Goal: Task Accomplishment & Management: Manage account settings

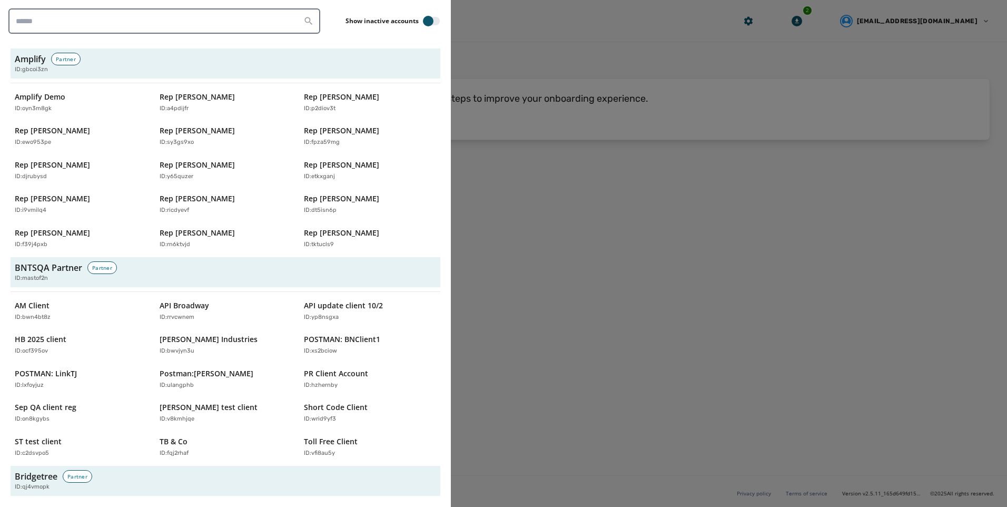
click at [88, 25] on input "search" at bounding box center [164, 20] width 312 height 25
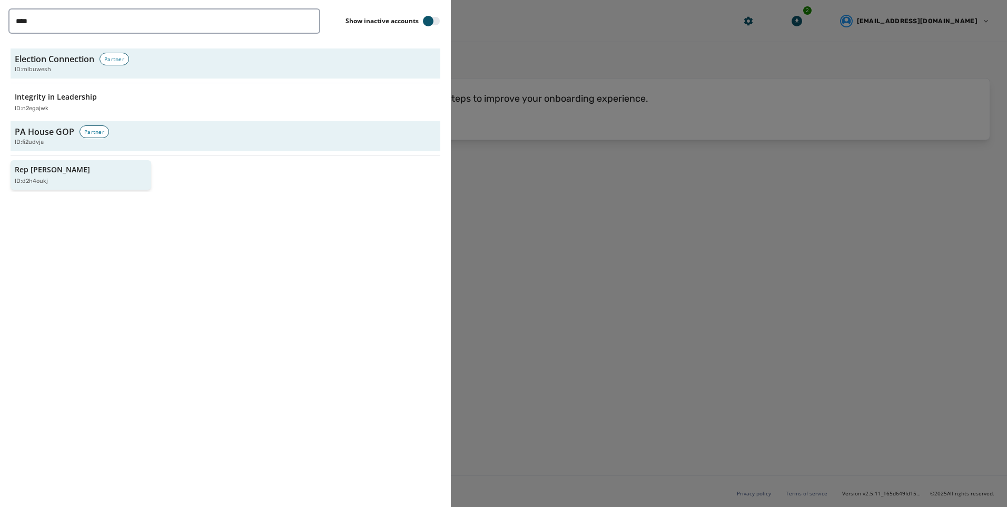
type input "****"
click at [36, 184] on p "ID: d2h4oukj" at bounding box center [31, 181] width 33 height 9
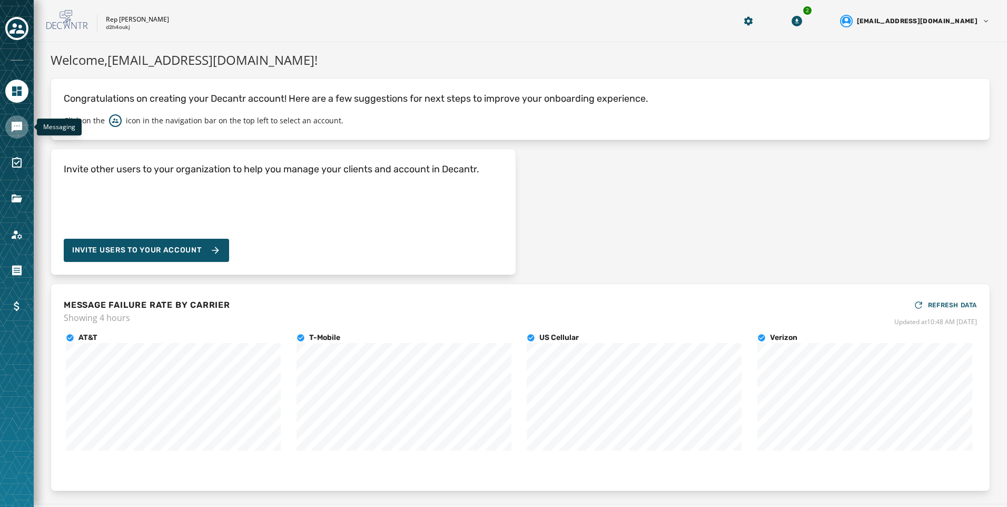
click at [16, 135] on link "Navigate to Messaging" at bounding box center [16, 126] width 23 height 23
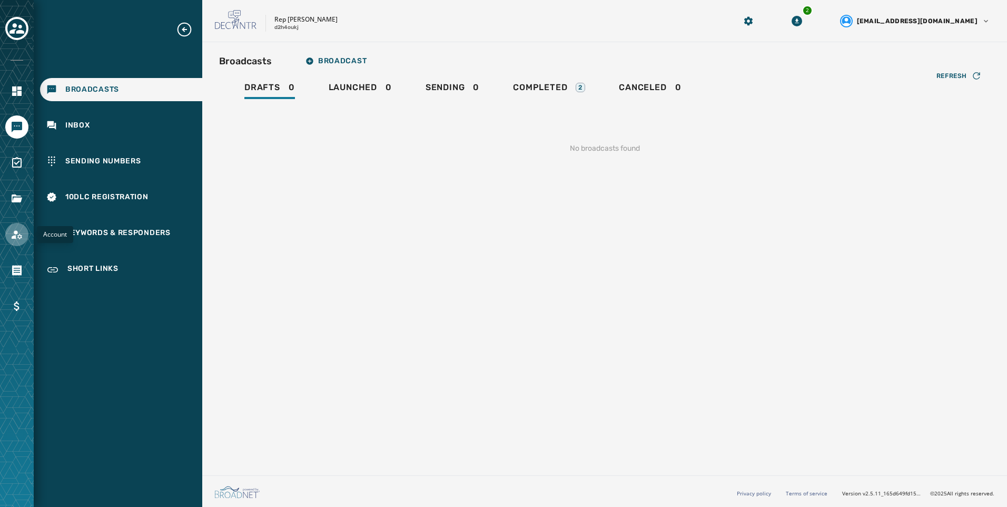
click at [21, 231] on icon "Navigate to Account" at bounding box center [17, 234] width 13 height 13
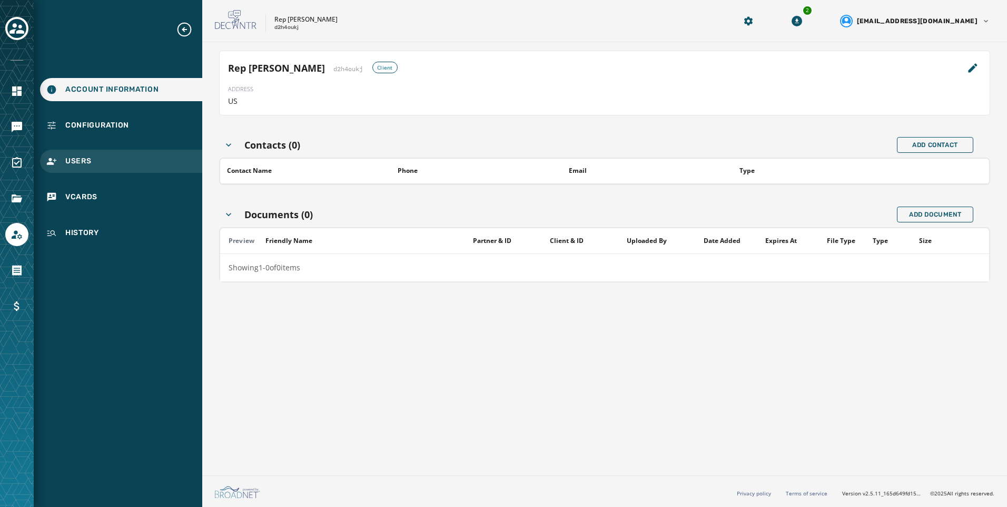
click at [128, 154] on div "Users" at bounding box center [121, 161] width 162 height 23
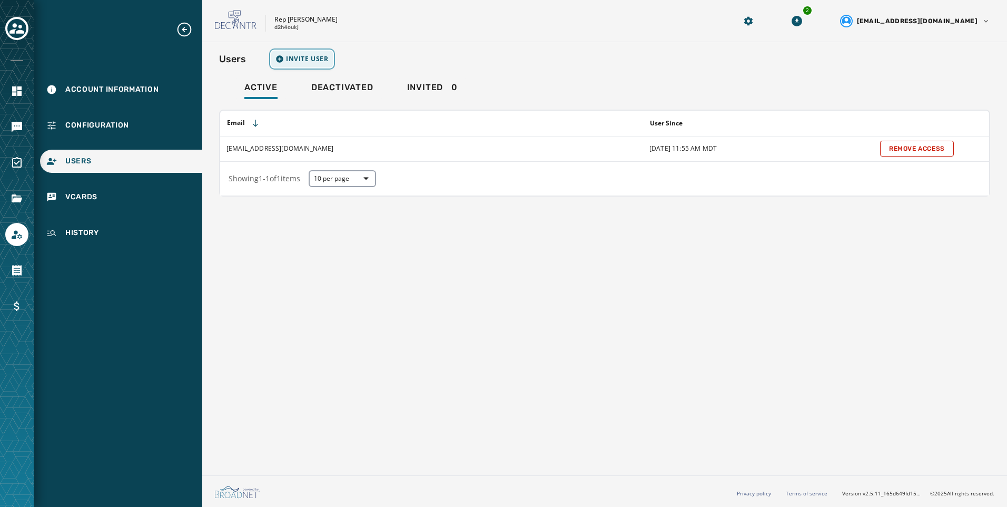
click at [308, 62] on span "Invite User" at bounding box center [307, 59] width 43 height 8
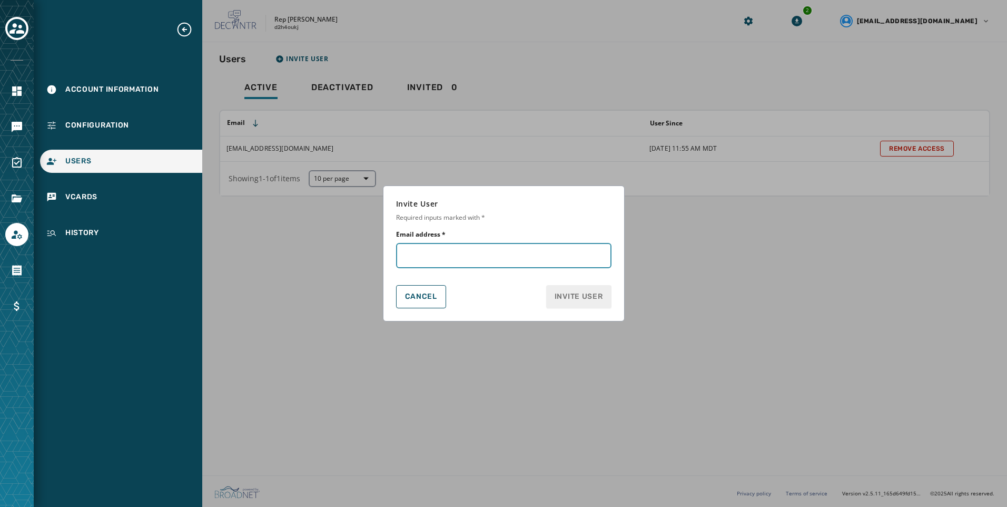
click at [490, 249] on input "Email address *" at bounding box center [504, 255] width 216 height 25
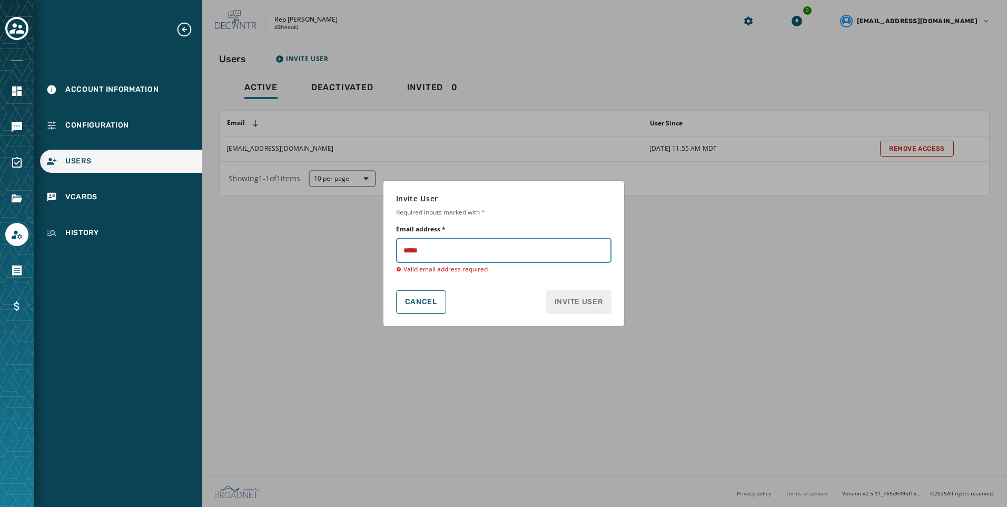
type input "**********"
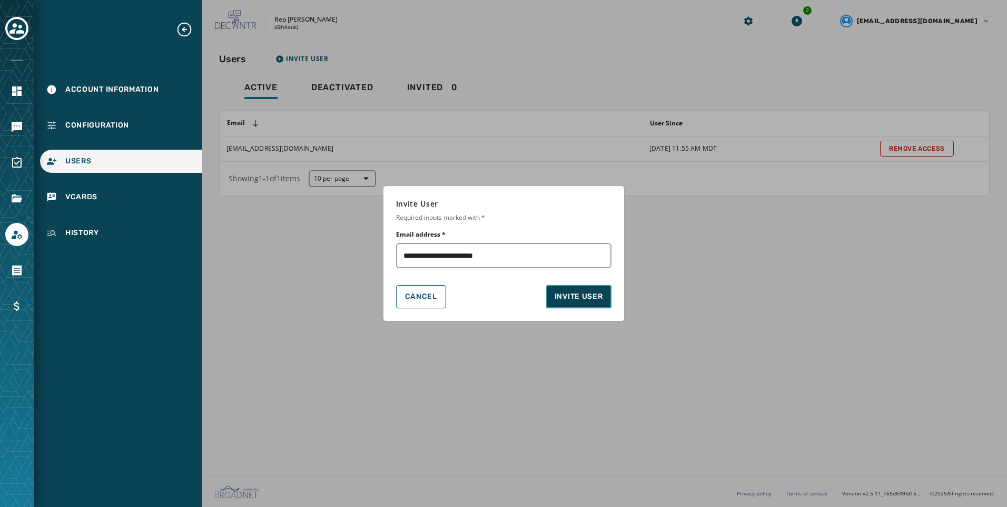
click at [587, 298] on span "Invite User" at bounding box center [579, 296] width 48 height 11
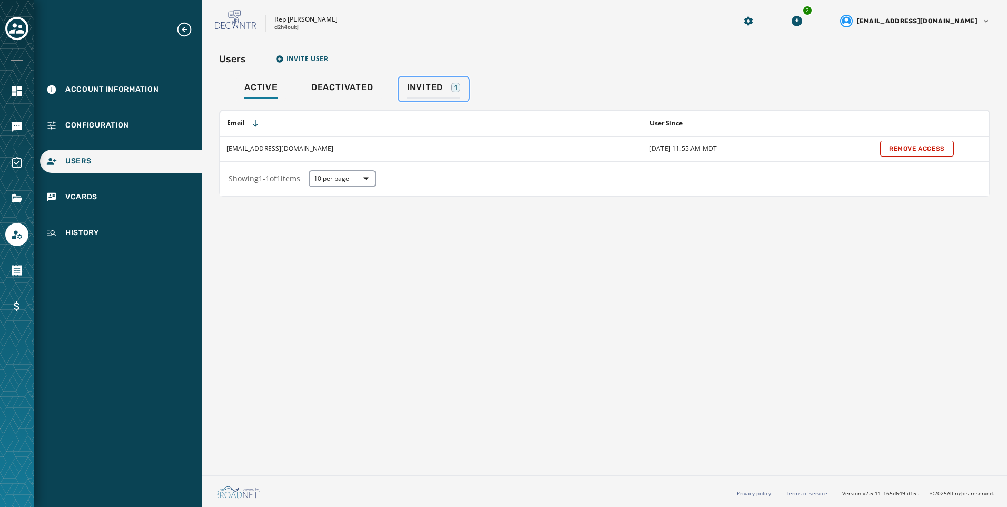
click at [452, 81] on link "Invited 1" at bounding box center [434, 89] width 70 height 24
click at [964, 146] on html "Account Information Configuration Users vCards History Skip To Main Content Rep…" at bounding box center [503, 253] width 1007 height 507
click at [970, 188] on span "Revoke Invitation" at bounding box center [959, 188] width 51 height 8
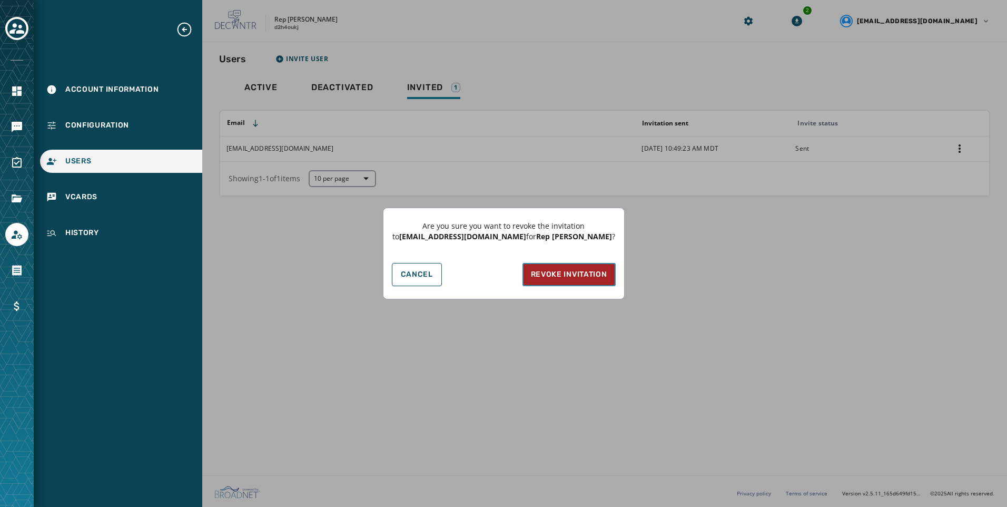
click at [541, 271] on span "Revoke Invitation" at bounding box center [569, 274] width 76 height 11
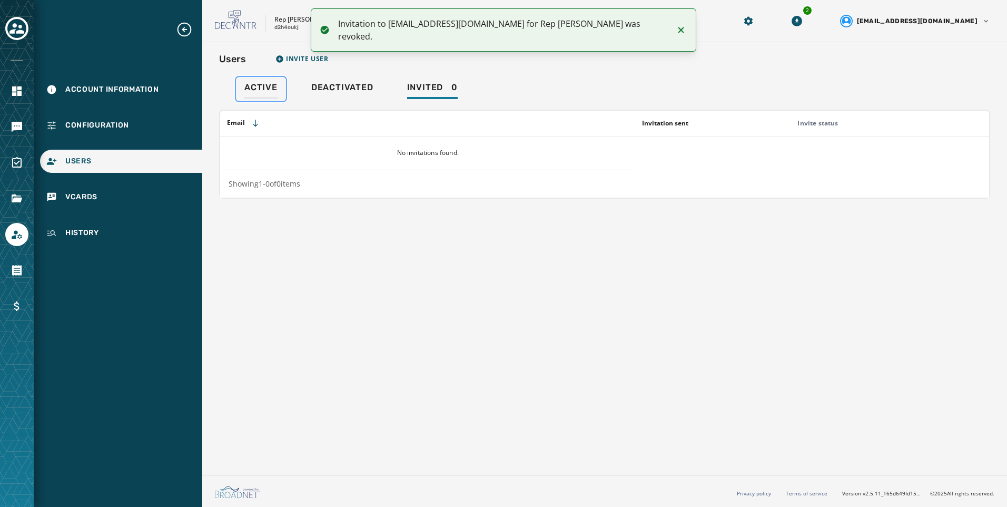
click at [273, 93] on div "Active" at bounding box center [260, 90] width 33 height 17
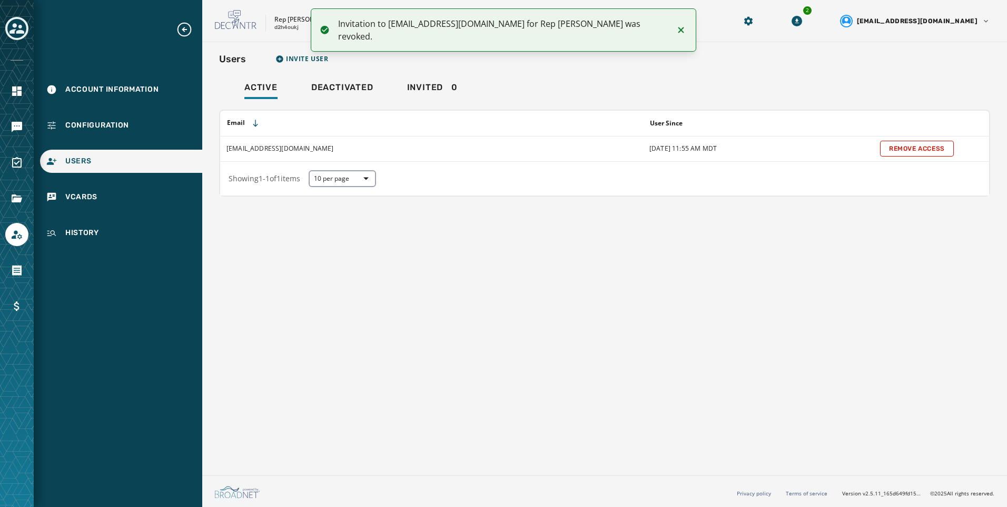
click at [22, 34] on icon "Toggle account select drawer" at bounding box center [16, 28] width 15 height 15
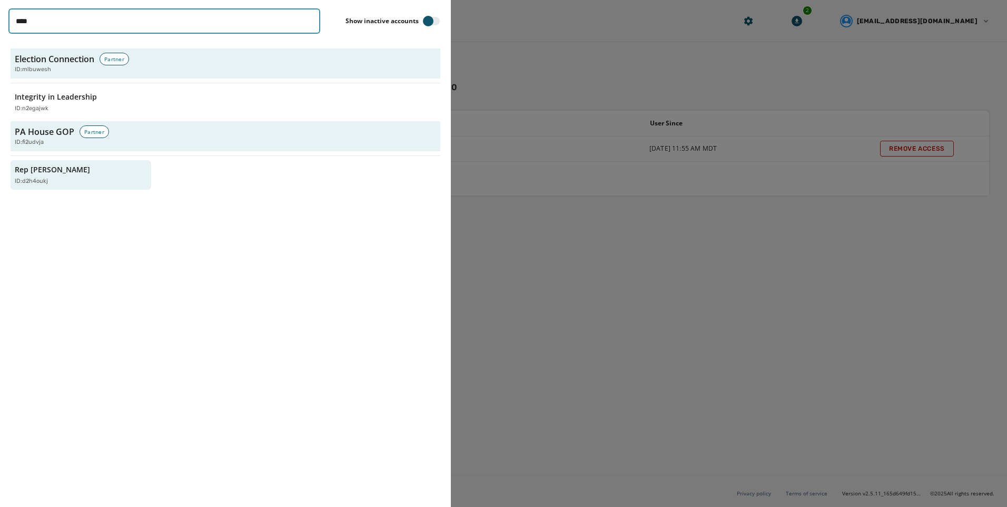
click at [310, 19] on input "****" at bounding box center [164, 20] width 312 height 25
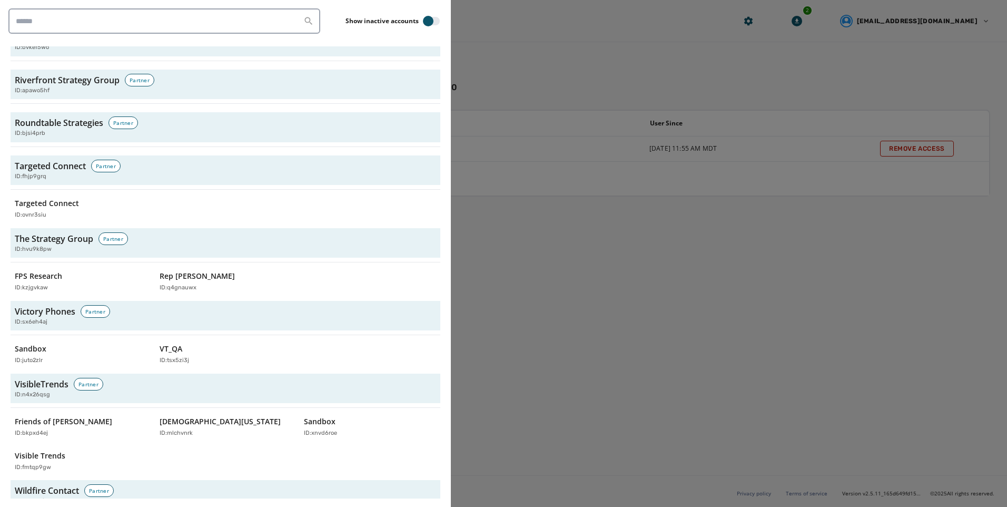
scroll to position [3333, 0]
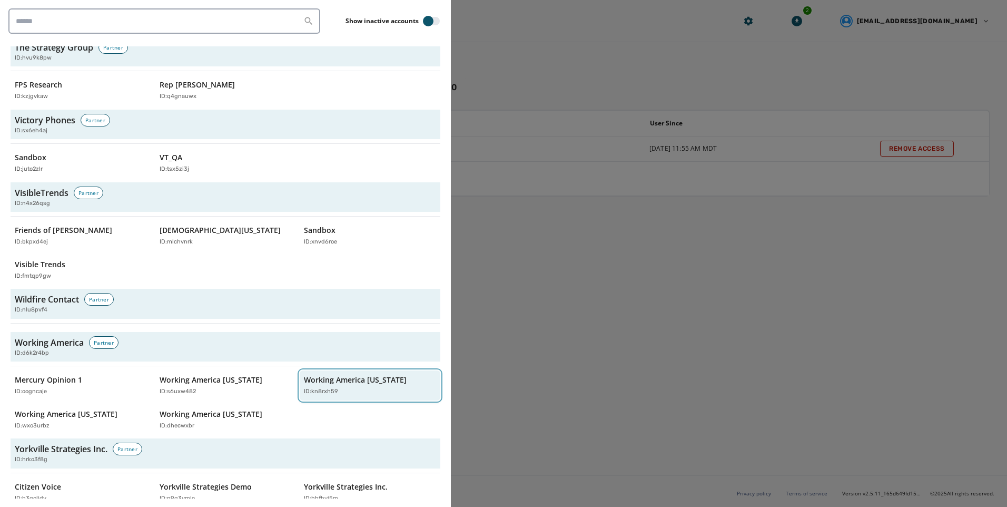
click at [369, 386] on button "Working America [US_STATE] ID: kn8rxh59" at bounding box center [370, 385] width 141 height 30
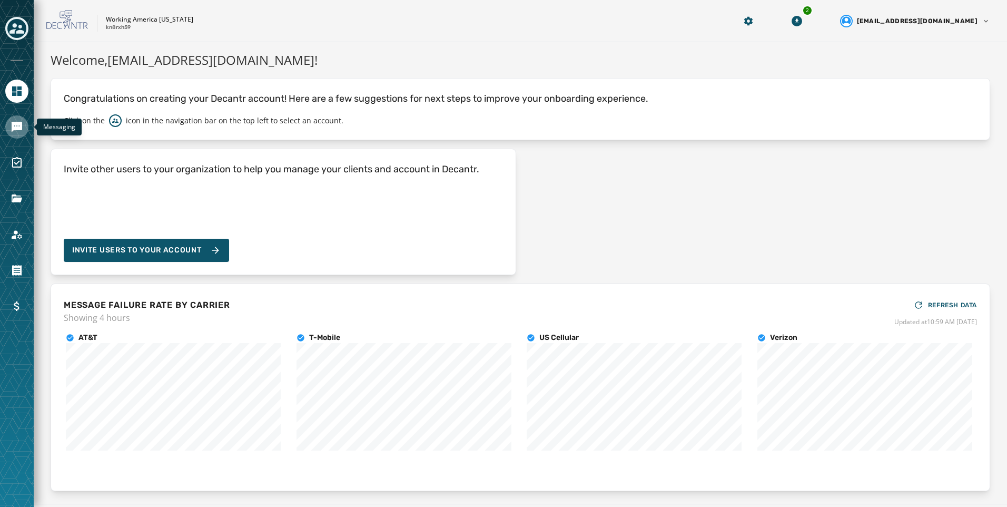
click at [7, 131] on link "Navigate to Messaging" at bounding box center [16, 126] width 23 height 23
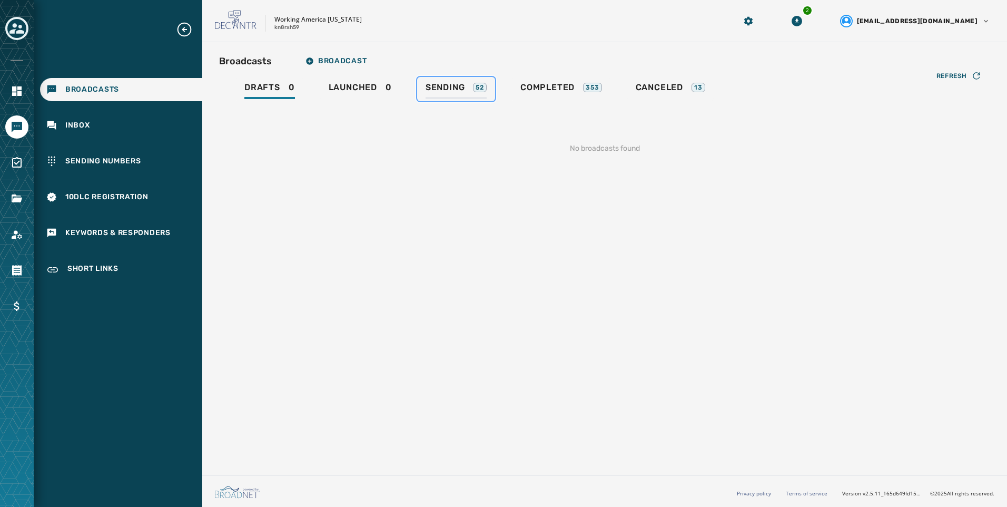
click at [468, 95] on div "Sending 52" at bounding box center [456, 90] width 61 height 17
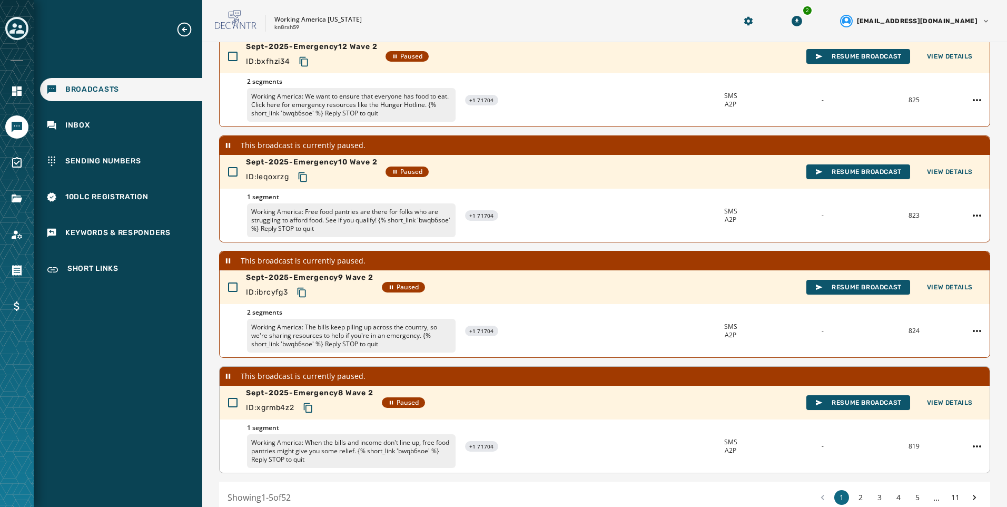
scroll to position [293, 0]
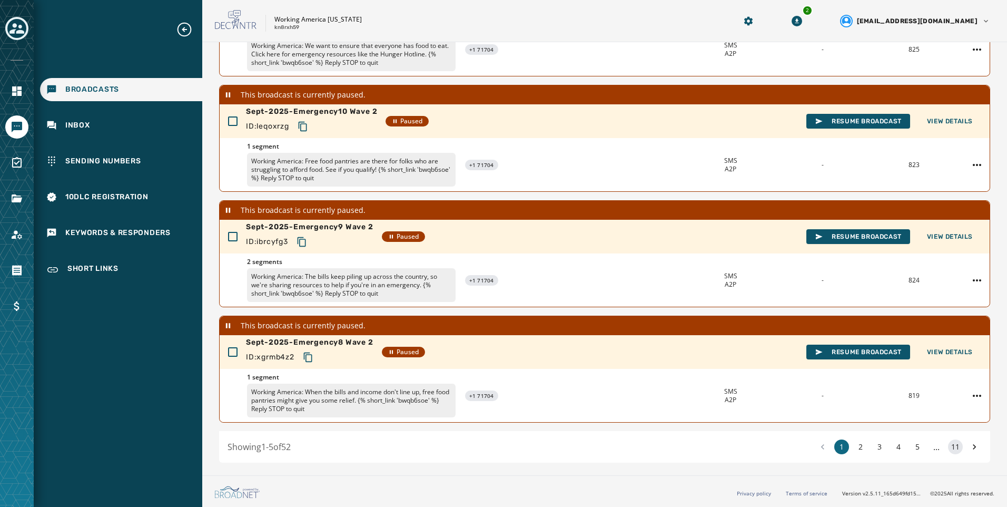
click at [948, 448] on button "11" at bounding box center [955, 446] width 15 height 15
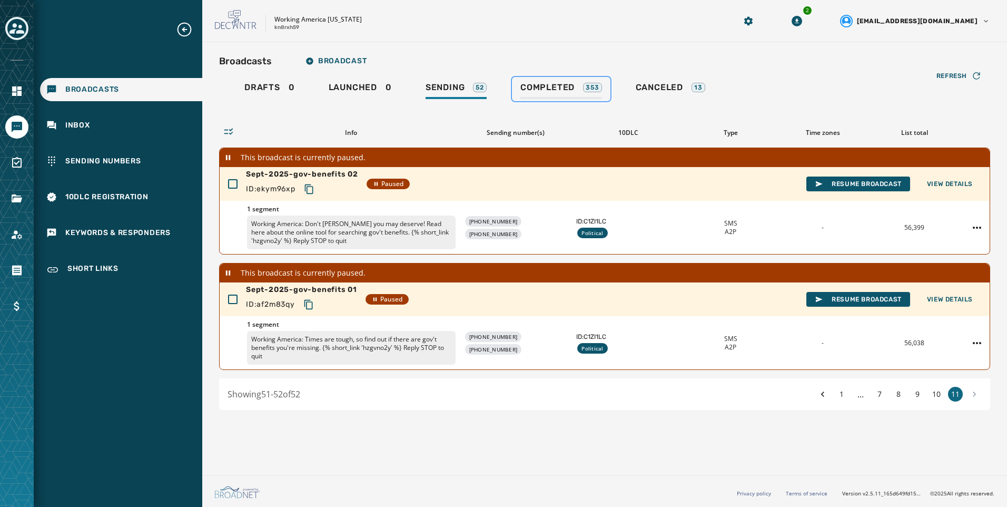
click at [595, 85] on div "353" at bounding box center [592, 87] width 18 height 9
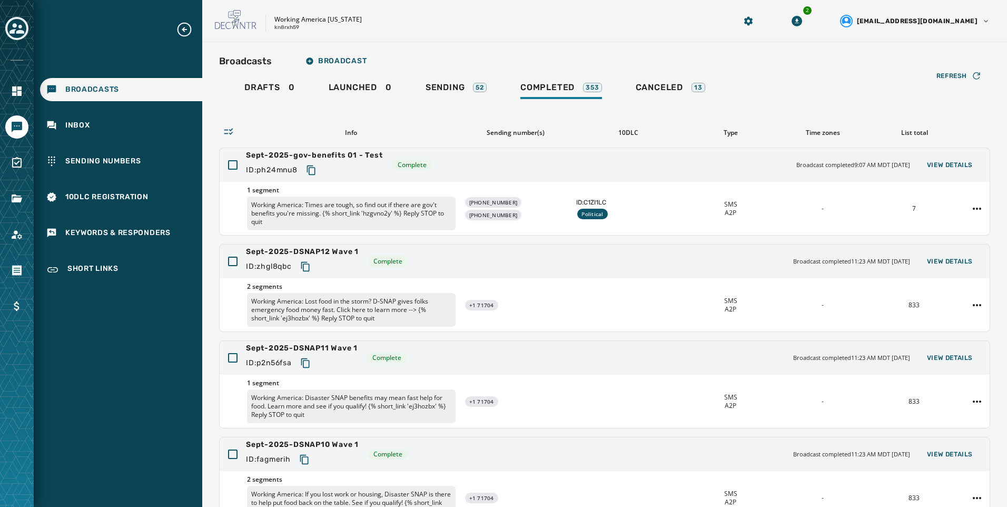
click at [469, 101] on div "Refresh Info Sending number(s) 10DLC Type Time zones List total Sept-2025-gov-b…" at bounding box center [604, 381] width 771 height 560
click at [475, 92] on div "Sending 52" at bounding box center [456, 90] width 61 height 17
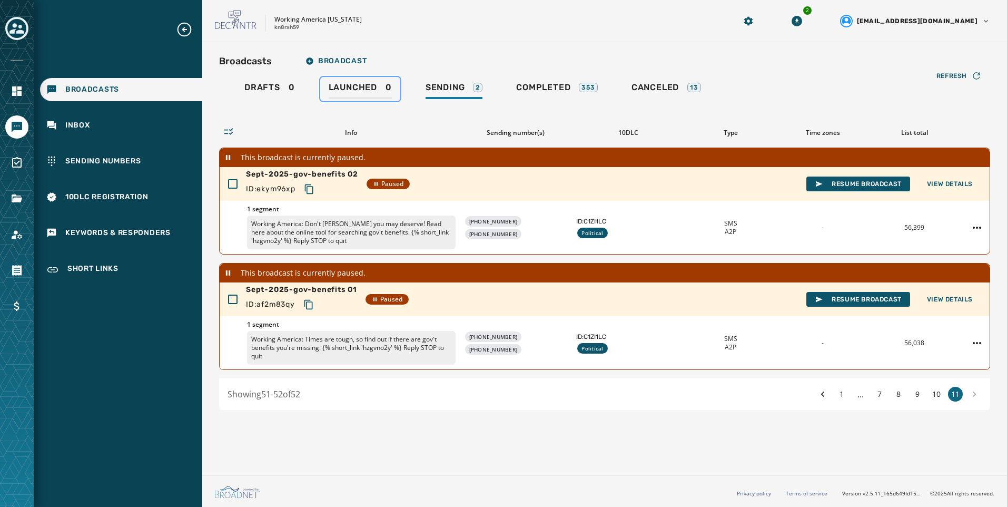
click at [363, 94] on div "Launched 0" at bounding box center [360, 90] width 63 height 17
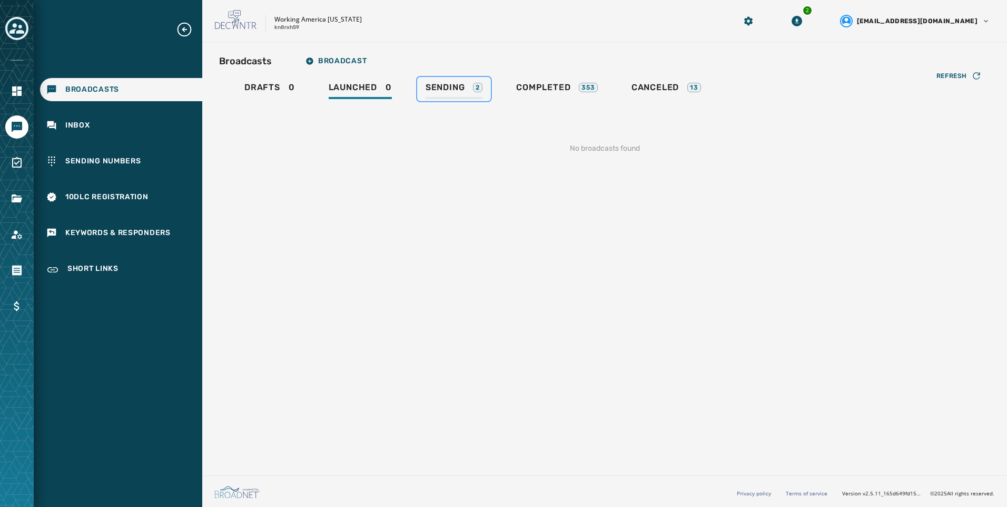
click at [452, 84] on span "Sending" at bounding box center [446, 87] width 40 height 11
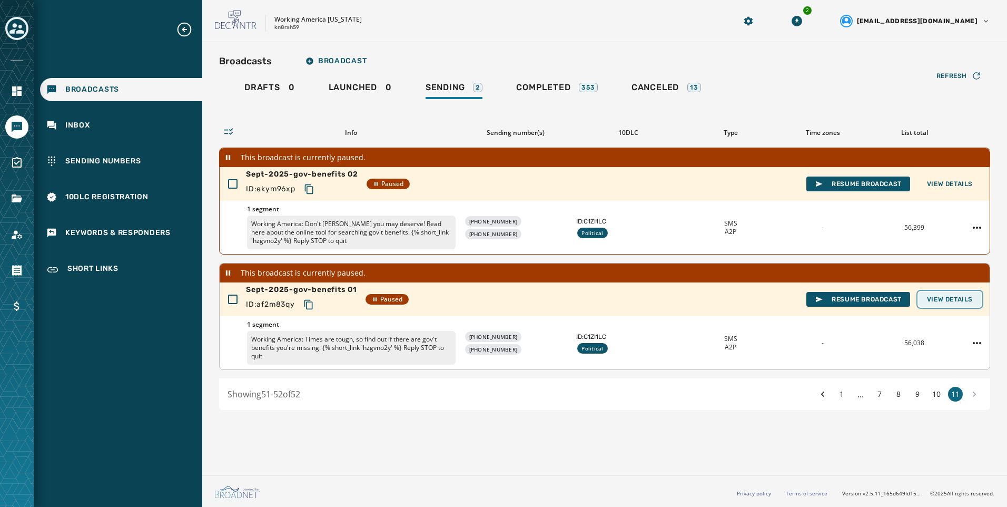
click at [966, 298] on span "View Details" at bounding box center [950, 299] width 46 height 8
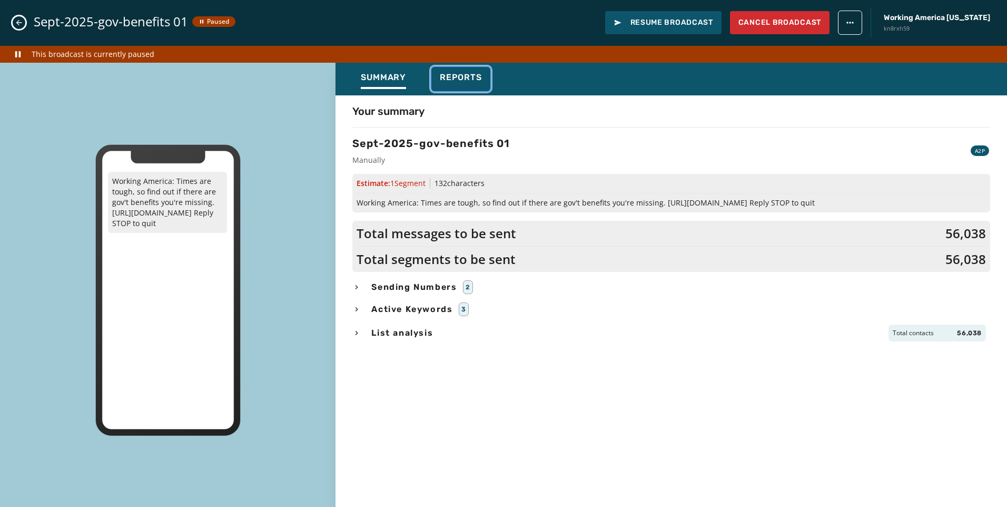
click at [476, 85] on div "Reports" at bounding box center [461, 80] width 42 height 17
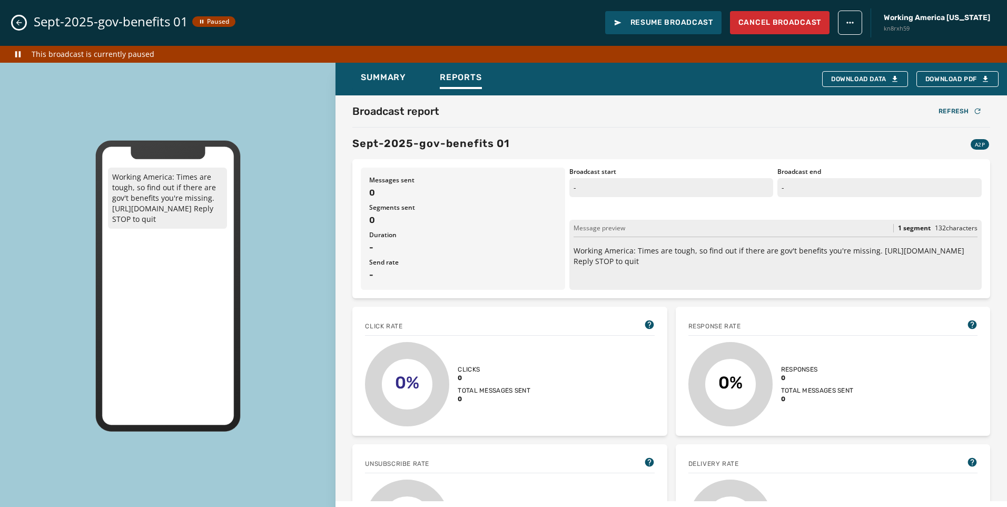
click at [15, 23] on icon "Close admin drawer" at bounding box center [19, 22] width 8 height 8
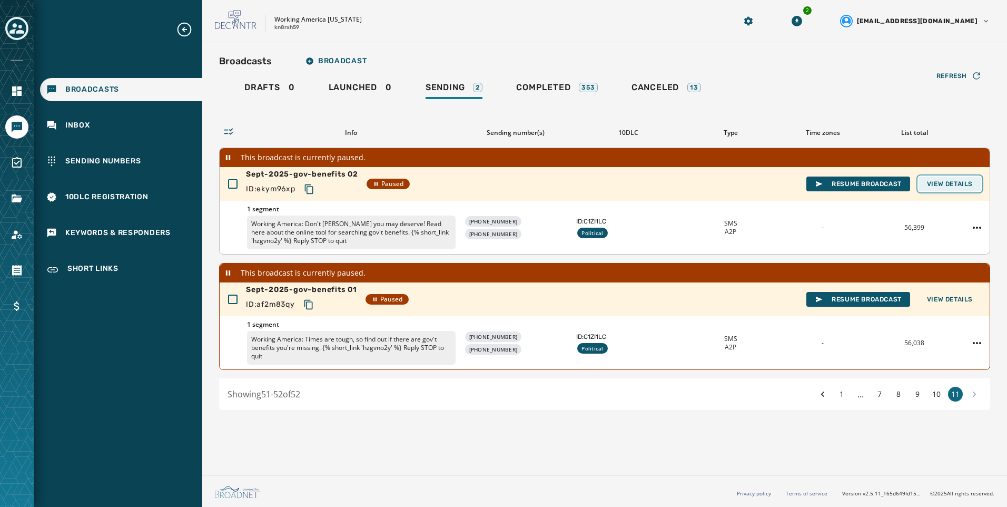
click at [956, 185] on span "View Details" at bounding box center [950, 184] width 46 height 8
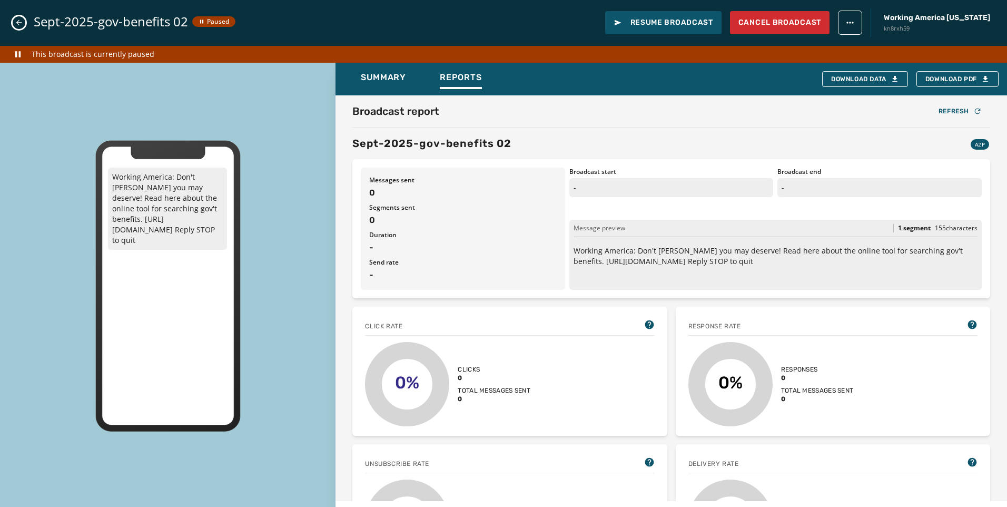
click at [19, 24] on icon "Close admin drawer" at bounding box center [19, 22] width 8 height 8
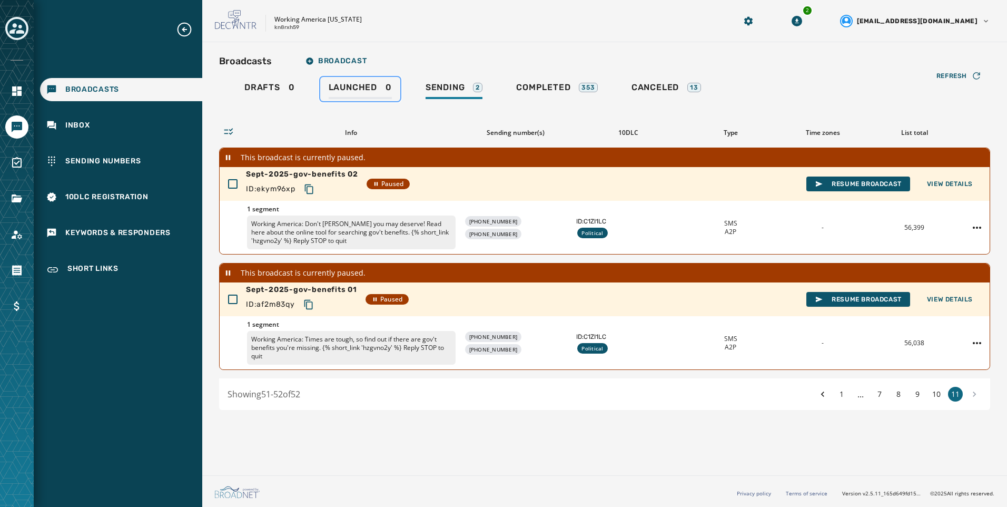
click at [395, 86] on link "Launched 0" at bounding box center [360, 89] width 80 height 24
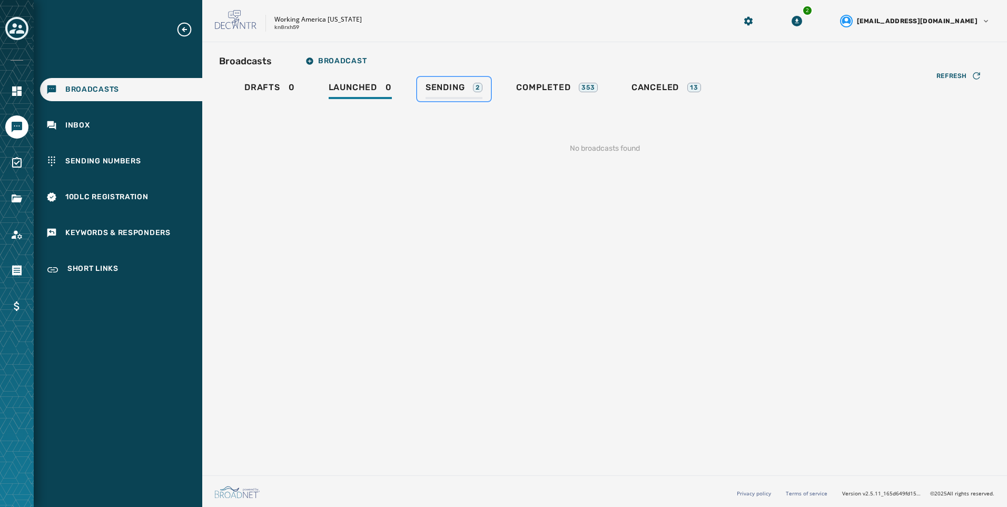
click at [436, 93] on div "Sending 2" at bounding box center [454, 90] width 57 height 17
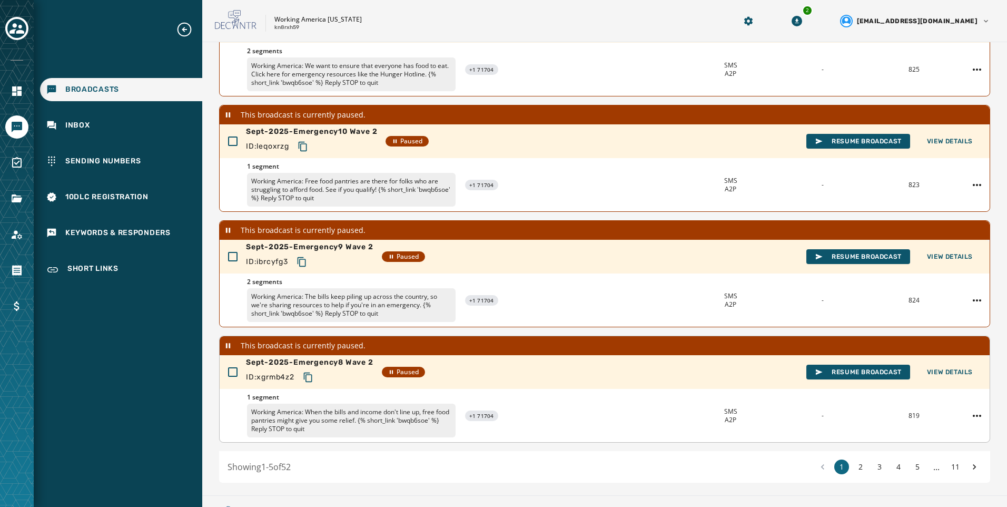
scroll to position [293, 0]
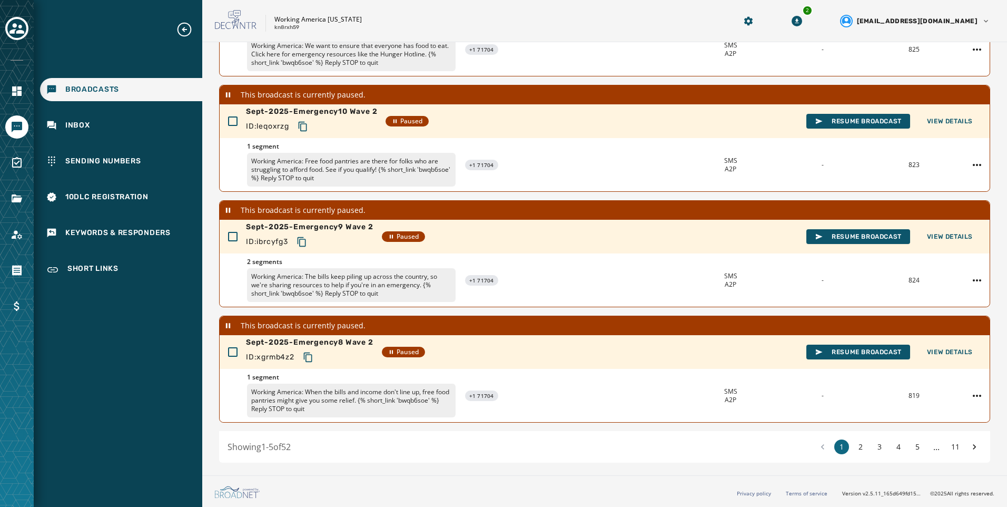
click at [952, 457] on div "Showing 1 - 5 of 52 1 2 3 4 5 ... 11" at bounding box center [604, 447] width 771 height 32
click at [948, 446] on button "11" at bounding box center [955, 446] width 15 height 15
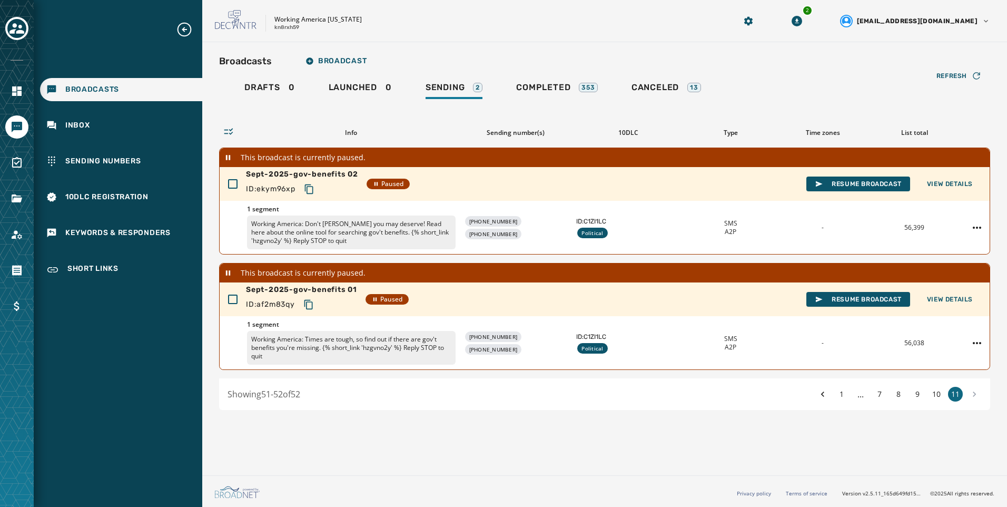
click at [575, 74] on div "Broadcasts Broadcast Drafts 0 Launched 0 Sending 2 Completed 353 Canceled 13 Re…" at bounding box center [604, 230] width 771 height 359
click at [574, 84] on div "Completed 353" at bounding box center [557, 90] width 82 height 17
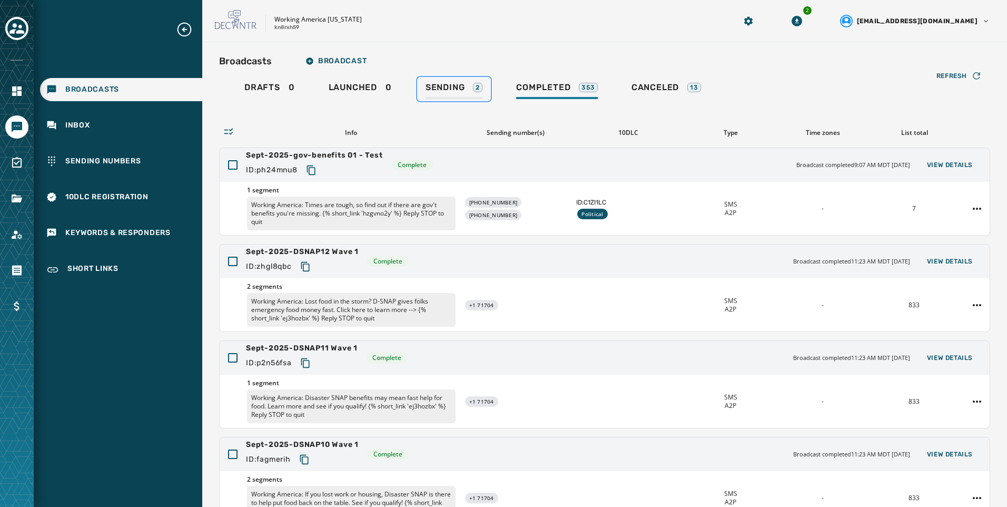
click at [478, 96] on div "Sending 2" at bounding box center [454, 90] width 57 height 17
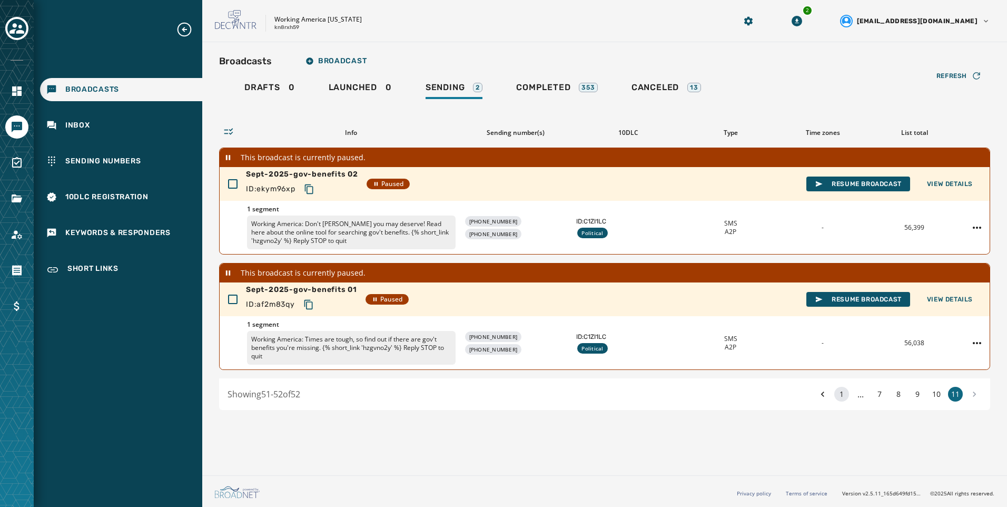
click at [843, 388] on button "1" at bounding box center [842, 394] width 15 height 15
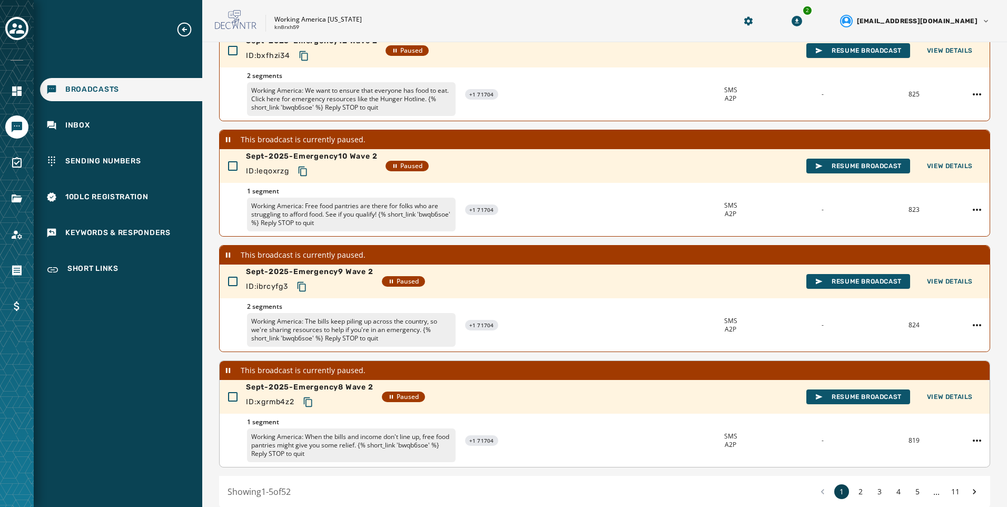
scroll to position [293, 0]
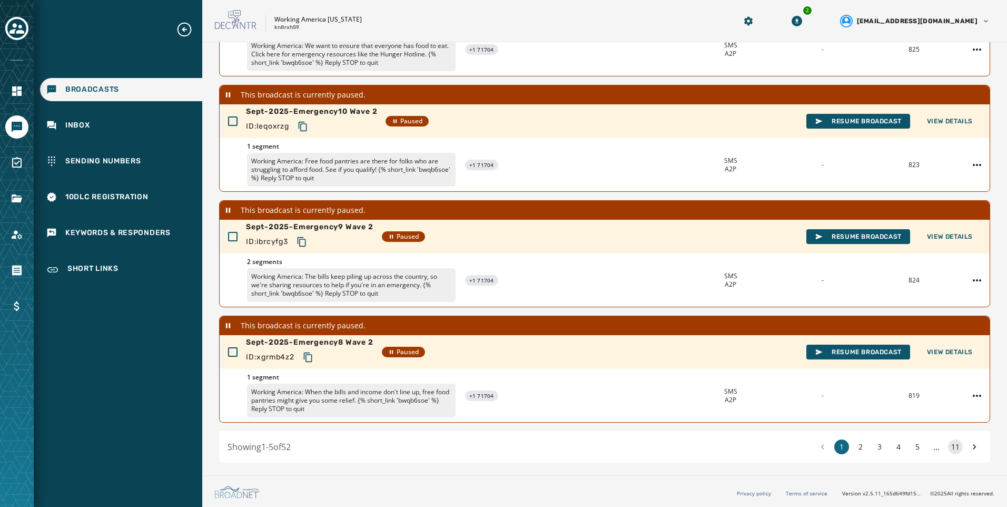
click at [948, 448] on button "11" at bounding box center [955, 446] width 15 height 15
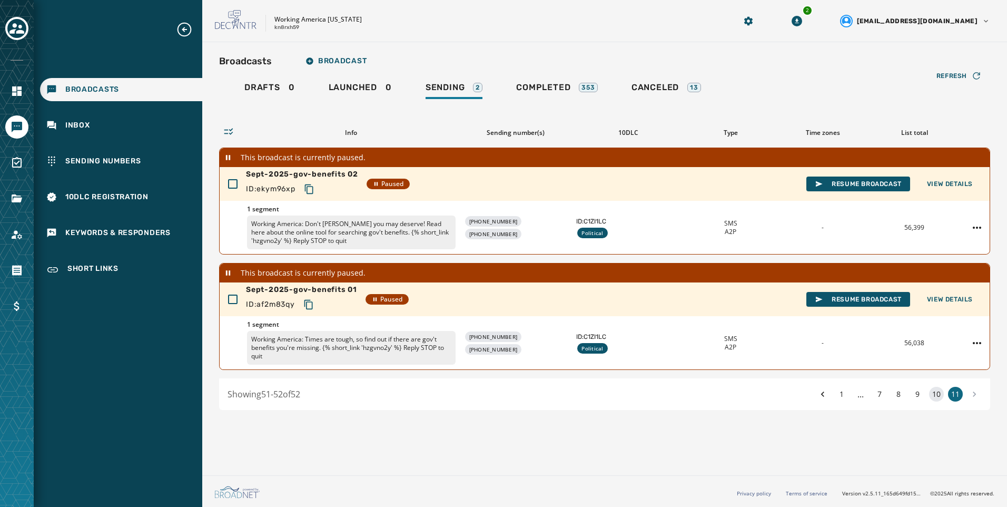
click at [937, 399] on button "10" at bounding box center [936, 394] width 15 height 15
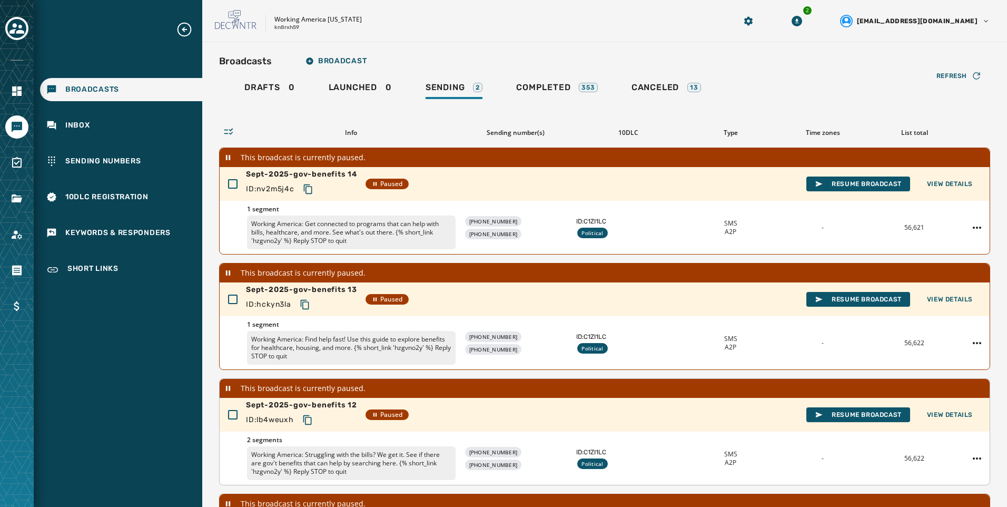
scroll to position [293, 0]
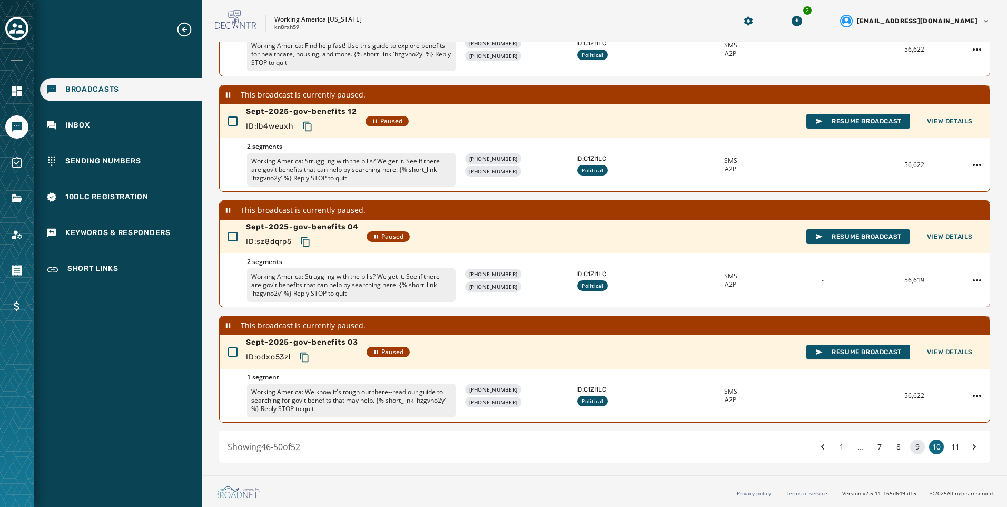
click at [913, 445] on button "9" at bounding box center [917, 446] width 15 height 15
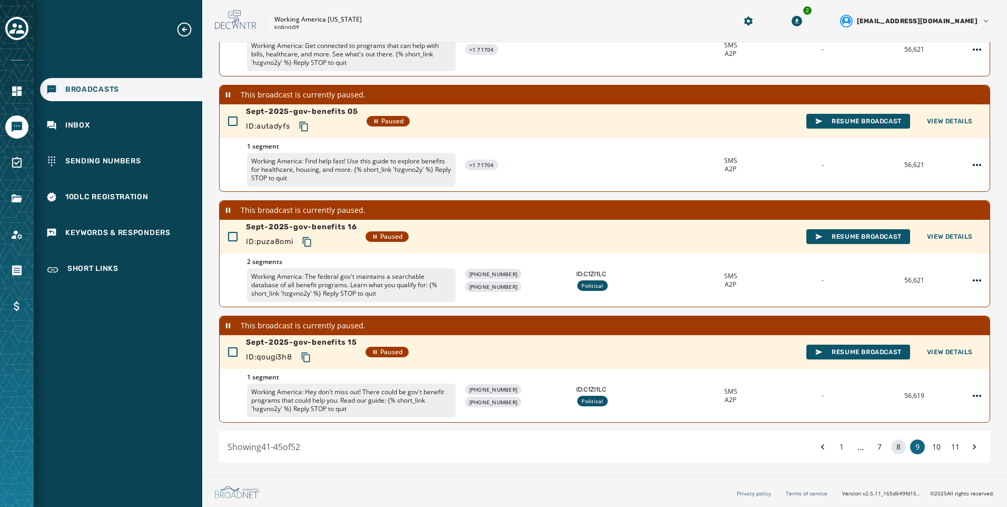
click at [893, 448] on button "8" at bounding box center [899, 446] width 15 height 15
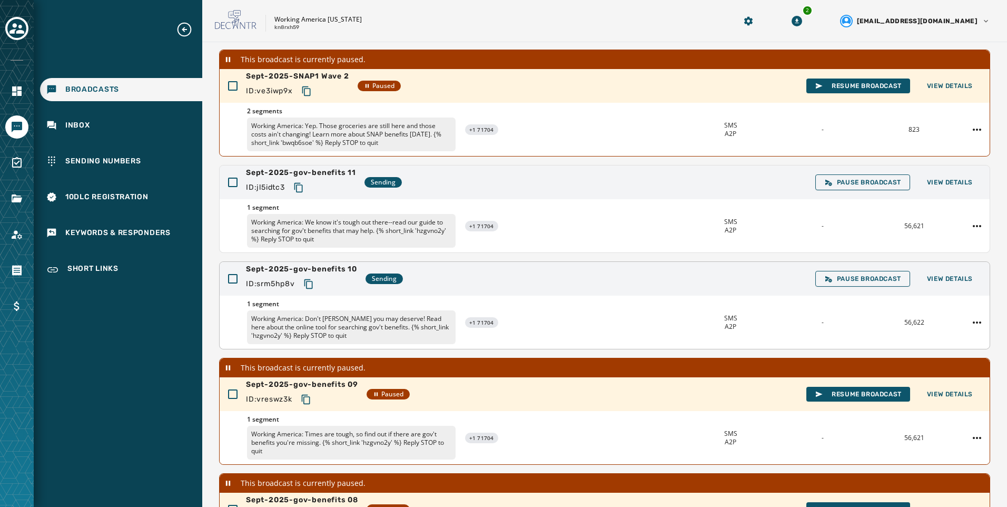
scroll to position [97, 0]
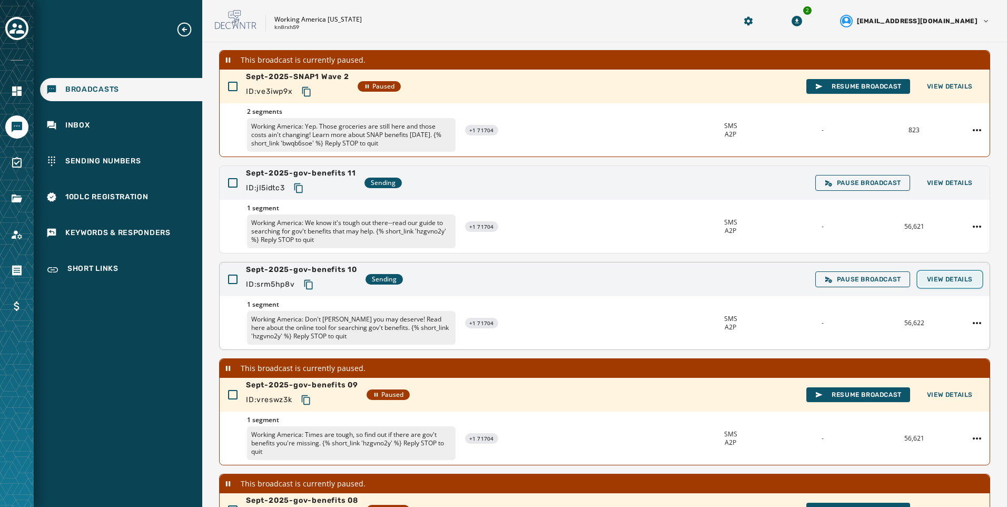
click at [948, 278] on span "View Details" at bounding box center [950, 279] width 46 height 8
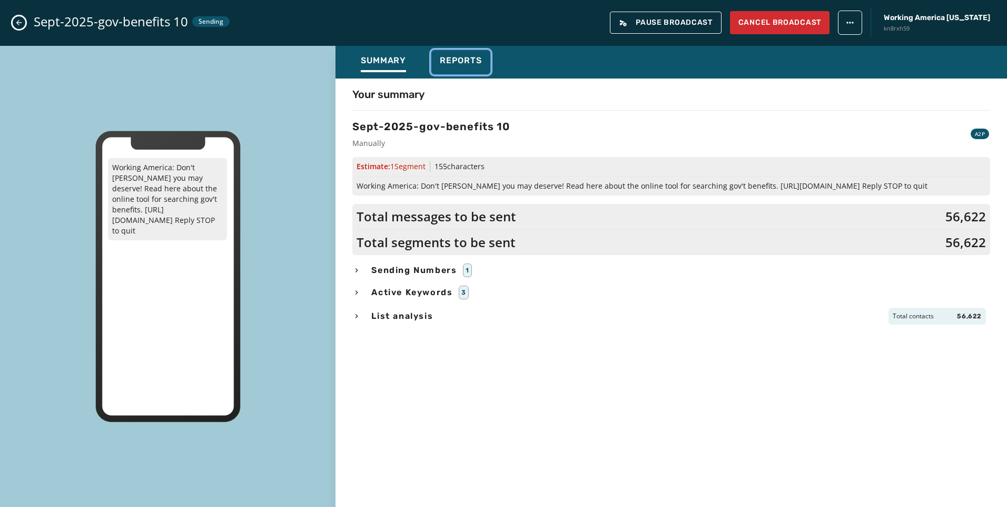
click at [463, 68] on div "Reports" at bounding box center [461, 63] width 42 height 17
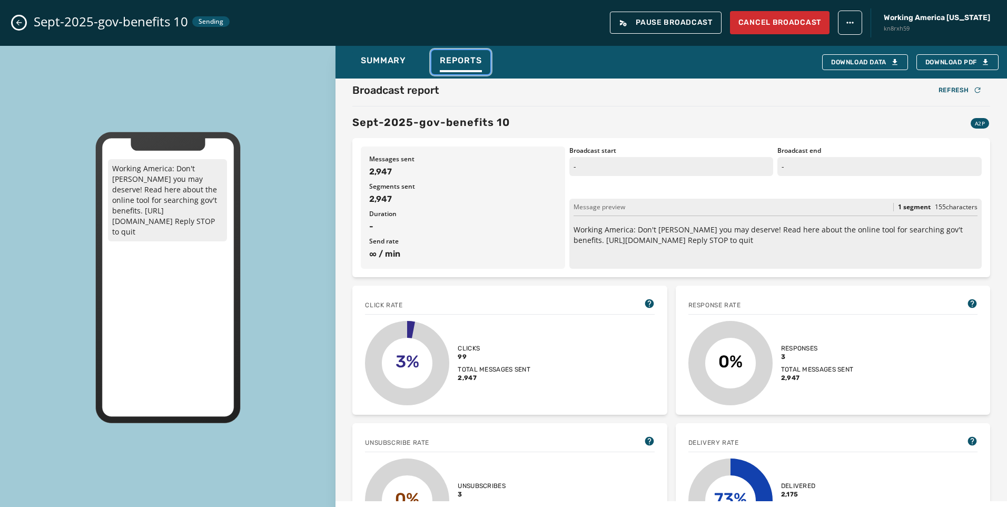
scroll to position [0, 0]
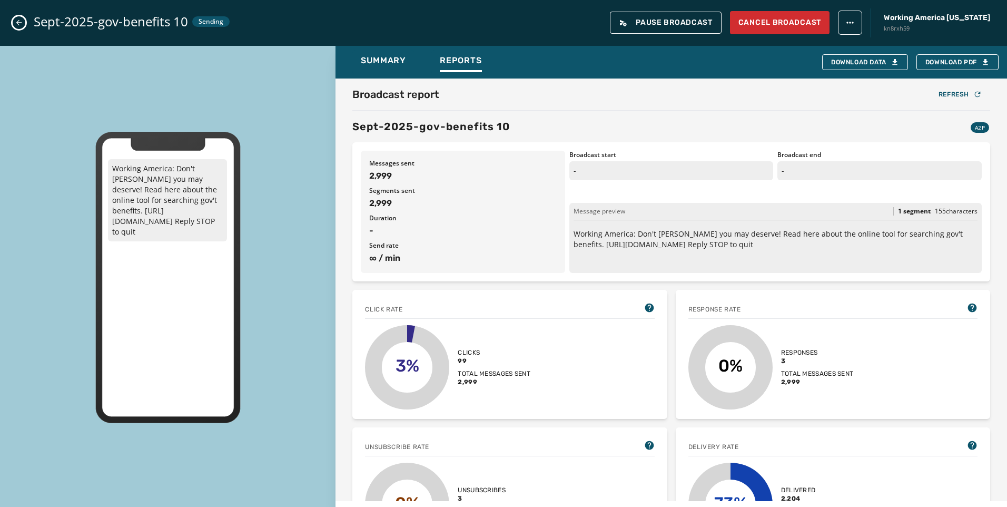
click at [16, 24] on icon "Close admin drawer" at bounding box center [19, 22] width 8 height 8
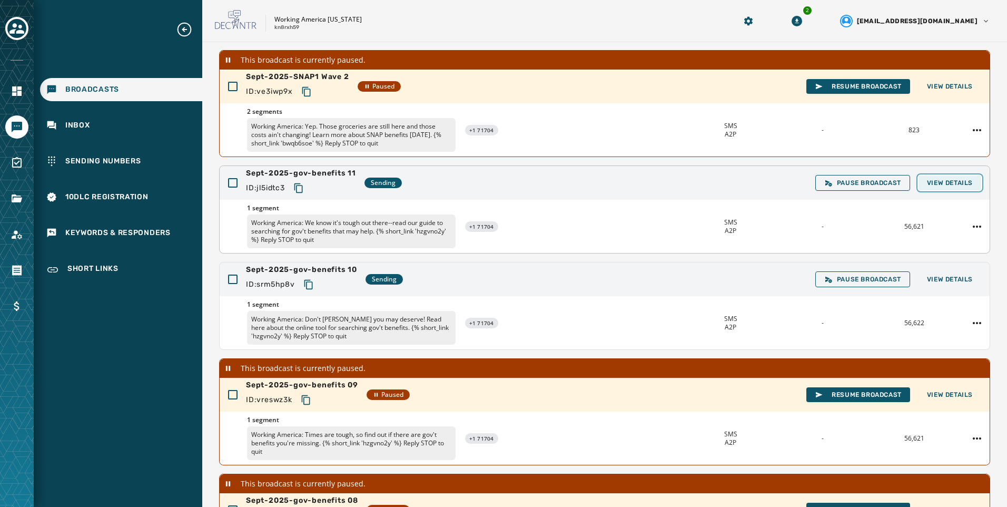
click at [933, 186] on span "View Details" at bounding box center [950, 183] width 46 height 8
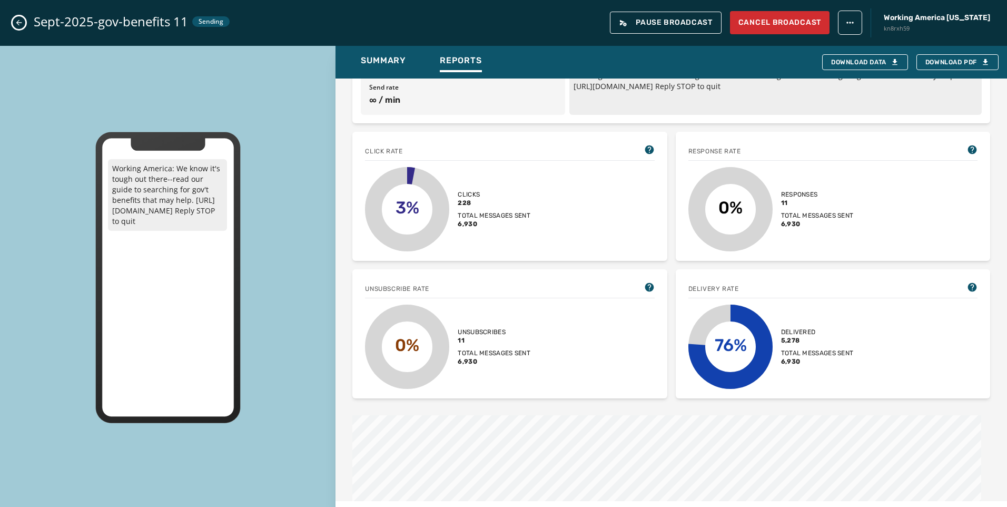
scroll to position [211, 0]
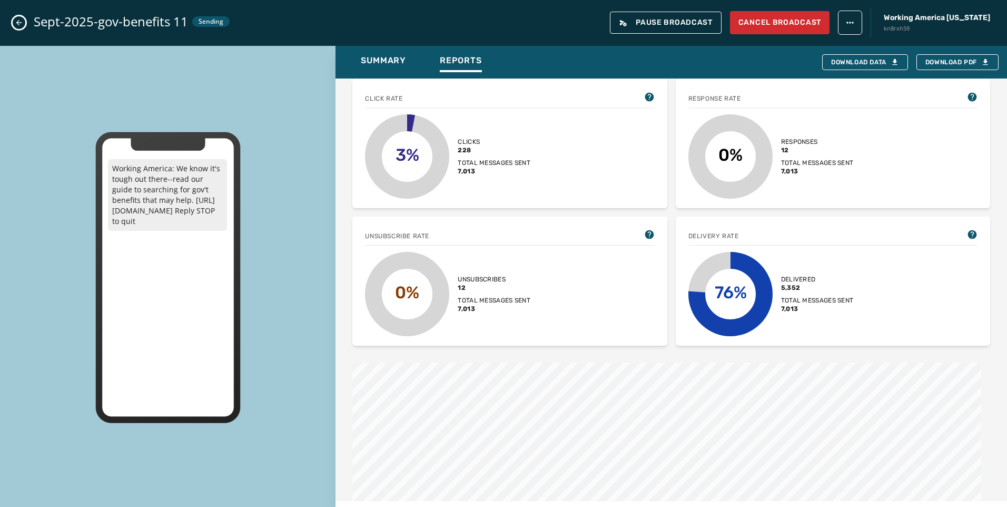
click at [21, 22] on icon "Close admin drawer" at bounding box center [19, 22] width 8 height 8
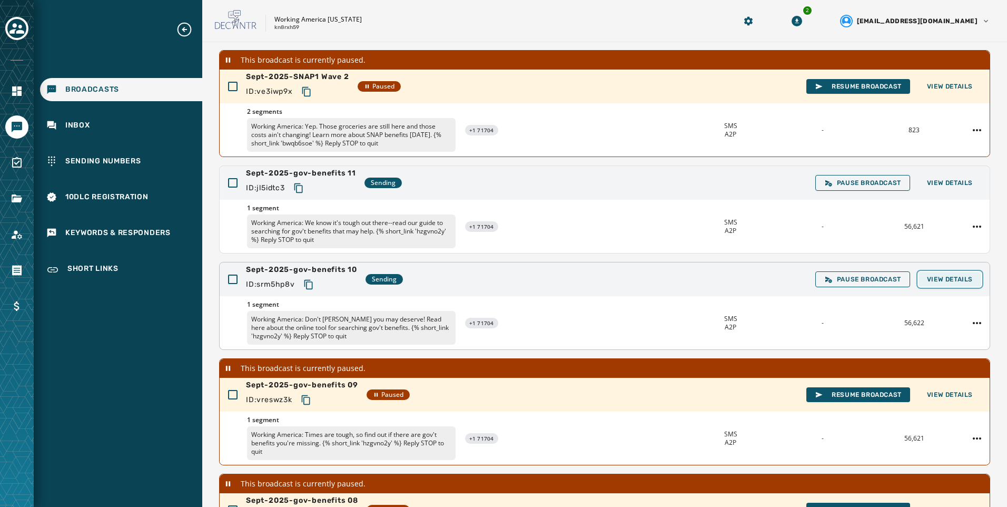
click at [949, 275] on button "View Details" at bounding box center [950, 279] width 63 height 15
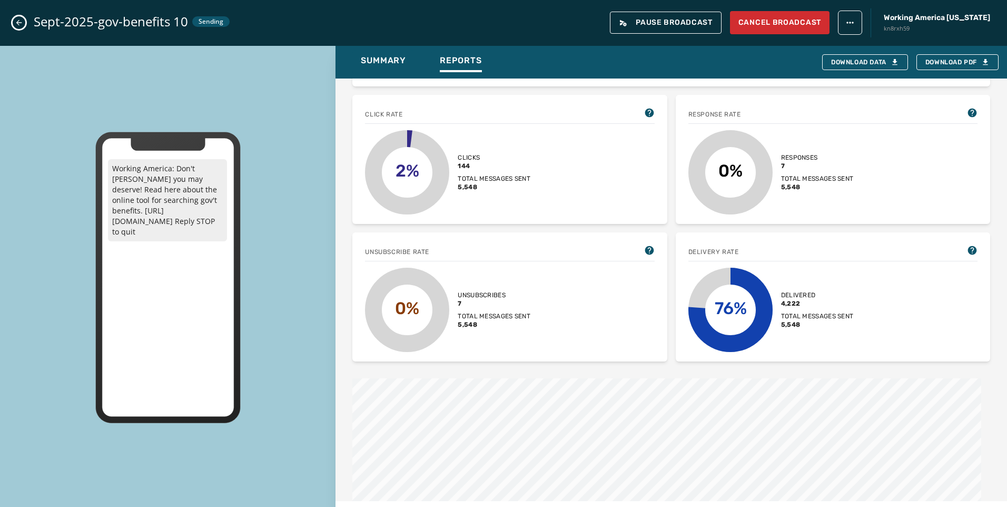
scroll to position [263, 0]
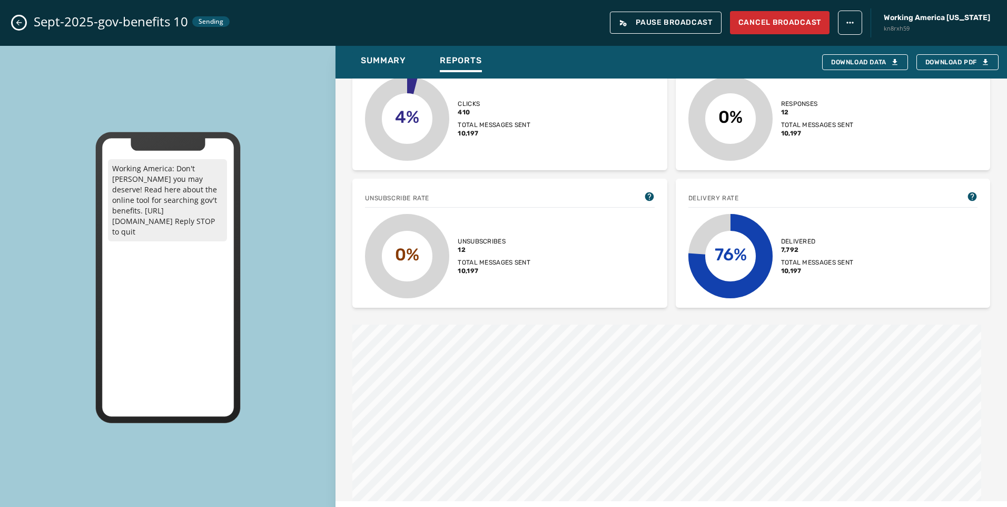
click at [22, 18] on button "Close admin drawer" at bounding box center [19, 22] width 13 height 13
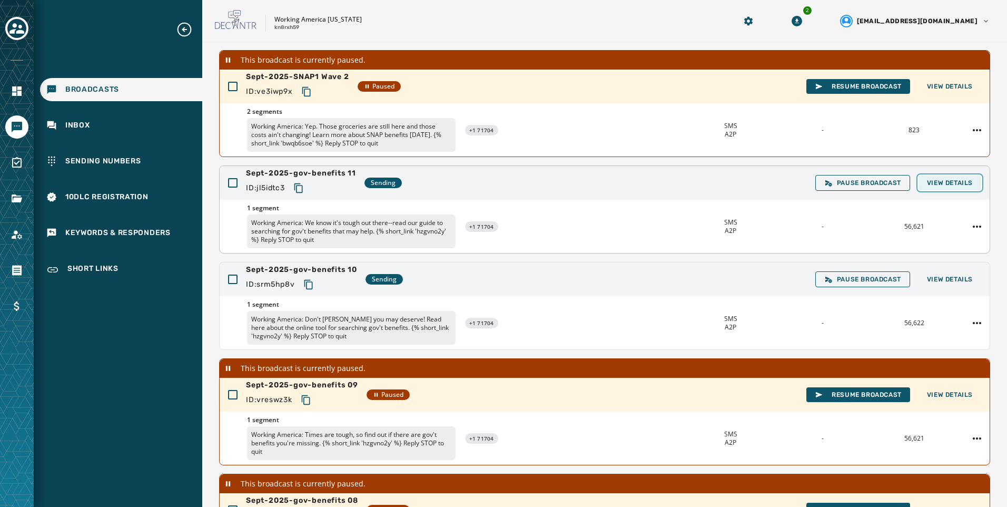
click at [954, 189] on button "View Details" at bounding box center [950, 182] width 63 height 15
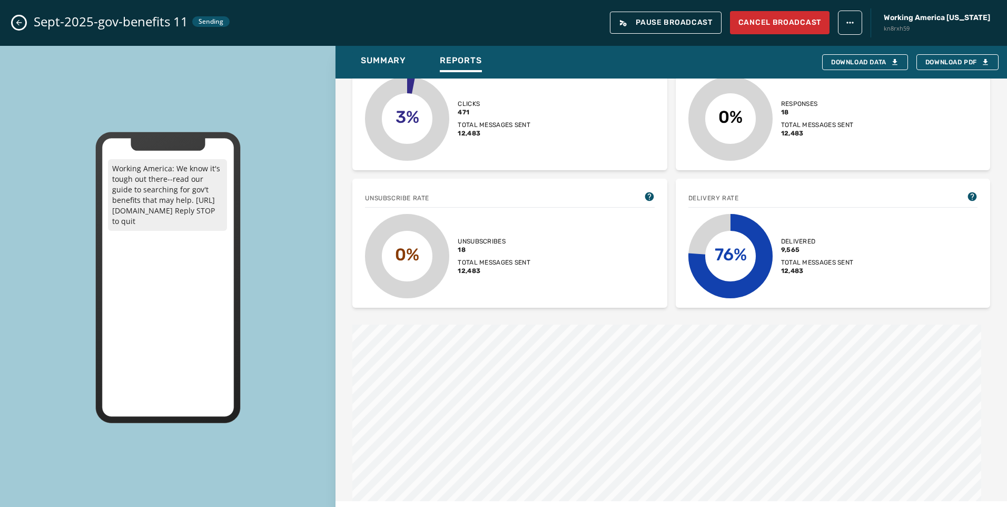
click at [22, 23] on icon "Close admin drawer" at bounding box center [19, 23] width 6 height 6
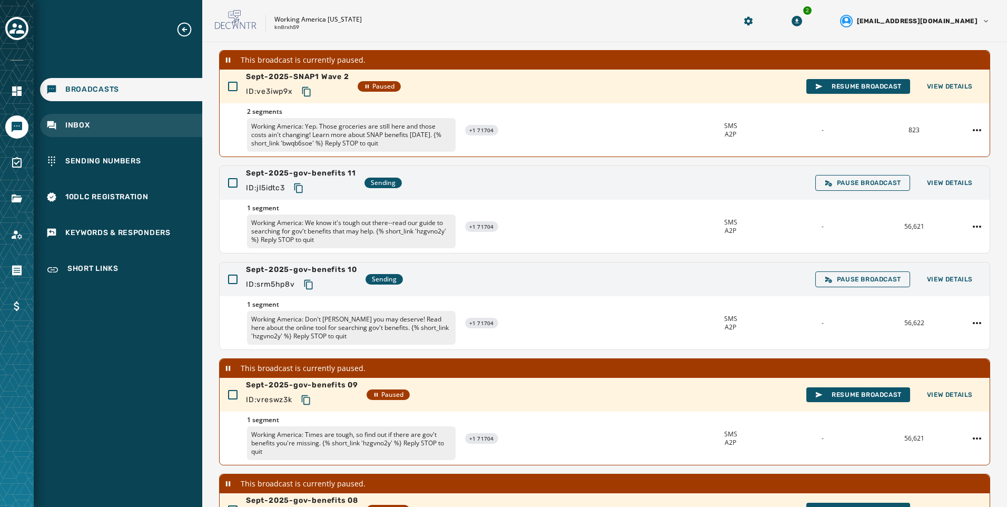
click at [153, 116] on div "Inbox" at bounding box center [121, 125] width 162 height 23
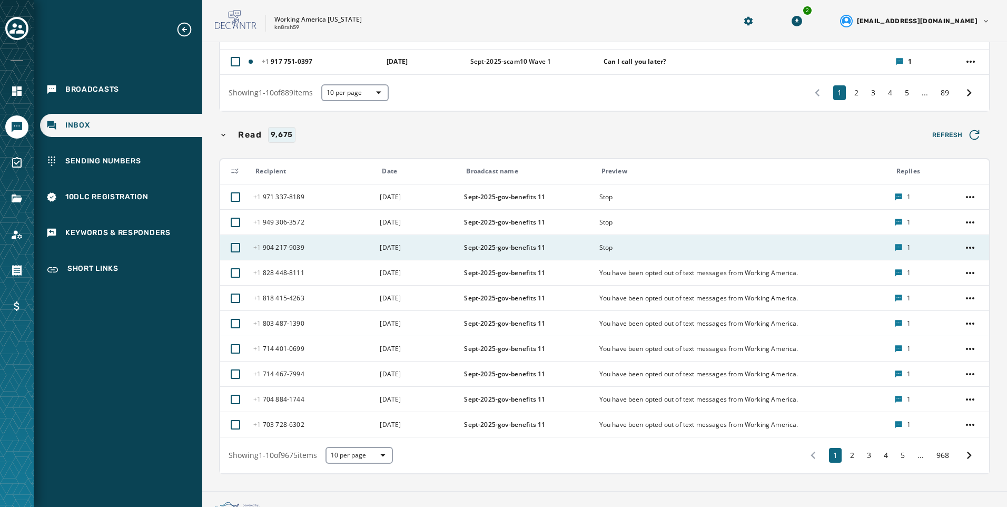
scroll to position [414, 0]
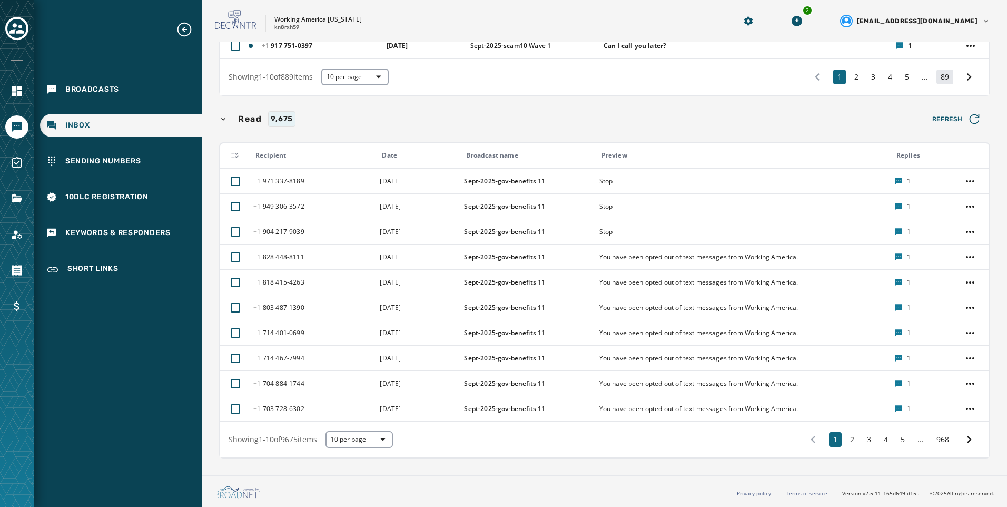
click at [938, 77] on button "89" at bounding box center [945, 77] width 17 height 15
click at [937, 80] on button "89" at bounding box center [945, 77] width 17 height 15
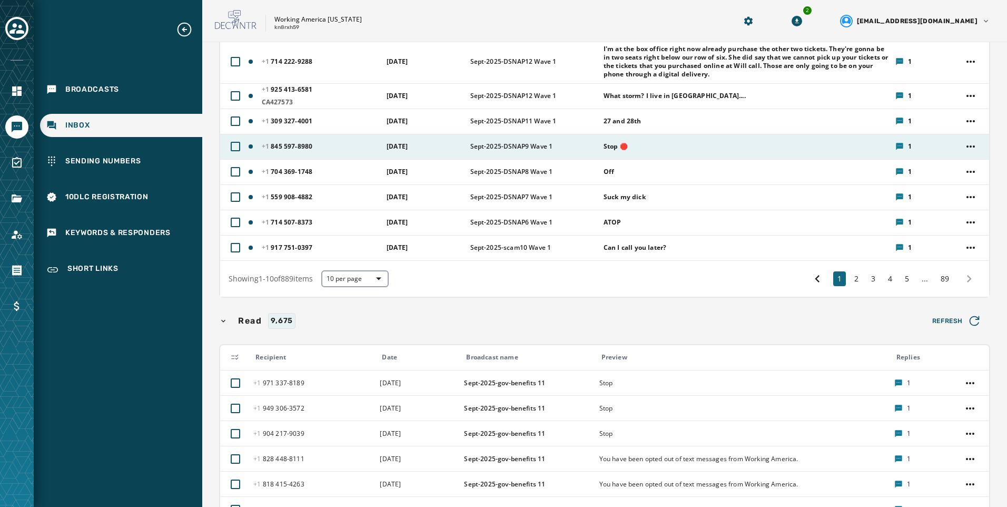
scroll to position [98, 0]
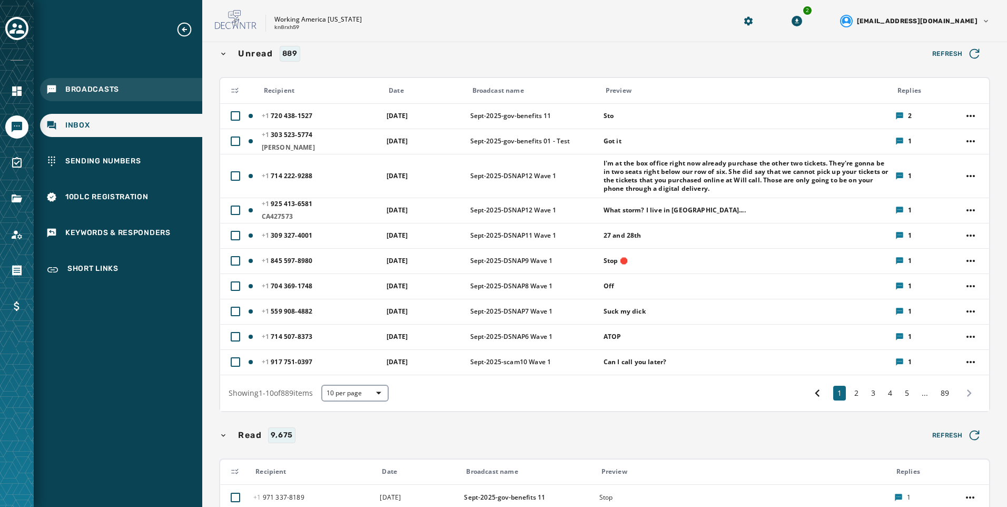
click at [107, 95] on div "Broadcasts" at bounding box center [121, 89] width 162 height 23
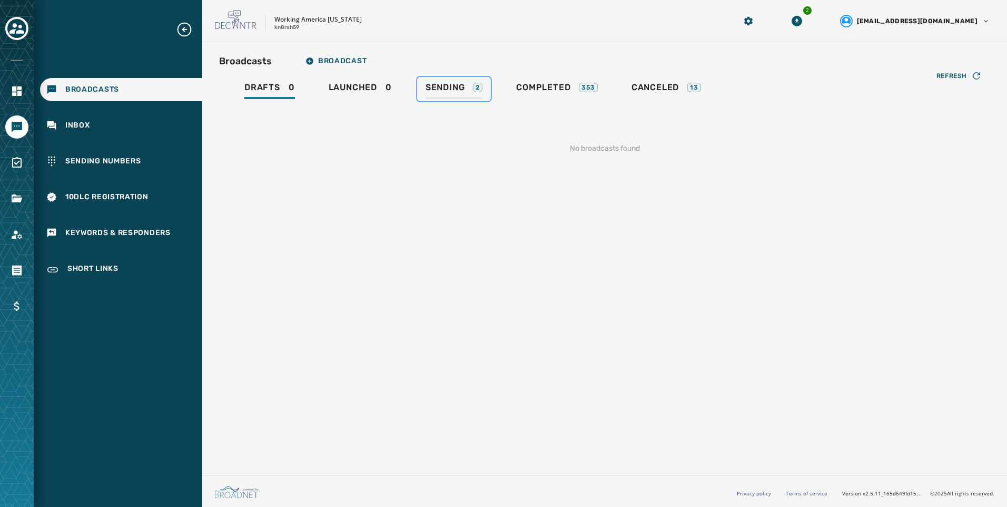
click at [465, 88] on div "Sending 2" at bounding box center [454, 90] width 57 height 17
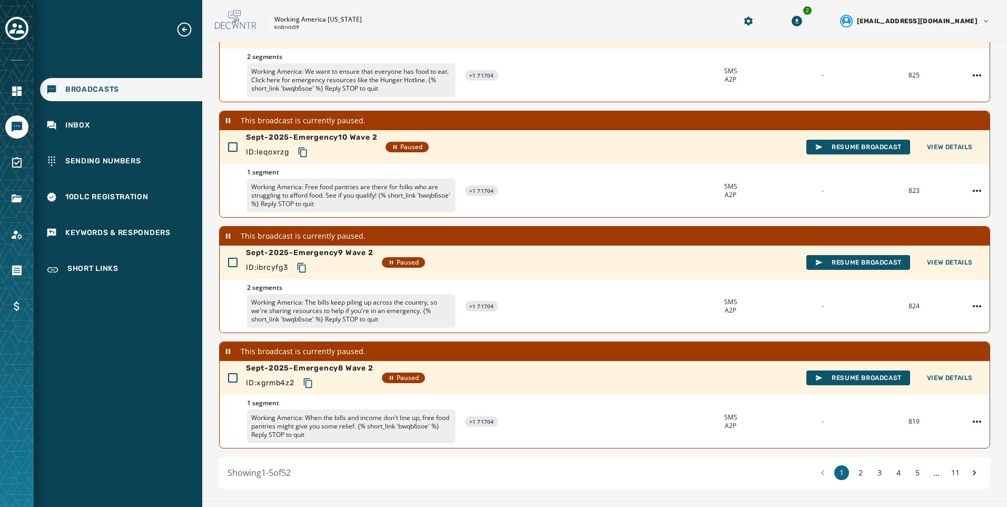
scroll to position [293, 0]
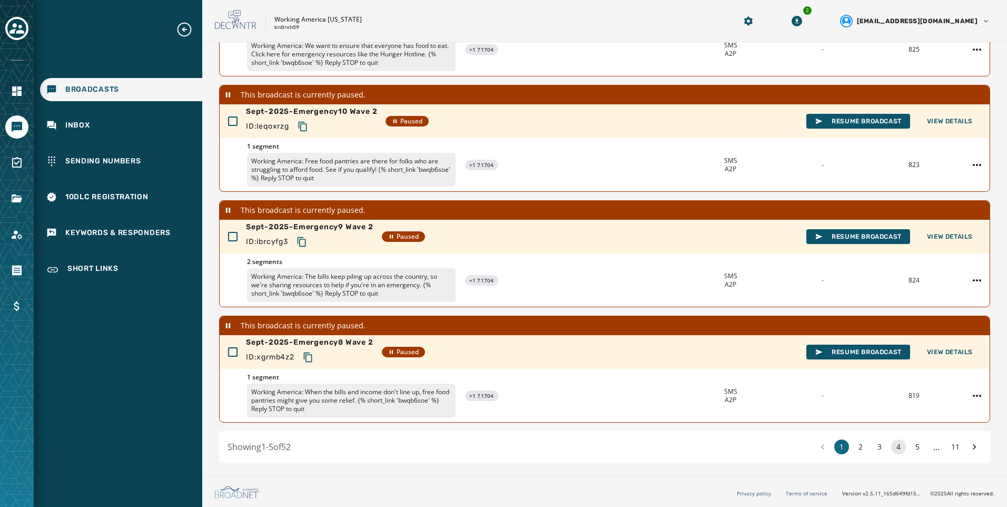
click at [892, 452] on button "4" at bounding box center [899, 446] width 15 height 15
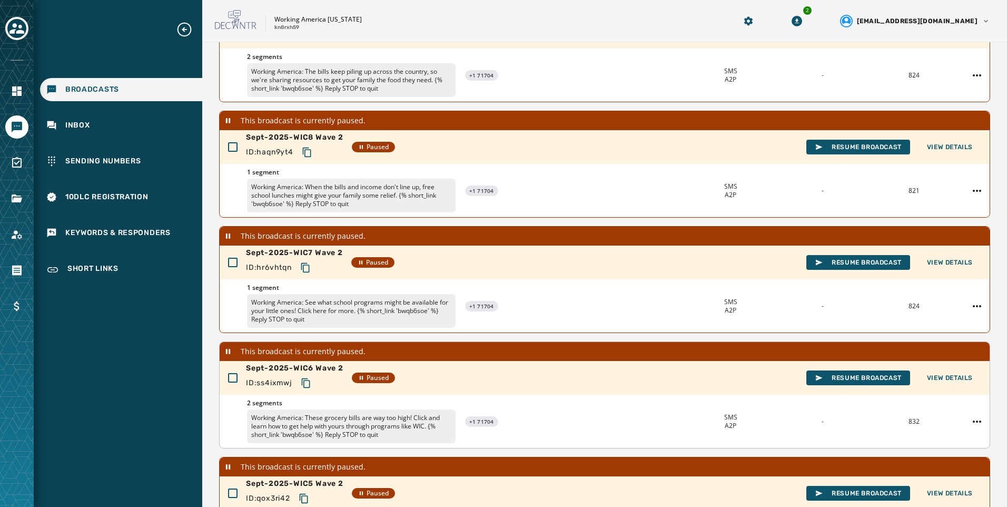
scroll to position [293, 0]
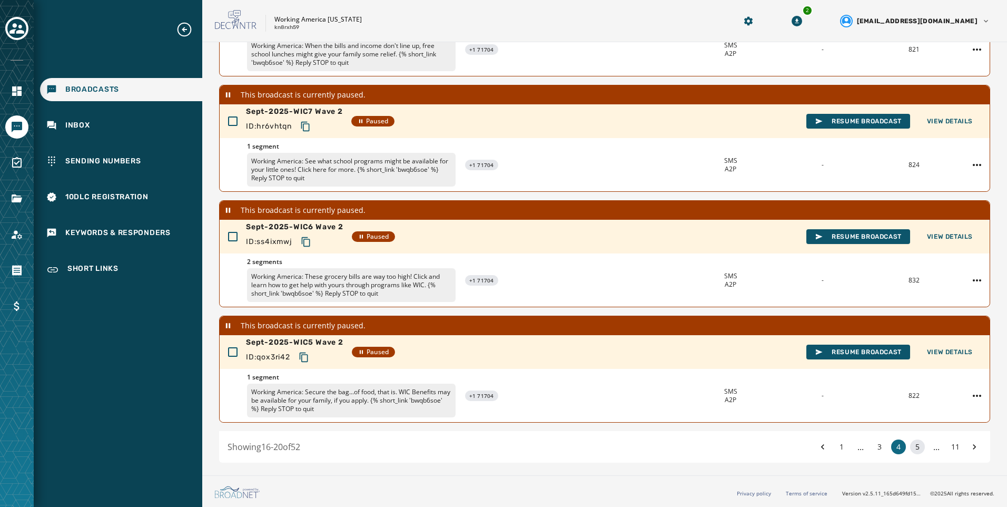
click at [912, 445] on button "5" at bounding box center [917, 446] width 15 height 15
click at [969, 451] on icon at bounding box center [974, 446] width 11 height 15
click at [969, 450] on icon at bounding box center [974, 446] width 11 height 15
click at [969, 449] on icon at bounding box center [974, 446] width 11 height 15
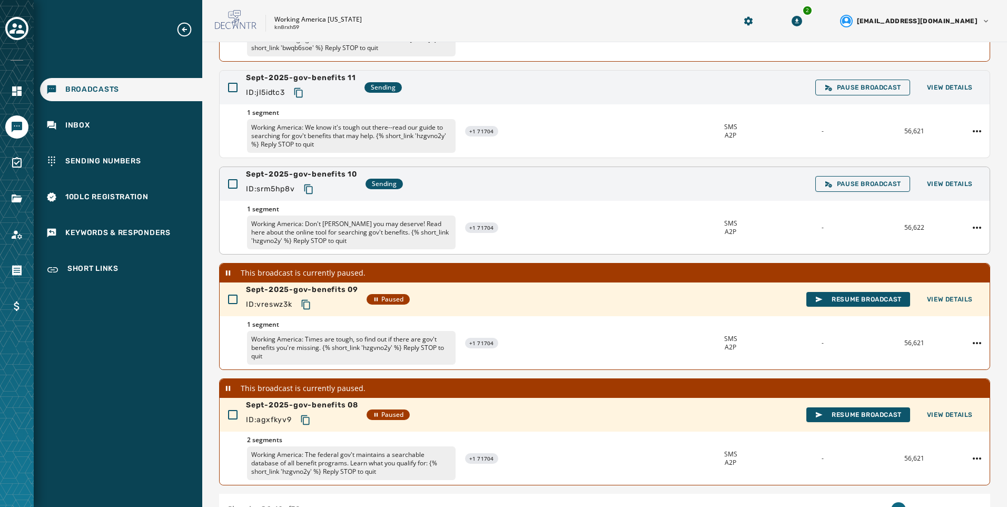
scroll to position [97, 0]
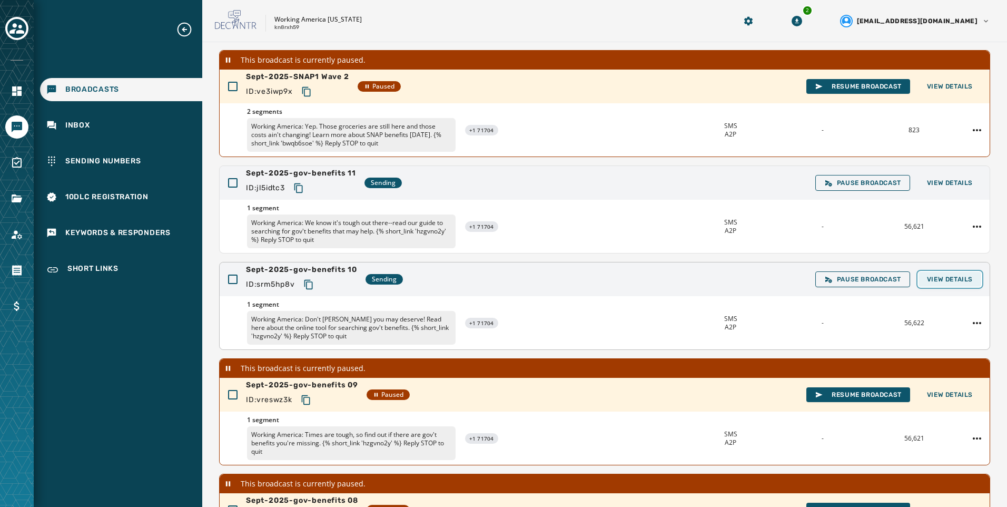
click at [946, 279] on span "View Details" at bounding box center [950, 279] width 46 height 8
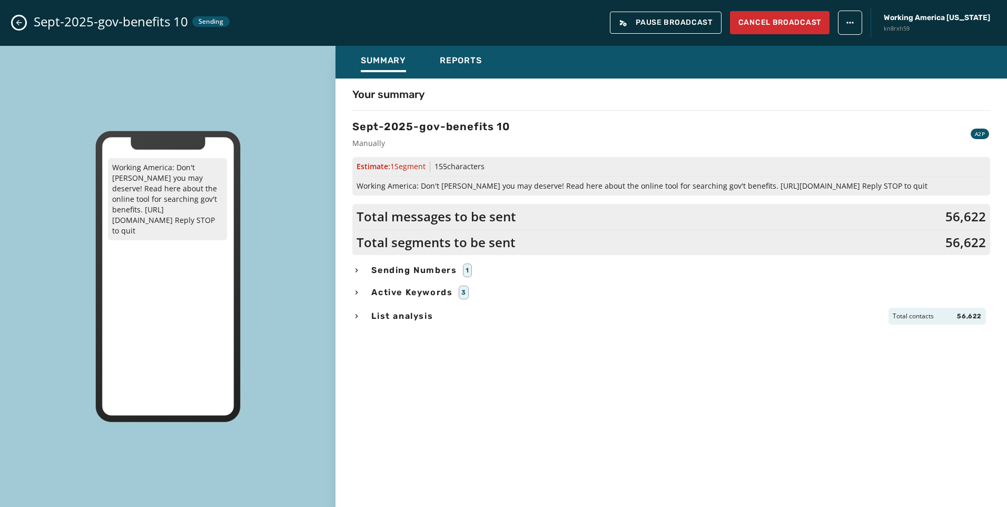
click at [461, 53] on div "Summary Reports" at bounding box center [672, 62] width 672 height 33
click at [461, 55] on button "Reports" at bounding box center [461, 62] width 59 height 24
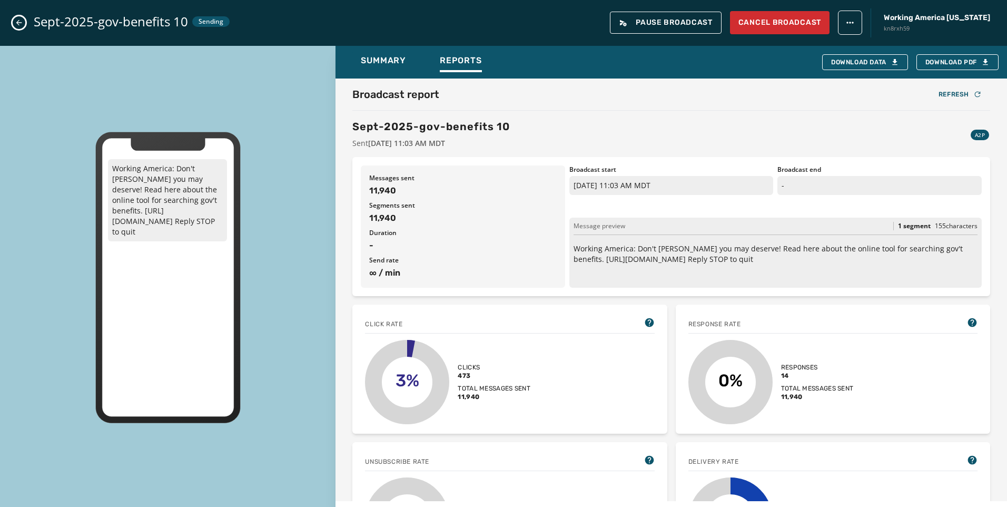
click at [18, 14] on div "Sept-2025-gov-benefits 10 Sending Pause Broadcast Cancel Broadcast Working Amer…" at bounding box center [503, 23] width 1007 height 46
click at [19, 16] on div "Sept-2025-gov-benefits 10 Sending Pause Broadcast Cancel Broadcast Working Amer…" at bounding box center [503, 23] width 1007 height 46
click at [21, 30] on div "Sept-2025-gov-benefits 10 Sending Pause Broadcast Cancel Broadcast Working Amer…" at bounding box center [503, 23] width 1007 height 46
click at [24, 16] on div "Sept-2025-gov-benefits 10 Sending Pause Broadcast Cancel Broadcast Working Amer…" at bounding box center [503, 23] width 1007 height 46
click at [21, 17] on button "Close admin drawer" at bounding box center [19, 22] width 13 height 13
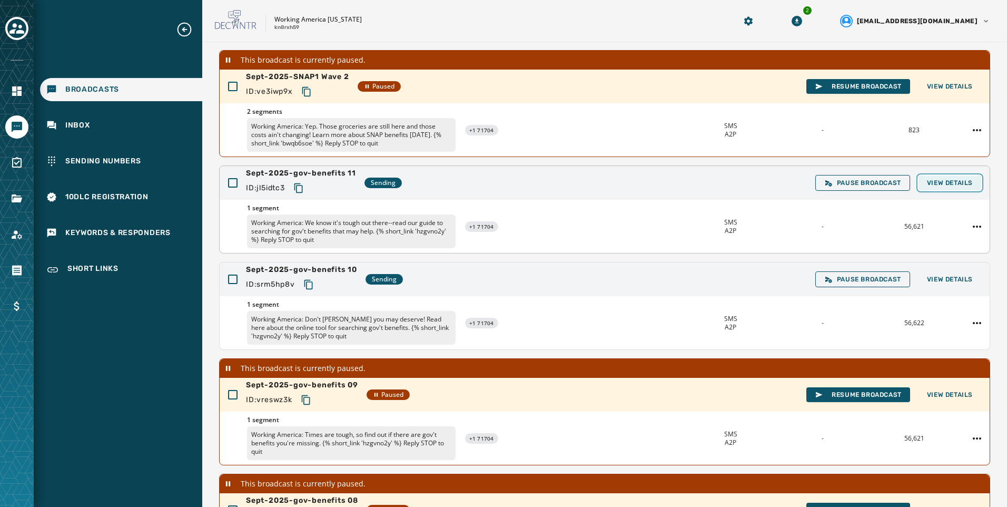
click at [937, 185] on span "View Details" at bounding box center [950, 183] width 46 height 8
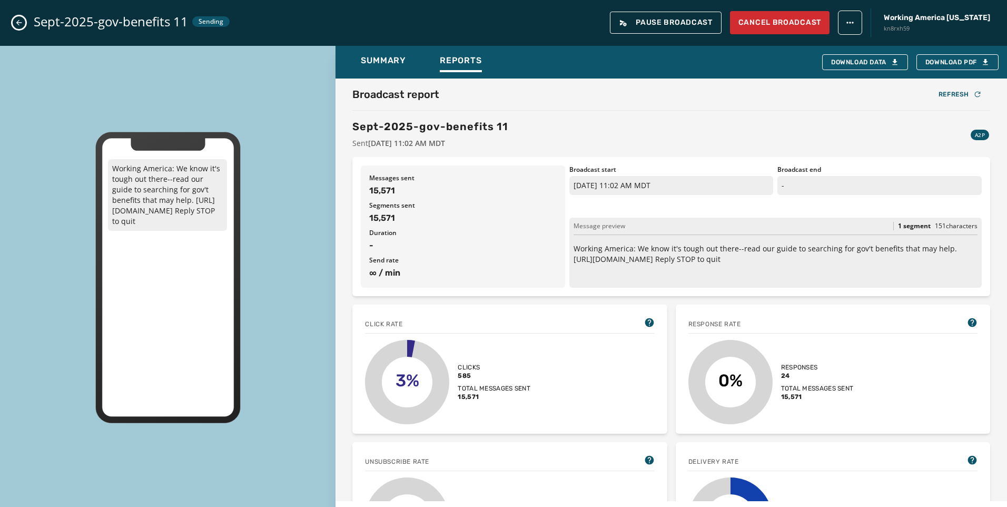
click at [13, 28] on div "Sept-2025-gov-benefits 11 Sending Pause Broadcast Cancel Broadcast Working Amer…" at bounding box center [503, 23] width 1007 height 46
click at [19, 24] on icon "Close admin drawer" at bounding box center [19, 22] width 8 height 8
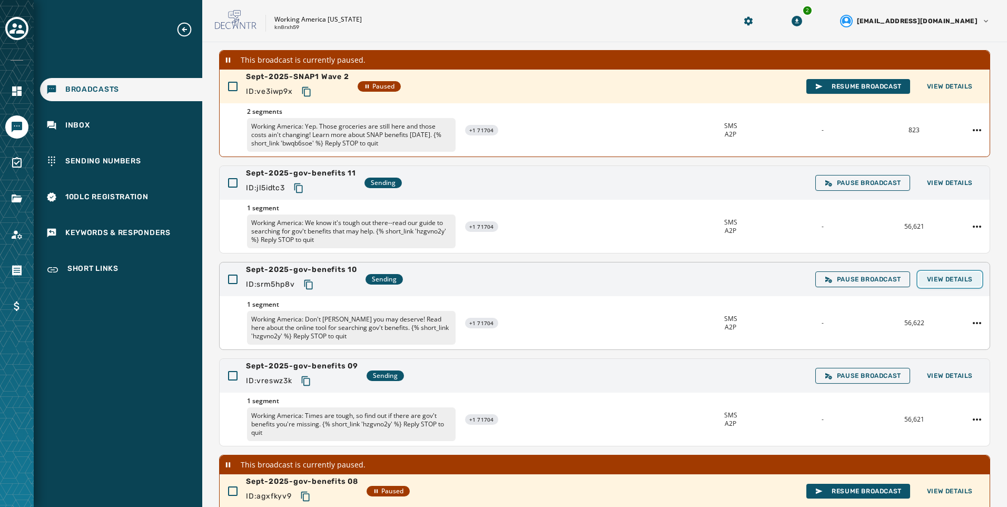
click at [972, 279] on button "View Details" at bounding box center [950, 279] width 63 height 15
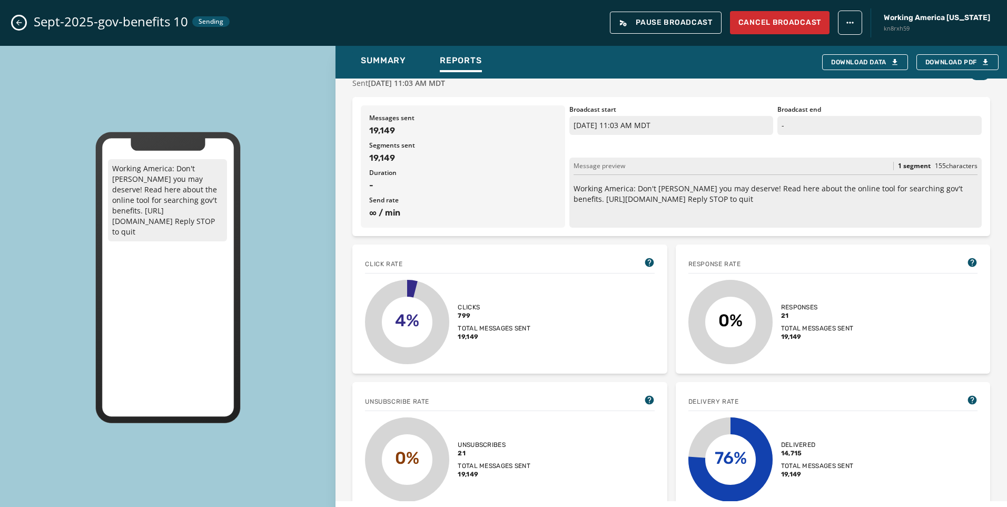
scroll to position [158, 0]
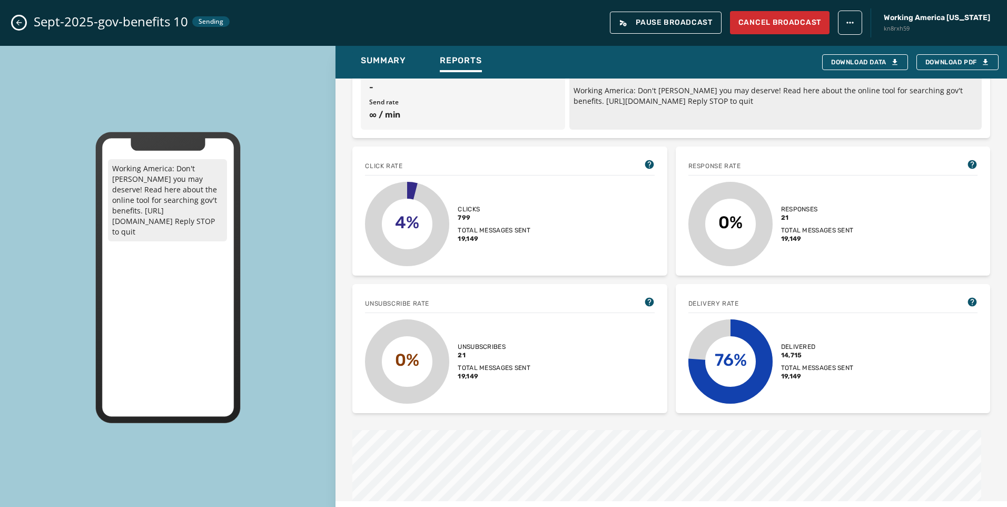
click at [22, 21] on icon "Close admin drawer" at bounding box center [19, 22] width 8 height 8
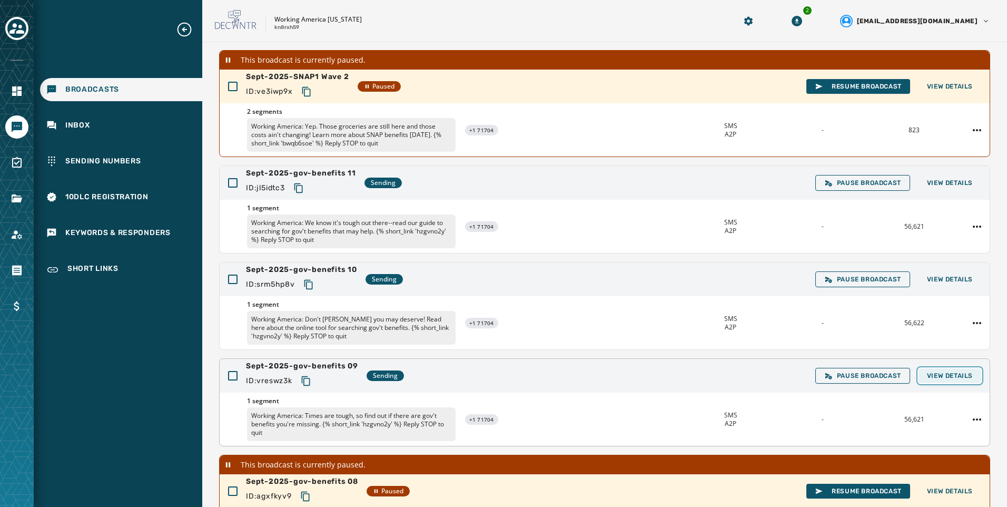
click at [973, 377] on button "View Details" at bounding box center [950, 375] width 63 height 15
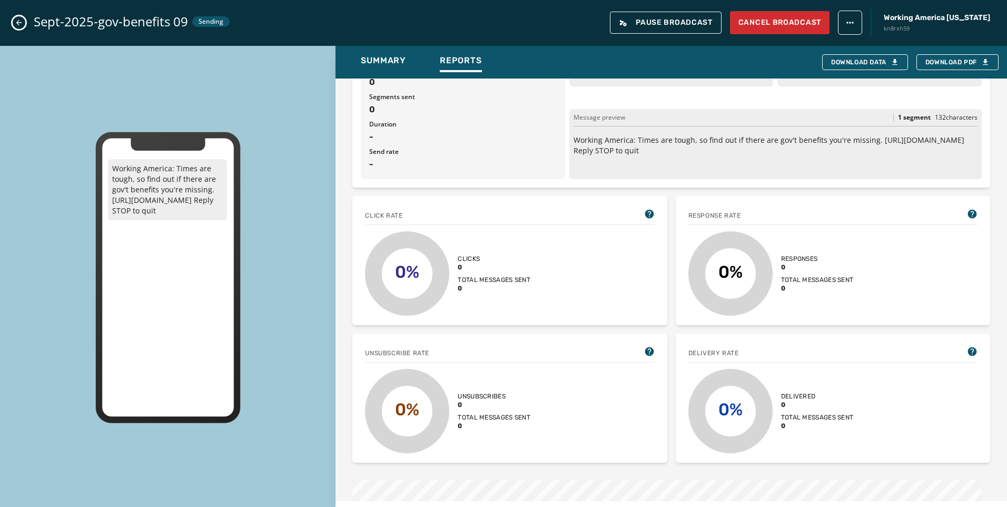
scroll to position [211, 0]
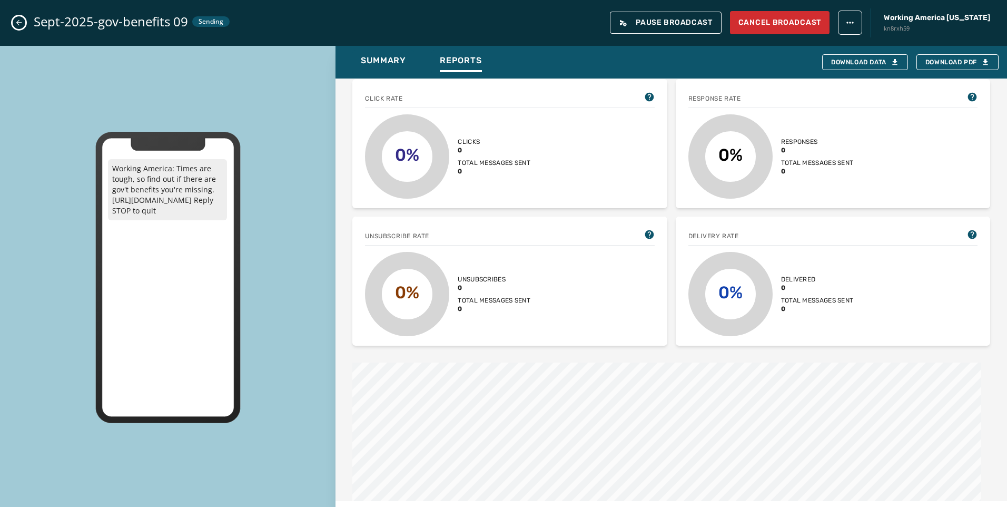
drag, startPoint x: 21, startPoint y: 20, endPoint x: 36, endPoint y: 41, distance: 26.0
click at [21, 21] on icon "Close admin drawer" at bounding box center [19, 22] width 8 height 8
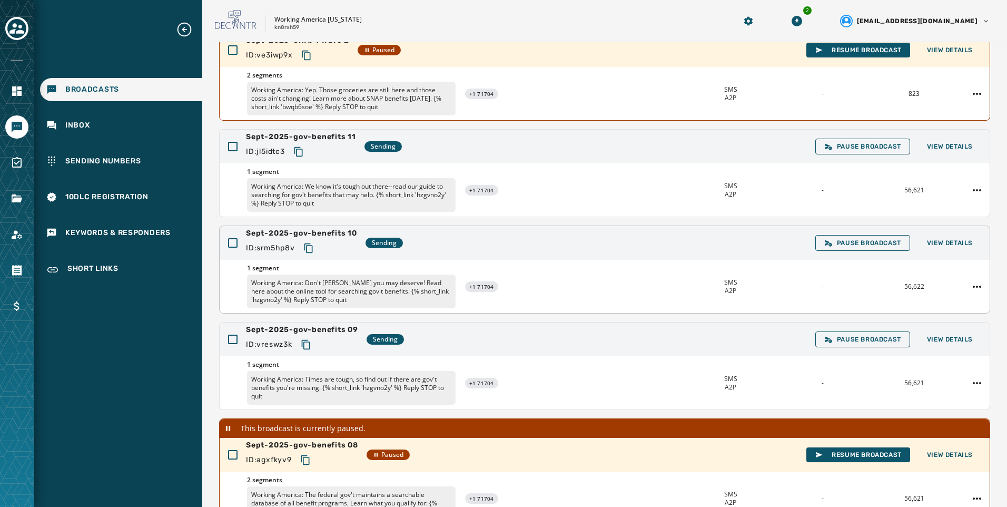
scroll to position [150, 0]
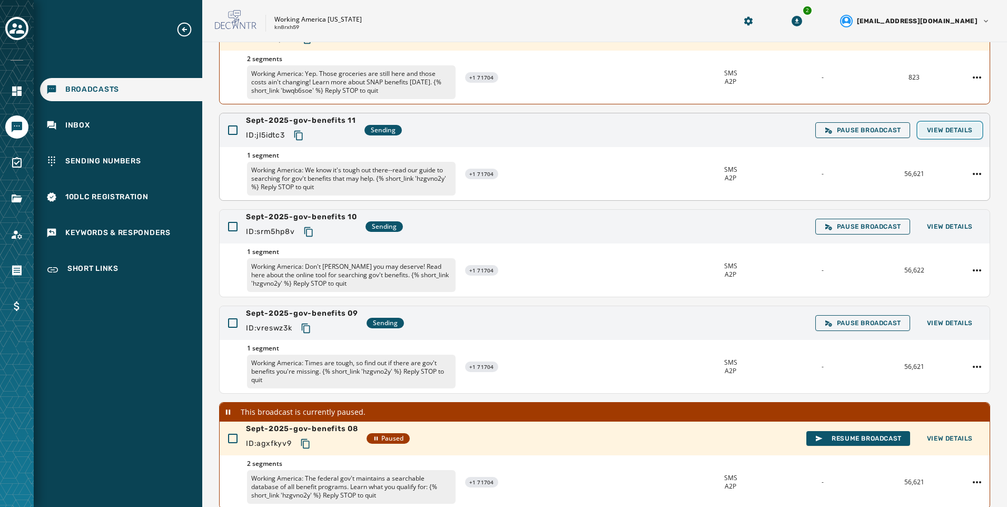
click at [934, 131] on span "View Details" at bounding box center [950, 130] width 46 height 8
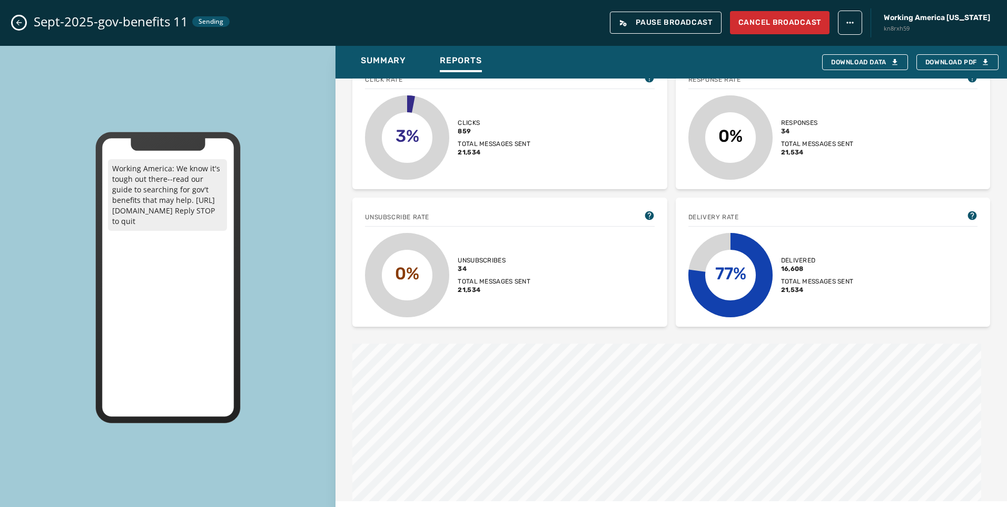
scroll to position [263, 0]
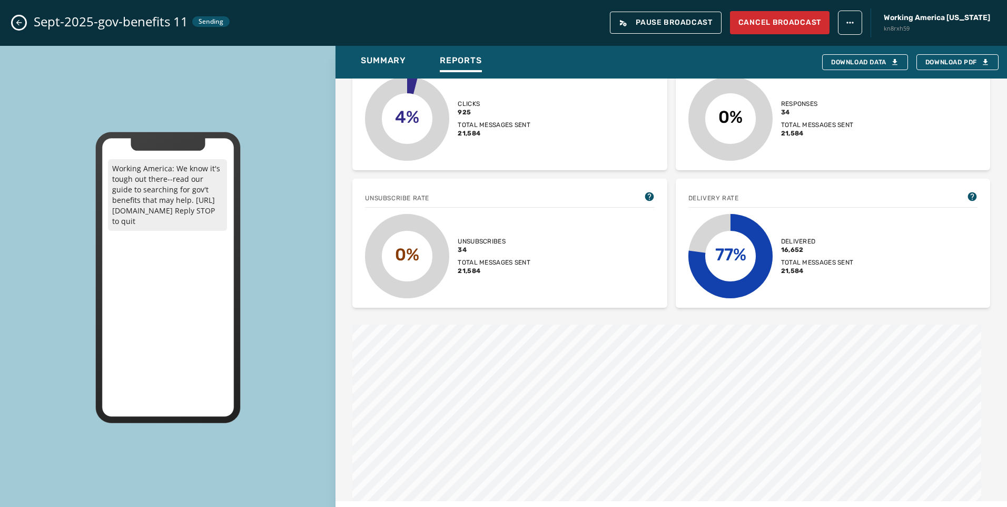
click at [13, 25] on button "Close admin drawer" at bounding box center [19, 22] width 13 height 13
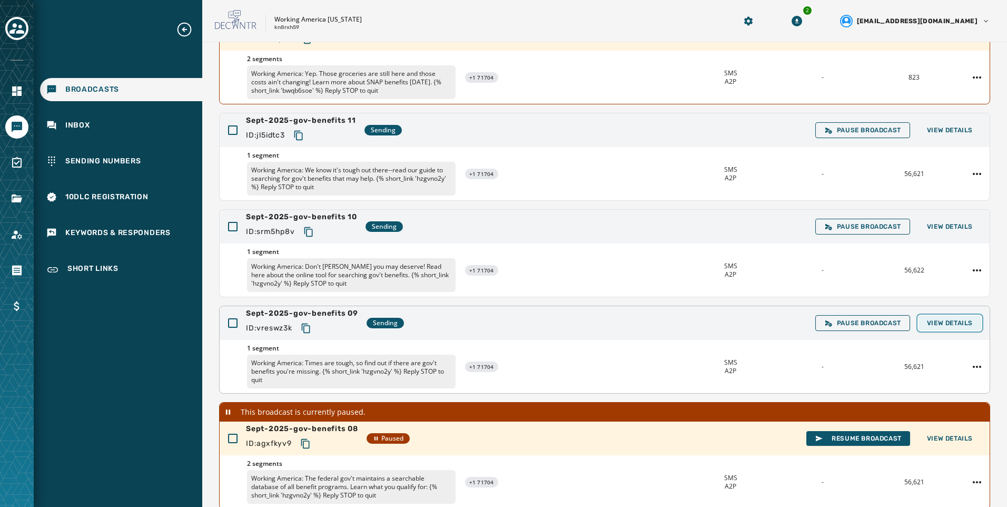
click at [957, 326] on span "View Details" at bounding box center [950, 323] width 46 height 8
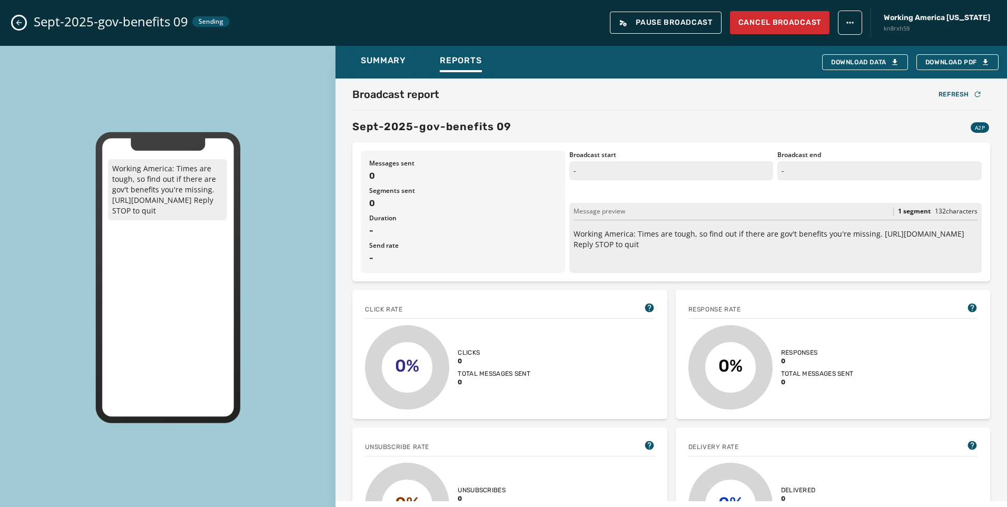
click at [24, 24] on button "Close admin drawer" at bounding box center [19, 22] width 13 height 13
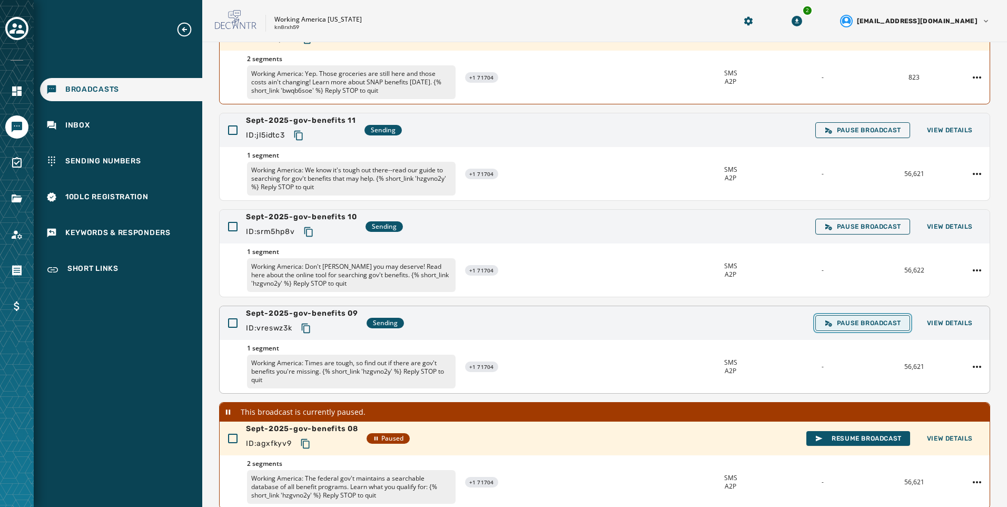
click at [853, 321] on span "Pause Broadcast" at bounding box center [863, 323] width 77 height 8
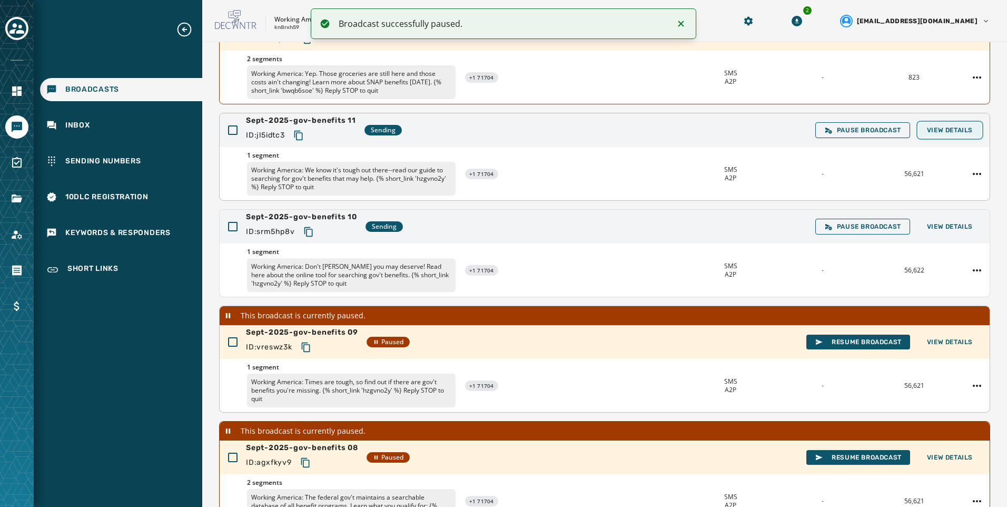
click at [956, 124] on button "View Details" at bounding box center [950, 130] width 63 height 15
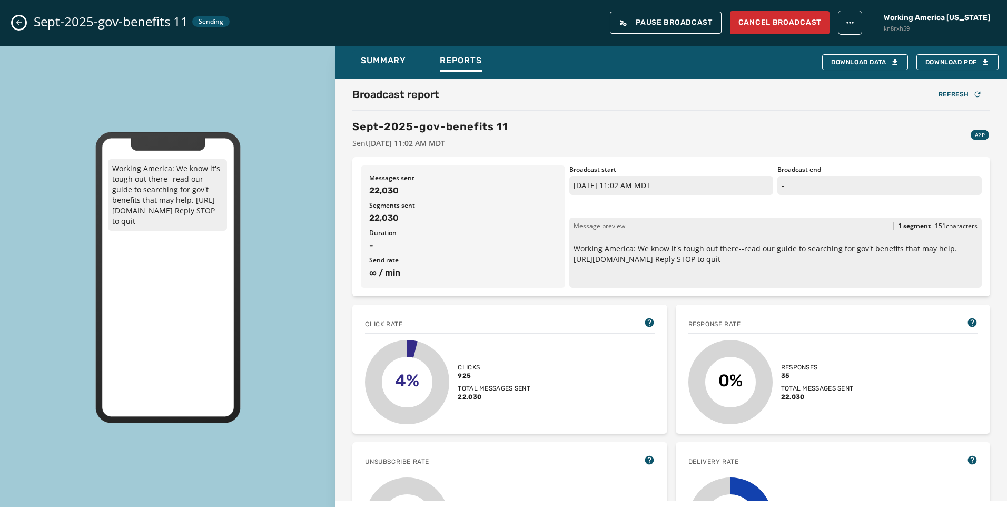
click at [11, 21] on div "Sept-2025-gov-benefits 11 Sending Pause Broadcast Cancel Broadcast Working Amer…" at bounding box center [503, 23] width 1007 height 46
click at [18, 25] on icon "Close admin drawer" at bounding box center [19, 23] width 6 height 6
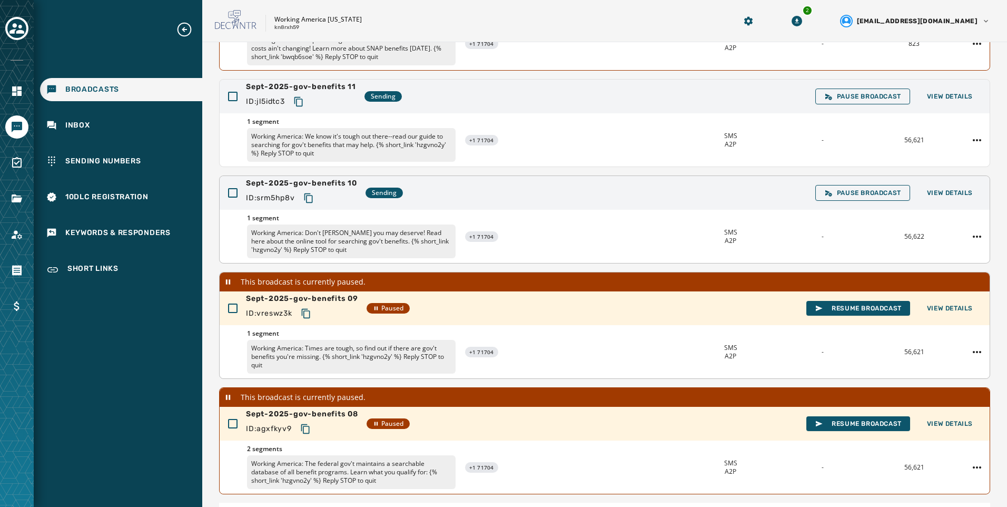
scroll to position [203, 0]
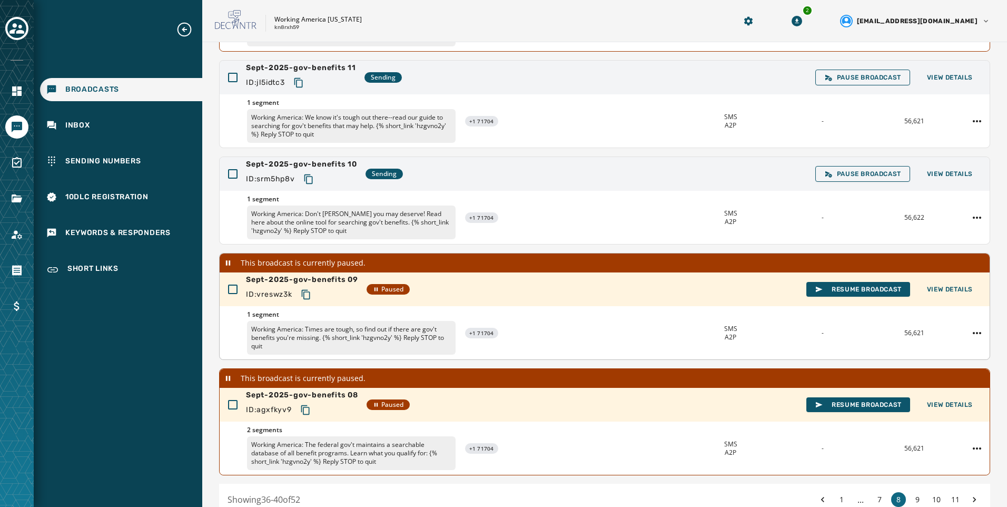
click at [303, 293] on icon "Copy text to clipboard" at bounding box center [306, 294] width 11 height 11
click at [936, 169] on button "View Details" at bounding box center [950, 174] width 63 height 15
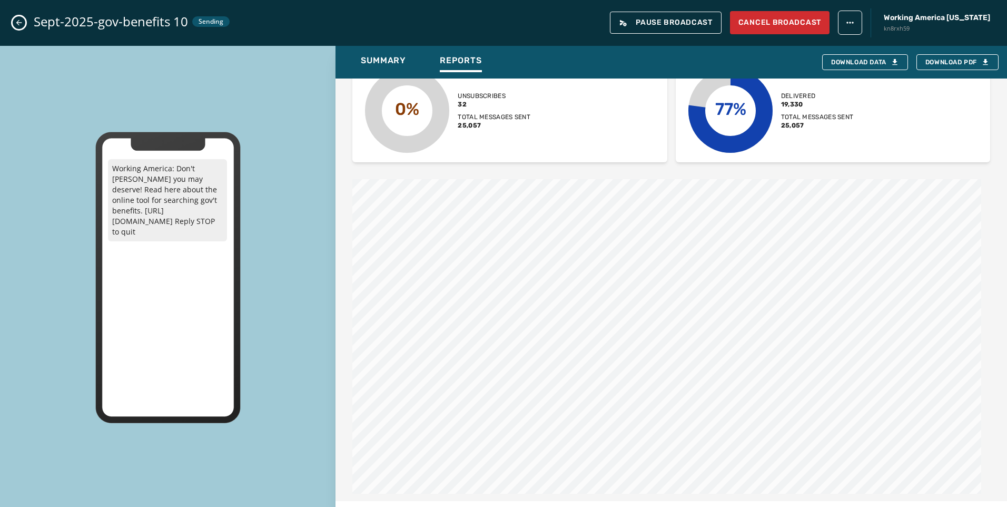
scroll to position [422, 0]
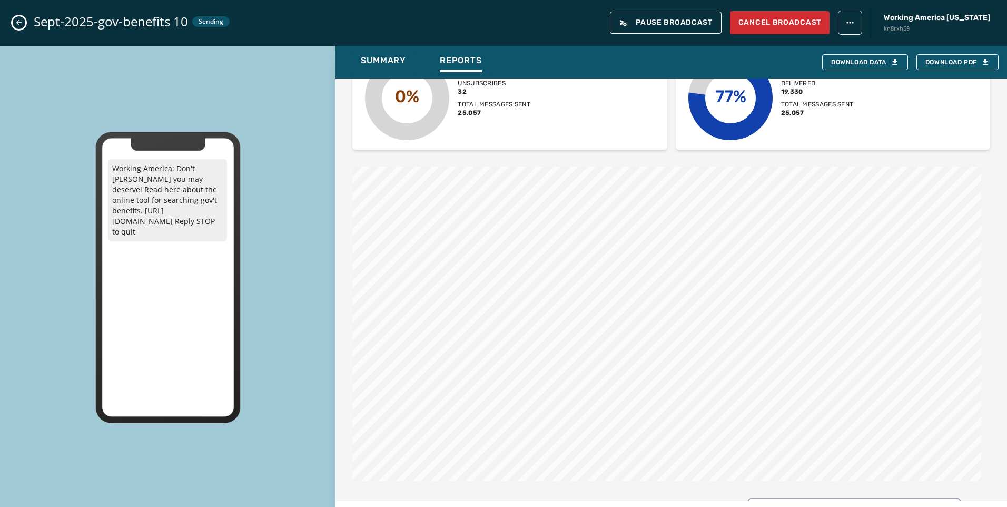
click at [18, 21] on icon "Close admin drawer" at bounding box center [19, 23] width 6 height 6
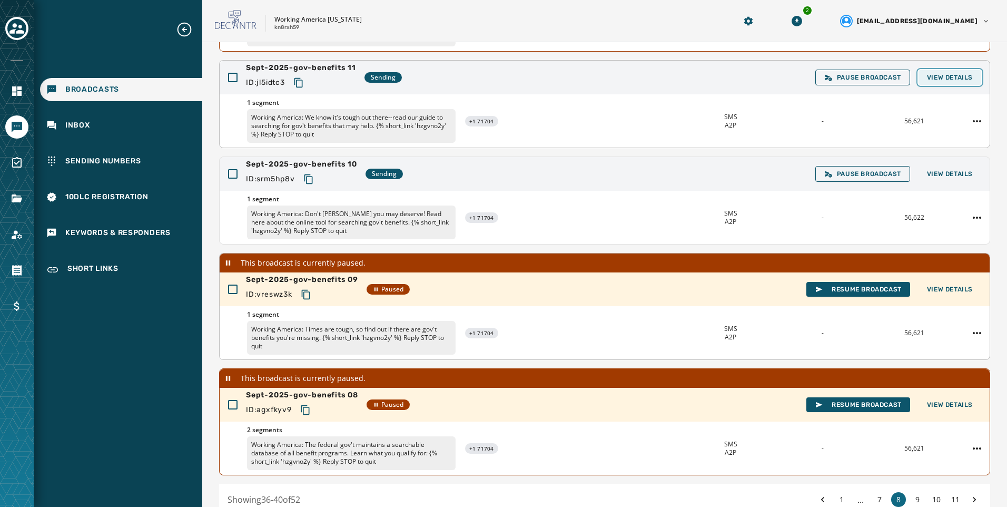
click at [951, 72] on button "View Details" at bounding box center [950, 77] width 63 height 15
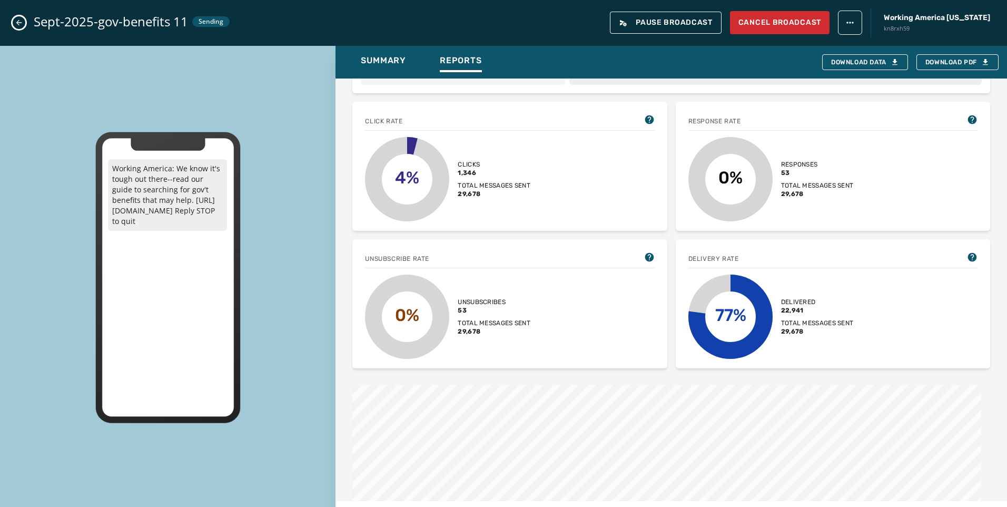
scroll to position [263, 0]
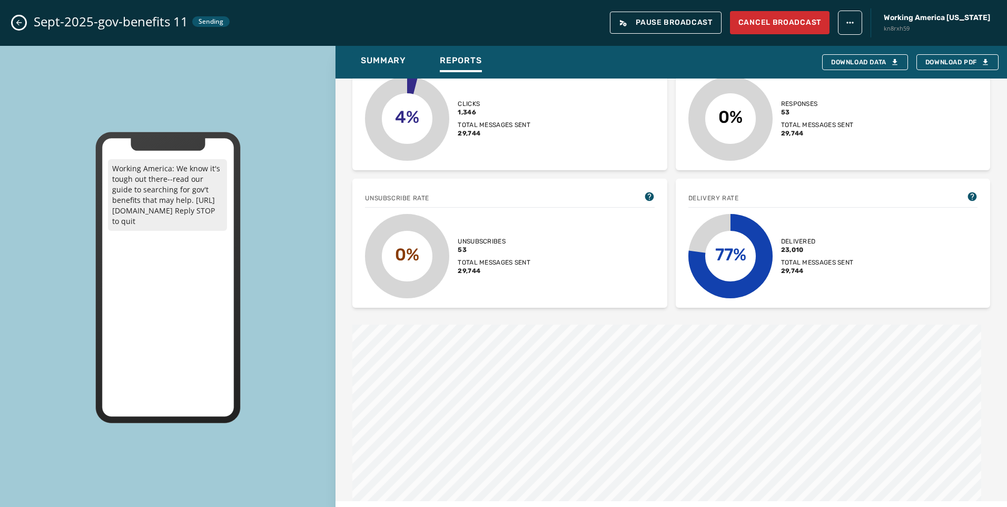
click at [16, 22] on icon "Close admin drawer" at bounding box center [19, 22] width 8 height 8
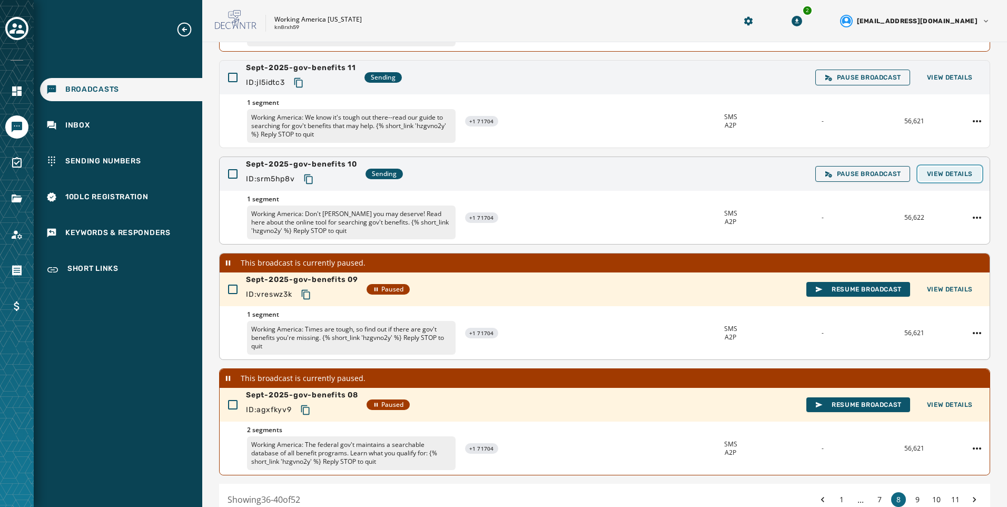
click at [935, 174] on span "View Details" at bounding box center [950, 174] width 46 height 8
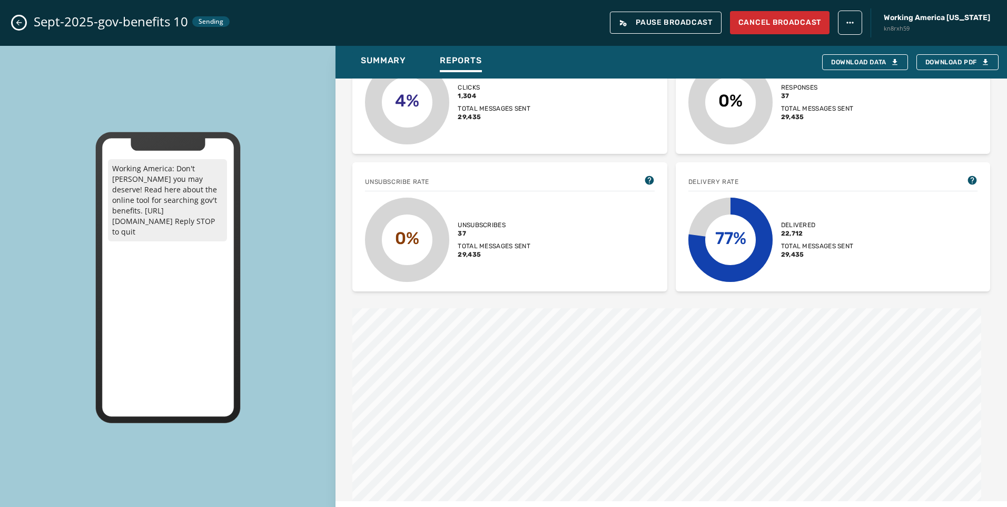
scroll to position [316, 0]
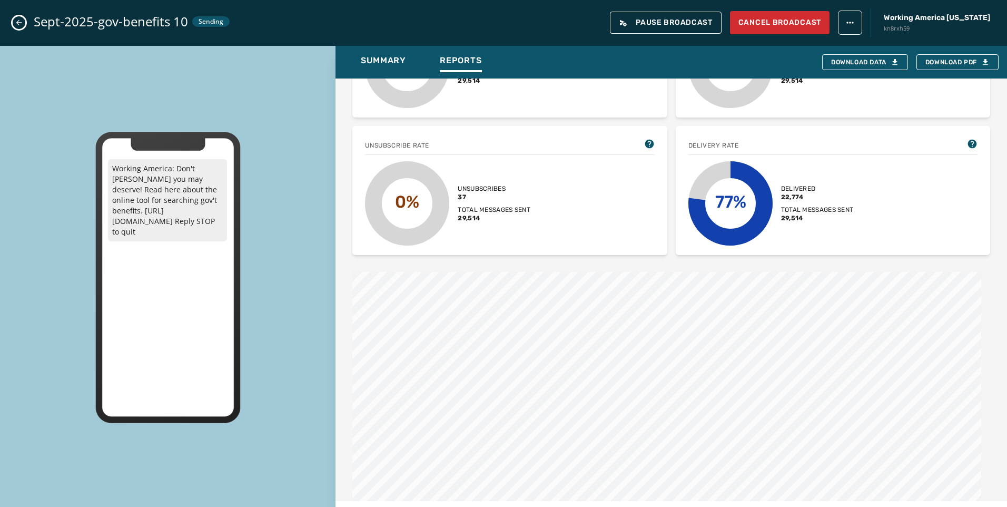
click at [24, 20] on button "Close admin drawer" at bounding box center [19, 22] width 13 height 13
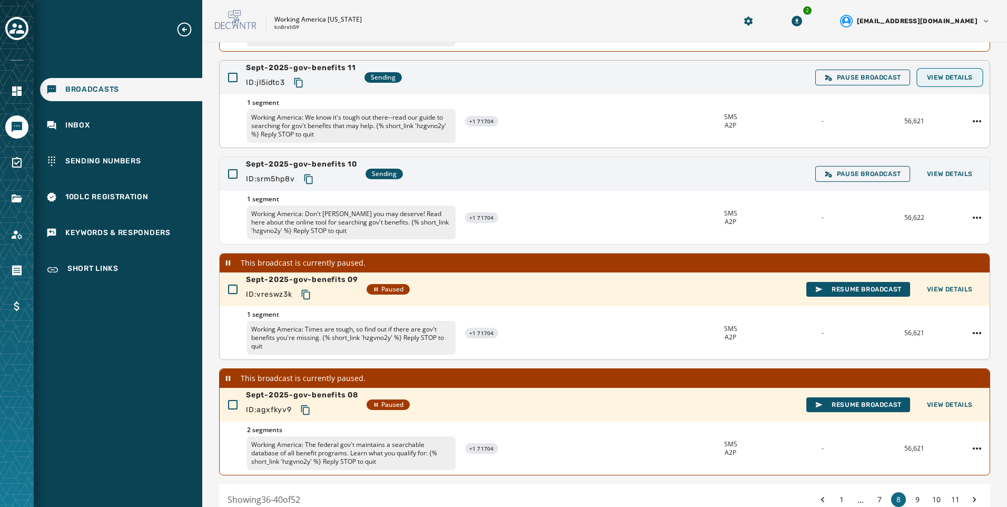
click at [934, 81] on span "View Details" at bounding box center [950, 77] width 46 height 8
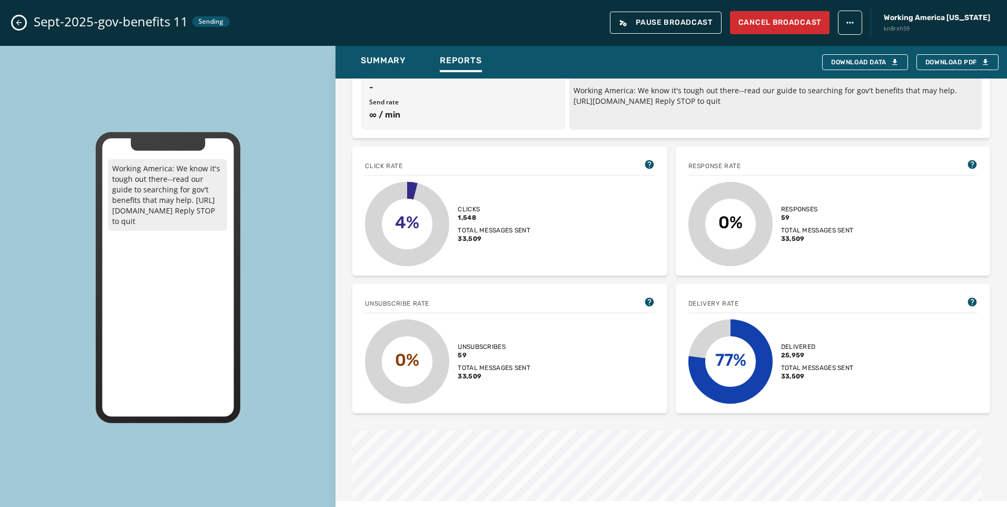
scroll to position [211, 0]
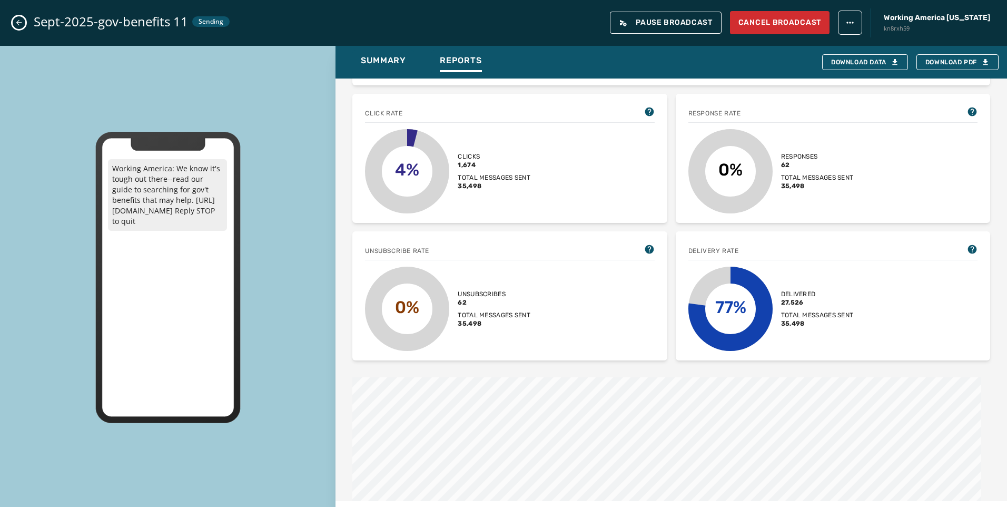
click at [21, 24] on icon "Close admin drawer" at bounding box center [19, 22] width 8 height 8
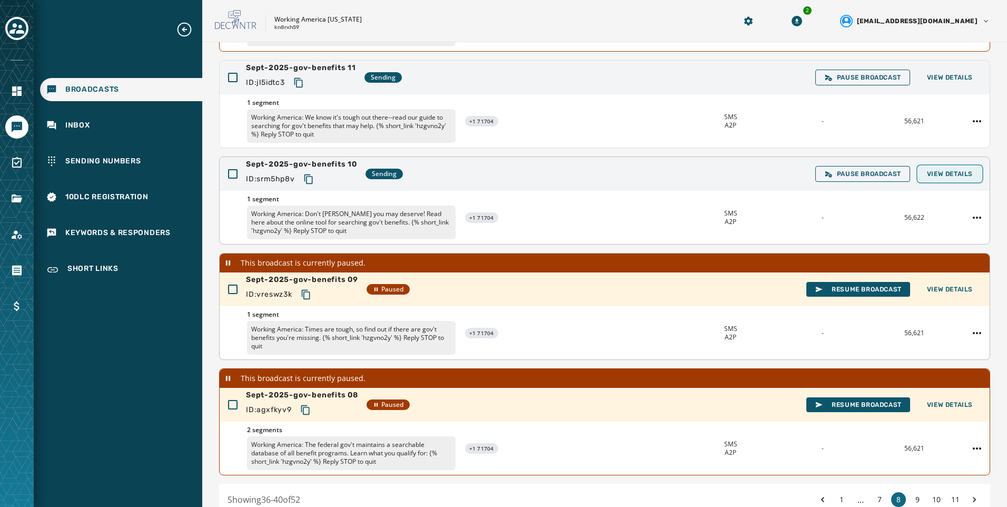
click at [946, 175] on span "View Details" at bounding box center [950, 174] width 46 height 8
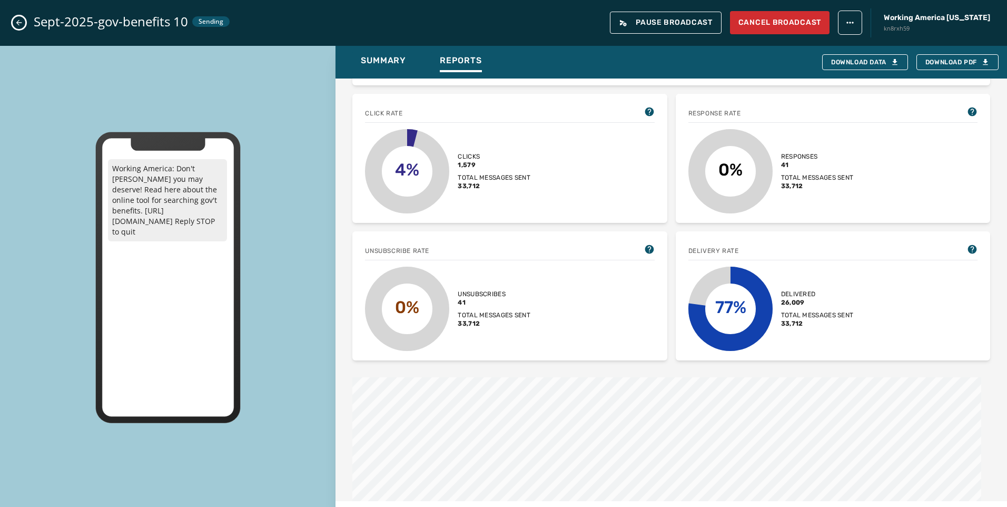
click at [21, 27] on button "Close admin drawer" at bounding box center [19, 22] width 13 height 13
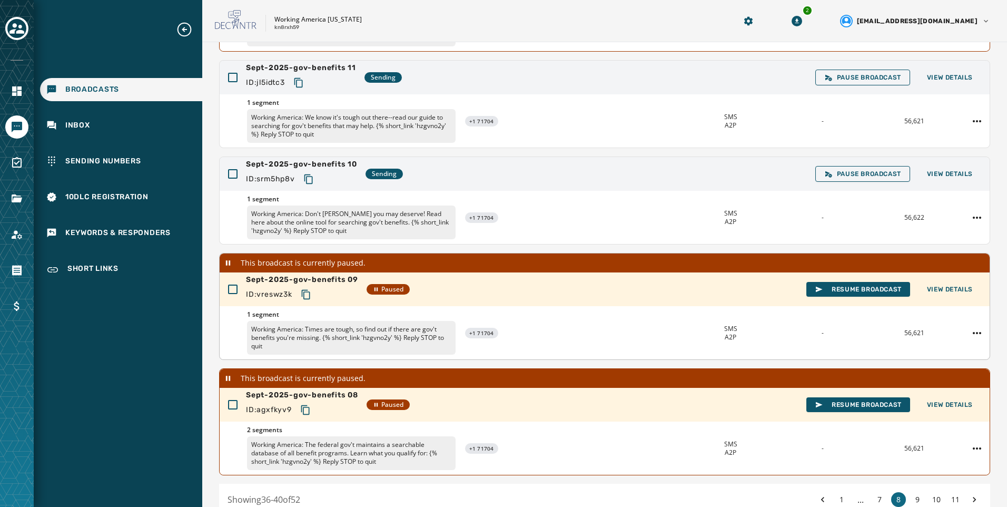
scroll to position [150, 0]
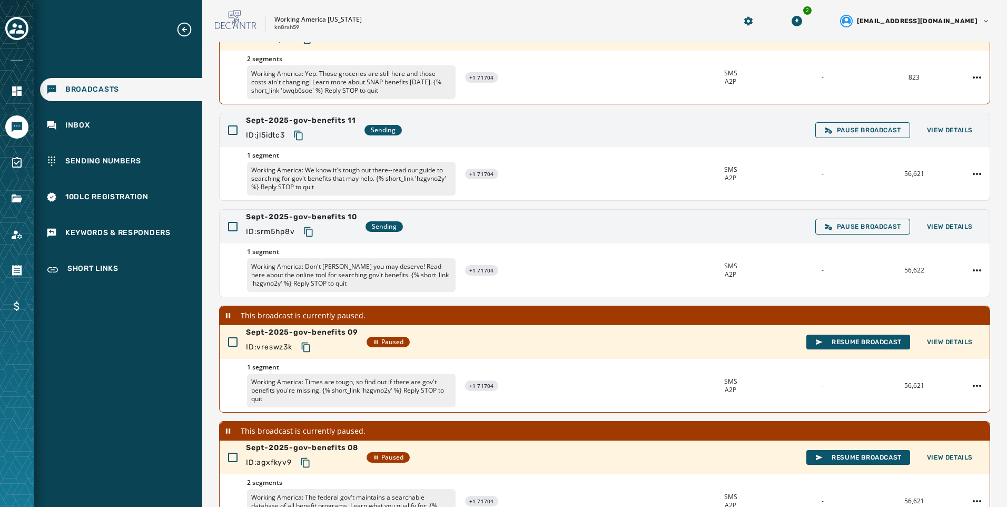
click at [214, 202] on div "Broadcasts Broadcast Drafts 0 Launched 0 Sending 2 Completed 353 Canceled 13 Re…" at bounding box center [604, 234] width 805 height 684
click at [956, 128] on span "View Details" at bounding box center [950, 130] width 46 height 8
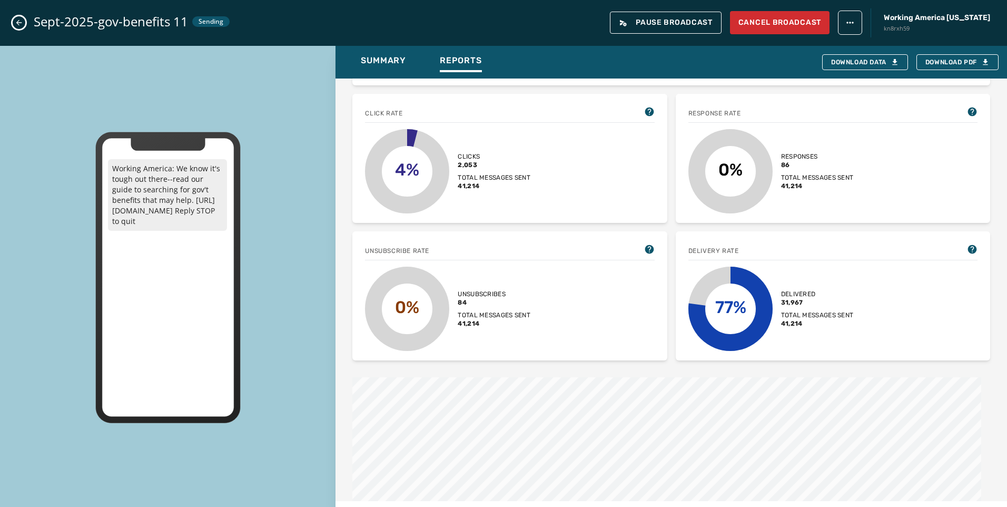
scroll to position [369, 0]
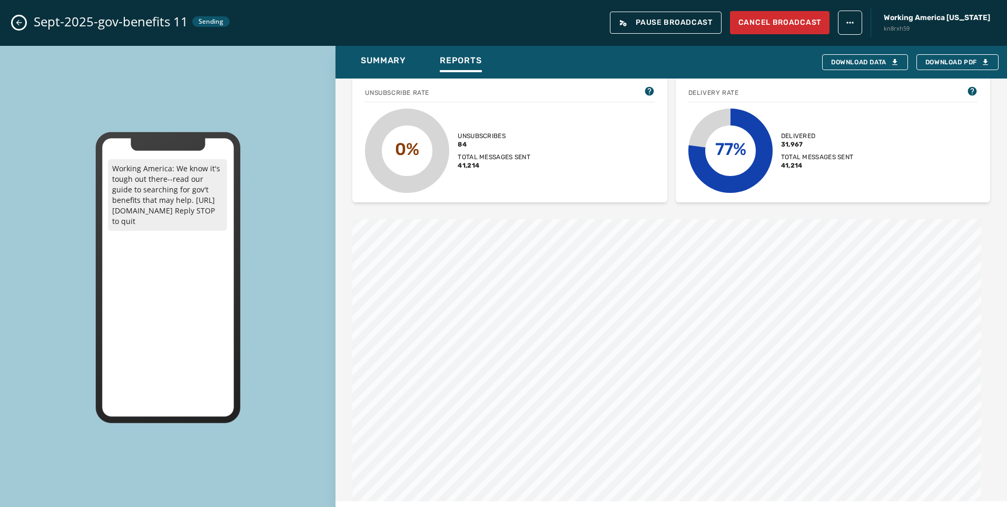
click at [17, 25] on icon "Close admin drawer" at bounding box center [19, 22] width 8 height 8
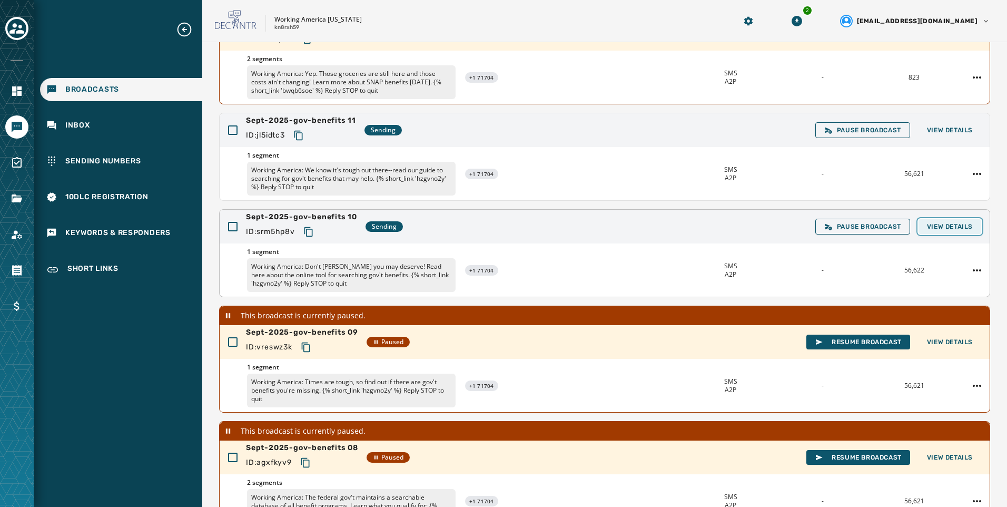
click at [927, 228] on span "View Details" at bounding box center [950, 226] width 46 height 8
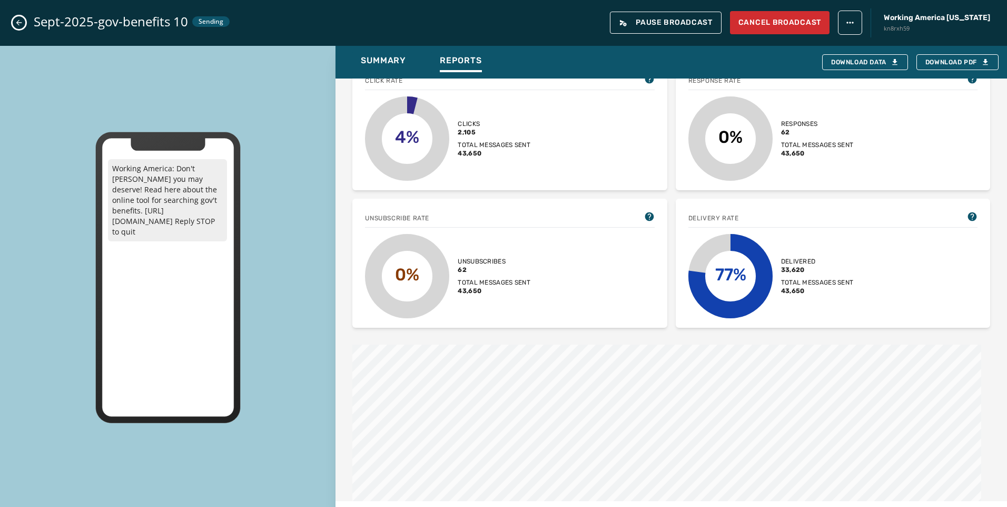
scroll to position [316, 0]
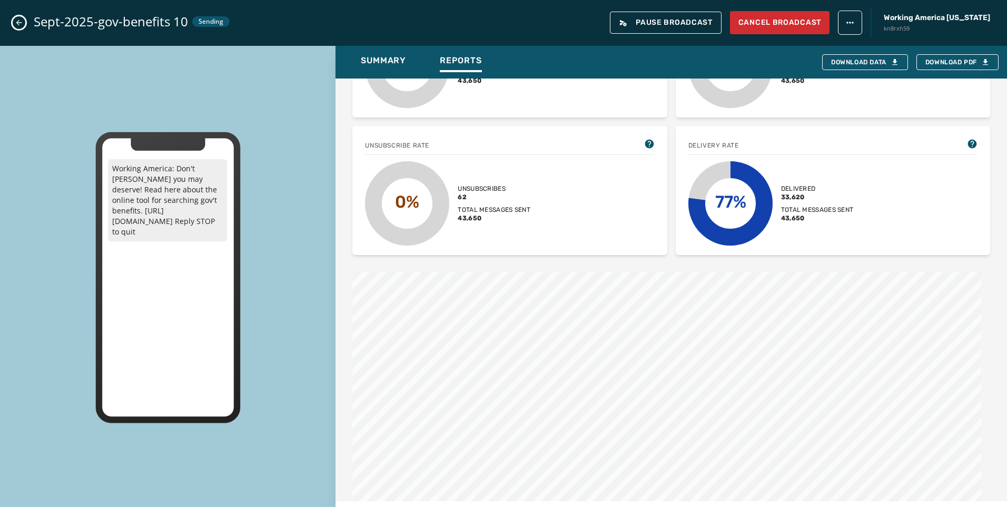
drag, startPoint x: 8, startPoint y: 23, endPoint x: 15, endPoint y: 22, distance: 6.5
click at [8, 23] on div "Sept-2025-gov-benefits 10 Sending Pause Broadcast Cancel Broadcast Working Amer…" at bounding box center [503, 23] width 1007 height 46
click at [19, 19] on icon "Close admin drawer" at bounding box center [19, 22] width 8 height 8
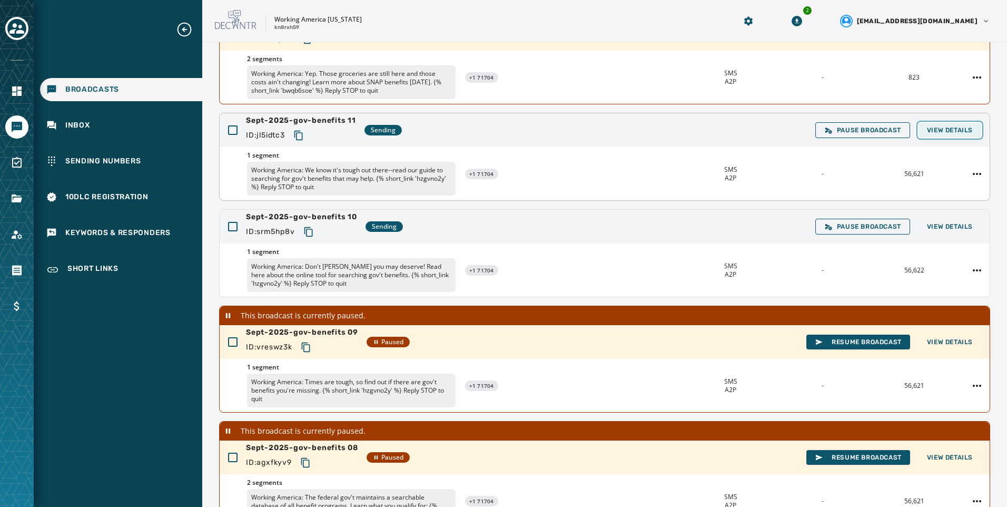
click at [935, 132] on span "View Details" at bounding box center [950, 130] width 46 height 8
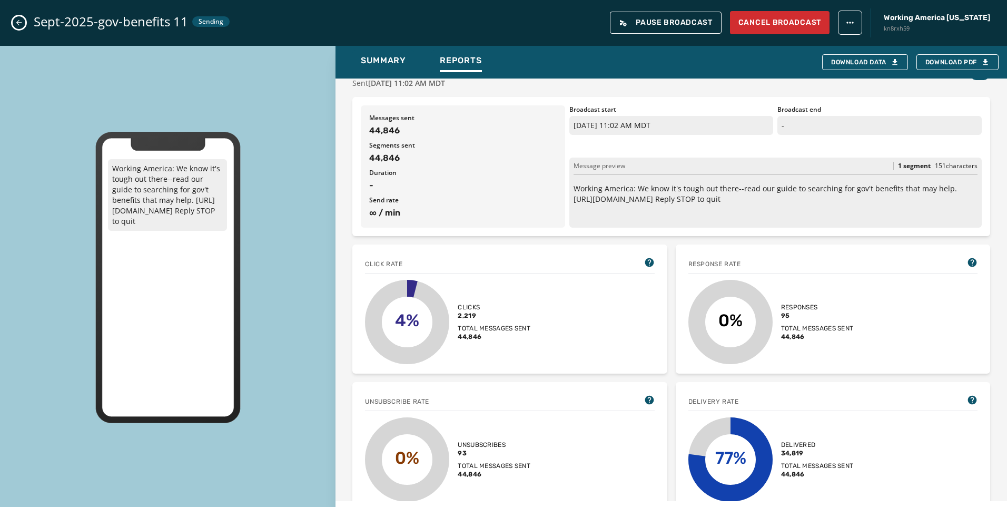
scroll to position [211, 0]
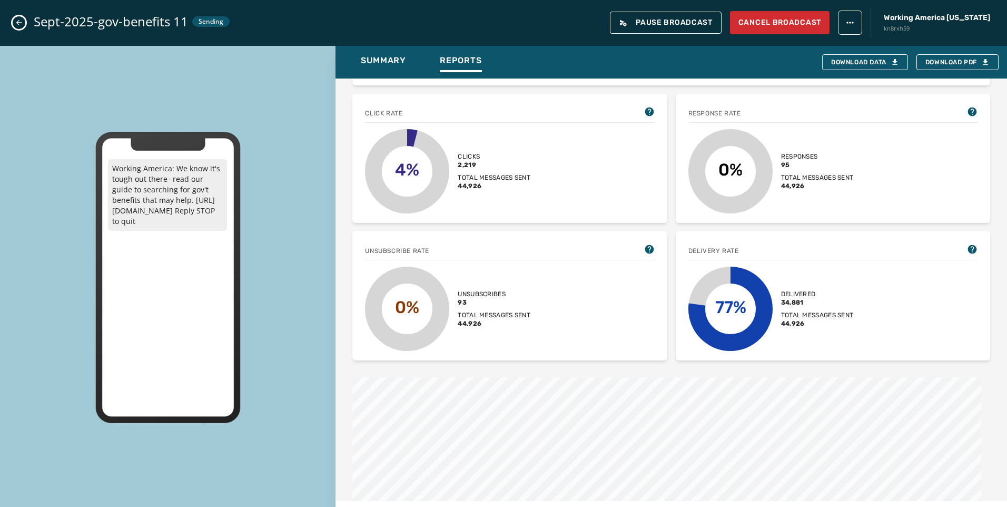
click at [23, 24] on icon "Close admin drawer" at bounding box center [19, 22] width 8 height 8
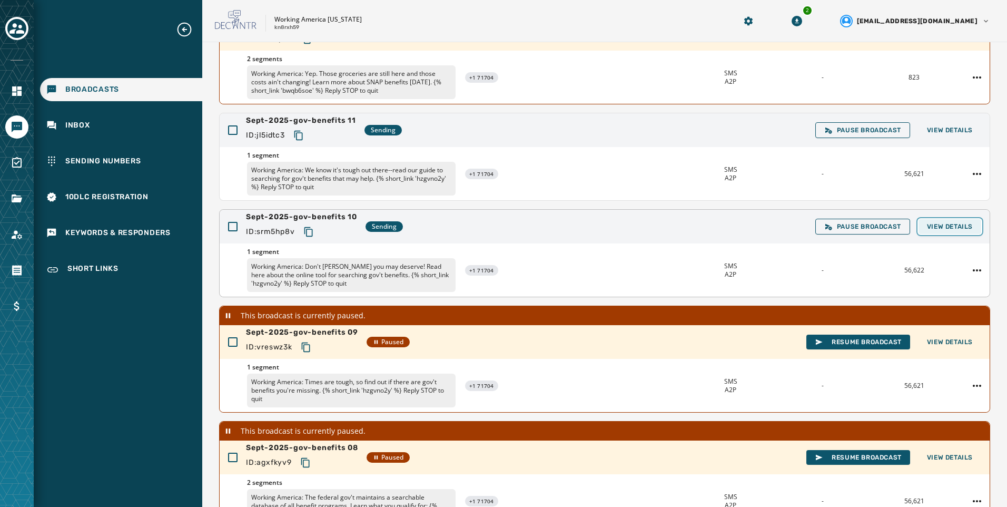
click at [923, 221] on button "View Details" at bounding box center [950, 226] width 63 height 15
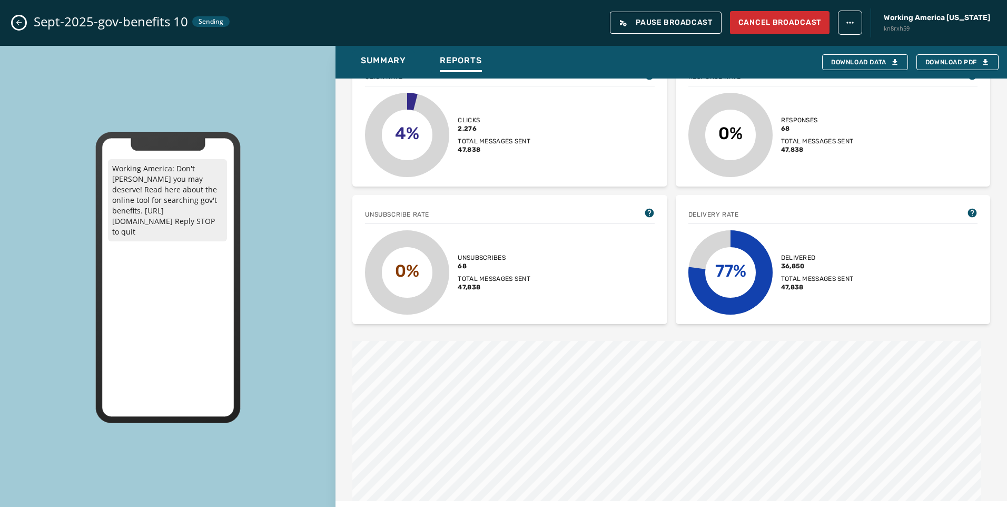
scroll to position [263, 0]
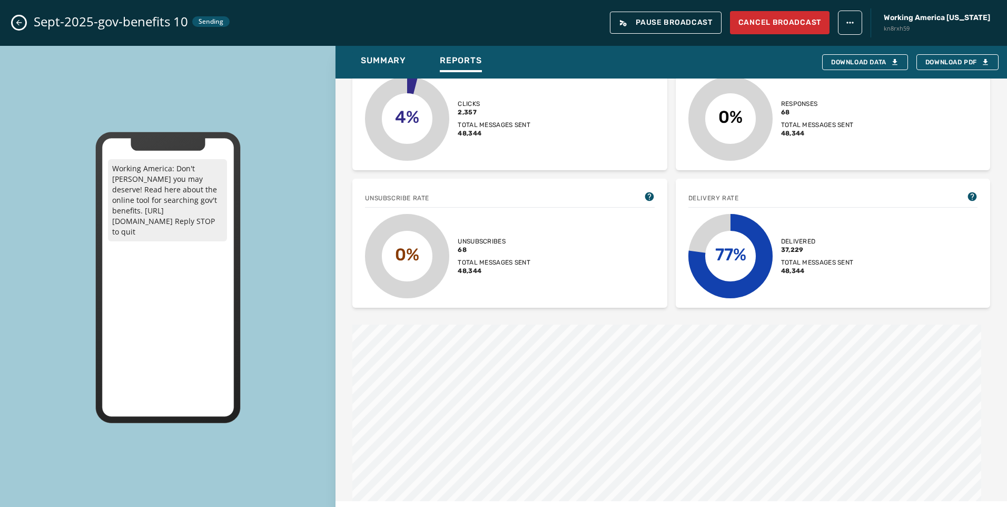
click at [14, 24] on button "Close admin drawer" at bounding box center [19, 22] width 13 height 13
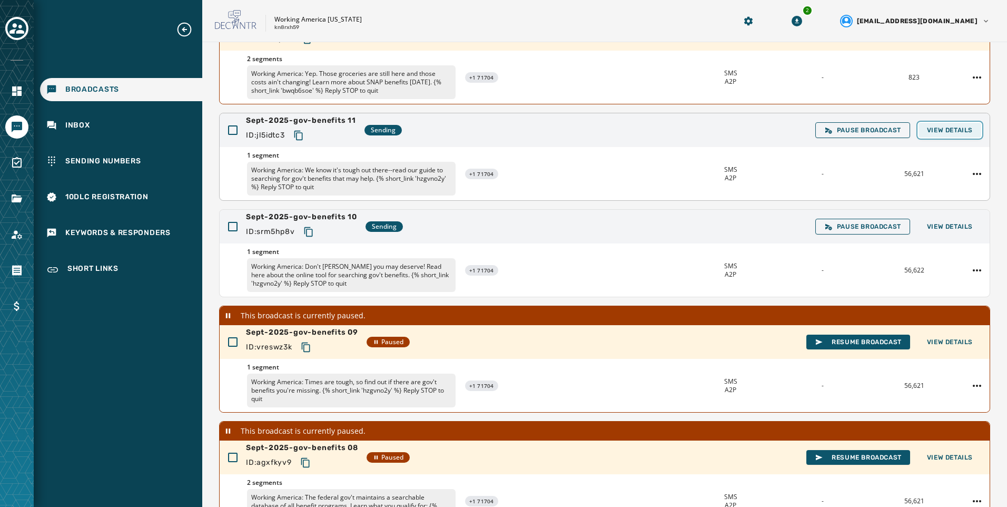
click at [953, 131] on span "View Details" at bounding box center [950, 130] width 46 height 8
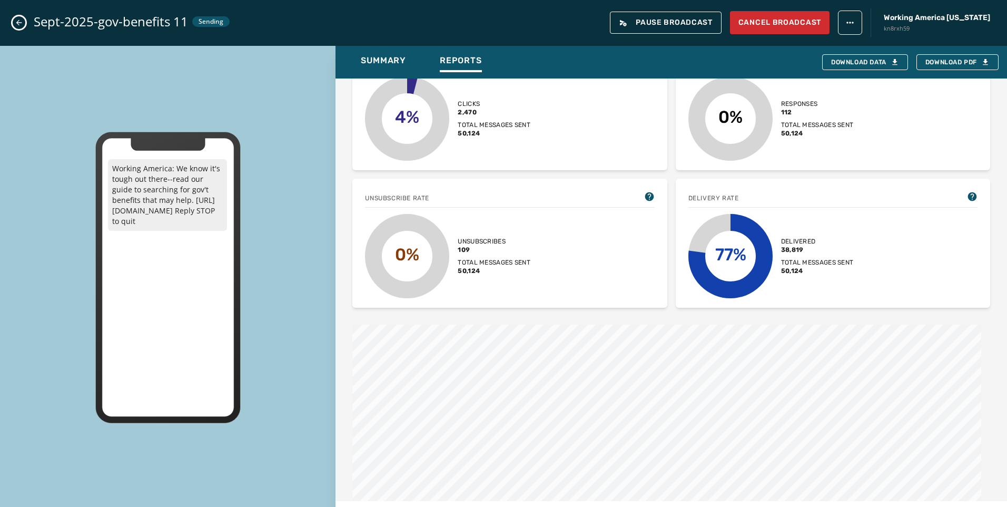
click at [23, 19] on icon "Close admin drawer" at bounding box center [19, 22] width 8 height 8
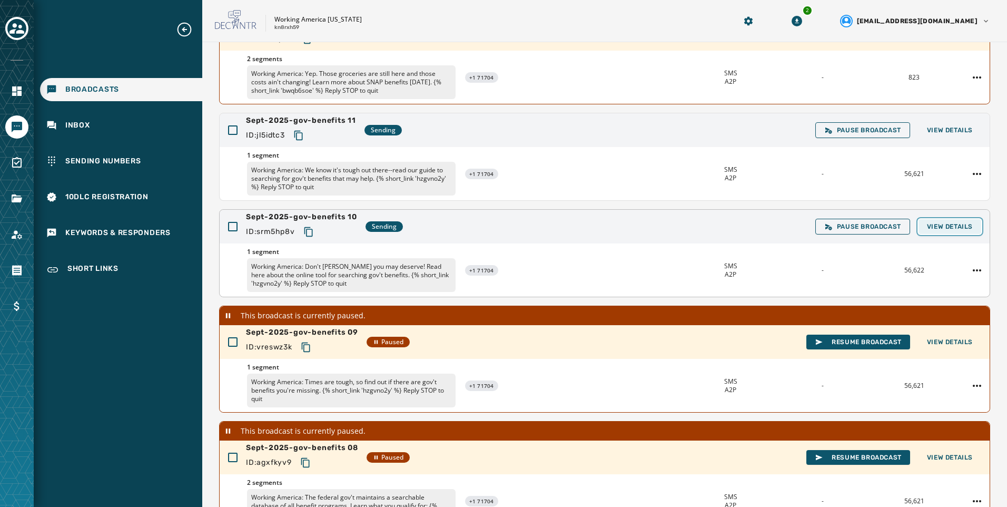
click at [956, 233] on button "View Details" at bounding box center [950, 226] width 63 height 15
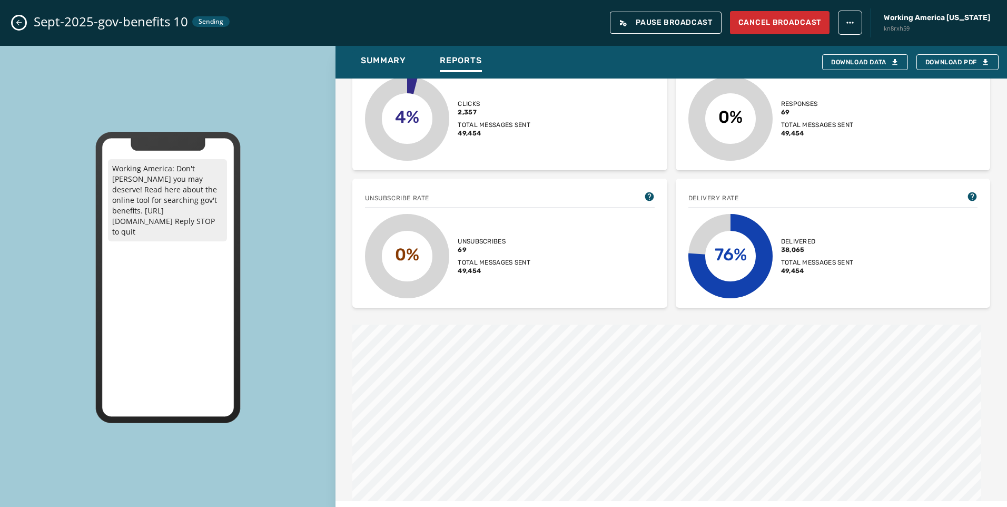
click at [16, 19] on icon "Close admin drawer" at bounding box center [19, 22] width 8 height 8
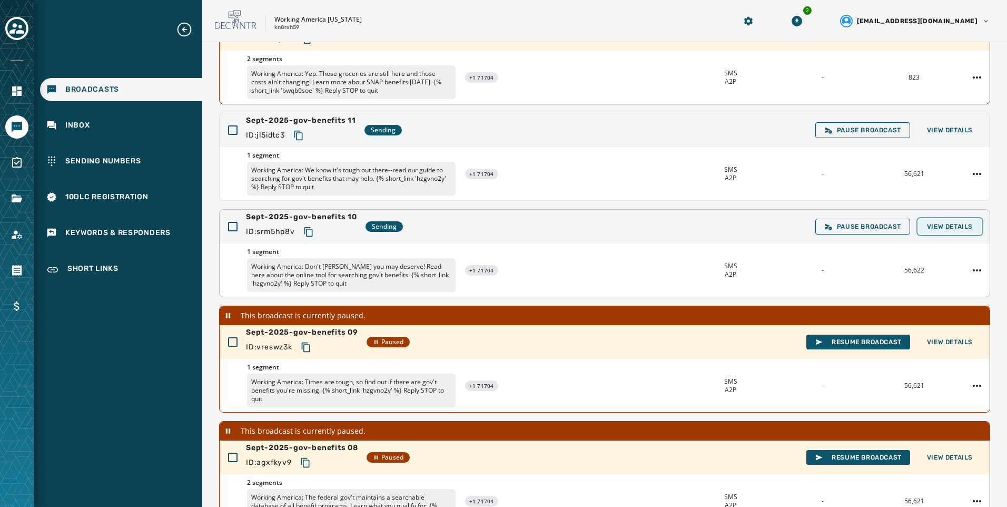
click at [931, 228] on span "View Details" at bounding box center [950, 226] width 46 height 8
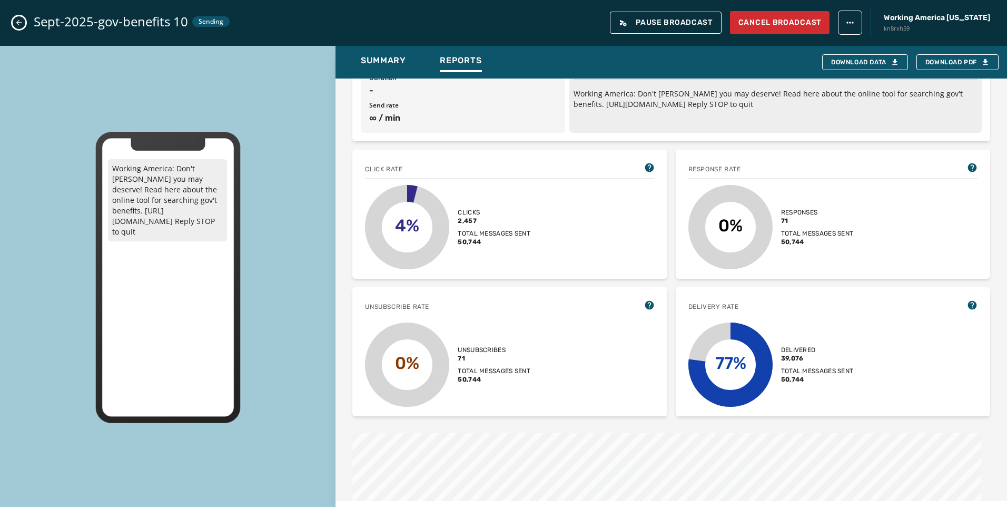
scroll to position [155, 0]
click at [13, 22] on button "Close admin drawer" at bounding box center [19, 22] width 13 height 13
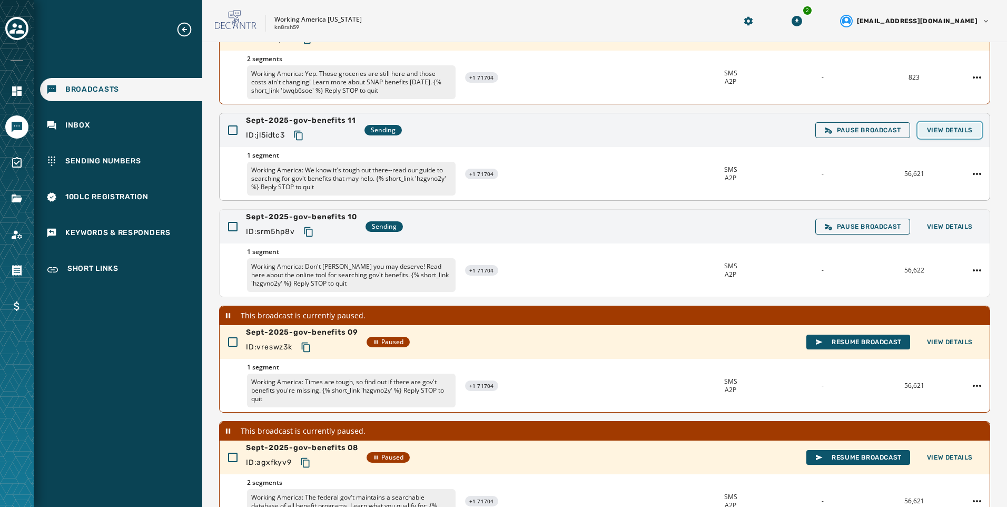
click at [948, 128] on span "View Details" at bounding box center [950, 130] width 46 height 8
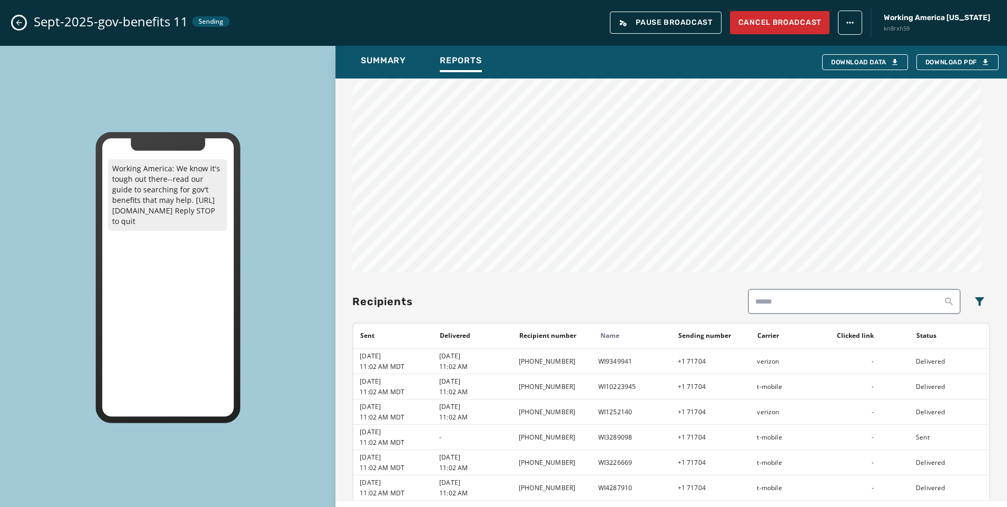
scroll to position [542, 0]
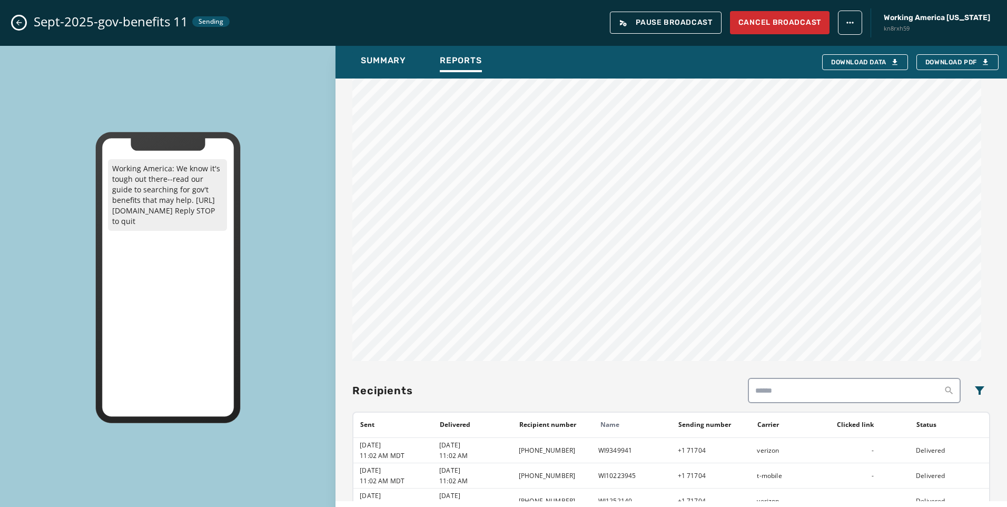
click at [24, 22] on button "Close admin drawer" at bounding box center [19, 22] width 13 height 13
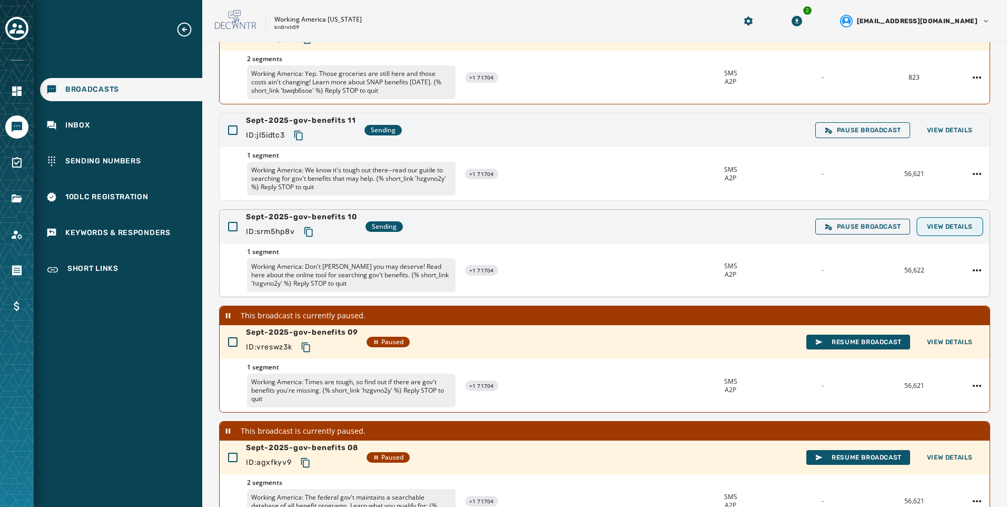
click at [948, 227] on span "View Details" at bounding box center [950, 226] width 46 height 8
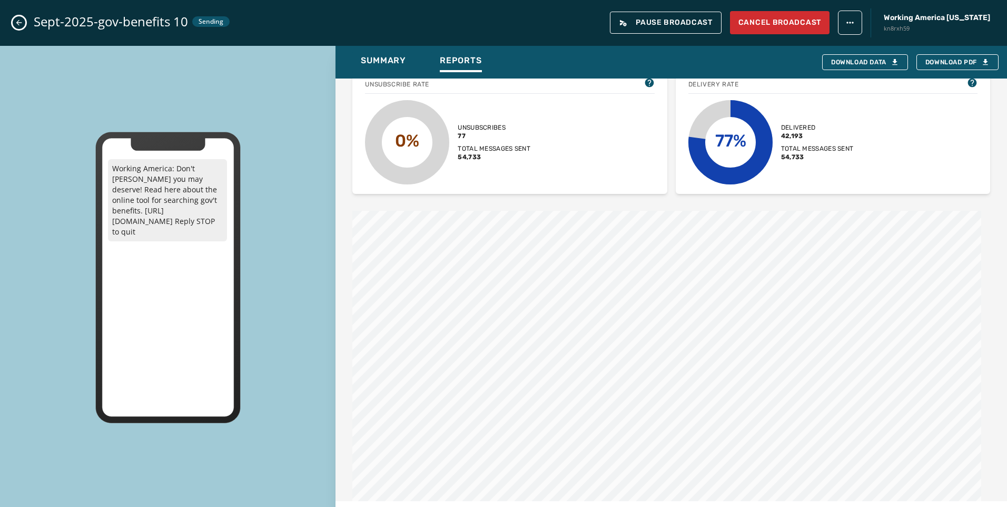
scroll to position [474, 0]
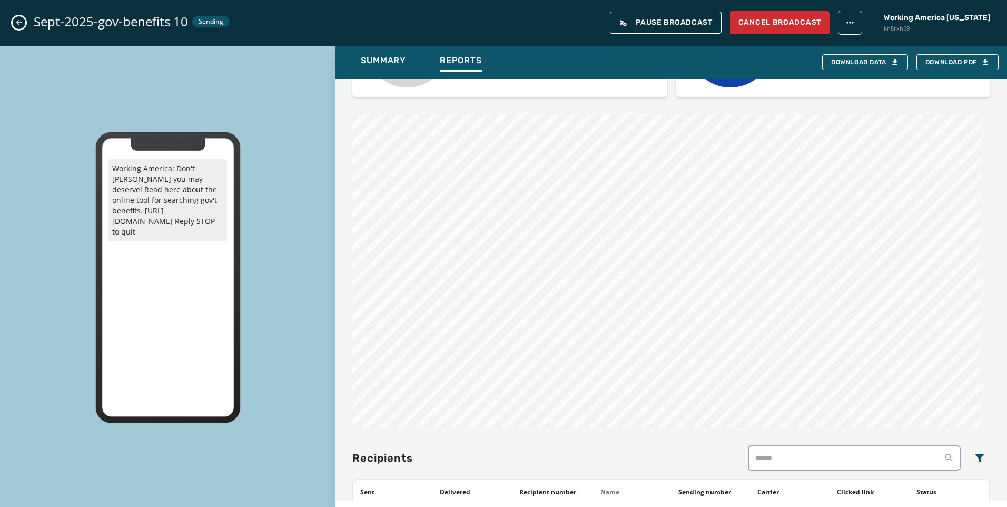
click at [17, 25] on icon "Close admin drawer" at bounding box center [19, 22] width 8 height 8
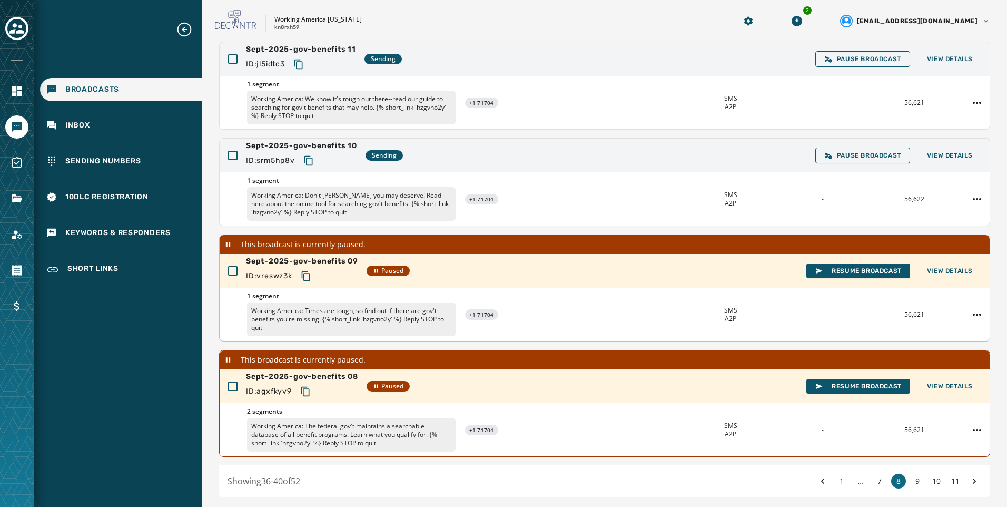
scroll to position [203, 0]
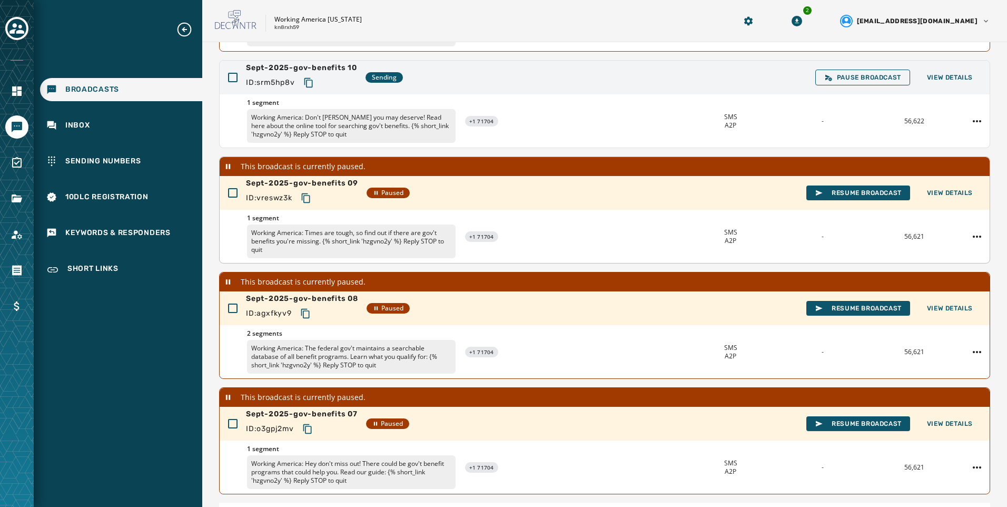
click at [948, 174] on div "This broadcast is currently paused." at bounding box center [605, 166] width 770 height 19
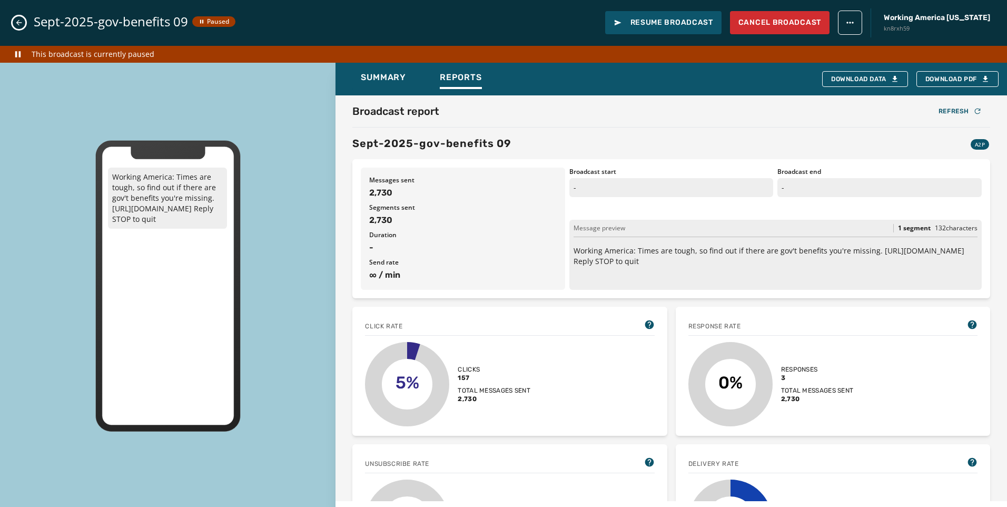
click at [19, 23] on icon "Close admin drawer" at bounding box center [19, 23] width 6 height 6
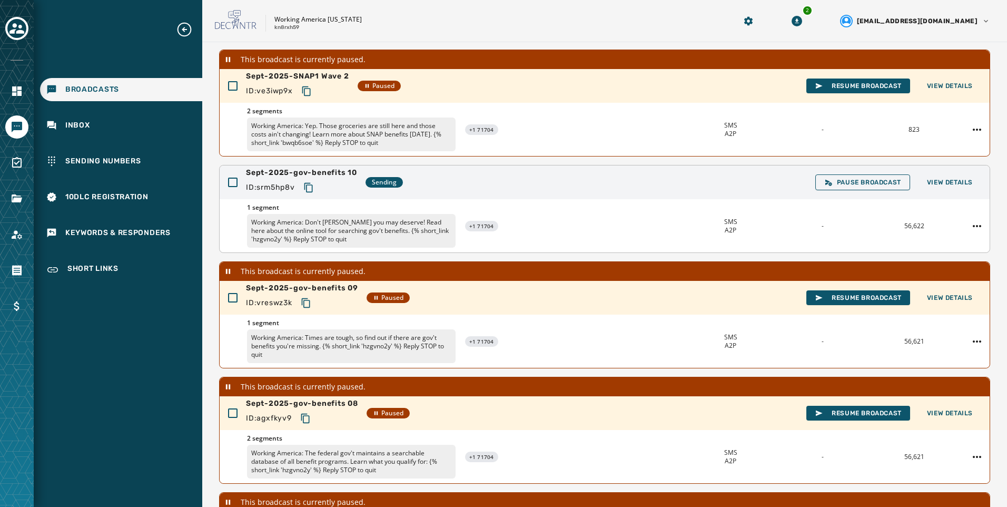
scroll to position [97, 0]
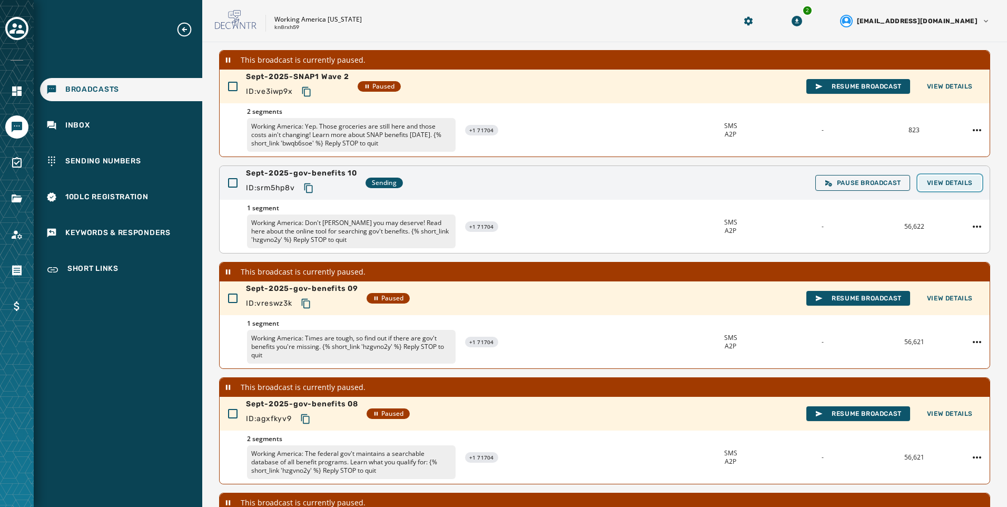
click at [927, 181] on span "View Details" at bounding box center [950, 183] width 46 height 8
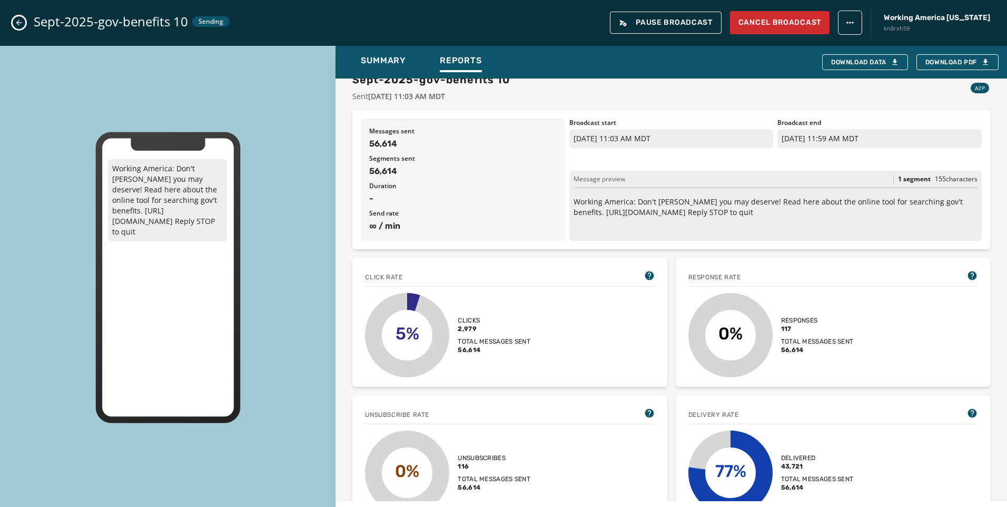
scroll to position [0, 0]
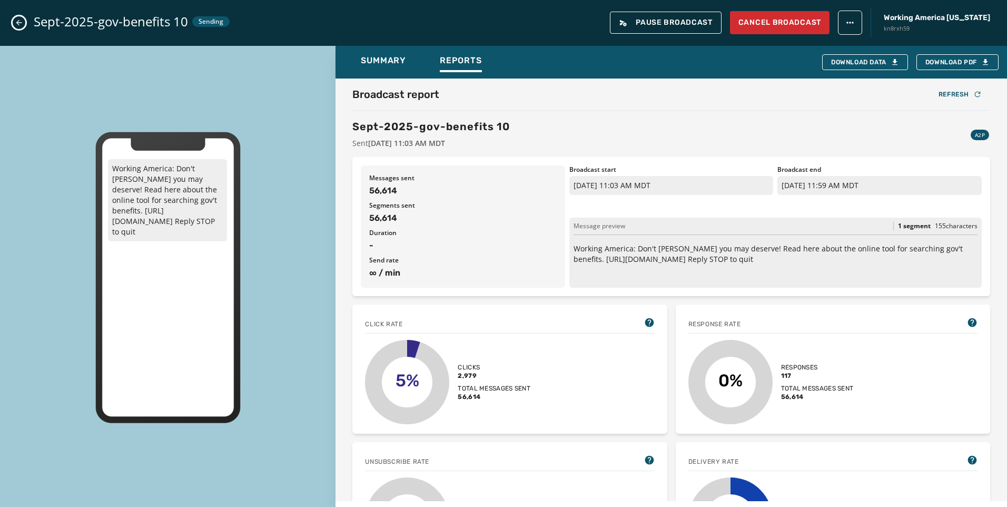
click at [21, 19] on icon "Close admin drawer" at bounding box center [19, 22] width 8 height 8
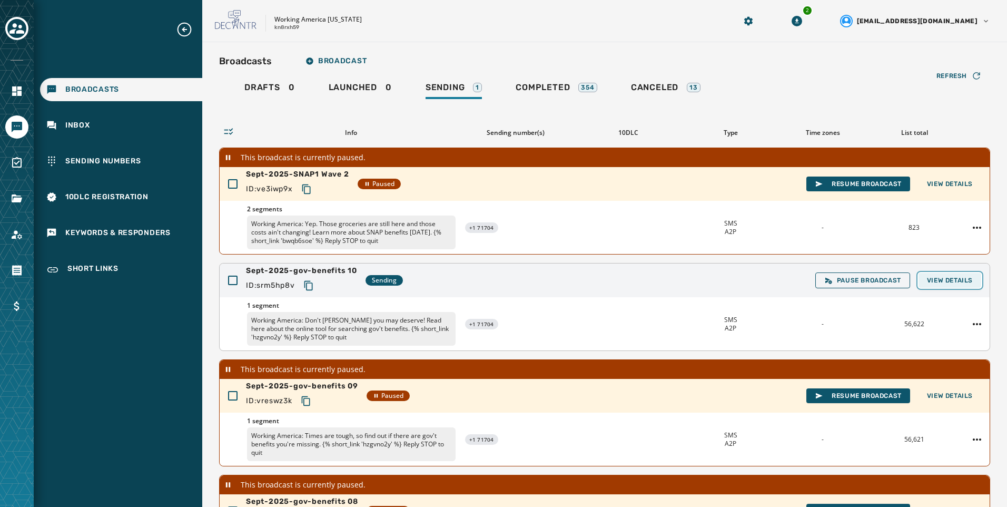
click at [944, 284] on span "View Details" at bounding box center [950, 280] width 46 height 8
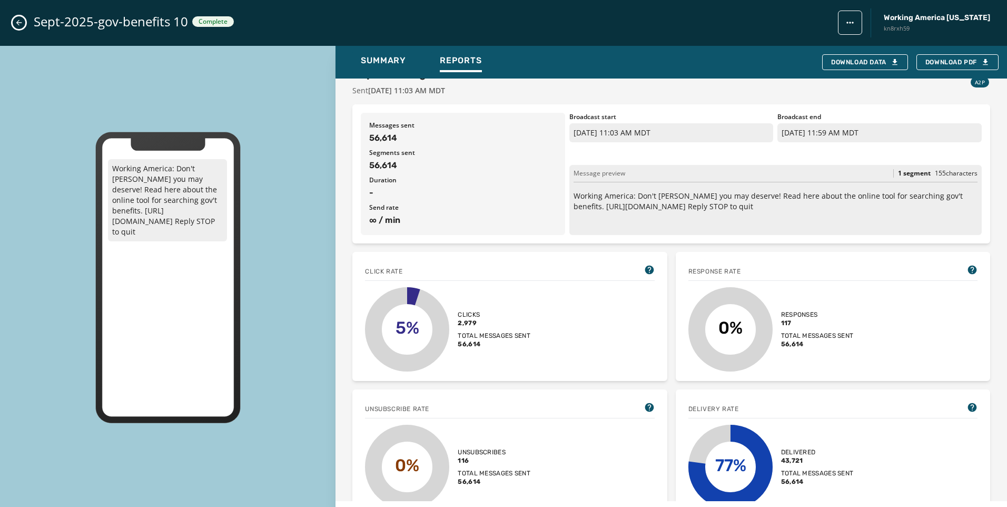
scroll to position [263, 0]
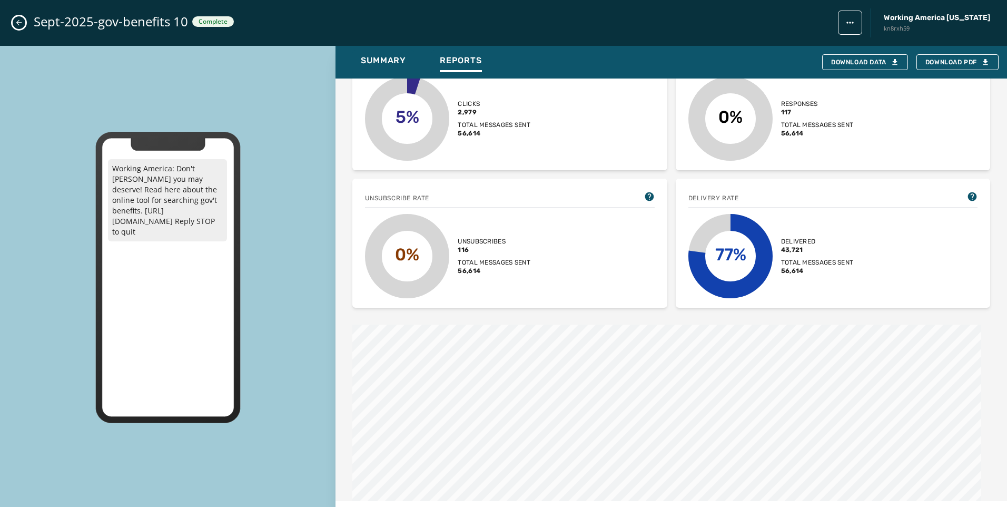
click at [14, 26] on button "Close admin drawer" at bounding box center [19, 22] width 13 height 13
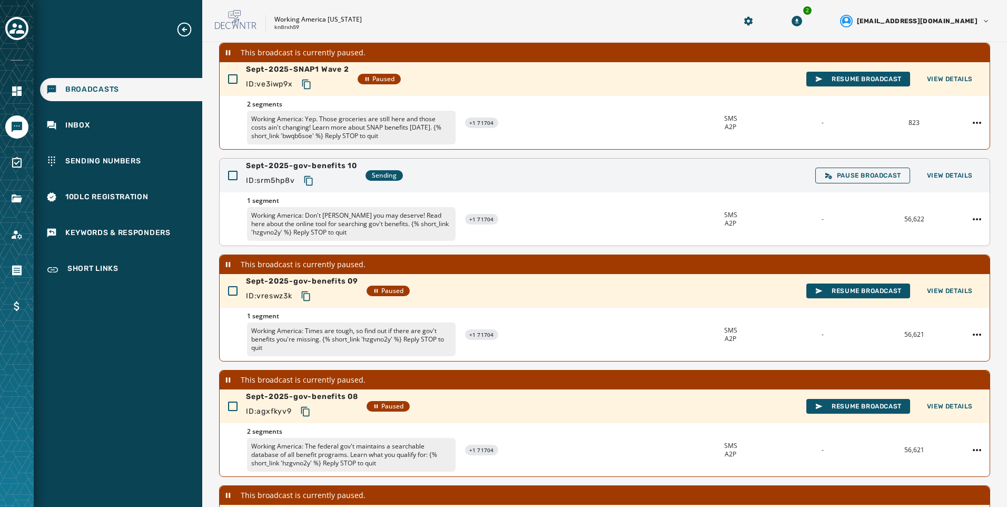
scroll to position [105, 0]
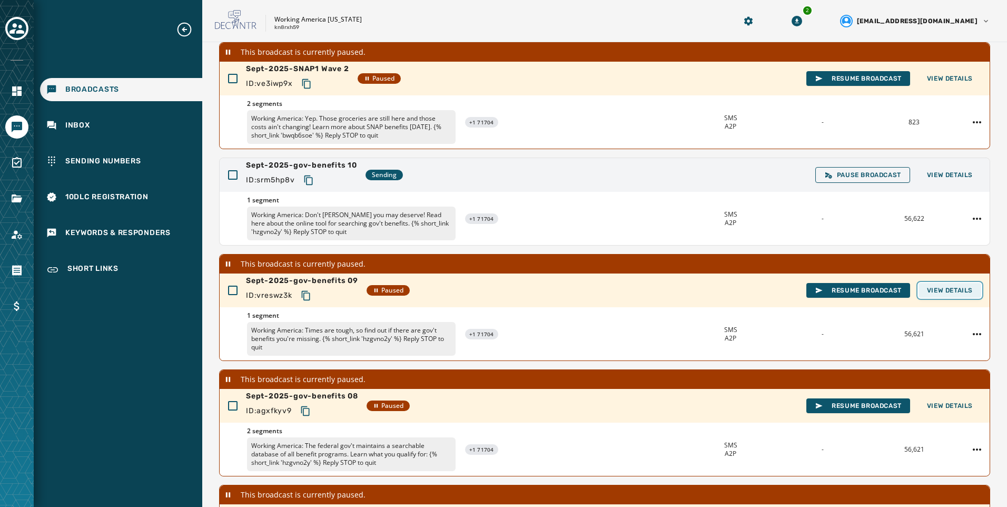
click at [927, 290] on span "View Details" at bounding box center [950, 290] width 46 height 8
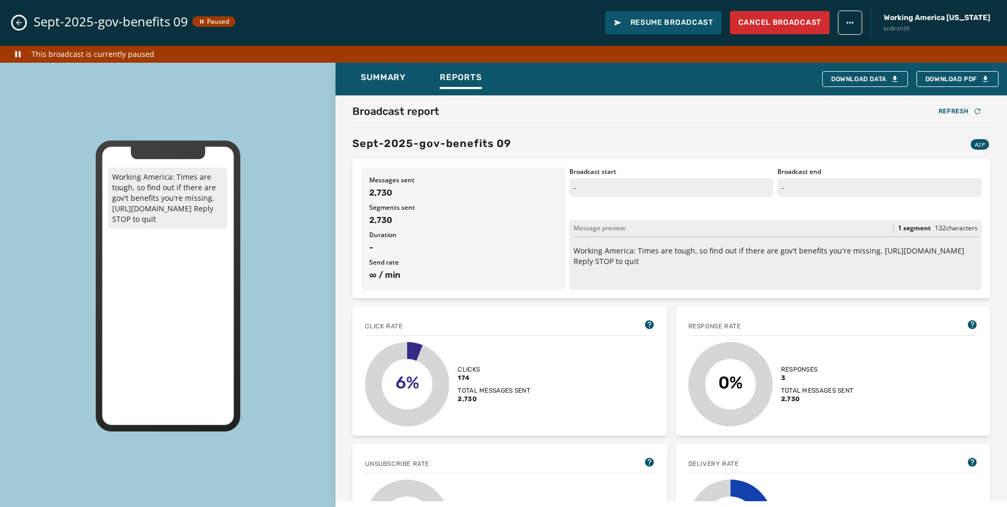
click at [15, 25] on icon "Close admin drawer" at bounding box center [19, 22] width 8 height 8
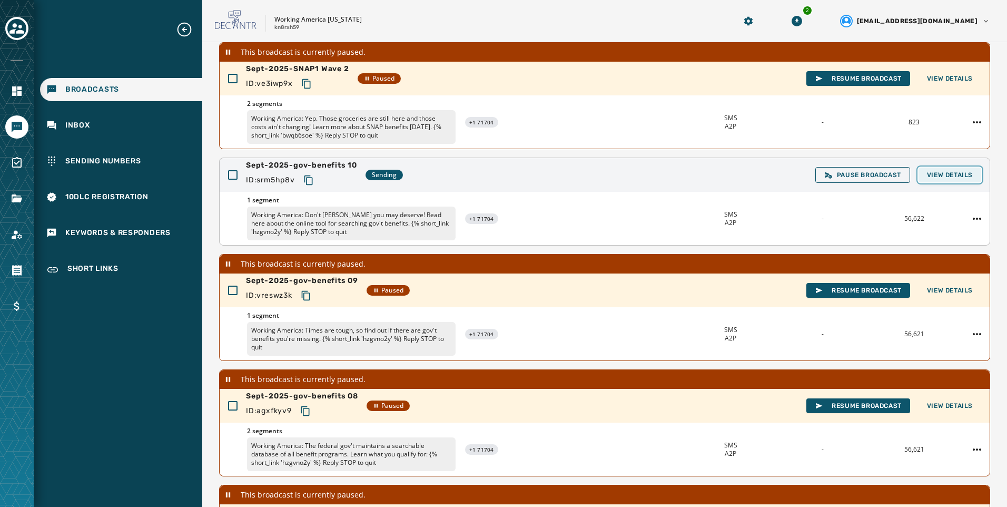
click at [955, 171] on span "View Details" at bounding box center [950, 175] width 46 height 8
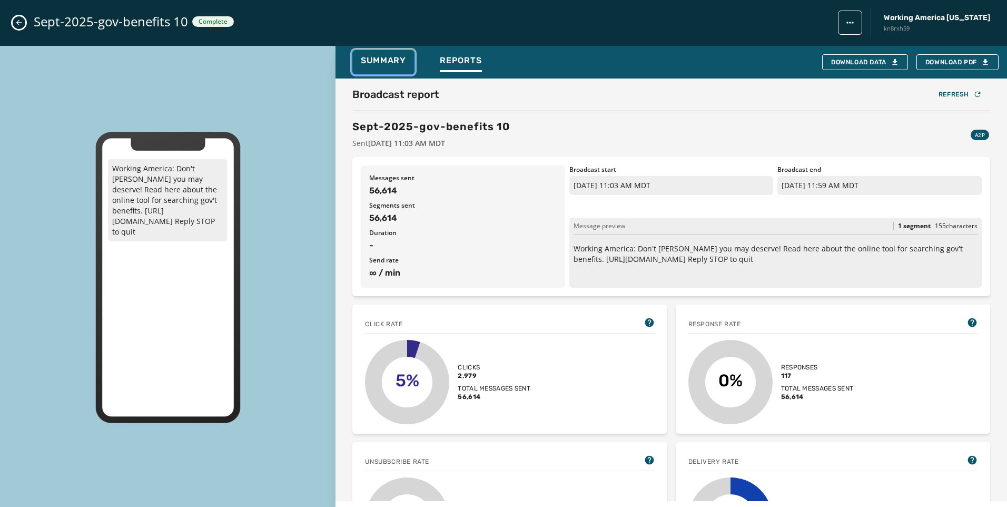
click at [374, 73] on button "Summary" at bounding box center [383, 62] width 62 height 24
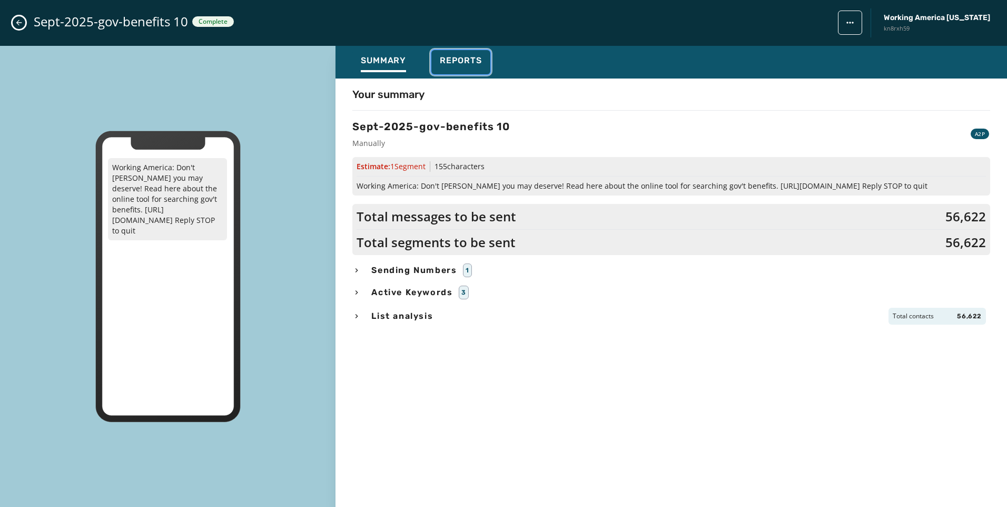
click at [475, 67] on div "Reports" at bounding box center [461, 63] width 42 height 17
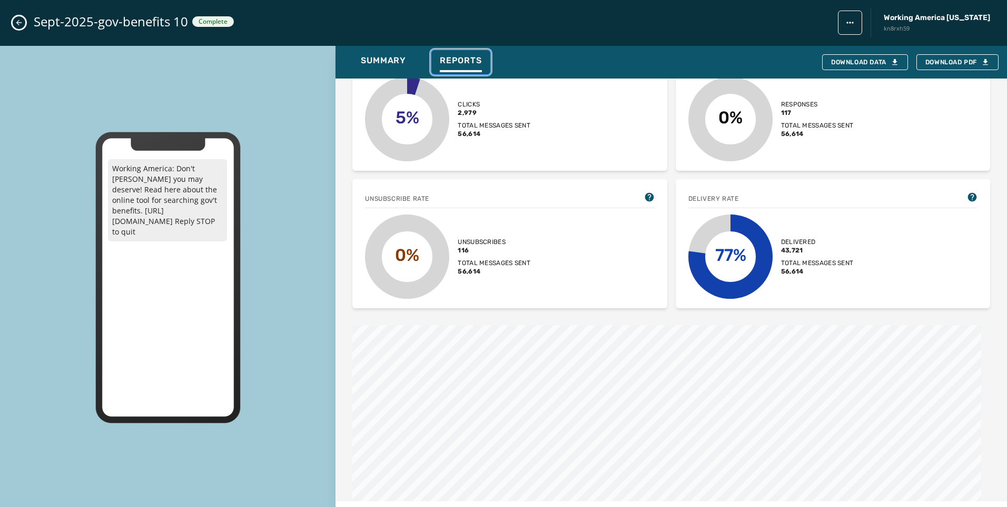
scroll to position [263, 0]
click at [25, 24] on div "Sept-2025-gov-benefits 10 Complete Working America Ohio kn8rxh59" at bounding box center [503, 23] width 1007 height 46
click at [21, 23] on icon "Close admin drawer" at bounding box center [19, 23] width 6 height 6
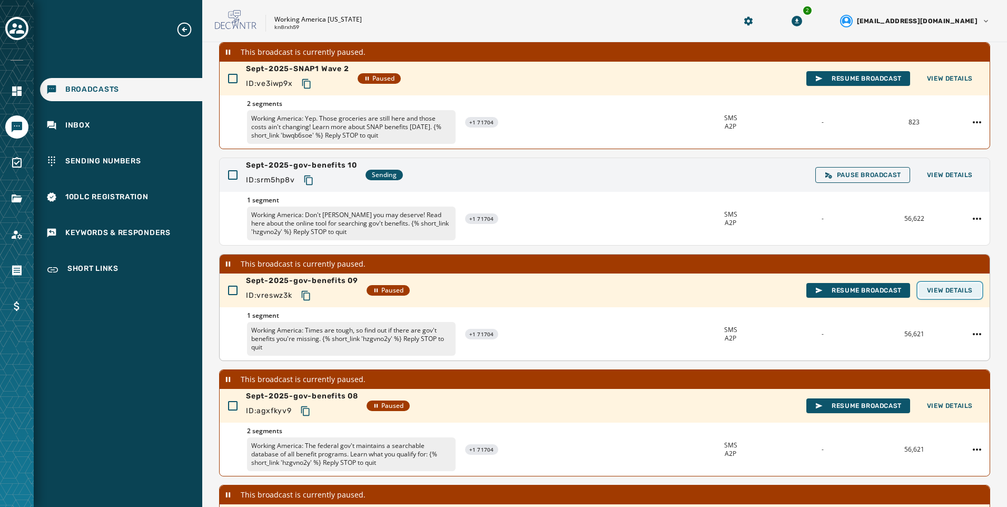
click at [959, 287] on span "View Details" at bounding box center [950, 290] width 46 height 8
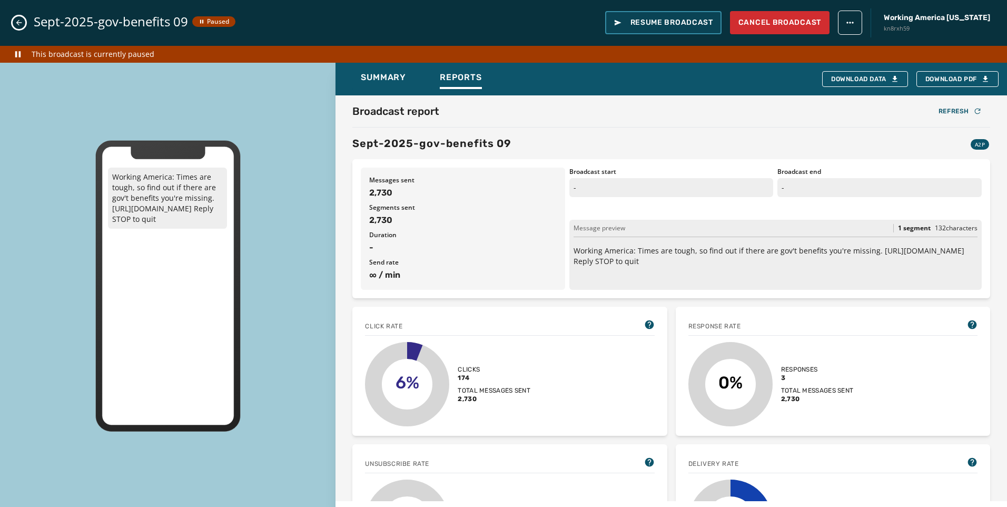
click at [714, 17] on button "Resume Broadcast" at bounding box center [663, 22] width 116 height 23
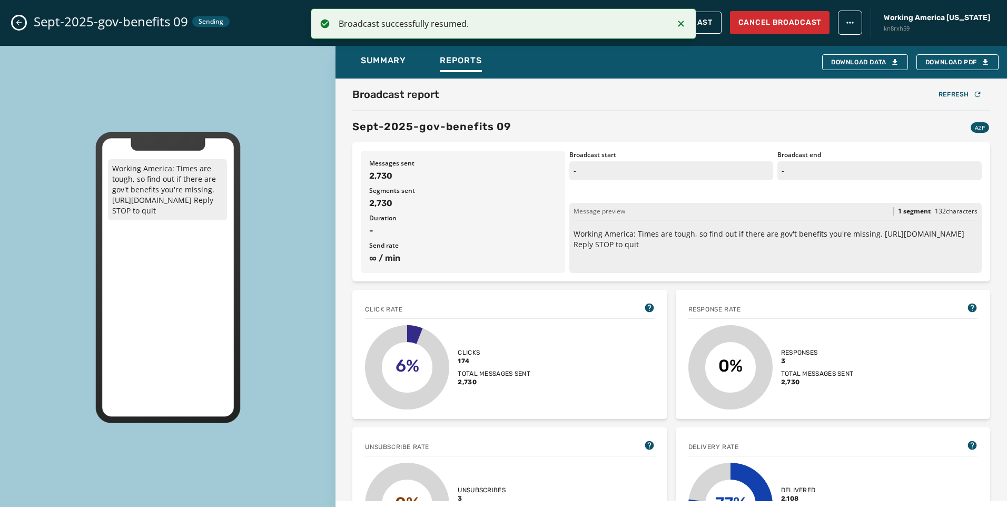
click at [22, 21] on icon "Close admin drawer" at bounding box center [19, 22] width 8 height 8
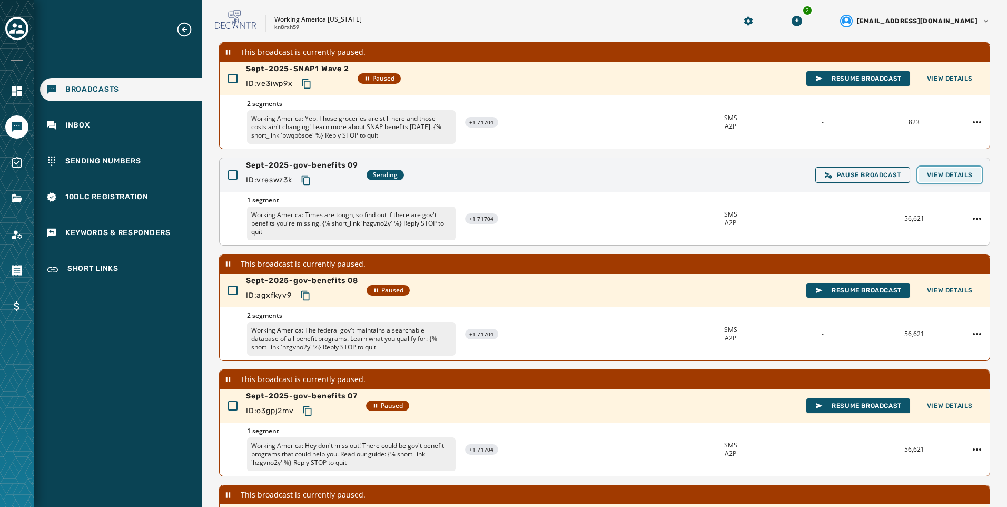
click at [951, 177] on span "View Details" at bounding box center [950, 175] width 46 height 8
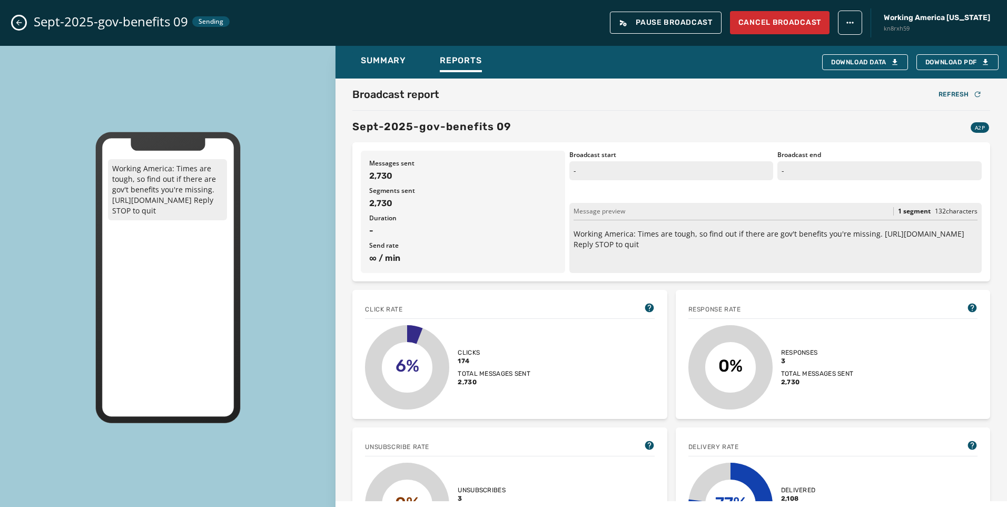
click at [21, 22] on icon "Close admin drawer" at bounding box center [19, 22] width 8 height 8
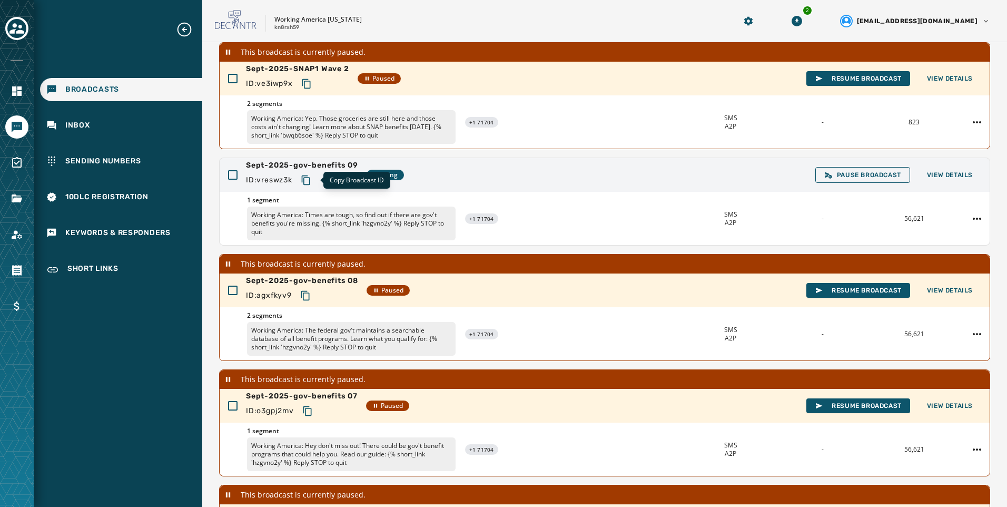
click at [302, 179] on button "Copy text to clipboard" at bounding box center [306, 180] width 19 height 19
click at [935, 173] on span "View Details" at bounding box center [950, 175] width 46 height 8
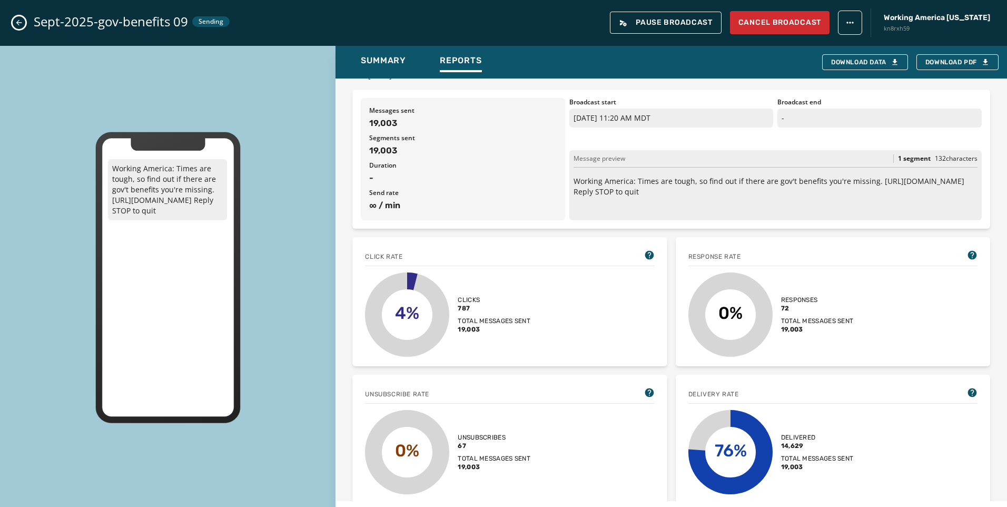
scroll to position [15, 0]
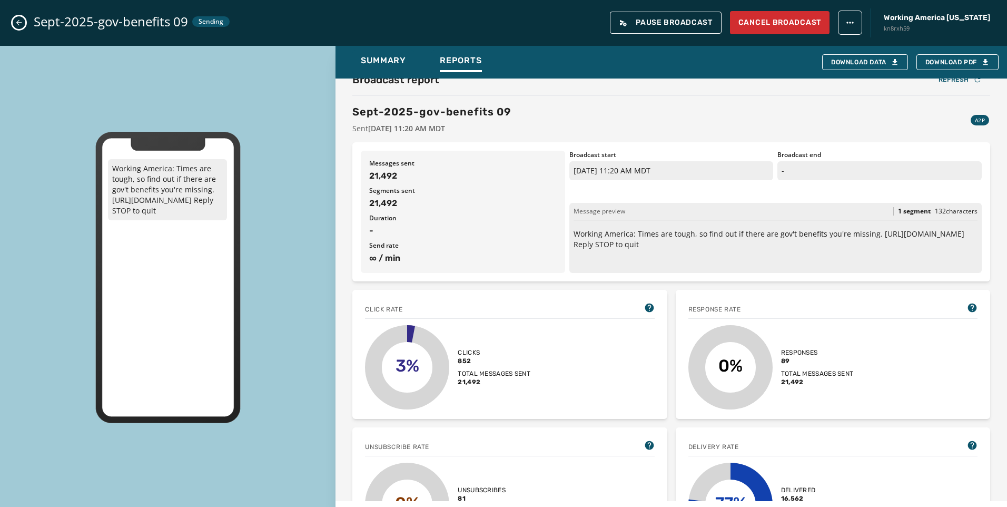
click at [22, 19] on icon "Close admin drawer" at bounding box center [19, 22] width 8 height 8
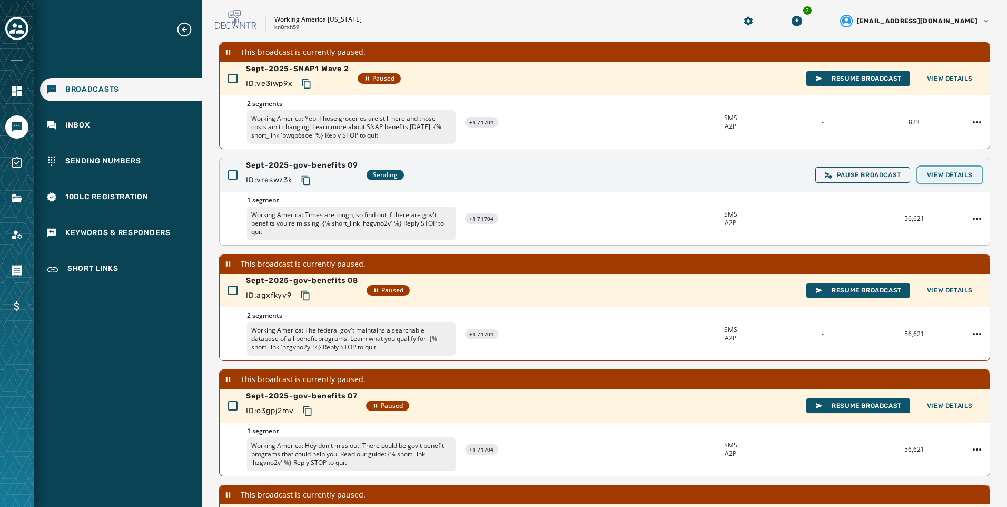
click at [964, 171] on span "View Details" at bounding box center [950, 175] width 46 height 8
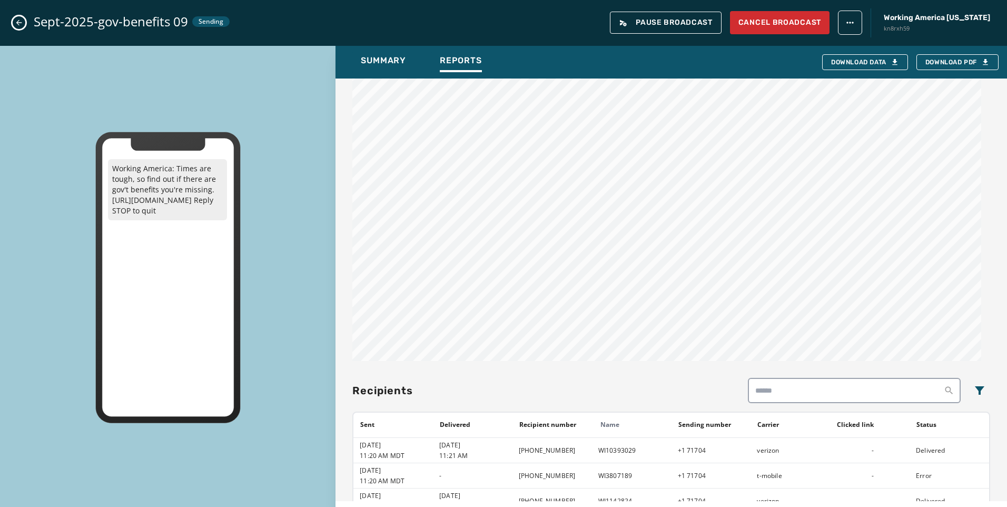
scroll to position [489, 0]
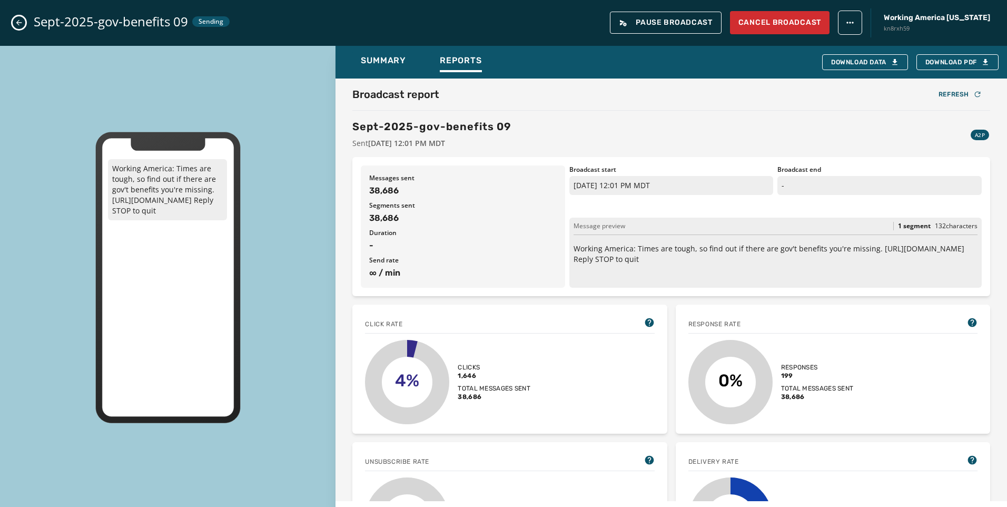
scroll to position [489, 0]
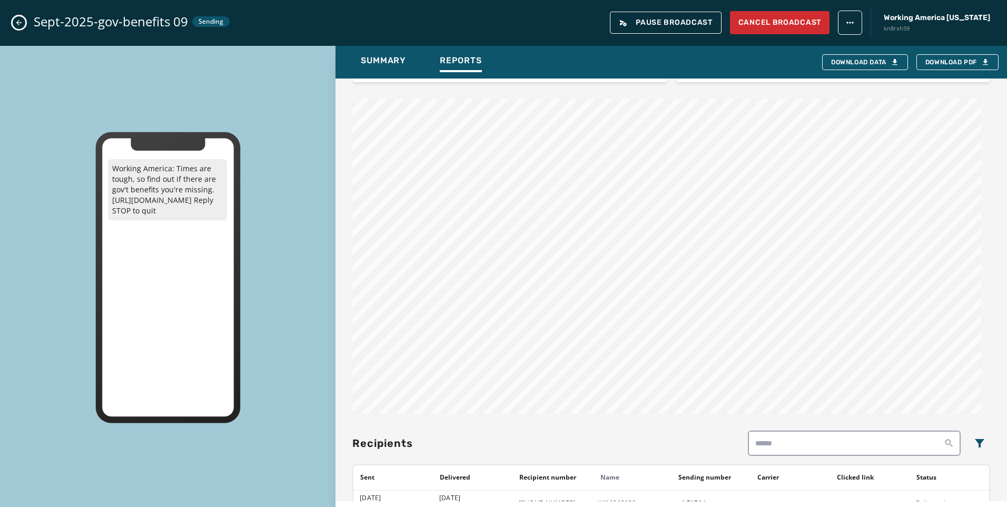
click at [22, 27] on button "Close admin drawer" at bounding box center [19, 22] width 13 height 13
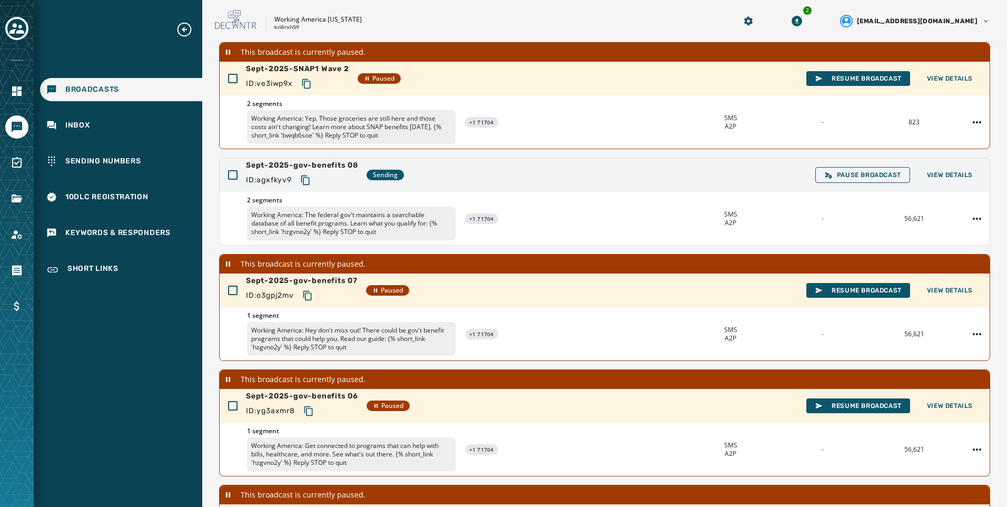
click at [212, 149] on div "Broadcasts Broadcast Drafts 0 Launched 0 Sending 1 Completed 356 Canceled 13 Re…" at bounding box center [604, 288] width 805 height 703
click at [214, 155] on div "Broadcasts Broadcast Drafts 0 Launched 0 Sending 1 Completed 356 Canceled 13 Re…" at bounding box center [604, 288] width 805 height 703
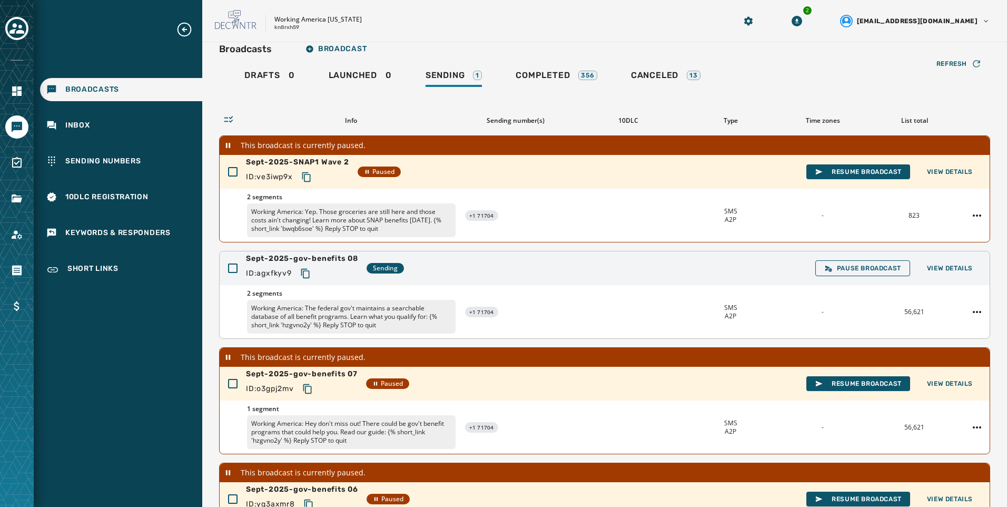
scroll to position [0, 0]
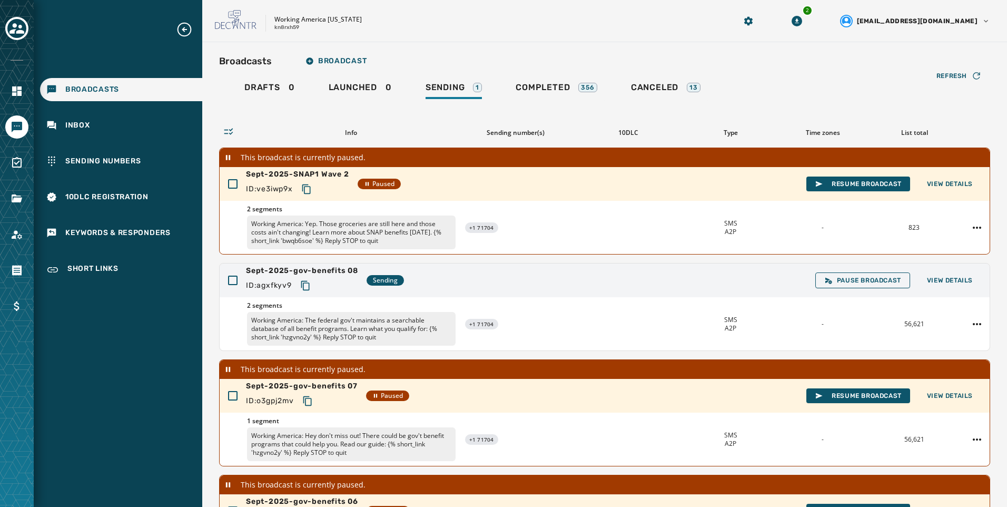
click at [714, 42] on div "Broadcasts Broadcast Drafts 0 Launched 0 Sending 1 Completed 356 Canceled 13 Re…" at bounding box center [604, 393] width 805 height 703
click at [763, 43] on div "Broadcasts Broadcast Drafts 0 Launched 0 Sending 1 Completed 356 Canceled 13 Re…" at bounding box center [604, 393] width 805 height 703
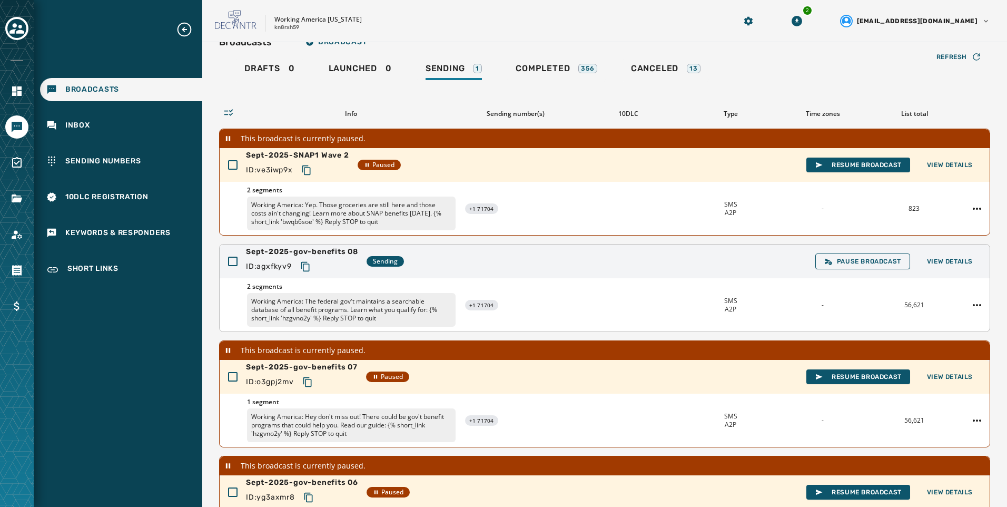
scroll to position [53, 0]
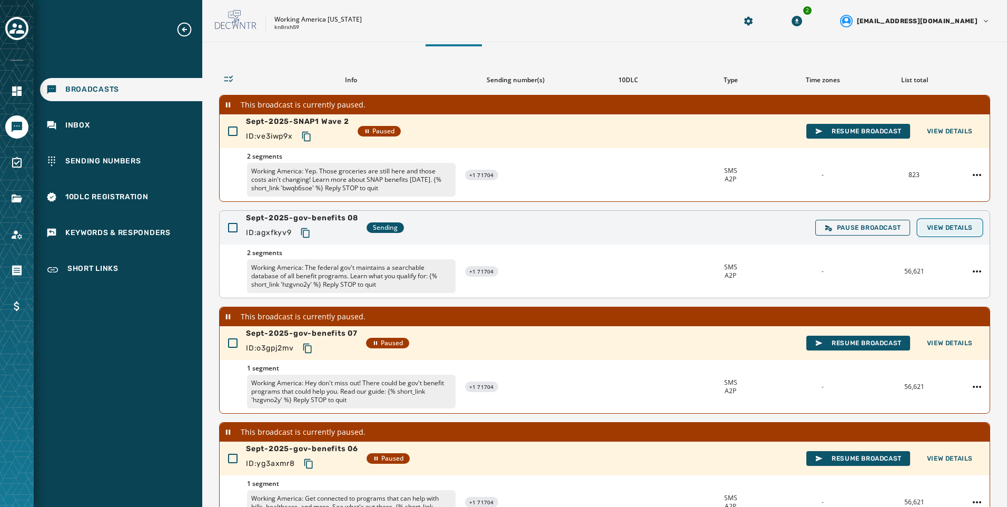
click at [947, 234] on button "View Details" at bounding box center [950, 227] width 63 height 15
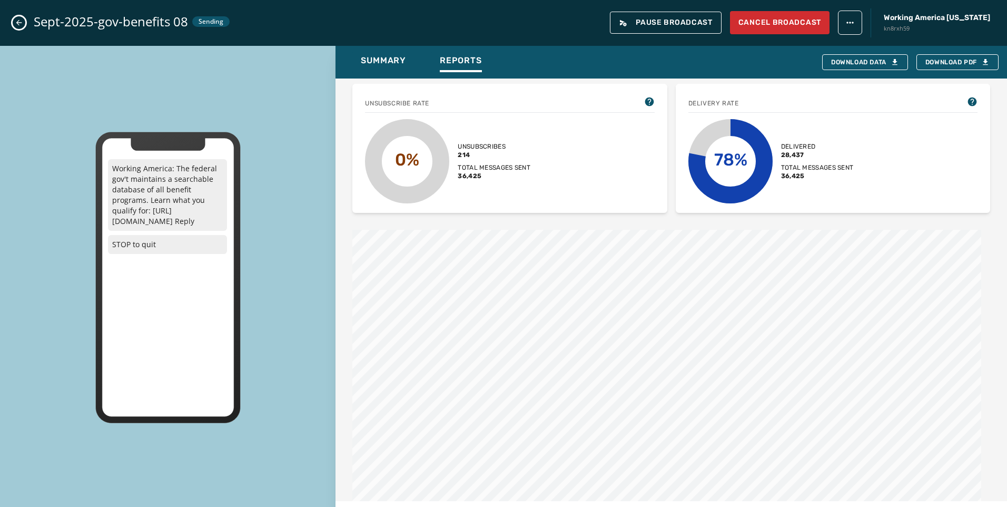
scroll to position [369, 0]
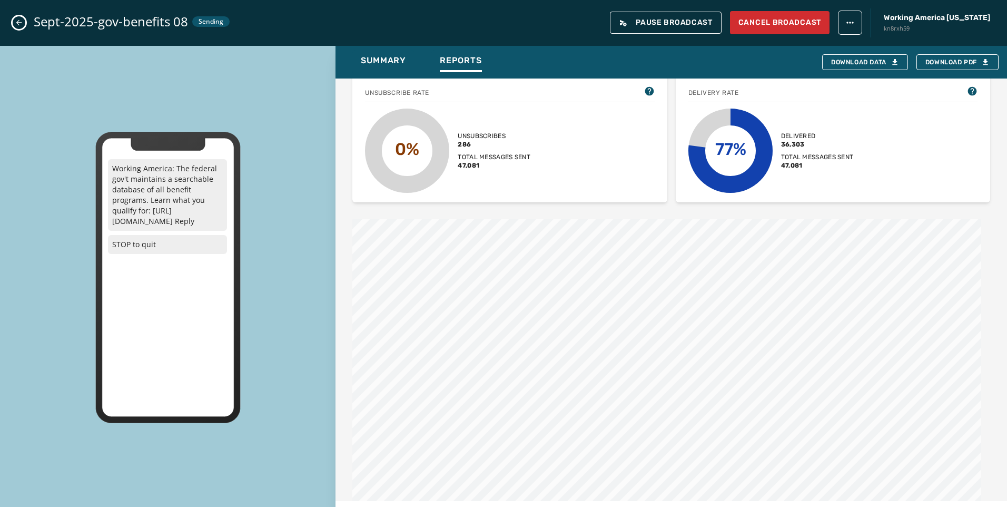
click at [351, 212] on div "Broadcast report Refresh Sept-2025-gov-benefits 08 Sent September 17, 2025 12:3…" at bounding box center [672, 290] width 672 height 423
click at [16, 26] on icon "Close admin drawer" at bounding box center [19, 22] width 8 height 8
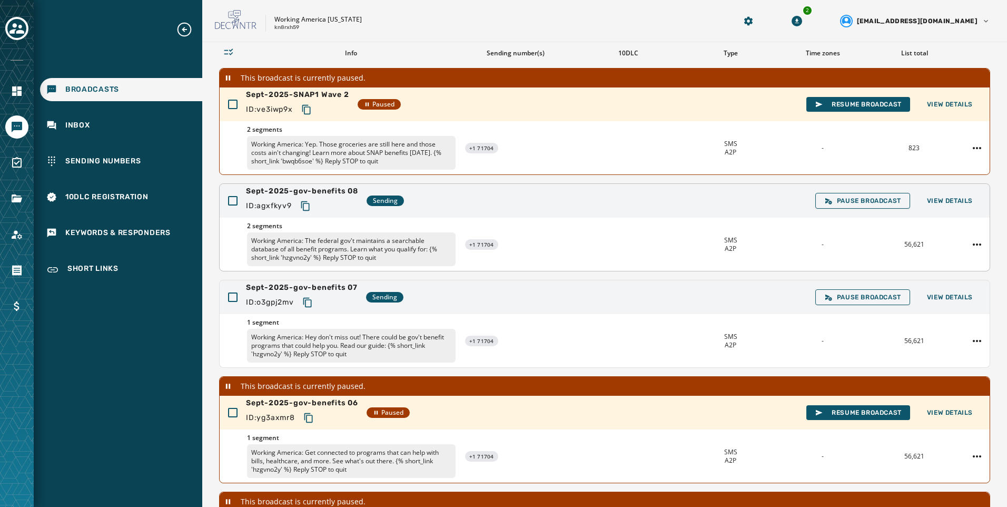
scroll to position [105, 0]
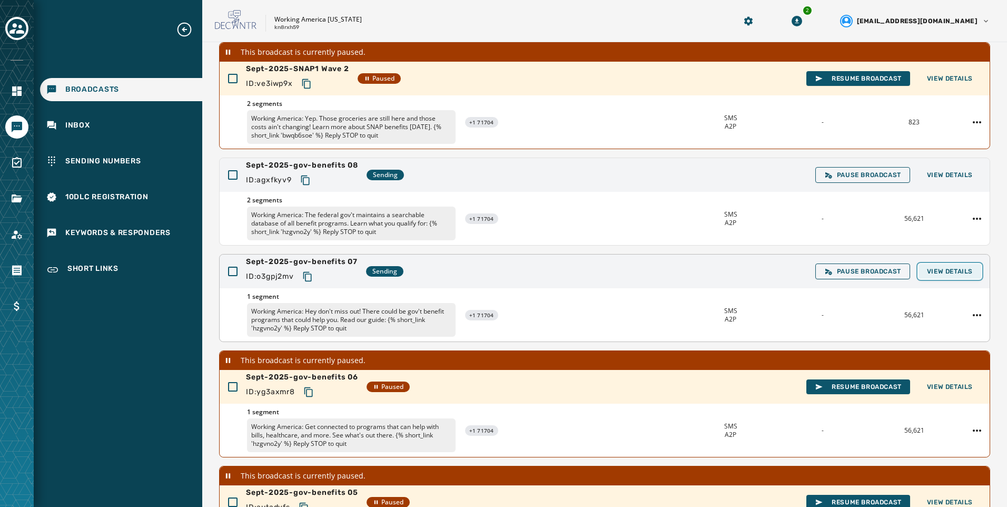
click at [960, 265] on button "View Details" at bounding box center [950, 271] width 63 height 15
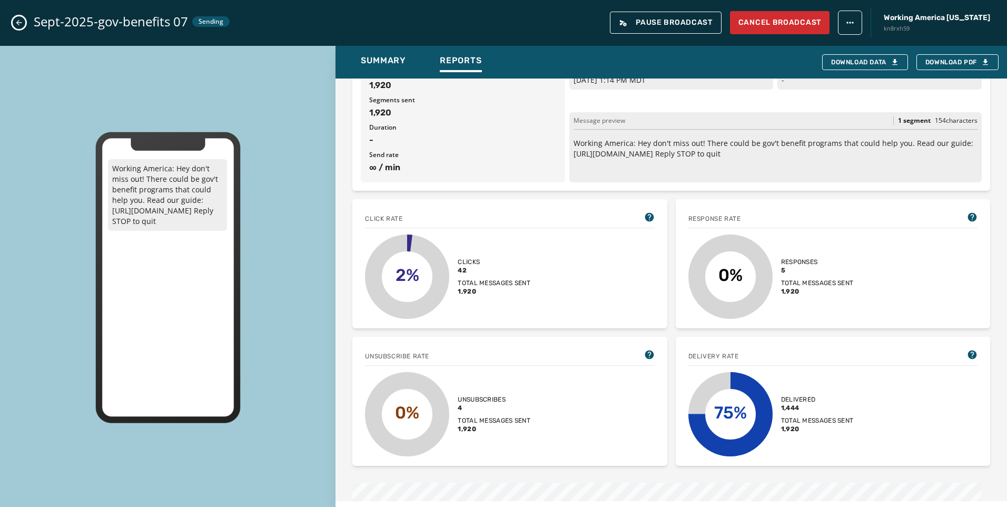
click at [18, 22] on icon "Close admin drawer" at bounding box center [19, 22] width 8 height 8
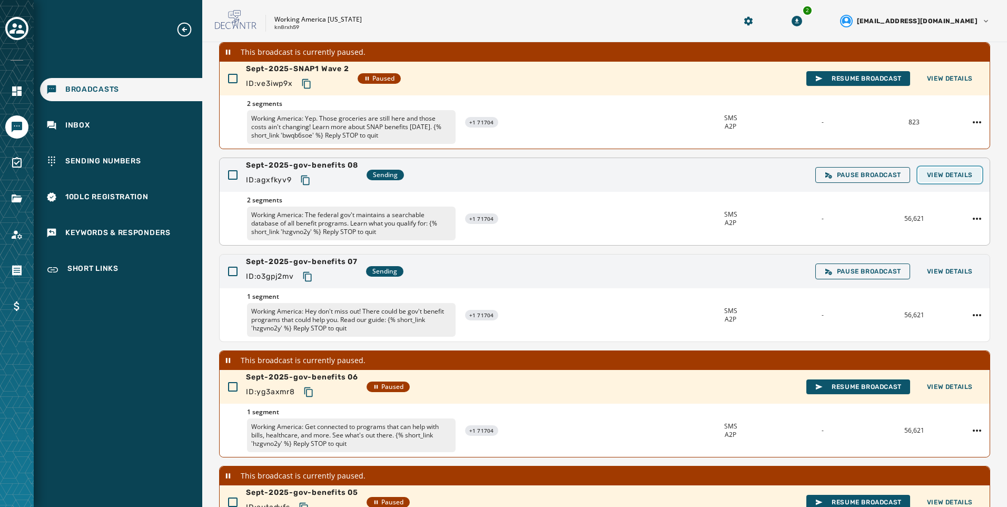
click at [927, 173] on span "View Details" at bounding box center [950, 175] width 46 height 8
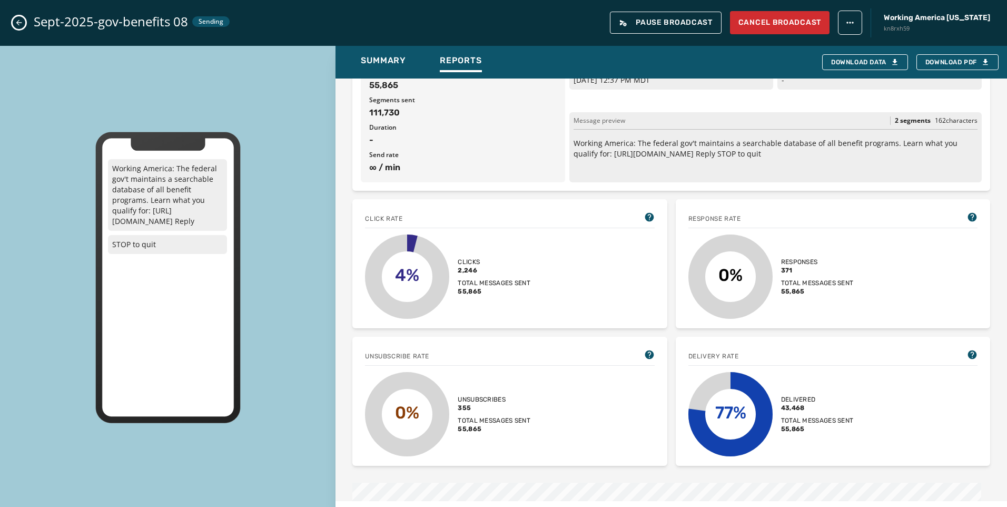
scroll to position [158, 0]
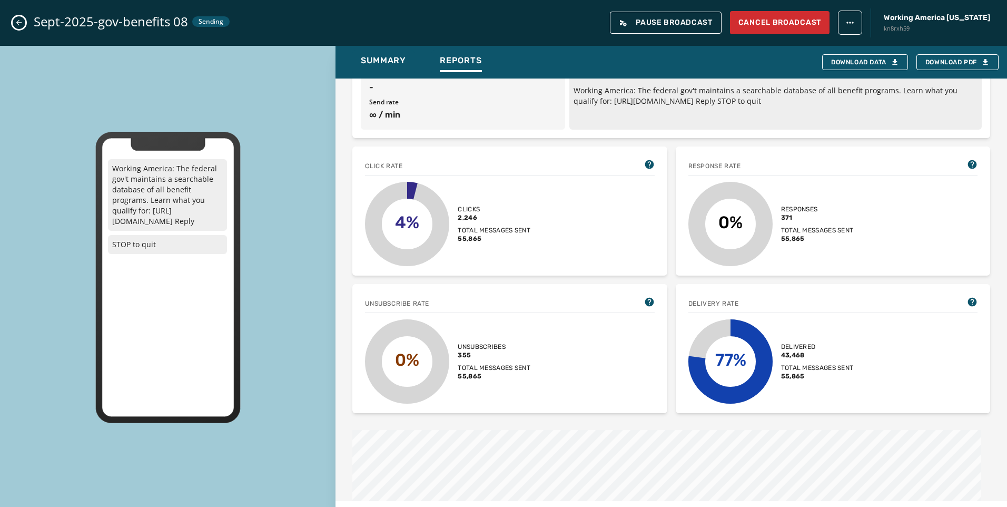
click at [23, 25] on icon "Close admin drawer" at bounding box center [19, 22] width 8 height 8
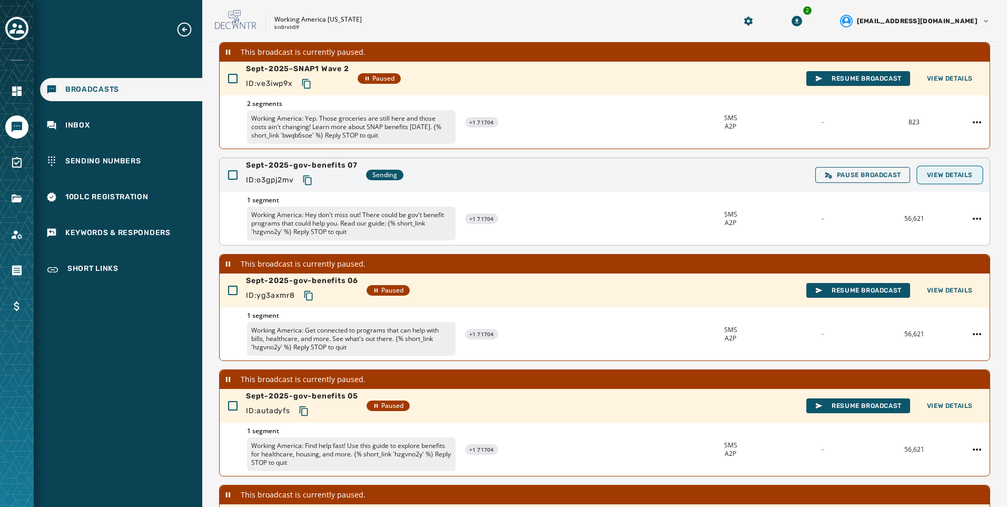
click at [954, 174] on span "View Details" at bounding box center [950, 175] width 46 height 8
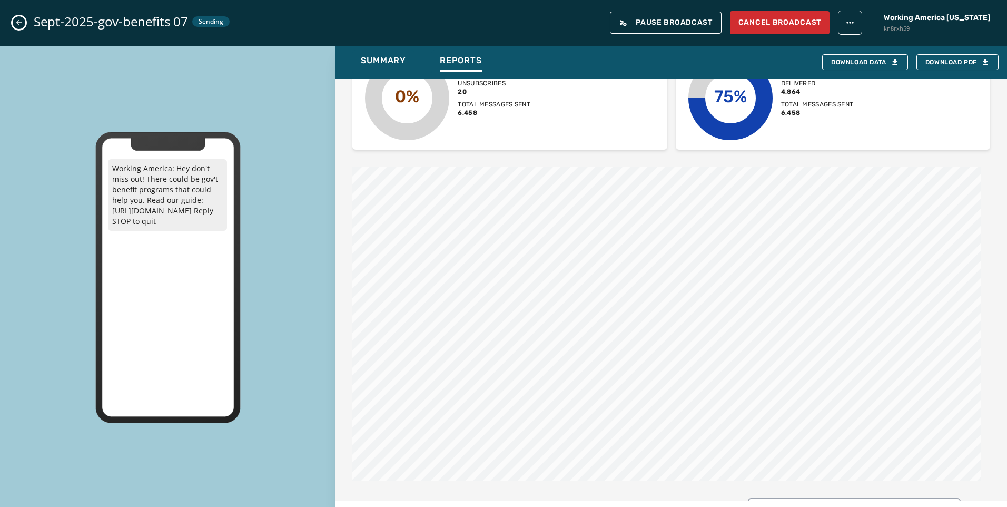
scroll to position [0, 0]
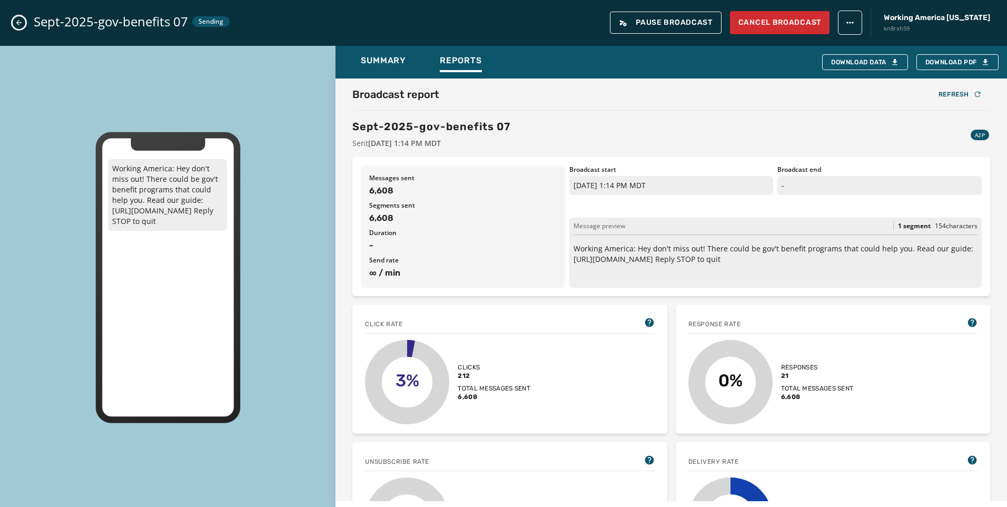
click at [17, 19] on icon "Close admin drawer" at bounding box center [19, 22] width 8 height 8
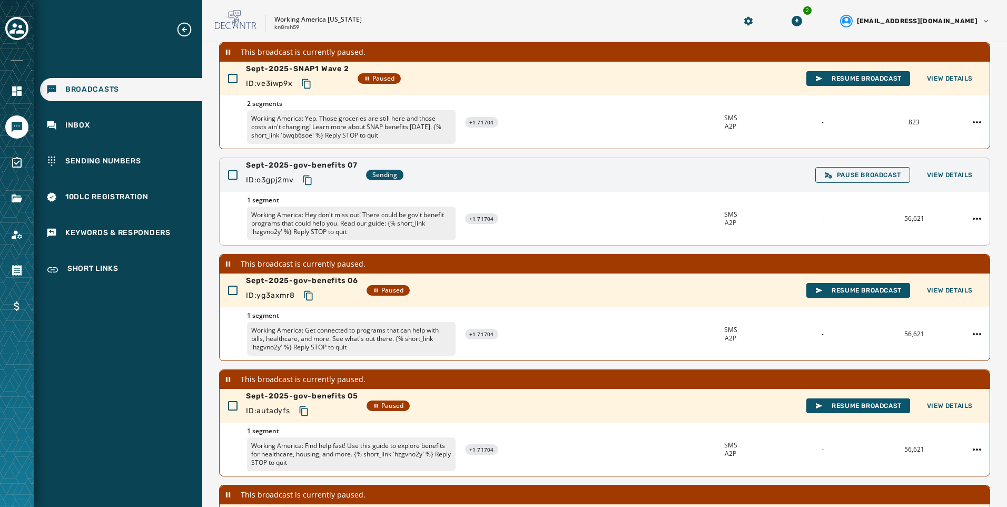
click at [307, 181] on icon "Copy text to clipboard" at bounding box center [307, 180] width 11 height 11
click at [955, 168] on button "View Details" at bounding box center [950, 175] width 63 height 15
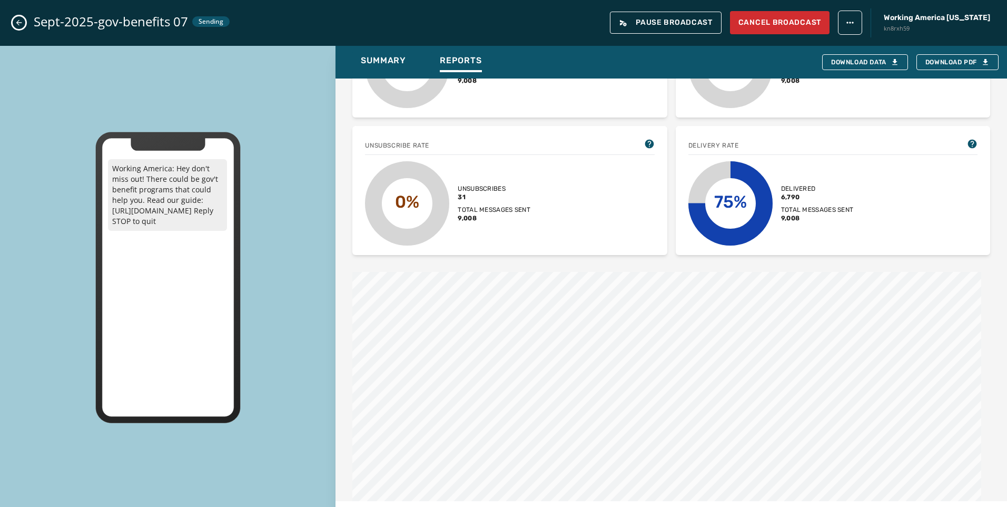
scroll to position [263, 0]
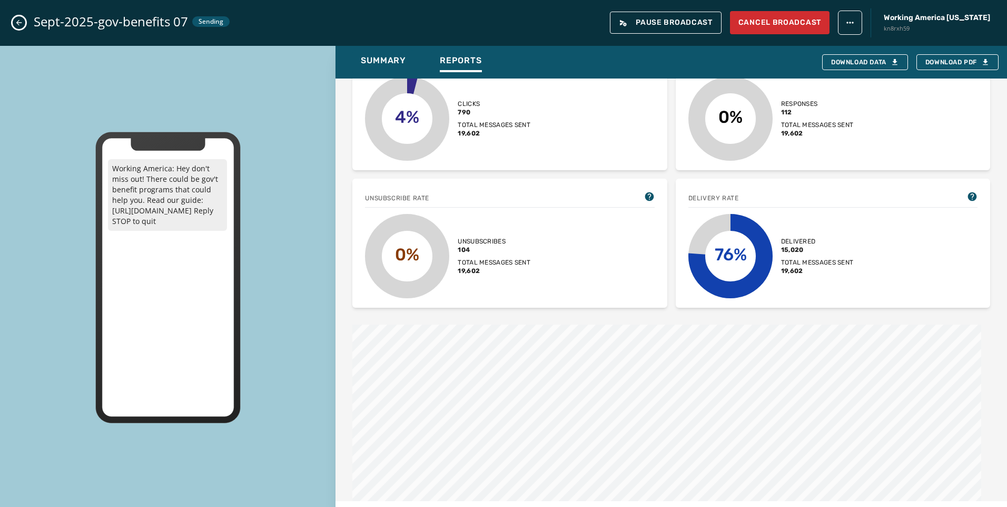
click at [210, 96] on div "Working America: Hey don't miss out! There could be gov't benefit programs that…" at bounding box center [168, 278] width 336 height 464
click at [16, 23] on icon "Close admin drawer" at bounding box center [19, 22] width 8 height 8
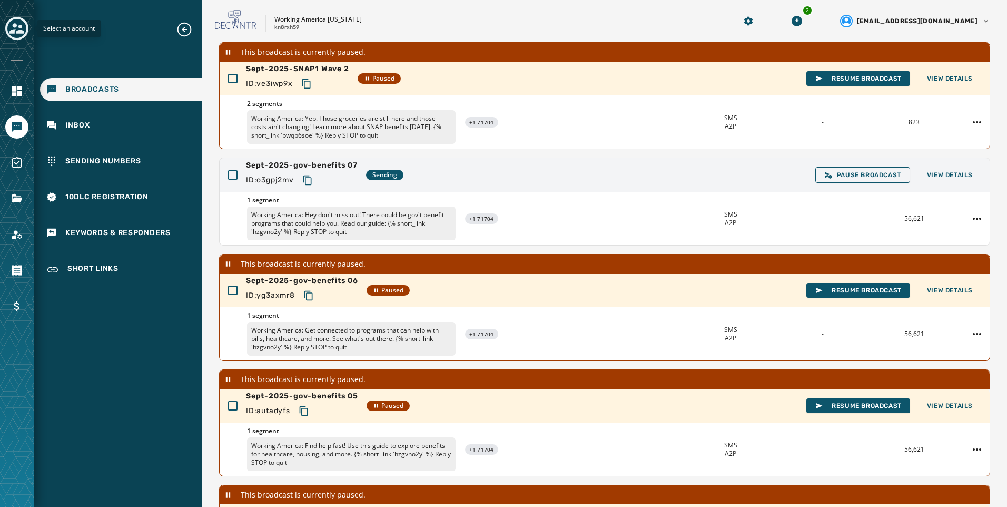
click at [21, 27] on icon "Toggle account select drawer" at bounding box center [16, 28] width 15 height 11
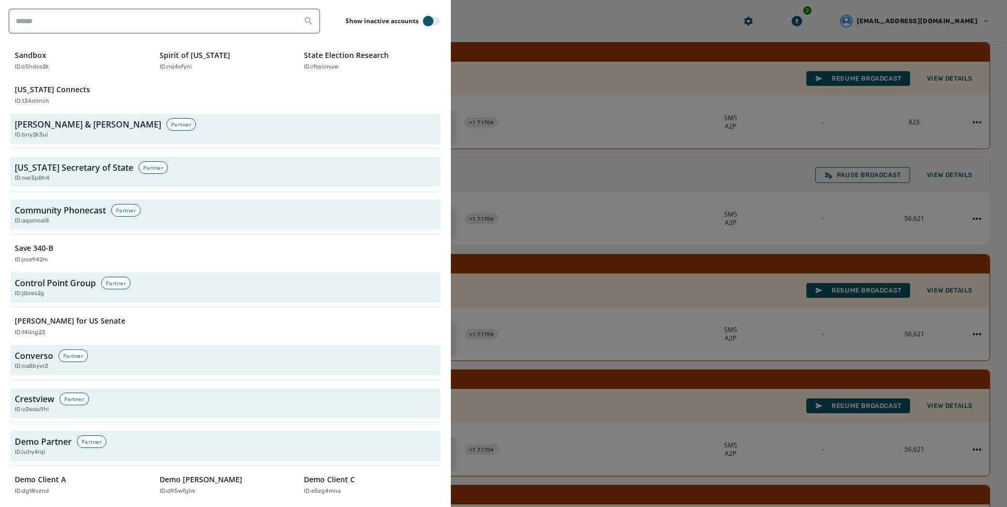
scroll to position [1054, 0]
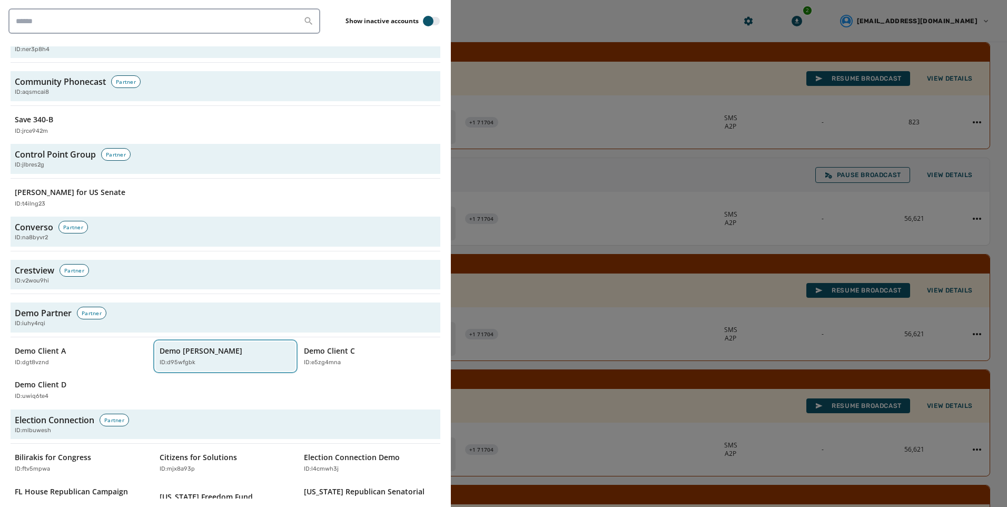
click at [217, 360] on div "ID: d95wfgbk" at bounding box center [221, 362] width 122 height 9
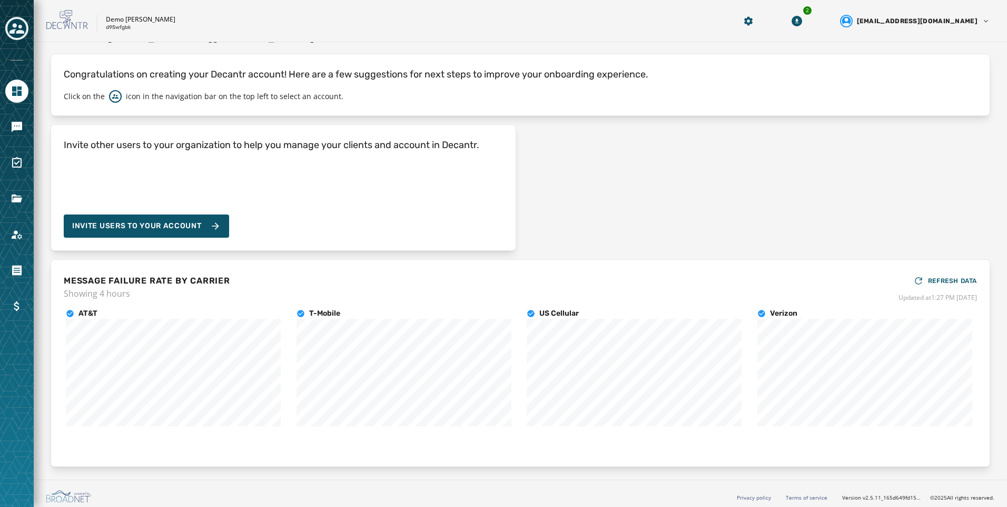
scroll to position [28, 0]
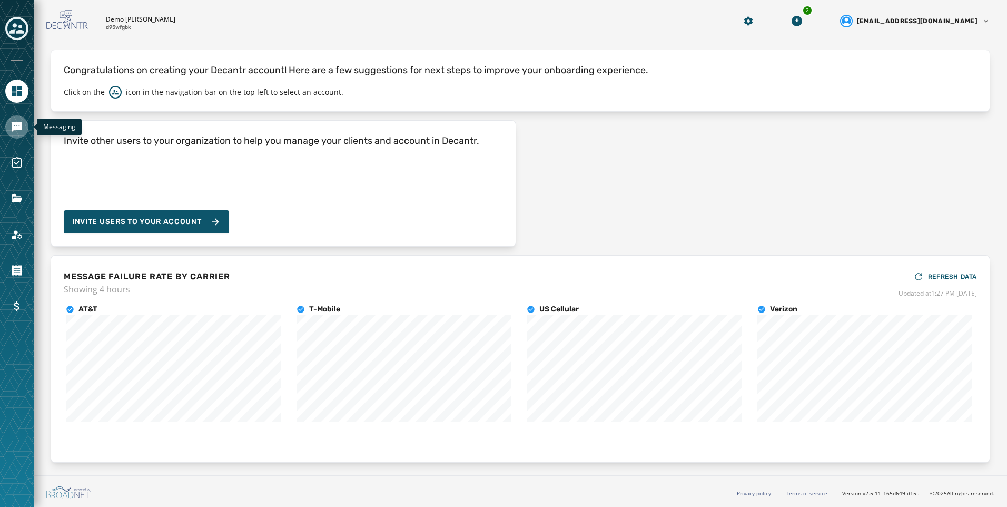
click at [27, 129] on link "Navigate to Messaging" at bounding box center [16, 126] width 23 height 23
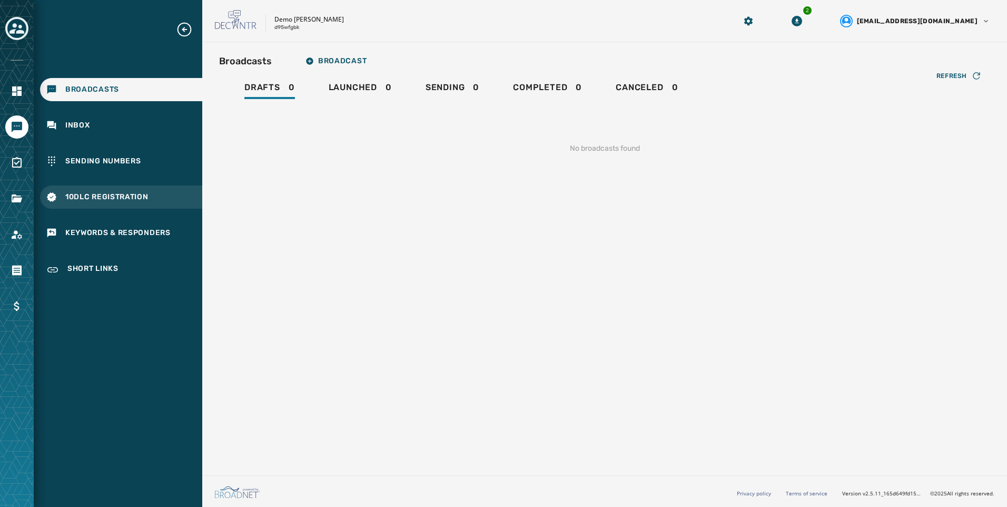
click at [142, 188] on div "10DLC Registration" at bounding box center [121, 196] width 162 height 23
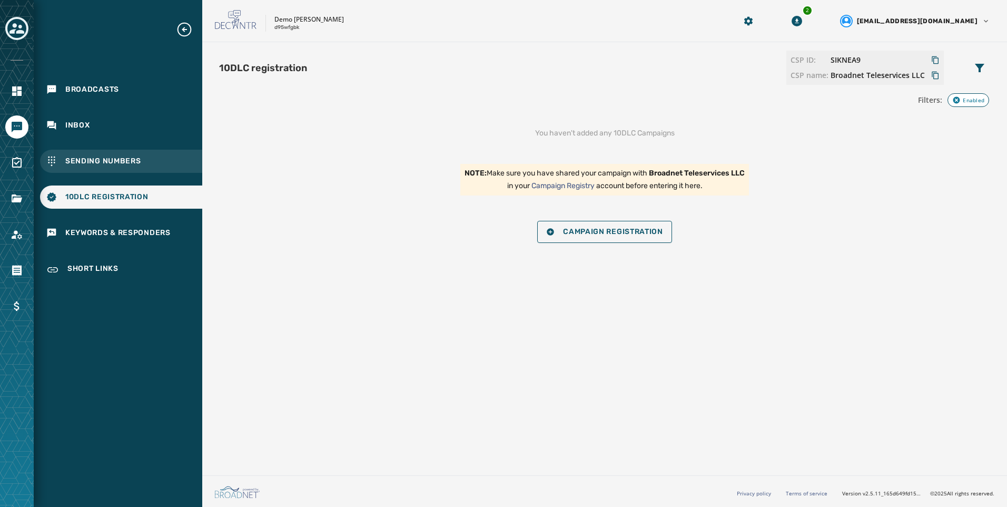
click at [93, 158] on span "Sending Numbers" at bounding box center [103, 161] width 76 height 11
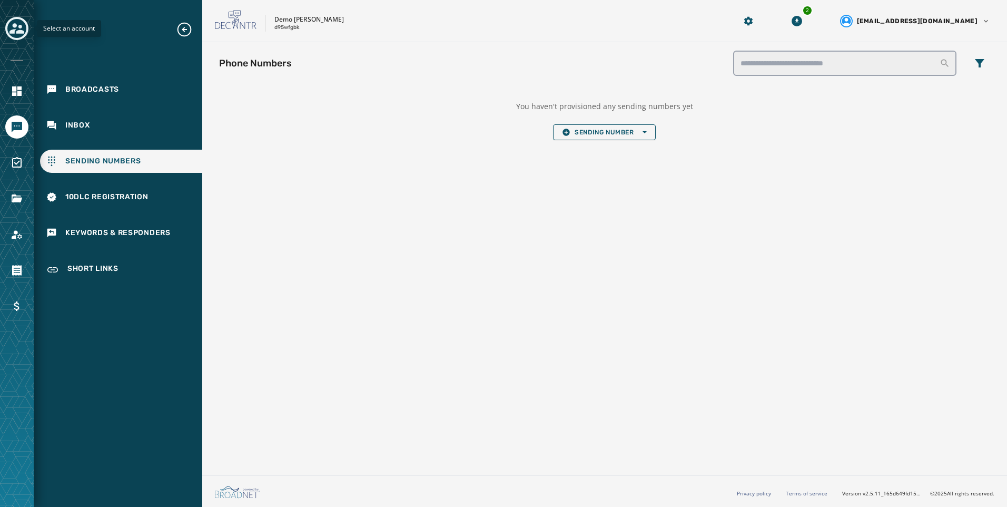
click at [16, 29] on icon "Toggle account select drawer" at bounding box center [16, 28] width 15 height 15
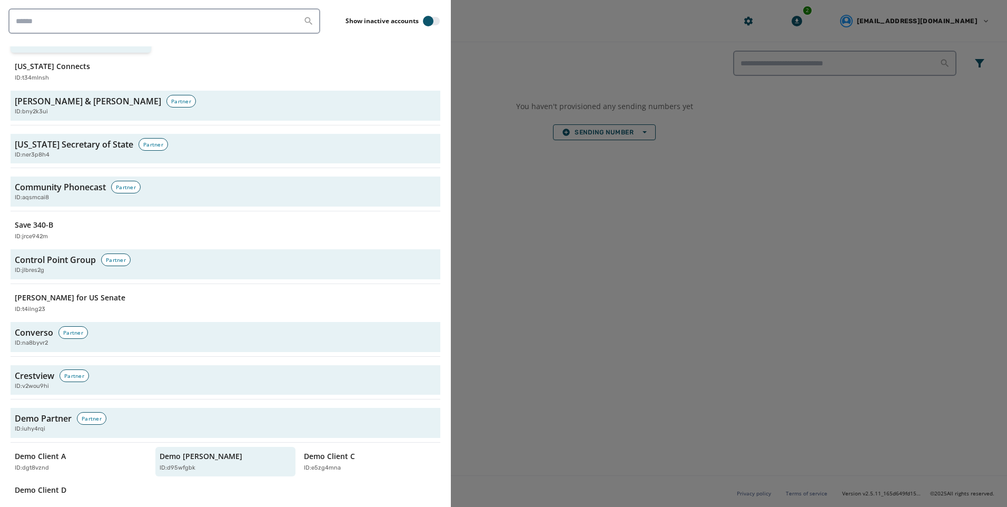
scroll to position [1054, 0]
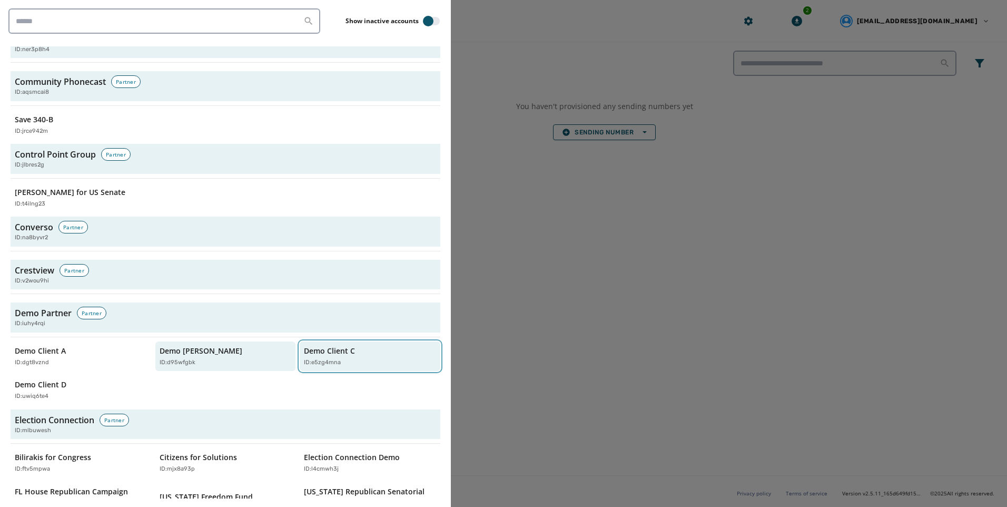
click at [310, 356] on p "Demo Client C" at bounding box center [329, 351] width 51 height 11
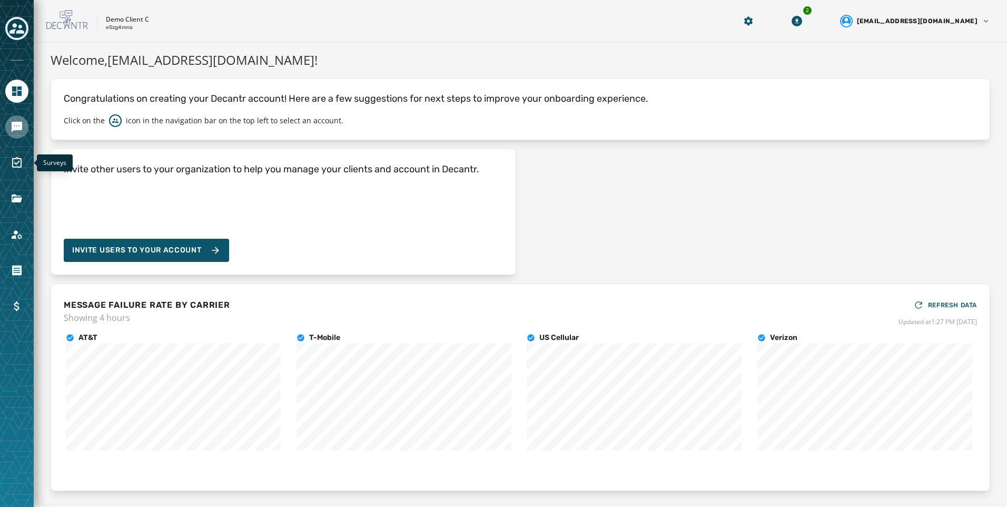
click at [19, 138] on link "Navigate to Messaging" at bounding box center [16, 126] width 23 height 23
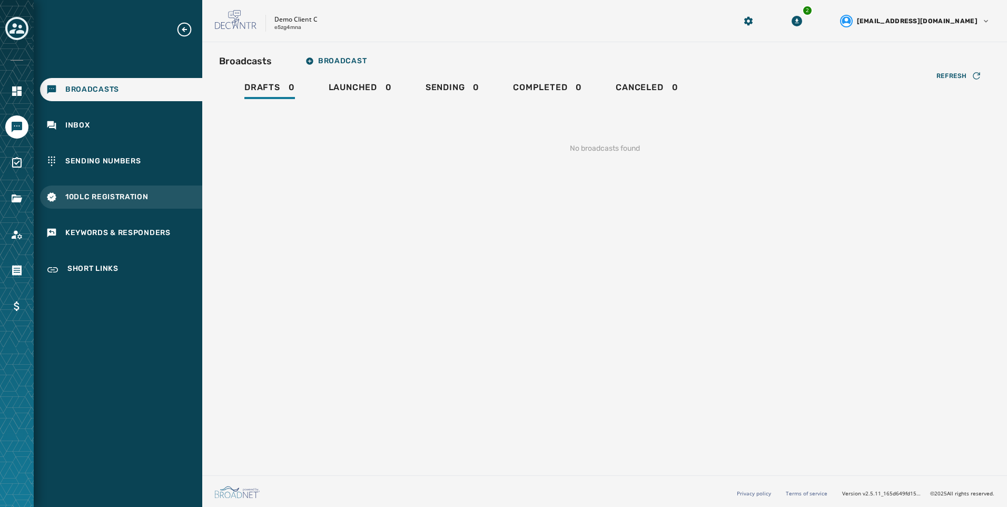
click at [152, 191] on div "10DLC Registration" at bounding box center [121, 196] width 162 height 23
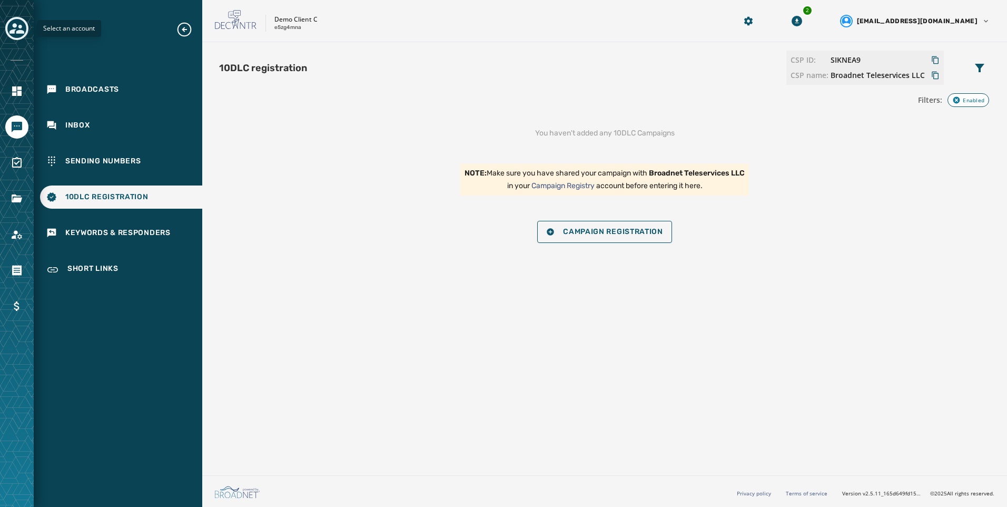
click at [9, 34] on icon "Toggle account select drawer" at bounding box center [16, 28] width 15 height 15
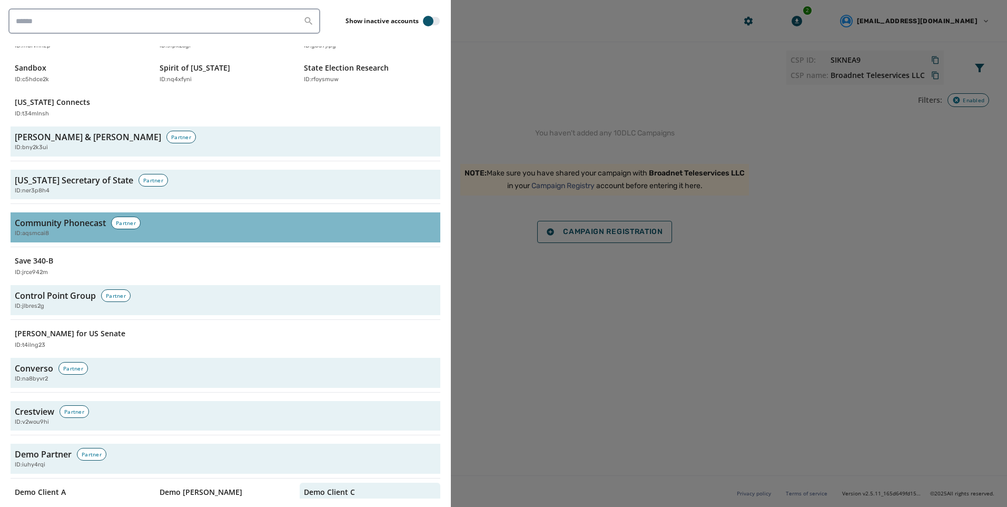
scroll to position [1054, 0]
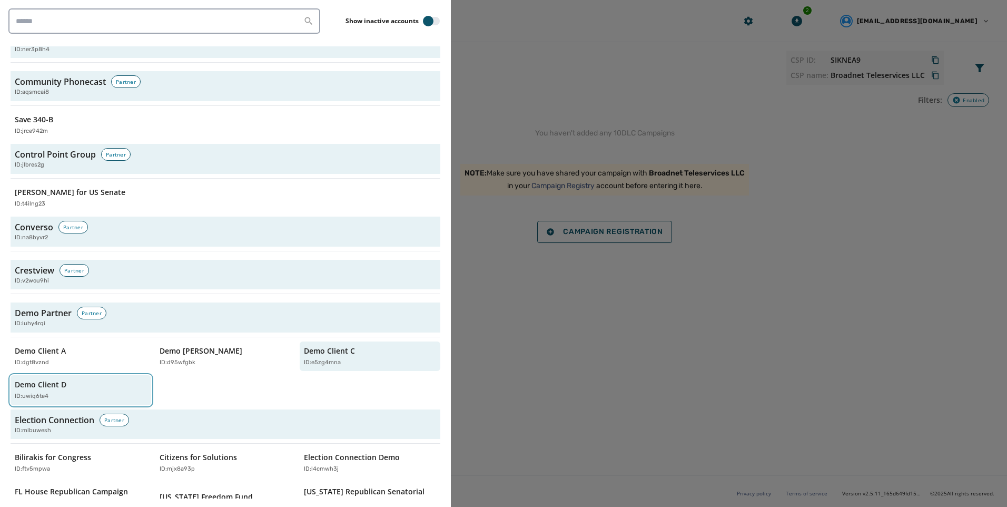
click at [54, 395] on div "ID: uwiq6te4" at bounding box center [76, 396] width 122 height 9
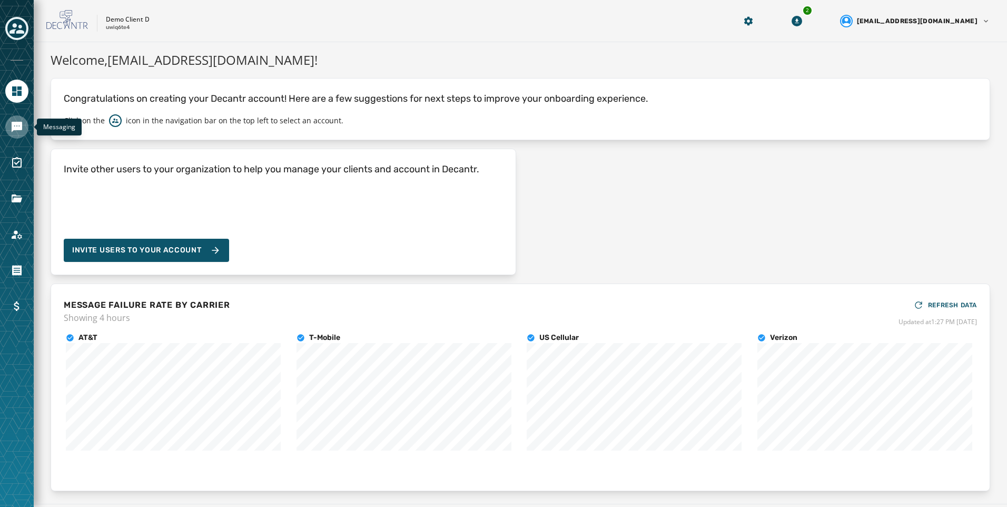
click at [18, 129] on icon "Navigate to Messaging" at bounding box center [17, 127] width 11 height 11
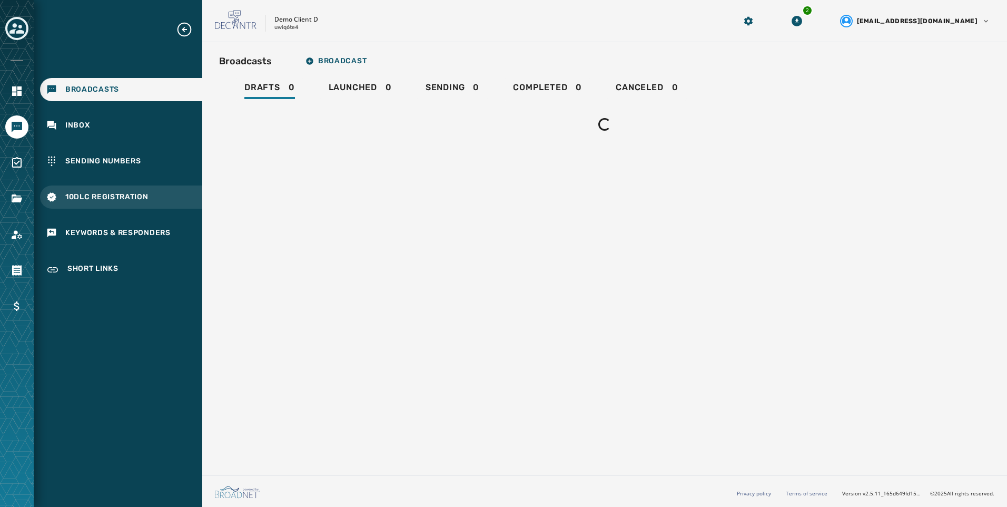
click at [136, 201] on span "10DLC Registration" at bounding box center [106, 197] width 83 height 11
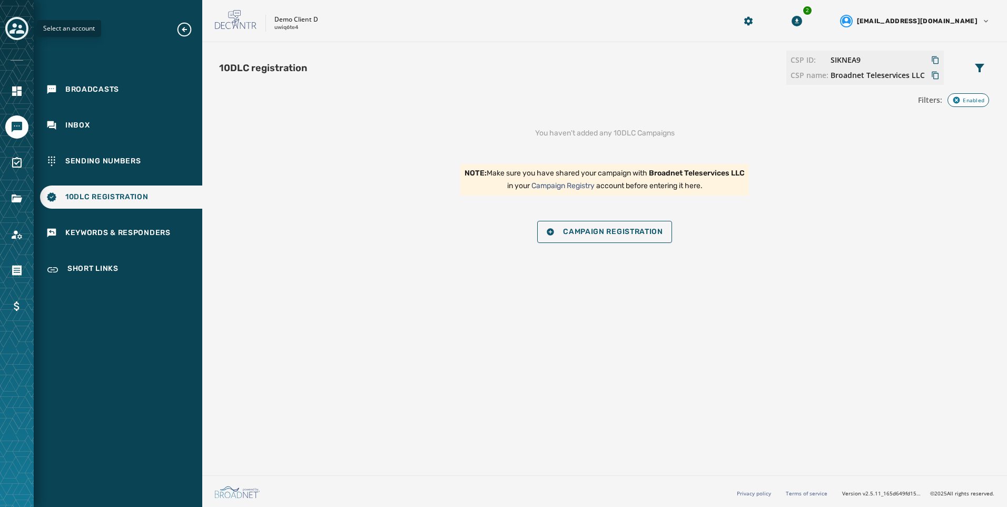
click at [17, 28] on icon "Toggle account select drawer" at bounding box center [16, 28] width 15 height 15
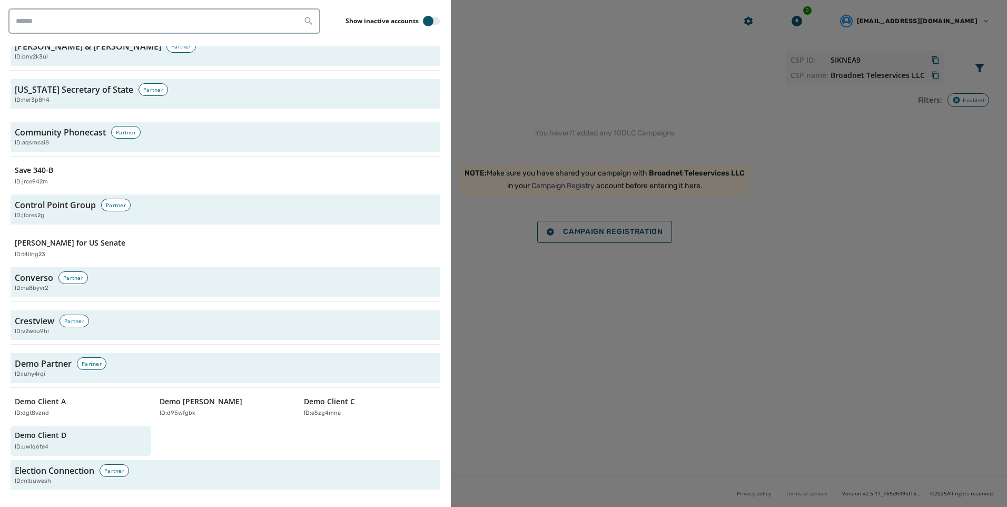
scroll to position [1054, 0]
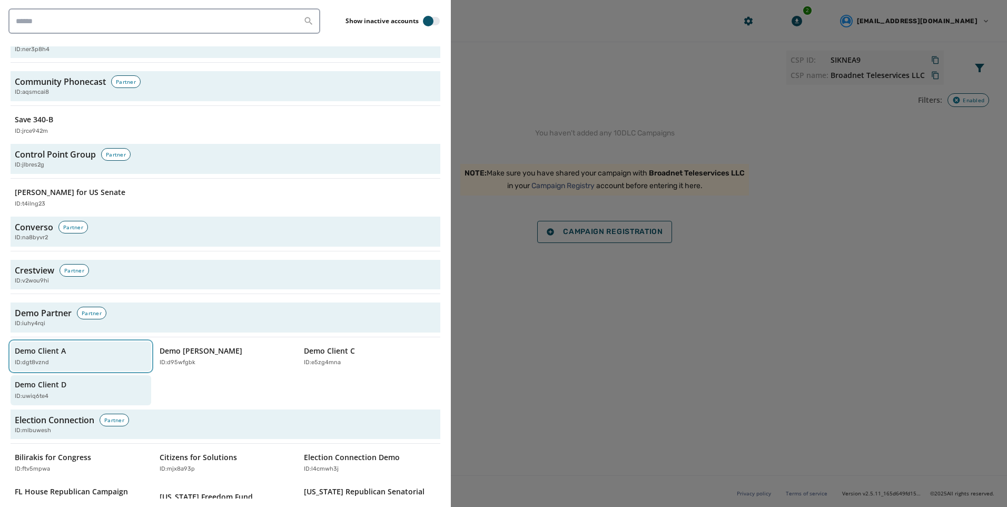
click at [99, 347] on div "Demo Client A ID: dgt8vznd" at bounding box center [76, 357] width 122 height 22
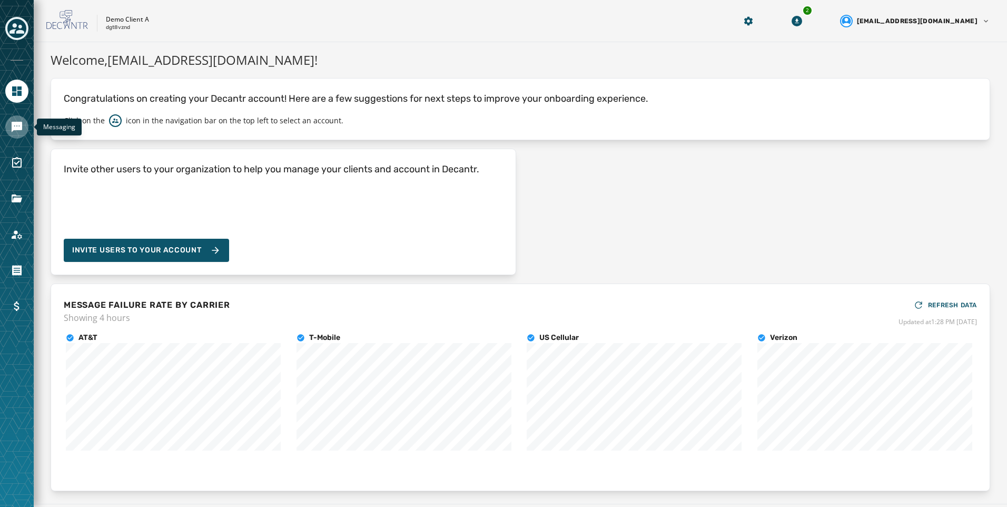
click at [12, 132] on icon "Navigate to Messaging" at bounding box center [17, 127] width 11 height 11
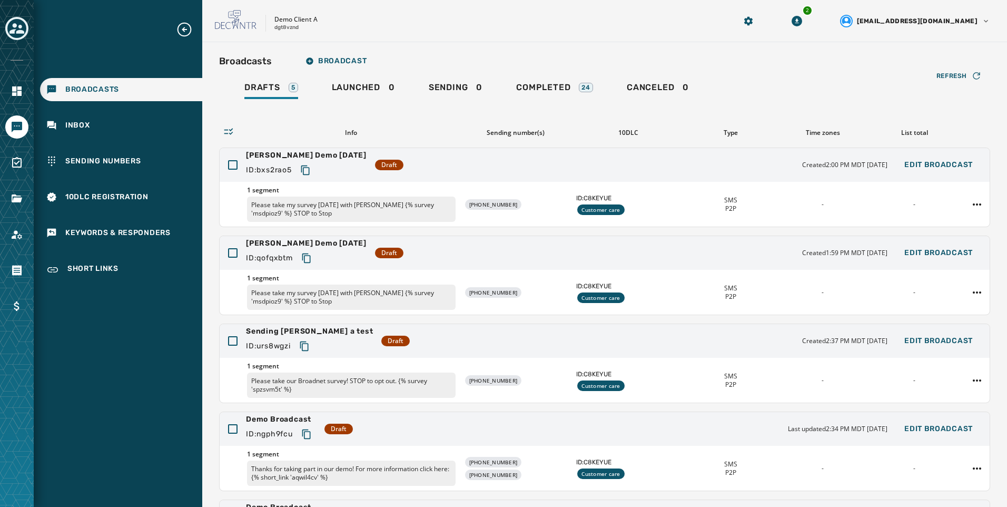
click at [164, 140] on div "Broadcasts Inbox Sending Numbers 10DLC Registration Keywords & Responders Short…" at bounding box center [118, 151] width 169 height 261
click at [165, 187] on div "10DLC Registration" at bounding box center [121, 196] width 162 height 23
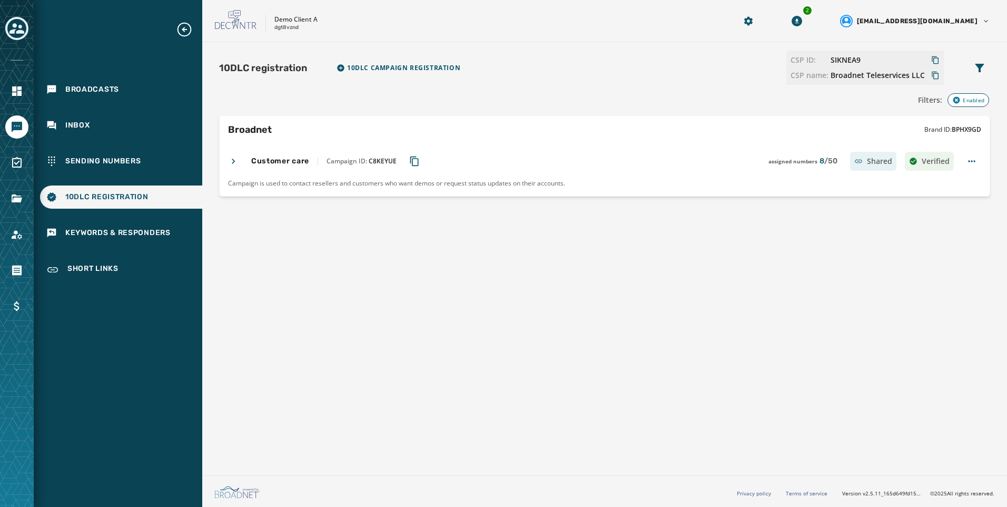
click at [239, 158] on div "Customer care Campaign ID: C8KEYUE assigned numbers 8 / 50 Shared Verified" at bounding box center [591, 161] width 726 height 19
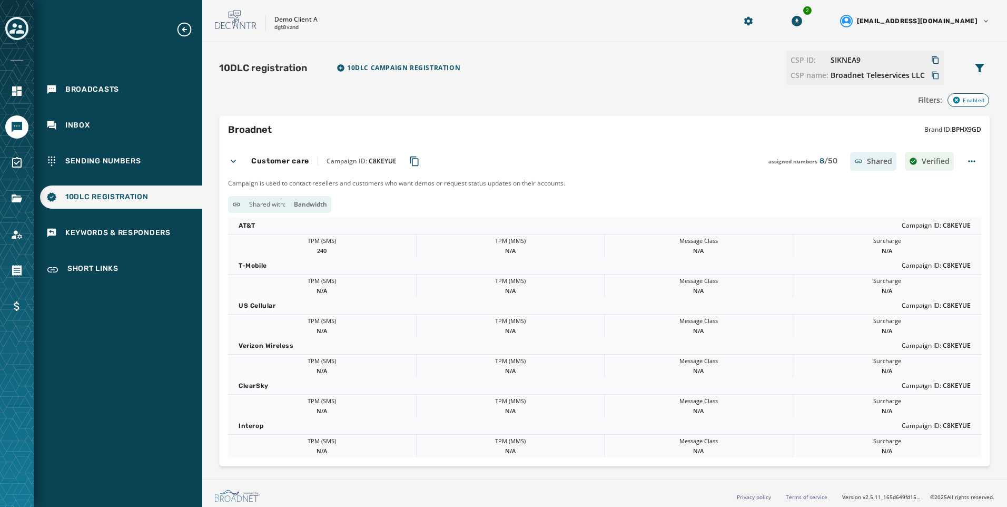
click at [239, 158] on div "Customer care Campaign ID: C8KEYUE assigned numbers 8 / 50 Shared Verified" at bounding box center [591, 161] width 726 height 19
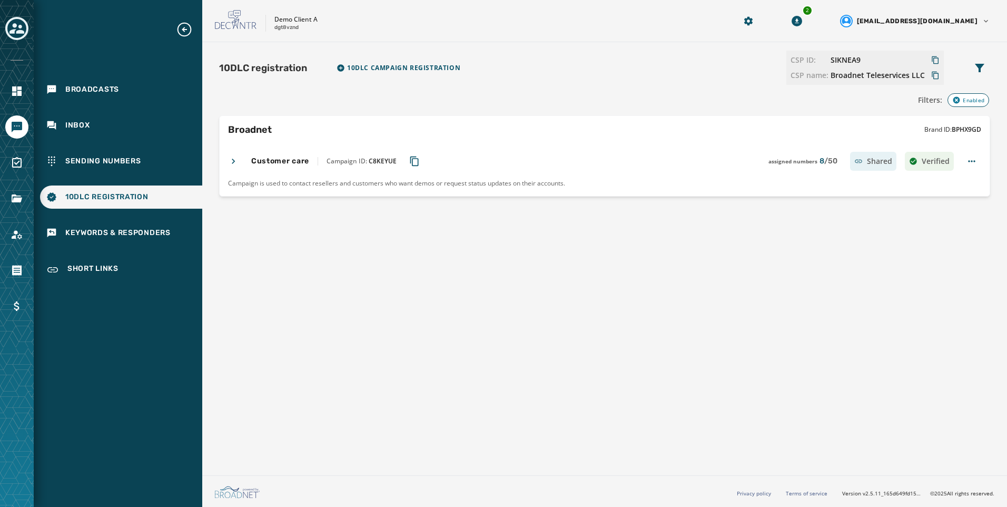
click at [132, 108] on div "Broadcasts Inbox Sending Numbers 10DLC Registration Keywords & Responders Short…" at bounding box center [118, 151] width 169 height 261
click at [133, 101] on div "Broadcasts" at bounding box center [121, 89] width 162 height 23
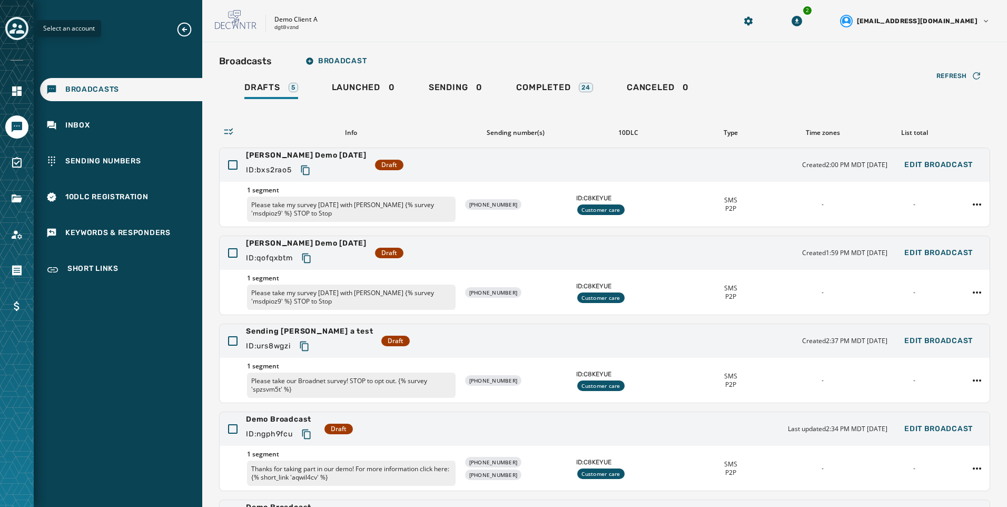
click at [22, 27] on icon "Toggle account select drawer" at bounding box center [16, 28] width 15 height 15
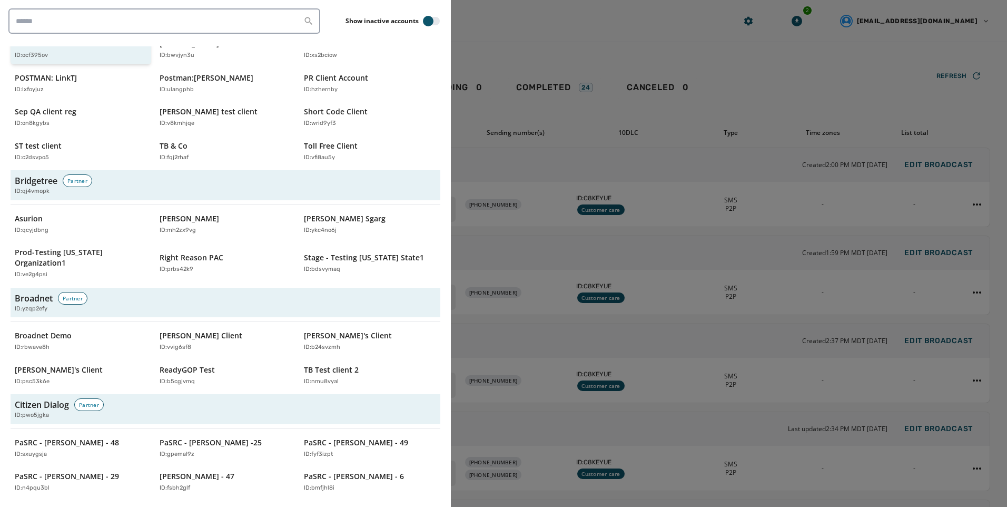
scroll to position [474, 0]
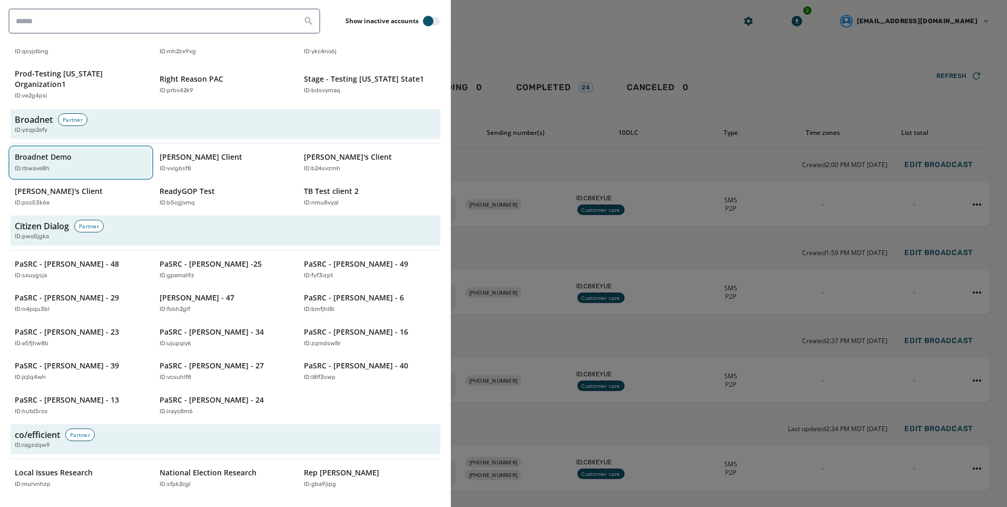
click at [89, 152] on div "Broadnet Demo ID: rbwave8h" at bounding box center [76, 163] width 122 height 22
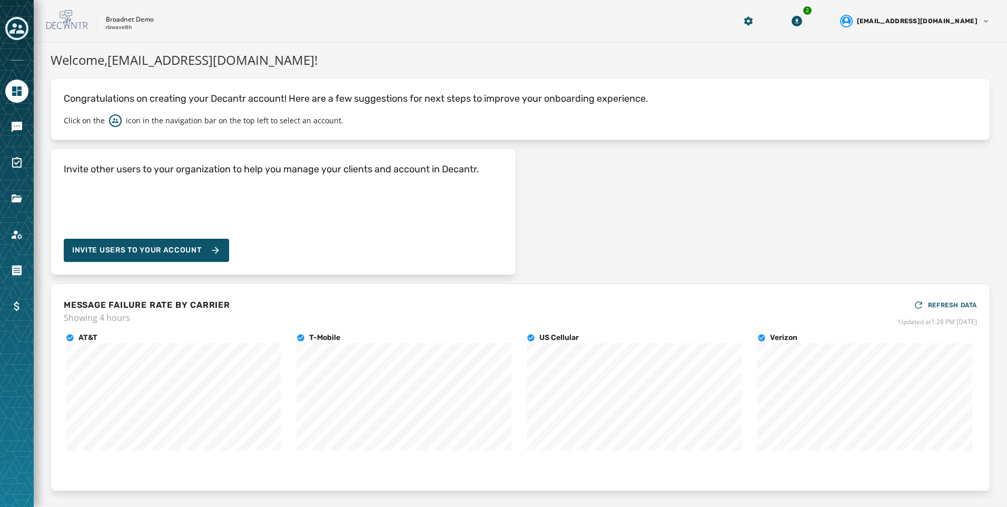
click at [22, 112] on div at bounding box center [17, 253] width 34 height 507
click at [16, 133] on link "Navigate to Messaging" at bounding box center [16, 126] width 23 height 23
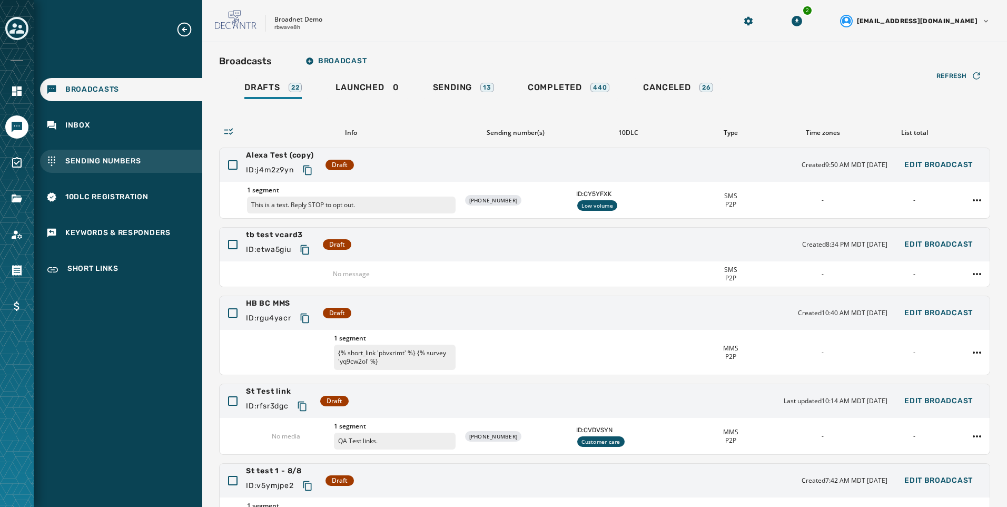
click at [101, 163] on span "Sending Numbers" at bounding box center [103, 161] width 76 height 11
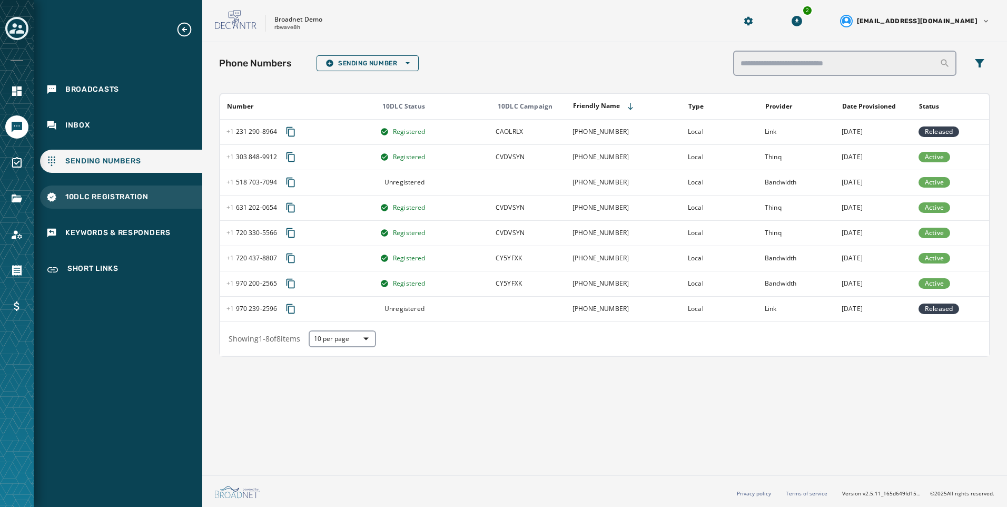
click at [105, 197] on span "10DLC Registration" at bounding box center [106, 197] width 83 height 11
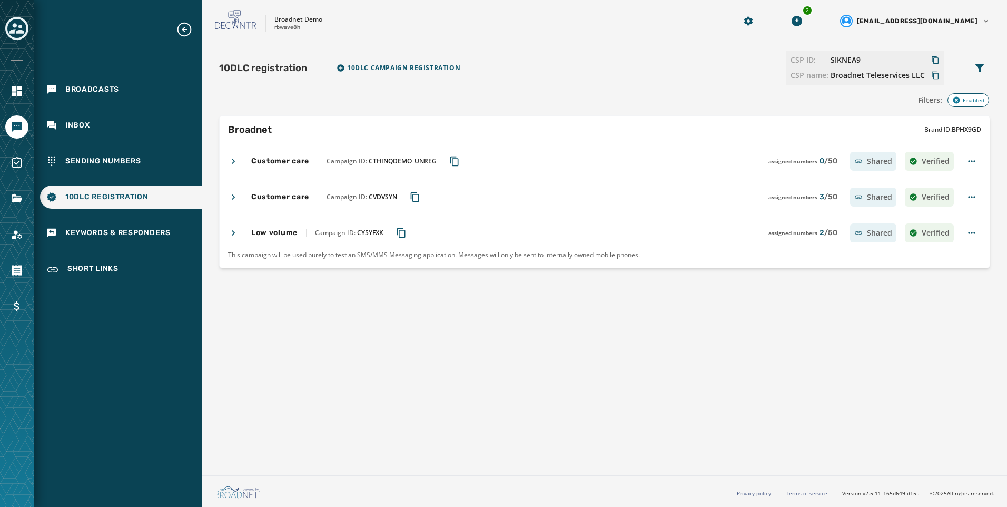
click at [230, 159] on icon at bounding box center [233, 161] width 11 height 11
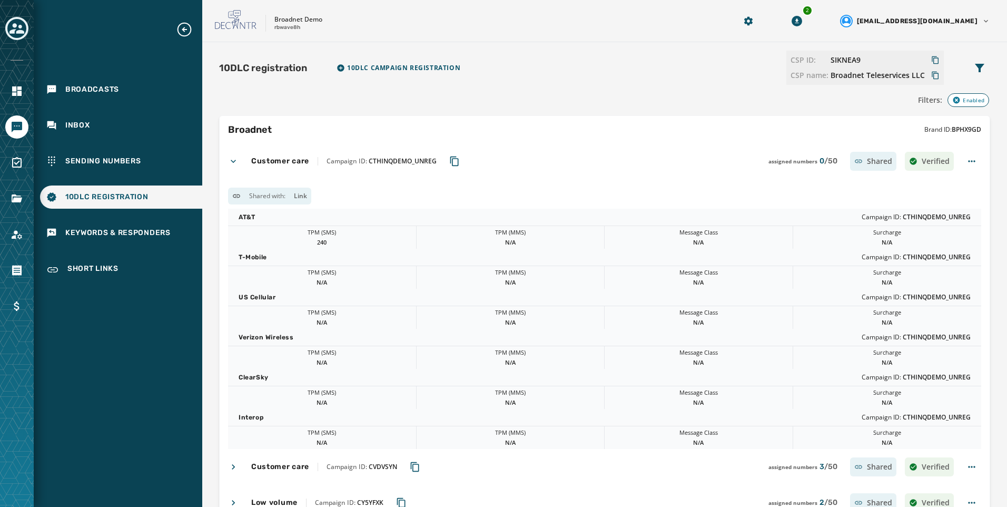
click at [231, 158] on icon at bounding box center [233, 161] width 11 height 11
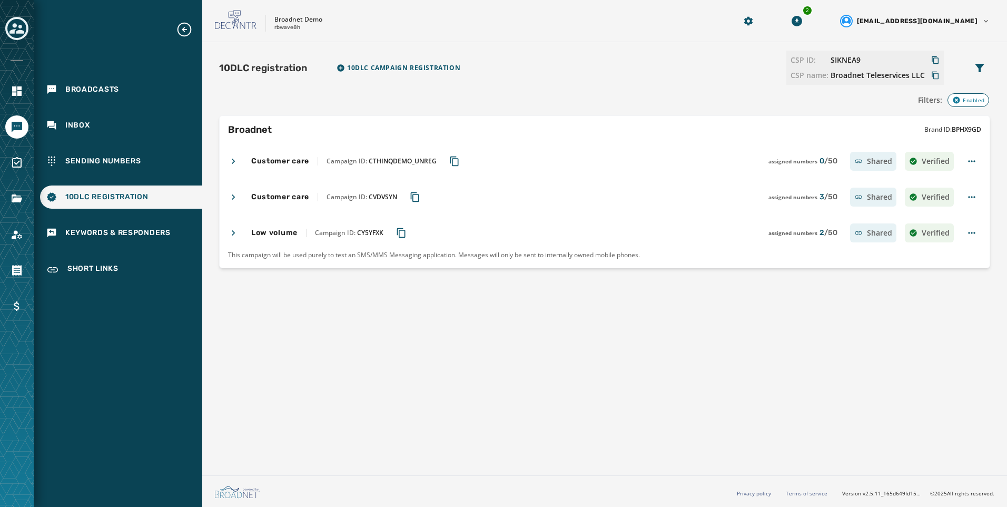
click at [232, 196] on icon at bounding box center [233, 197] width 11 height 11
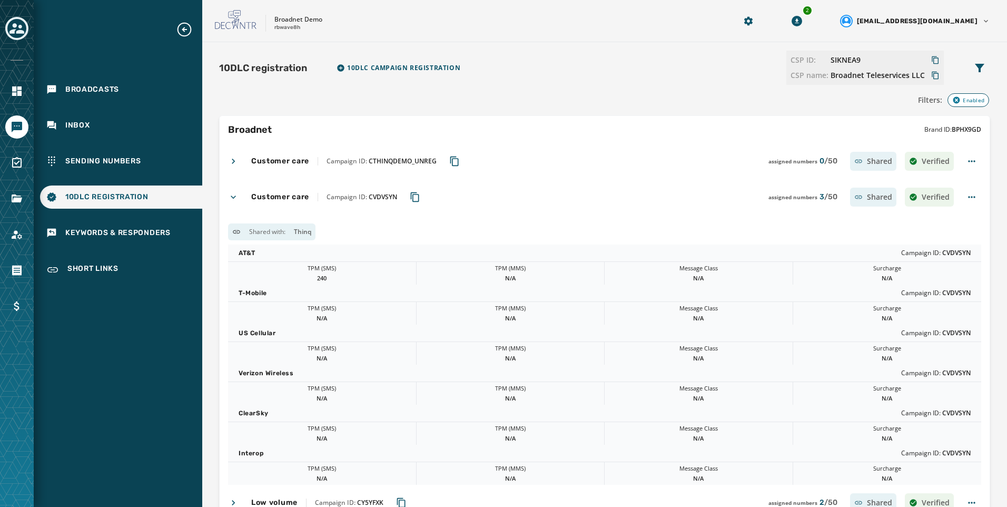
click at [232, 196] on icon at bounding box center [233, 196] width 5 height 3
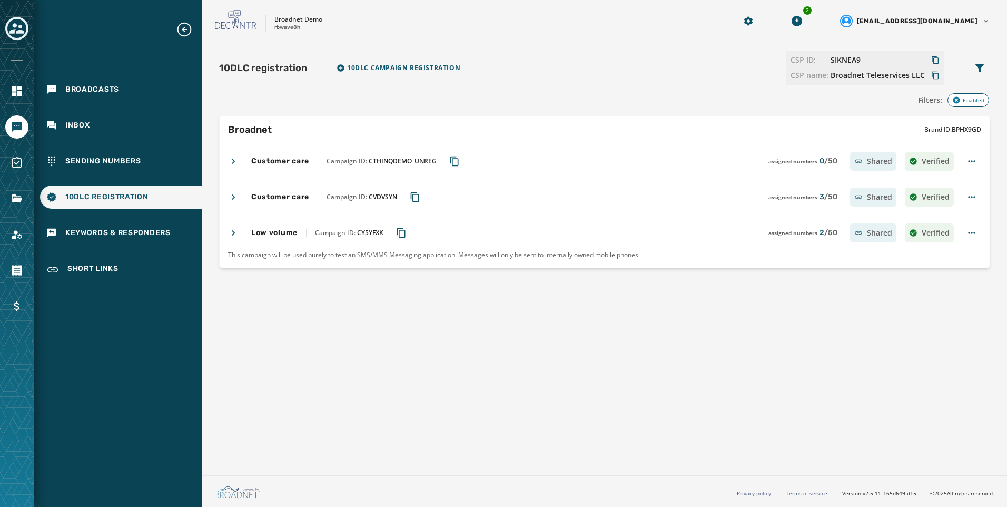
click at [234, 233] on icon at bounding box center [233, 232] width 3 height 5
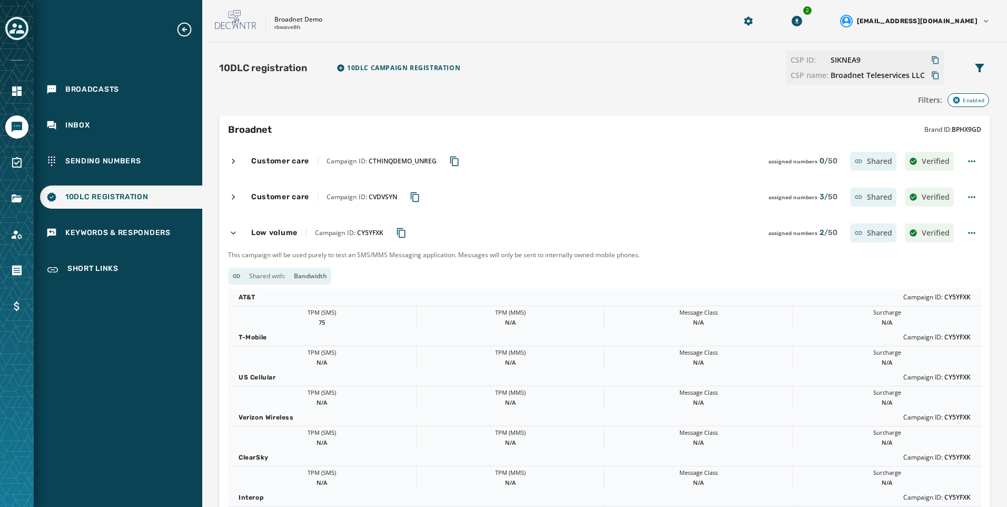
click at [234, 233] on icon at bounding box center [233, 232] width 5 height 3
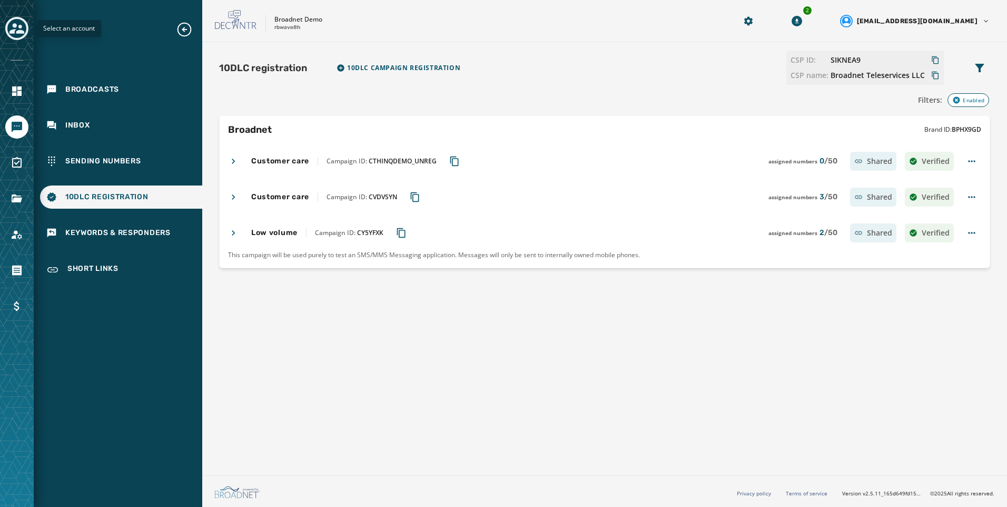
click at [20, 30] on icon "Toggle account select drawer" at bounding box center [16, 28] width 15 height 15
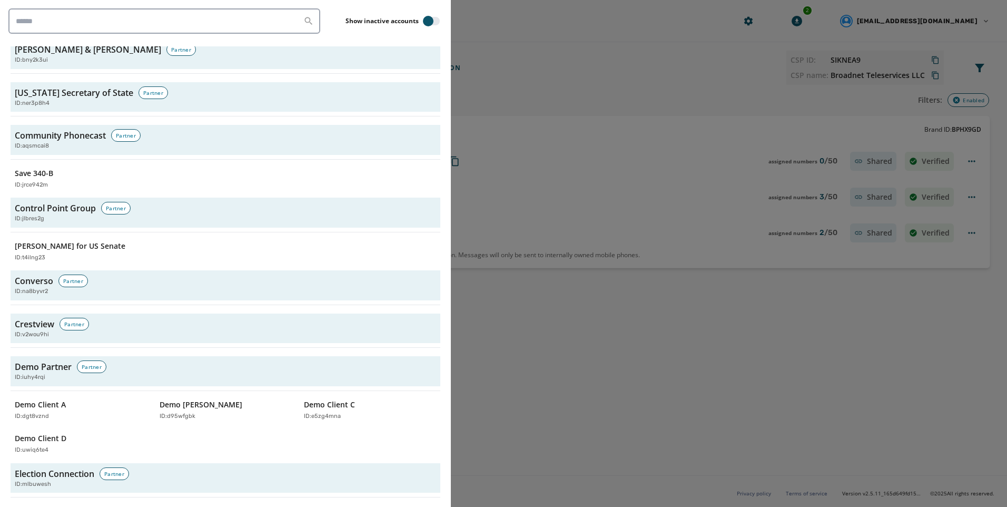
scroll to position [1106, 0]
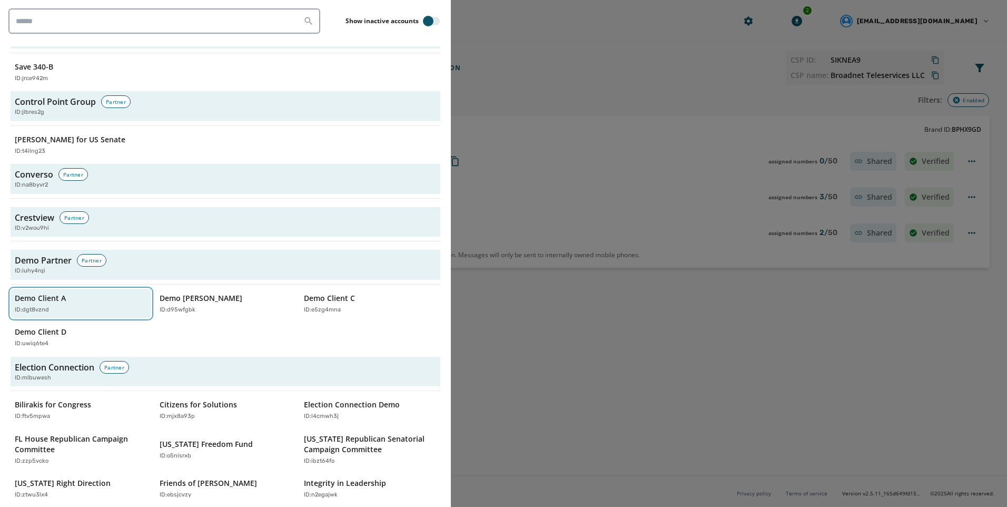
click at [51, 295] on p "Demo Client A" at bounding box center [40, 298] width 51 height 11
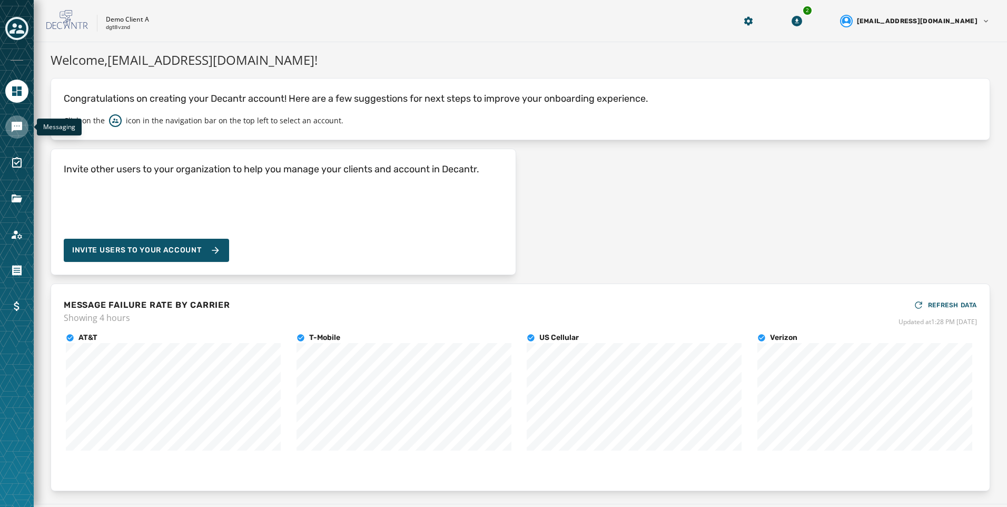
click at [19, 133] on link "Navigate to Messaging" at bounding box center [16, 126] width 23 height 23
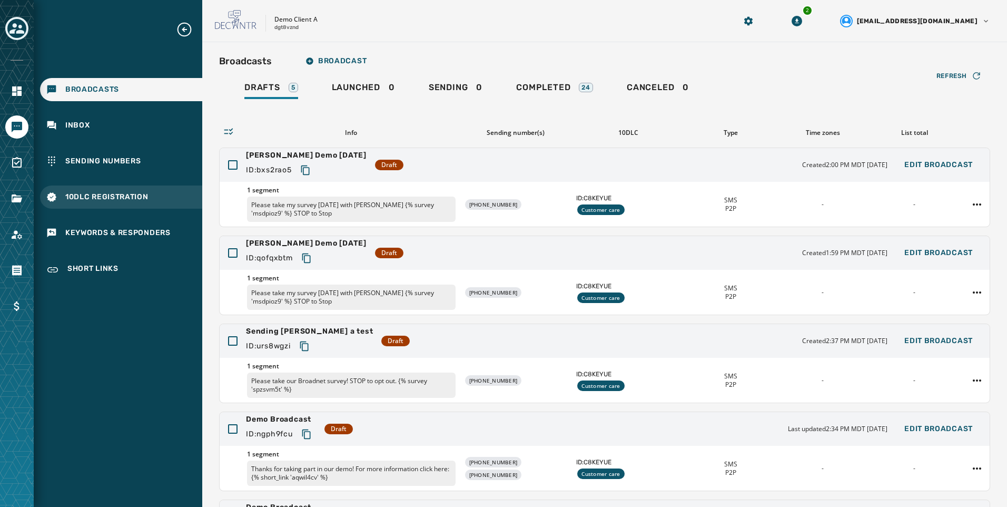
click at [125, 203] on div "10DLC Registration" at bounding box center [121, 196] width 162 height 23
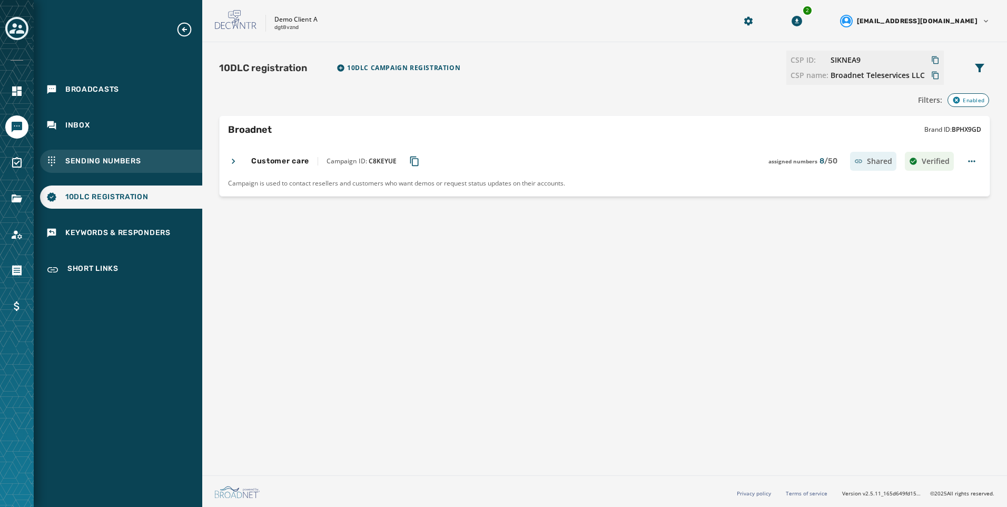
click at [93, 166] on span "Sending Numbers" at bounding box center [103, 161] width 76 height 11
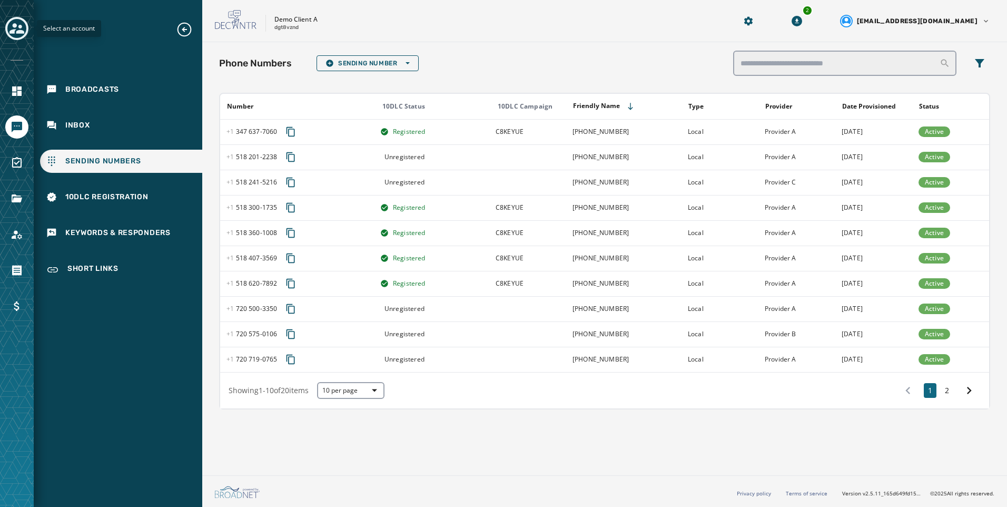
click at [9, 25] on icon "Toggle account select drawer" at bounding box center [16, 28] width 15 height 15
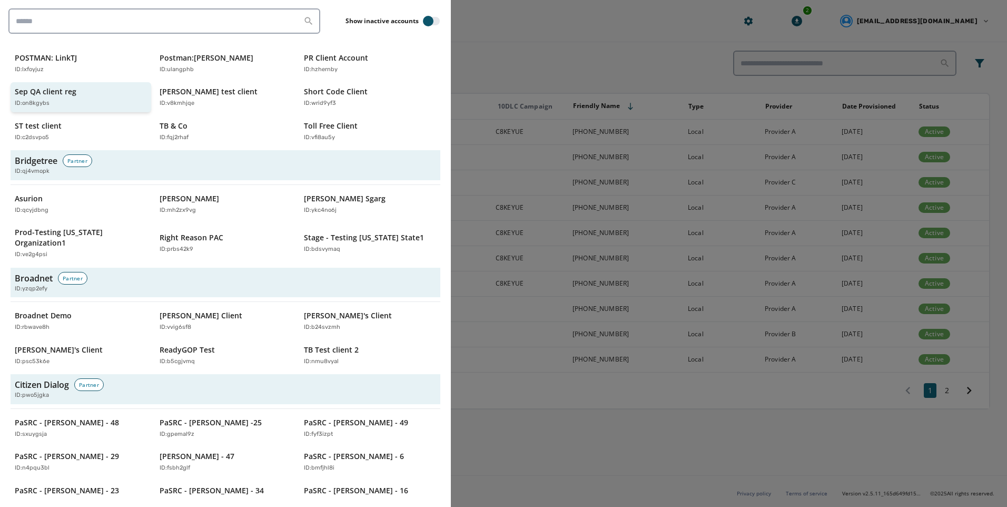
scroll to position [316, 0]
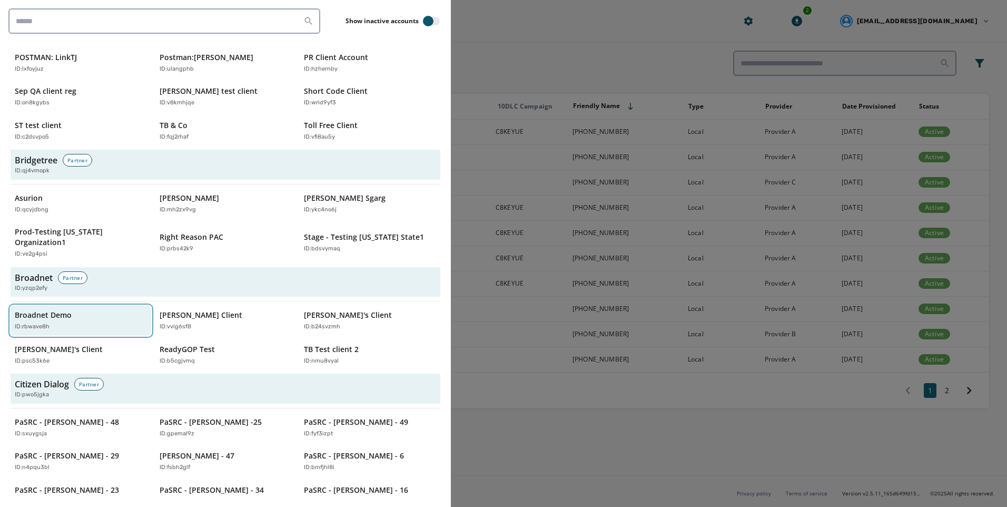
click at [49, 310] on p "Broadnet Demo" at bounding box center [43, 315] width 57 height 11
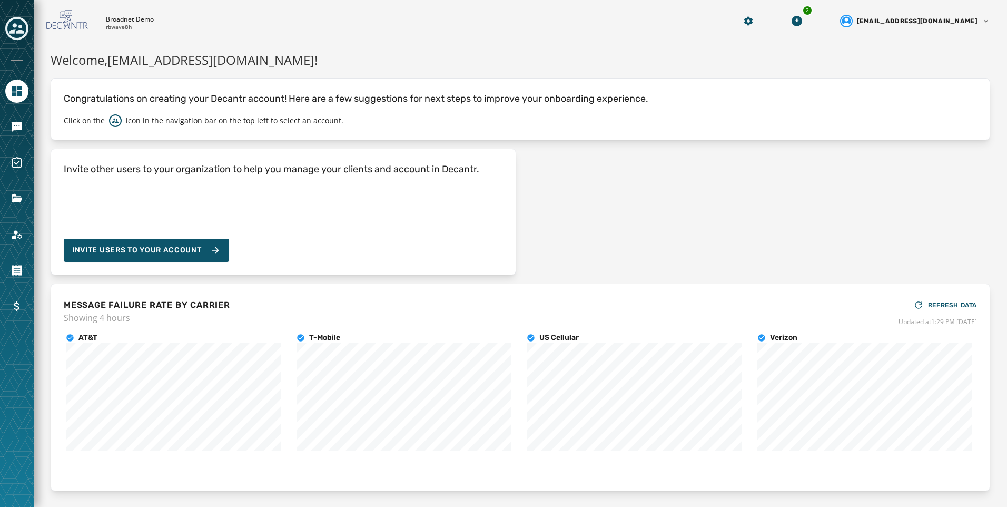
click at [28, 129] on div at bounding box center [17, 253] width 34 height 507
click at [16, 128] on icon "Navigate to Messaging" at bounding box center [17, 127] width 11 height 11
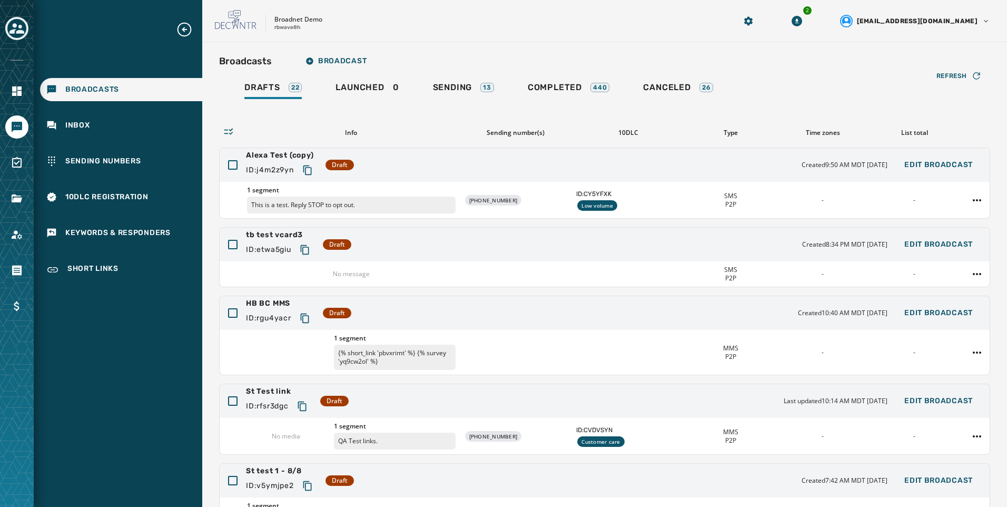
drag, startPoint x: 570, startPoint y: 27, endPoint x: 563, endPoint y: 34, distance: 10.1
click at [569, 27] on div "Broadnet Demo rbwave8h" at bounding box center [462, 21] width 495 height 22
click at [122, 121] on div "Inbox" at bounding box center [121, 125] width 162 height 23
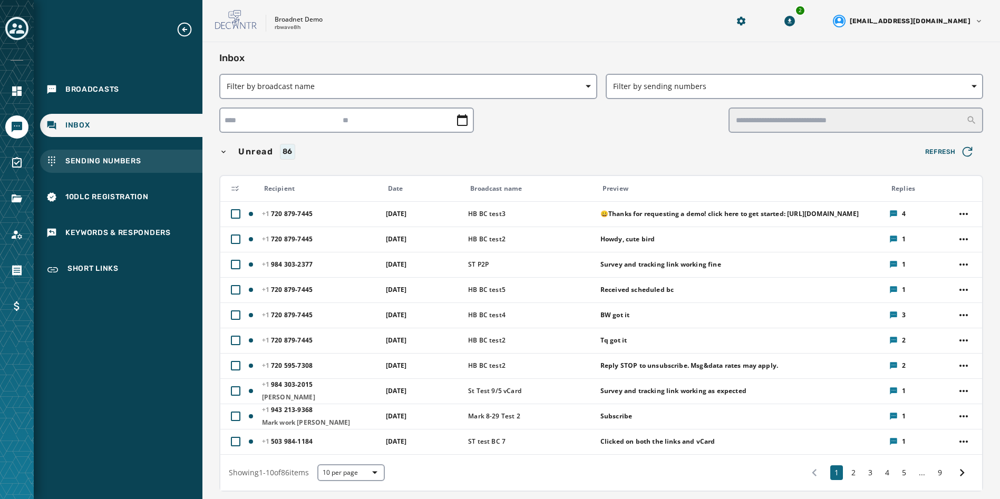
click at [121, 161] on span "Sending Numbers" at bounding box center [103, 161] width 76 height 11
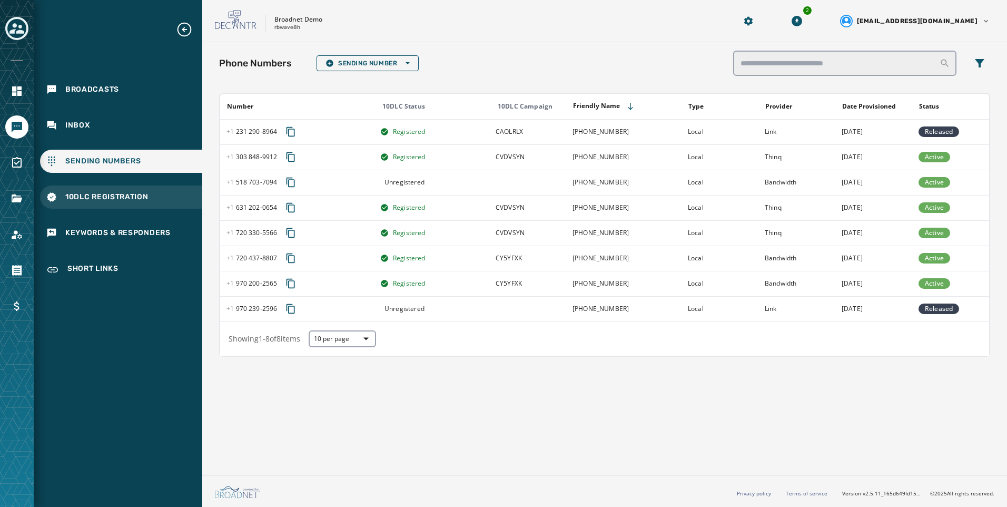
click at [182, 195] on div "10DLC Registration" at bounding box center [121, 196] width 162 height 23
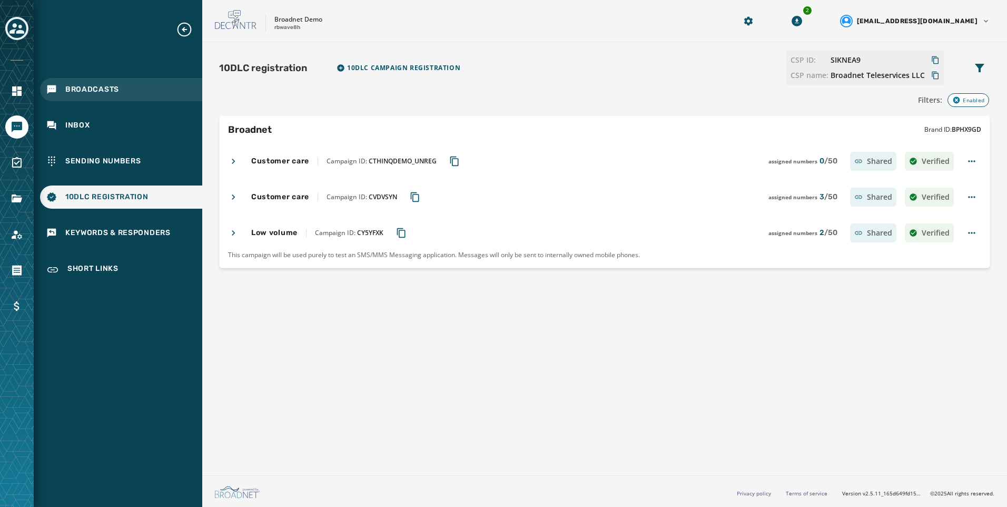
click at [134, 84] on div "Broadcasts" at bounding box center [121, 89] width 162 height 23
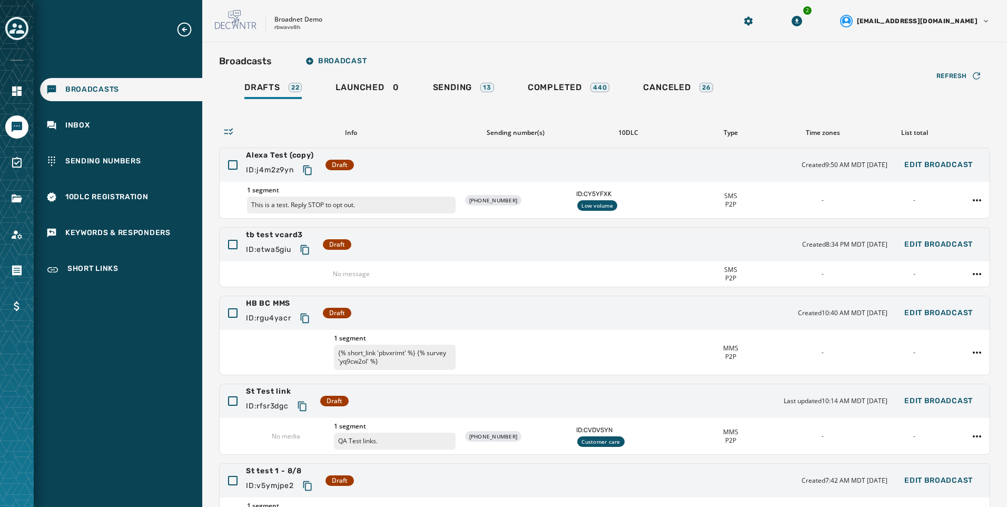
click at [665, 47] on div "Broadcasts Broadcast Drafts 22 Launched 0 Sending 13 Completed 440 Canceled 26 …" at bounding box center [604, 320] width 805 height 557
click at [173, 201] on div "10DLC Registration" at bounding box center [121, 196] width 162 height 23
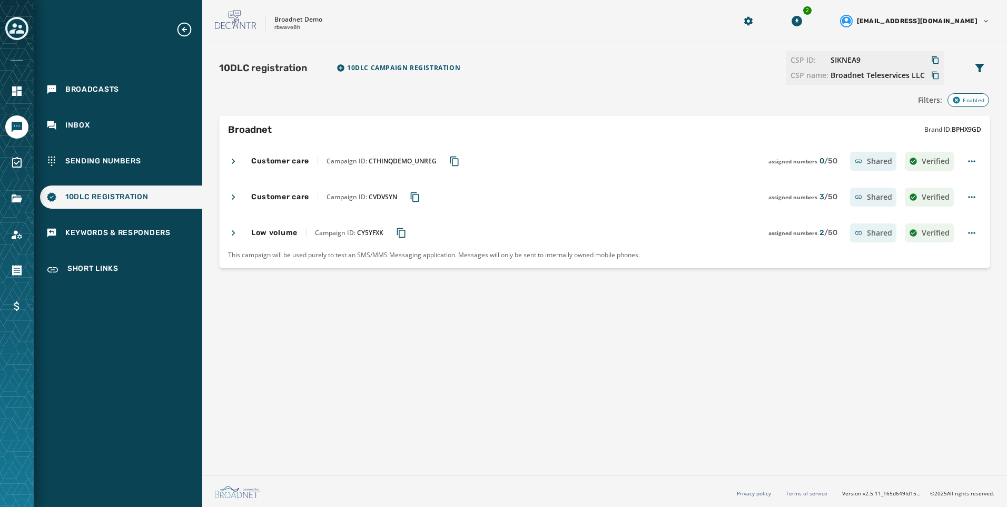
click at [334, 303] on div "10DLC registration 10DLC Campaign registration CSP ID: SIKNEA9 CSP name: Broadn…" at bounding box center [604, 256] width 805 height 429
click at [404, 289] on div "10DLC registration 10DLC Campaign registration CSP ID: SIKNEA9 CSP name: Broadn…" at bounding box center [604, 256] width 805 height 429
click at [578, 45] on div "10DLC registration 10DLC Campaign registration CSP ID: SIKNEA9 CSP name: Broadn…" at bounding box center [604, 256] width 805 height 429
drag, startPoint x: 327, startPoint y: 25, endPoint x: 279, endPoint y: 25, distance: 47.9
click at [279, 25] on div "Broadnet Demo rbwave8h" at bounding box center [462, 21] width 495 height 22
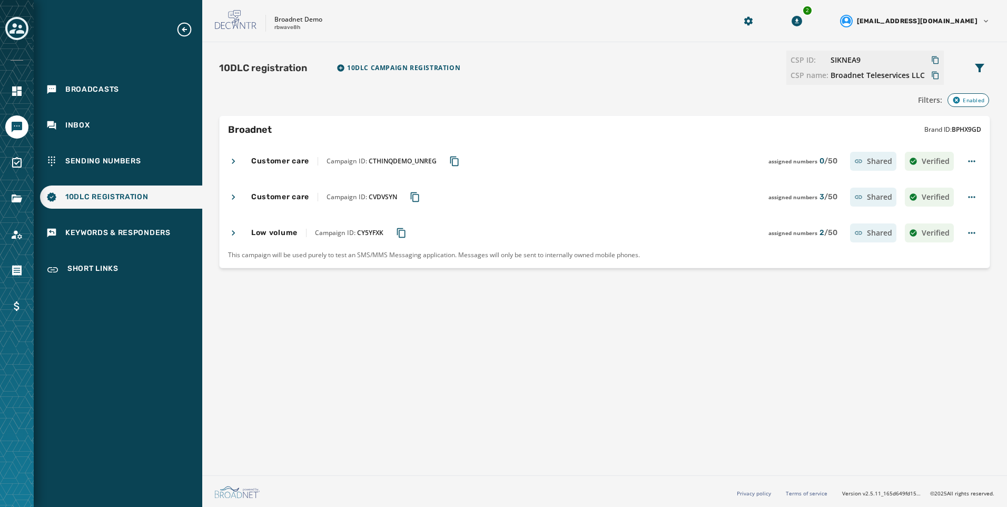
click at [327, 374] on div "10DLC registration 10DLC Campaign registration CSP ID: SIKNEA9 CSP name: Broadn…" at bounding box center [604, 256] width 805 height 429
click at [19, 28] on icon "Toggle account select drawer" at bounding box center [16, 28] width 15 height 15
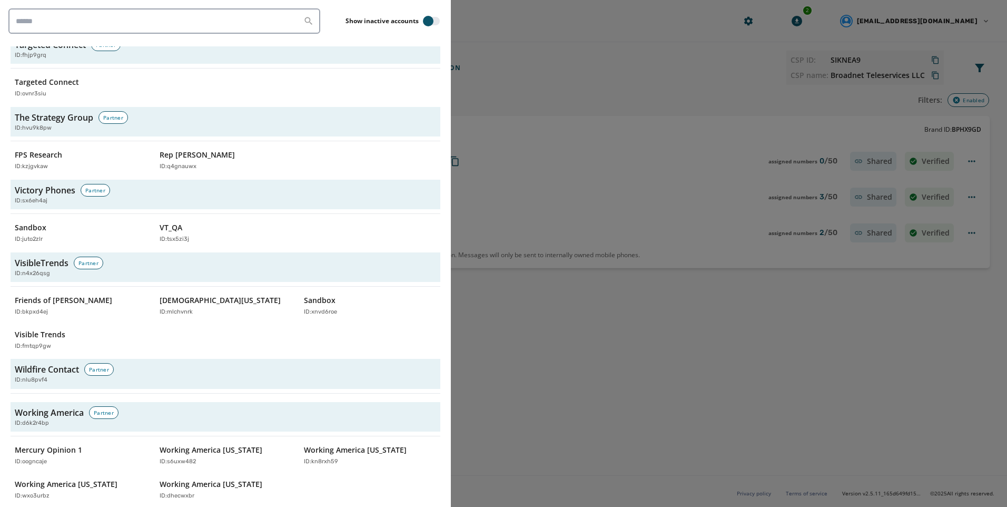
scroll to position [3333, 0]
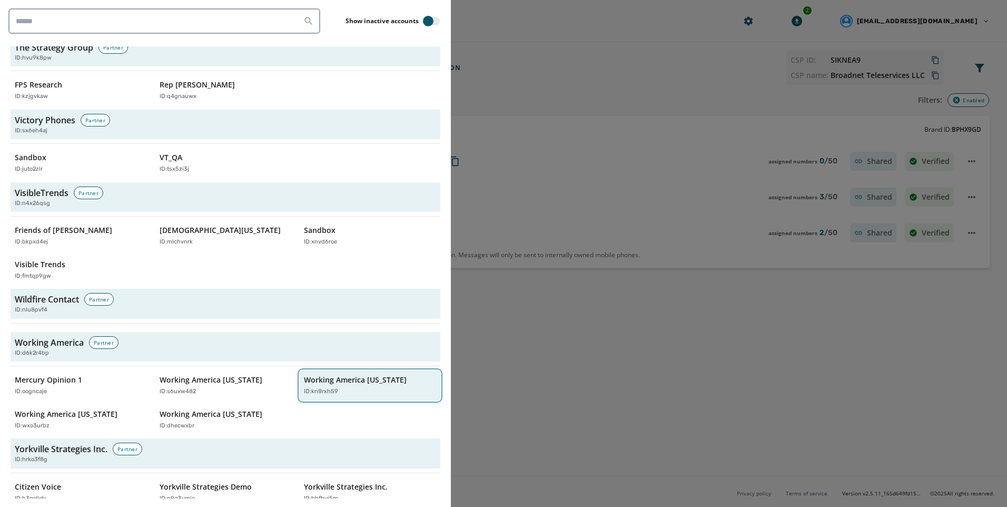
click at [331, 375] on p "Working America [US_STATE]" at bounding box center [355, 380] width 103 height 11
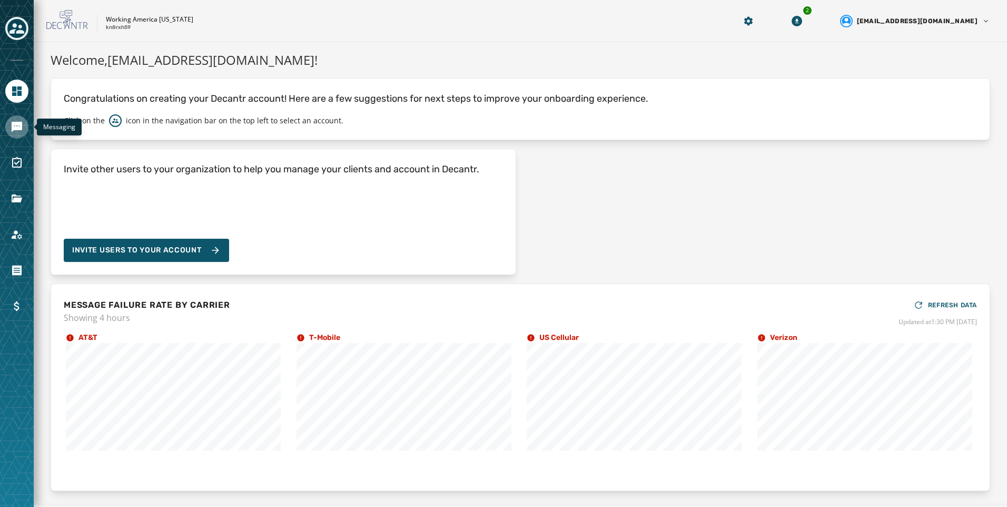
click at [17, 132] on icon "Navigate to Messaging" at bounding box center [17, 127] width 13 height 13
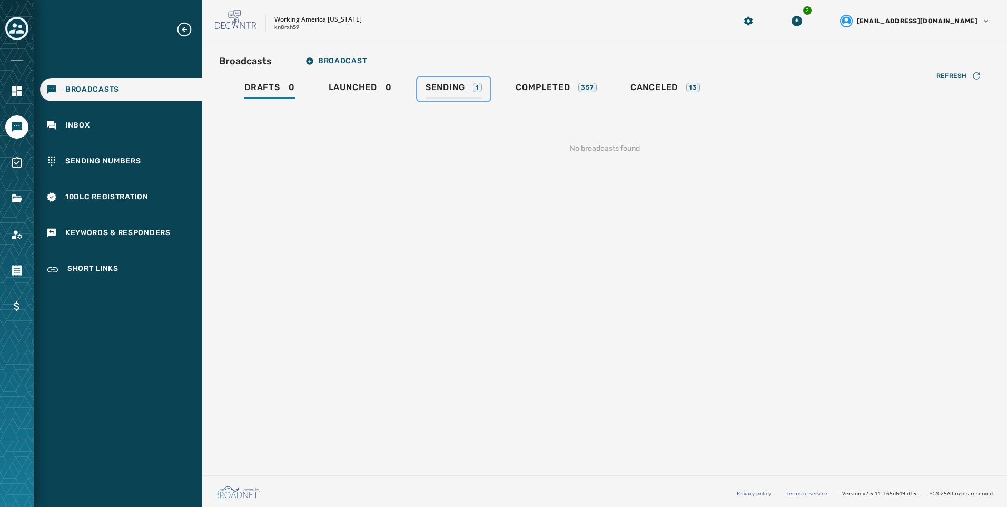
click at [443, 83] on span "Sending" at bounding box center [446, 87] width 40 height 11
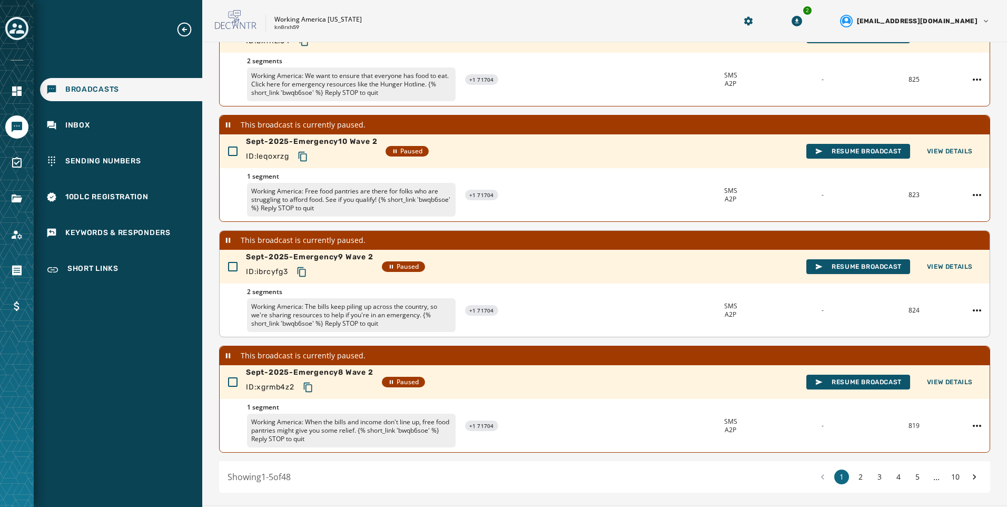
scroll to position [293, 0]
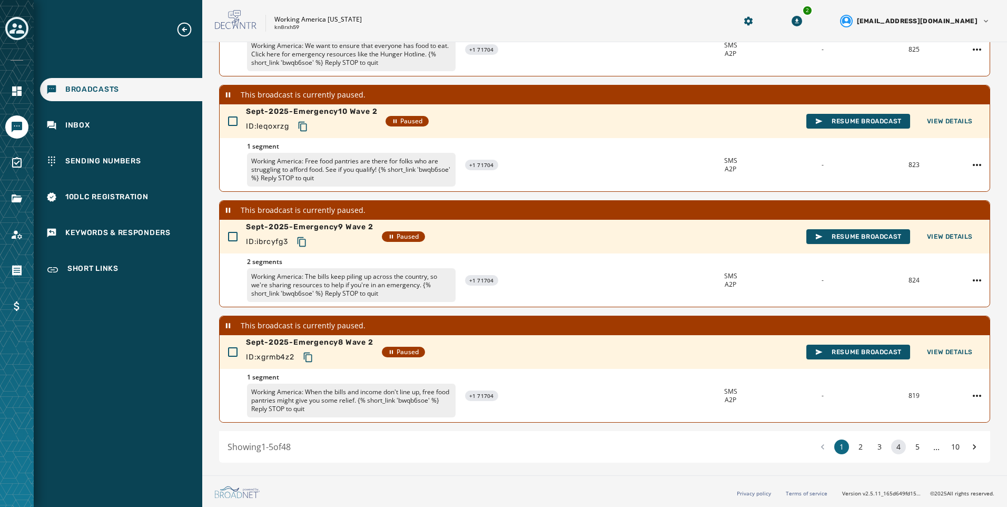
click at [896, 448] on button "4" at bounding box center [899, 446] width 15 height 15
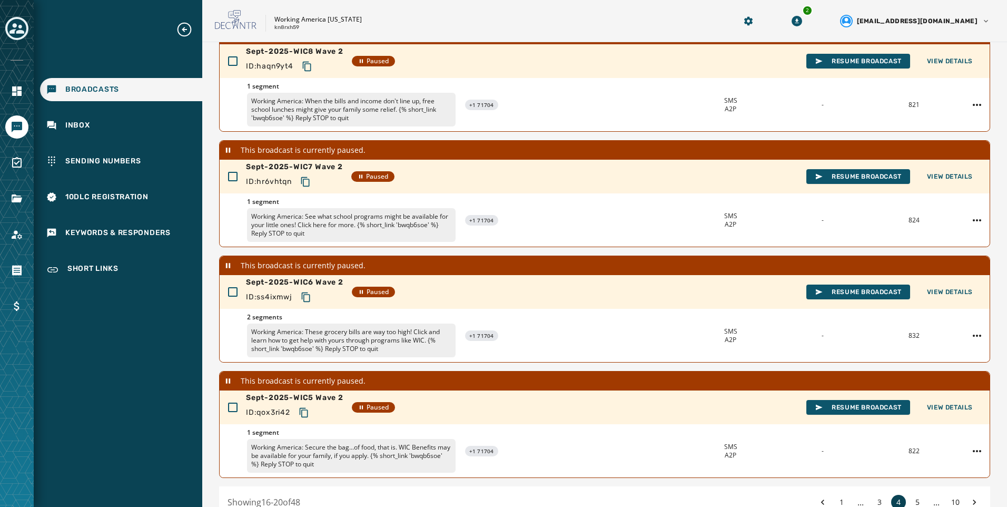
scroll to position [293, 0]
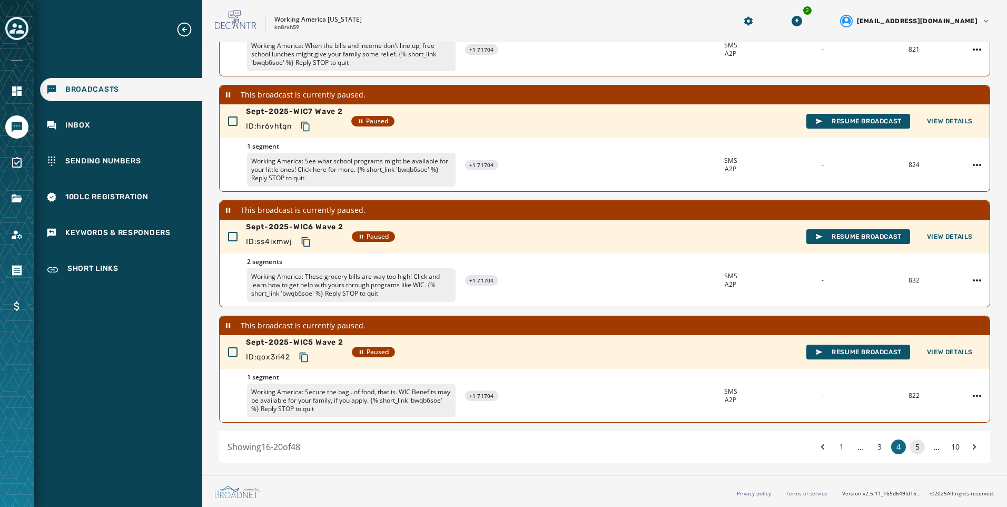
click at [916, 445] on button "5" at bounding box center [917, 446] width 15 height 15
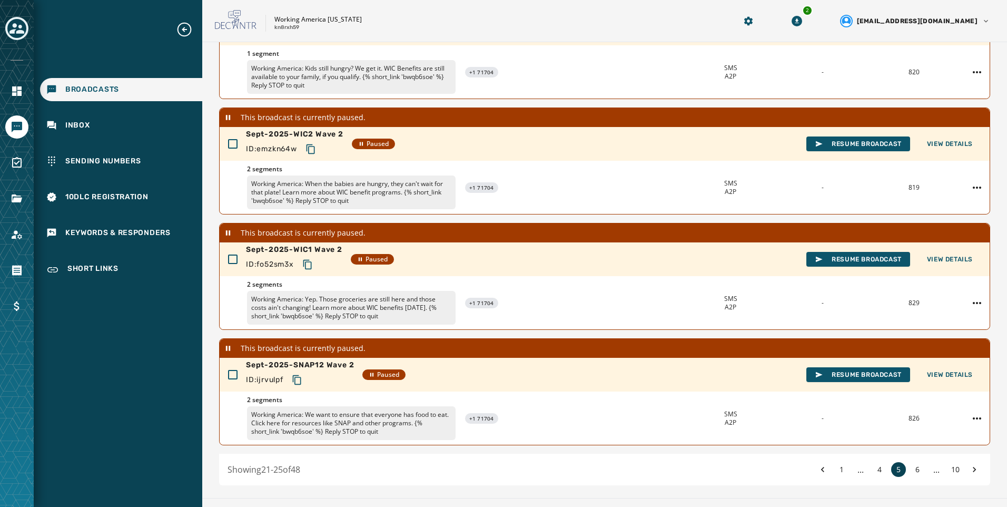
scroll to position [293, 0]
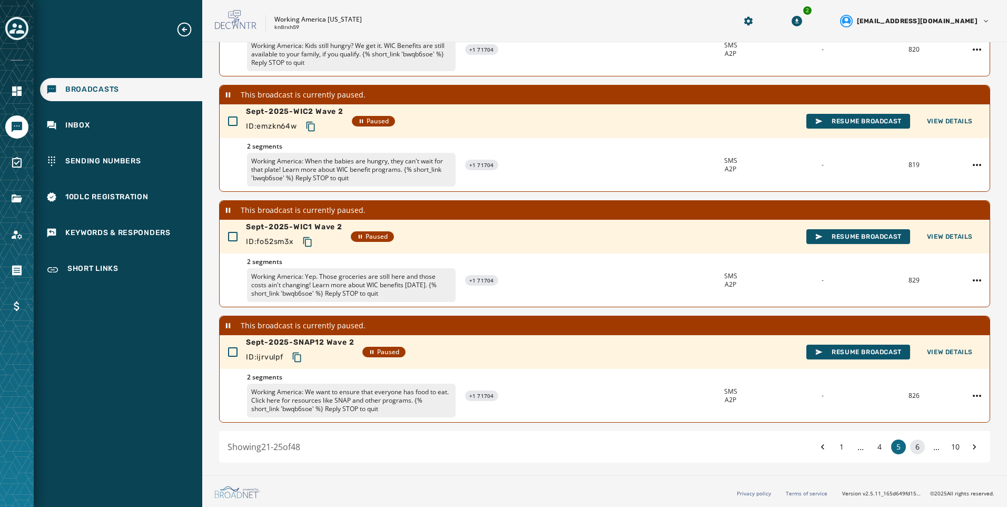
click at [910, 446] on button "6" at bounding box center [917, 446] width 15 height 15
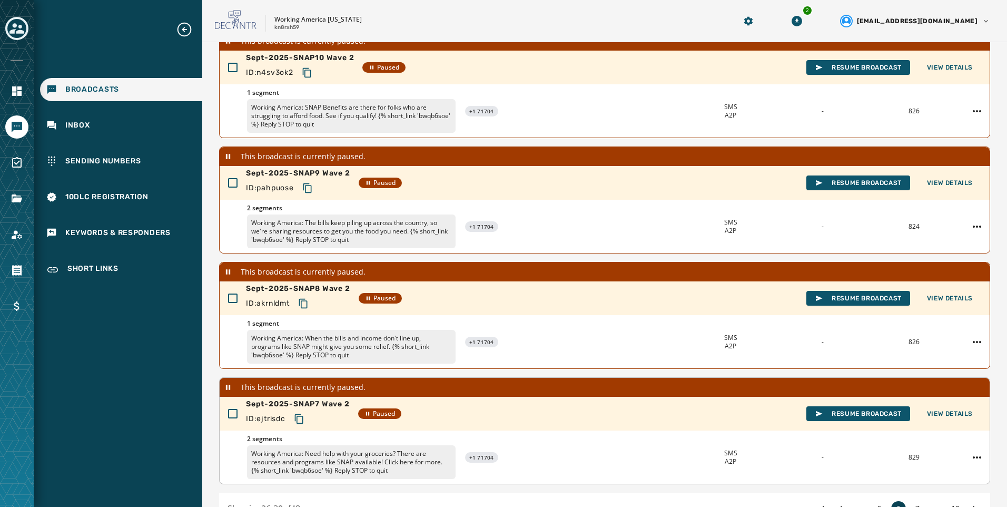
scroll to position [293, 0]
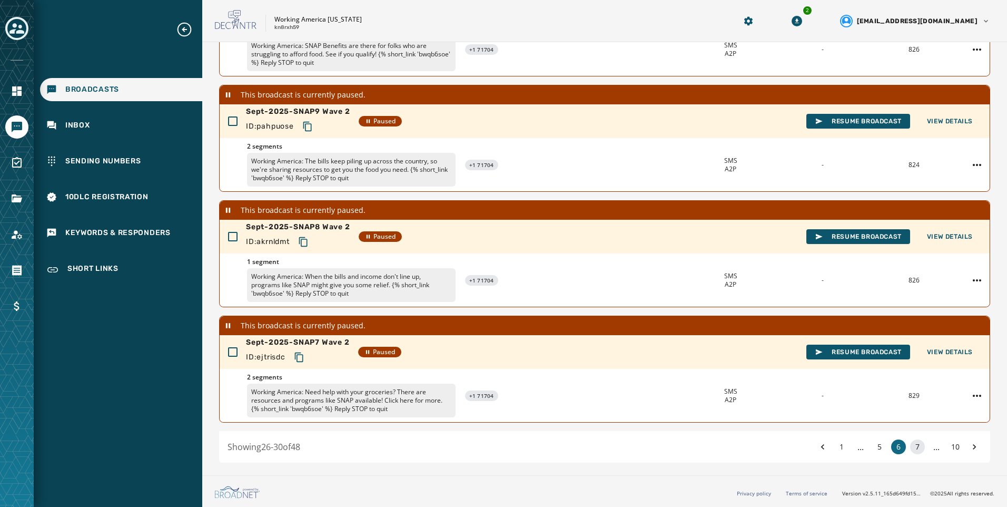
click at [912, 444] on button "7" at bounding box center [917, 446] width 15 height 15
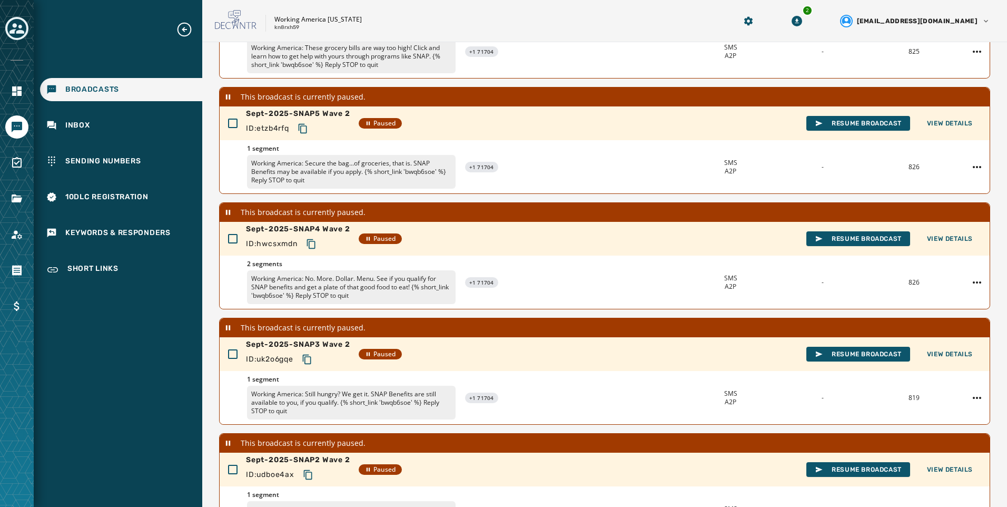
scroll to position [293, 0]
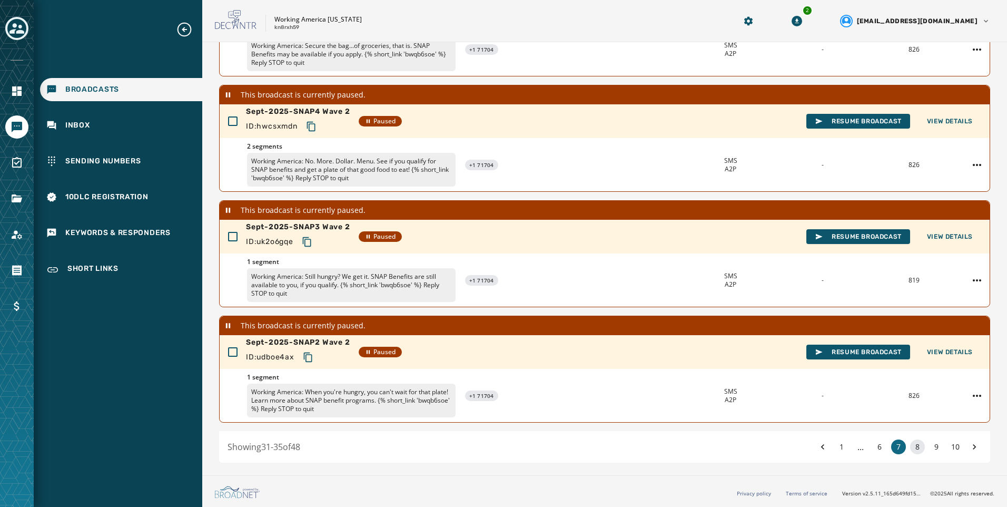
click at [910, 444] on button "8" at bounding box center [917, 446] width 15 height 15
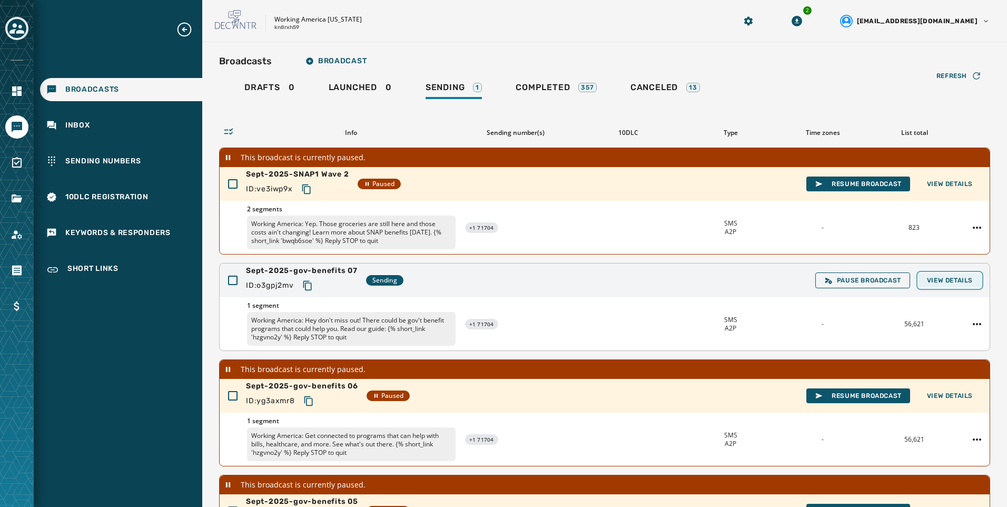
click at [958, 276] on span "View Details" at bounding box center [950, 280] width 46 height 8
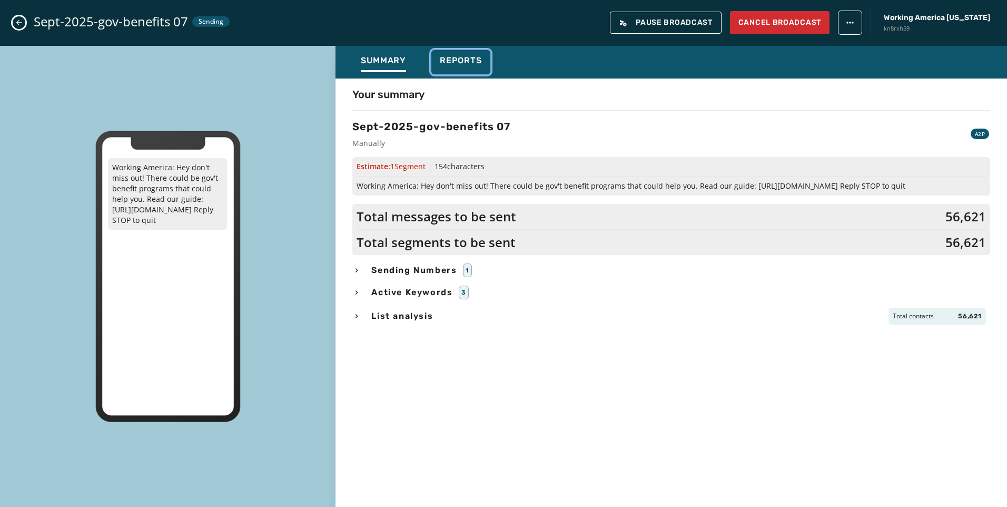
click at [464, 54] on button "Reports" at bounding box center [461, 62] width 59 height 24
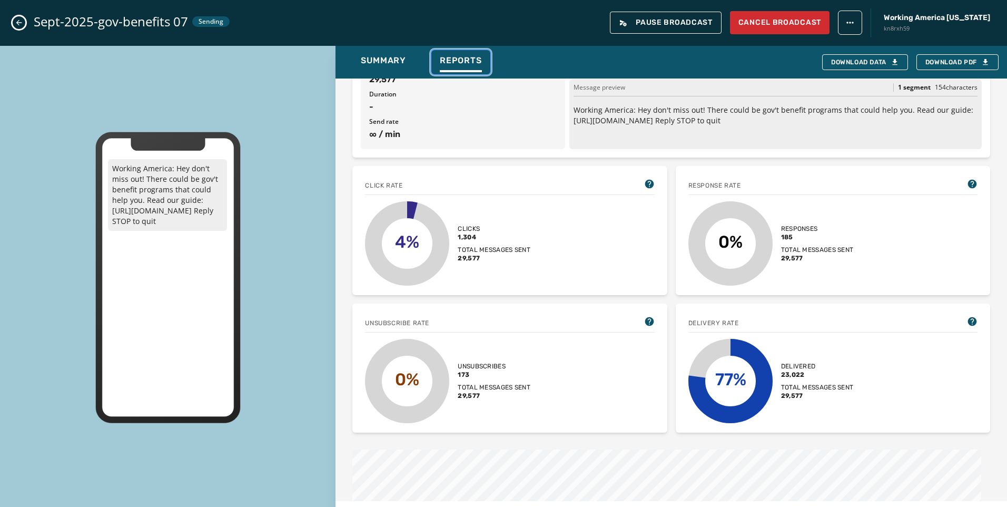
scroll to position [316, 0]
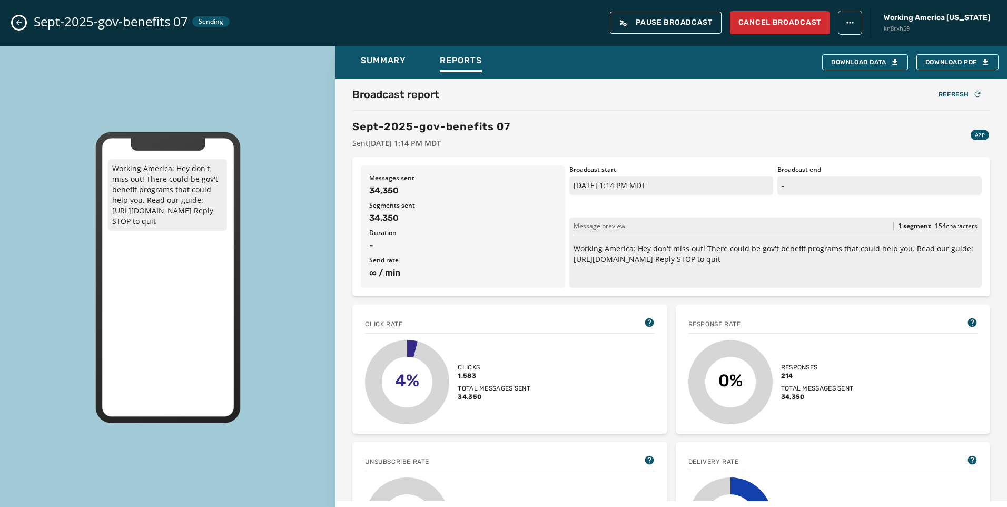
scroll to position [316, 0]
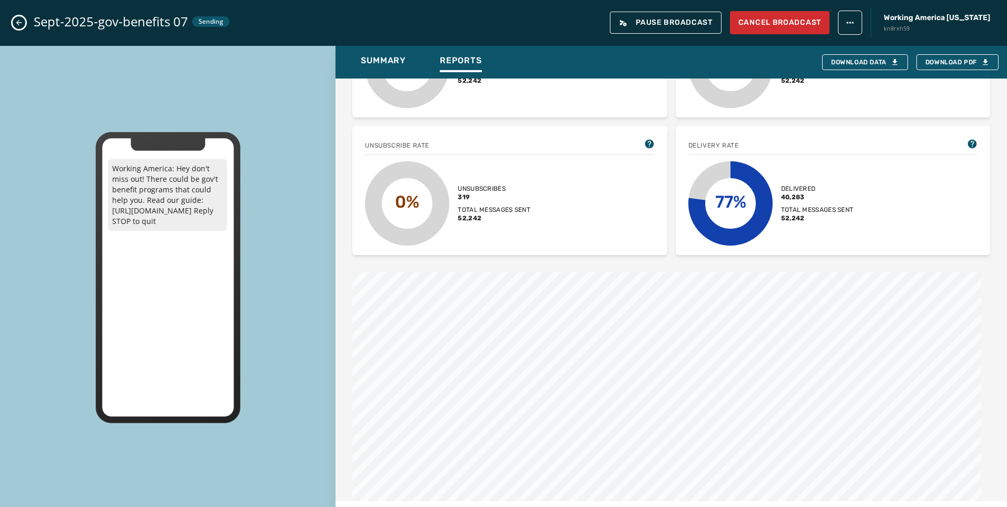
click at [17, 22] on icon "Close admin drawer" at bounding box center [19, 23] width 6 height 6
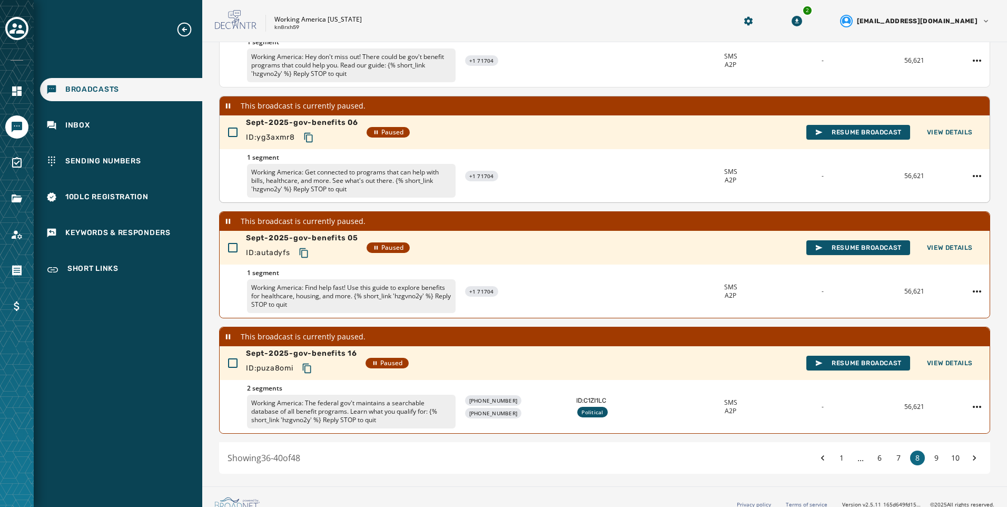
scroll to position [275, 0]
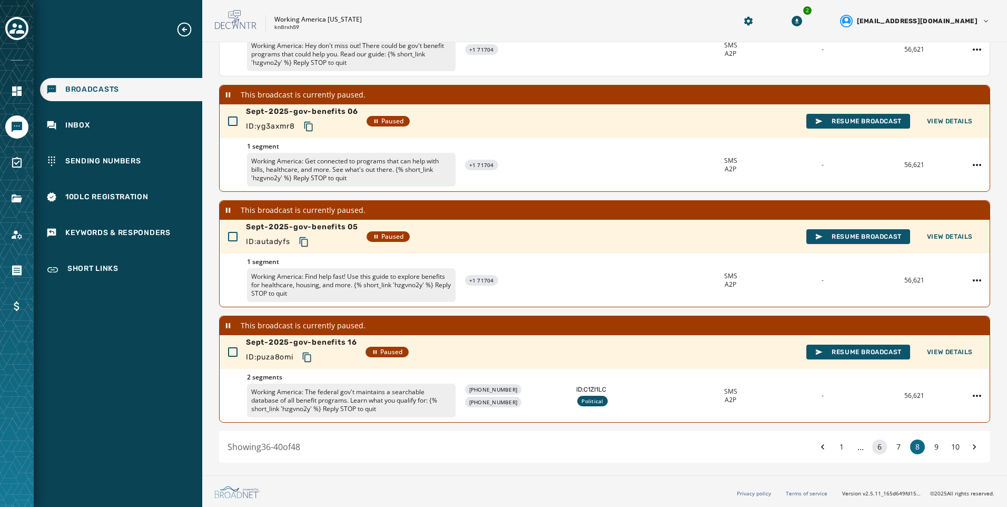
click at [873, 448] on button "6" at bounding box center [880, 446] width 15 height 15
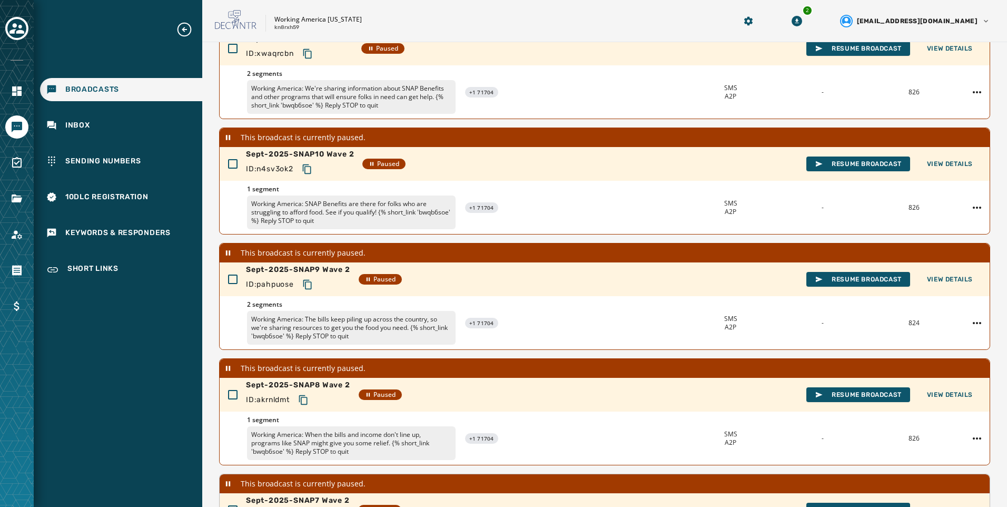
scroll to position [293, 0]
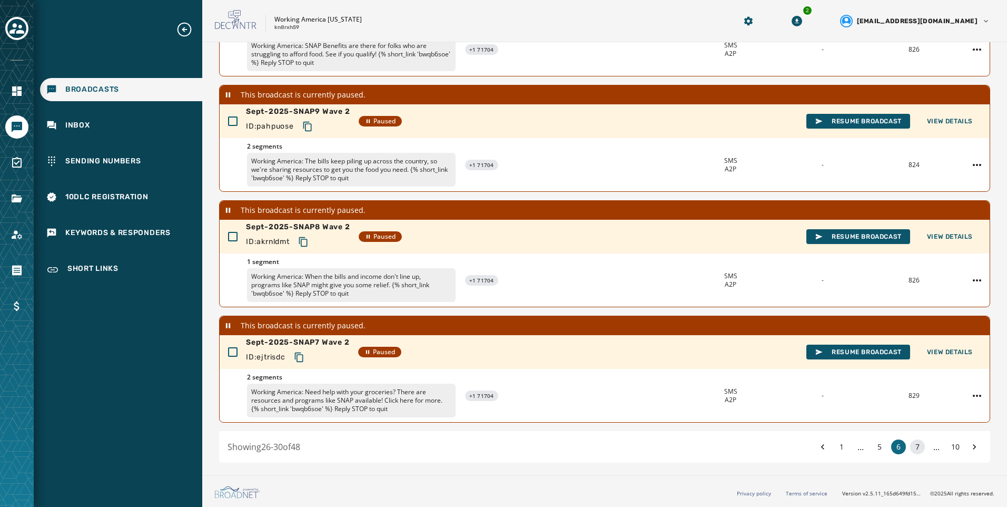
click at [912, 449] on button "7" at bounding box center [917, 446] width 15 height 15
click at [910, 446] on button "8" at bounding box center [917, 446] width 15 height 15
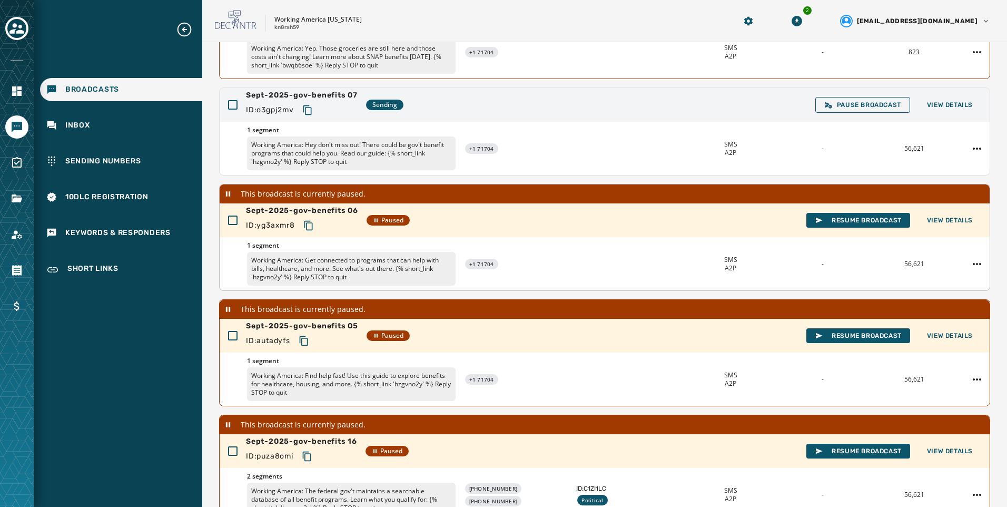
scroll to position [275, 0]
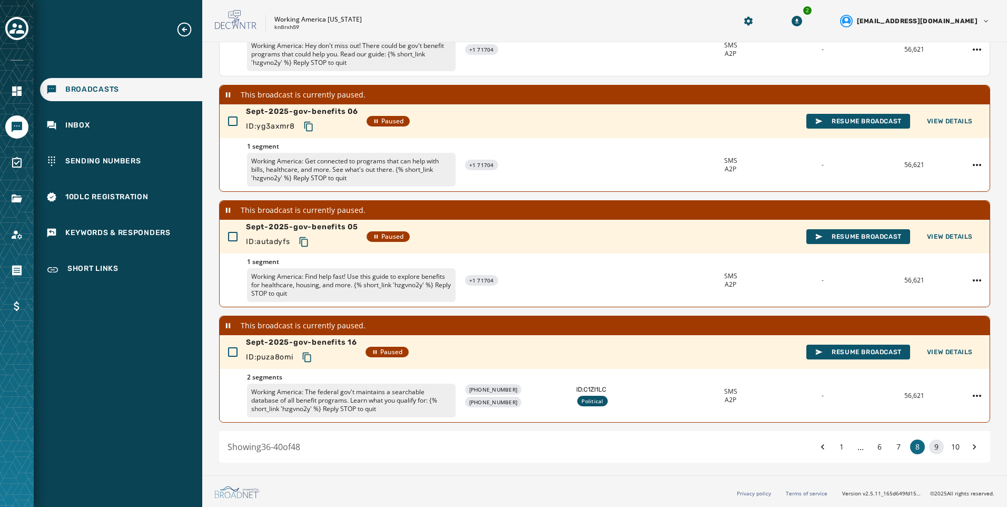
click at [929, 445] on button "9" at bounding box center [936, 446] width 15 height 15
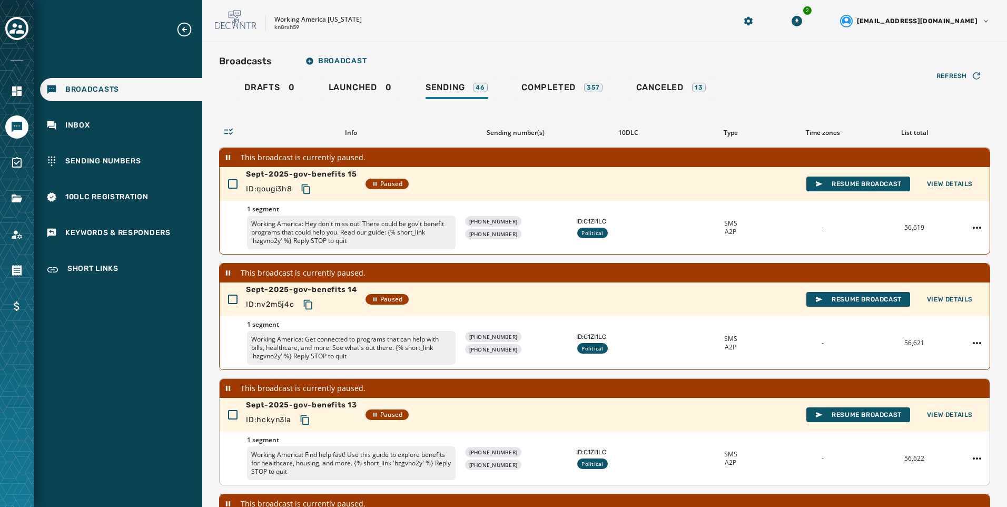
scroll to position [293, 0]
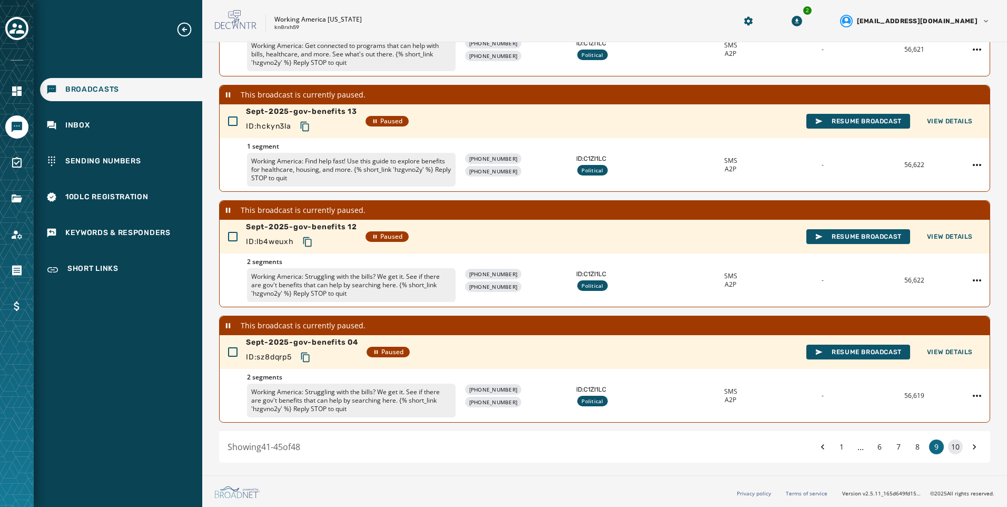
click at [951, 442] on button "10" at bounding box center [955, 446] width 15 height 15
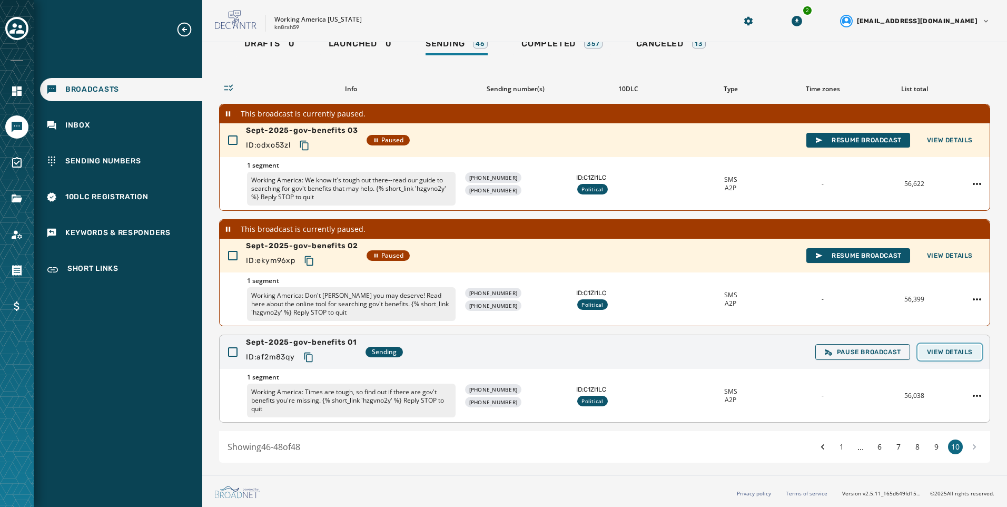
click at [932, 354] on span "View Details" at bounding box center [950, 352] width 46 height 8
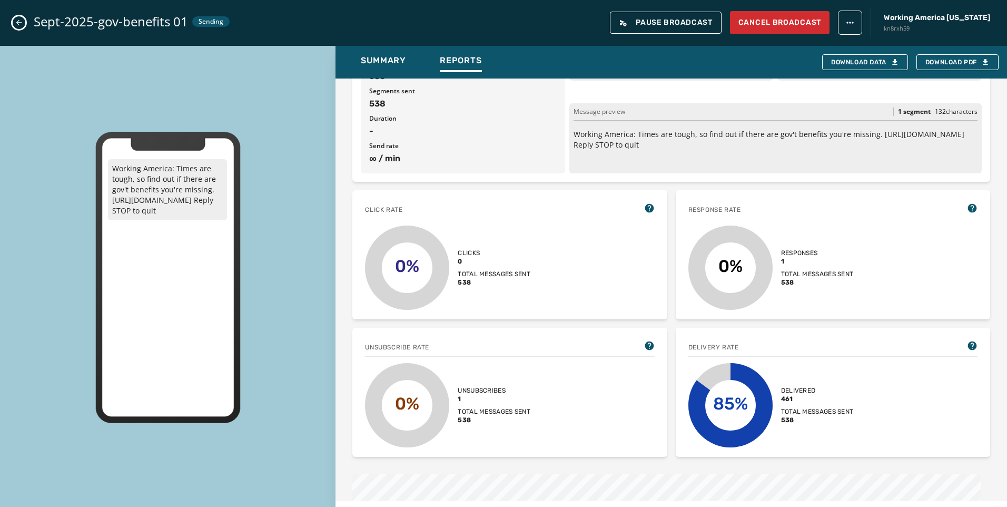
scroll to position [158, 0]
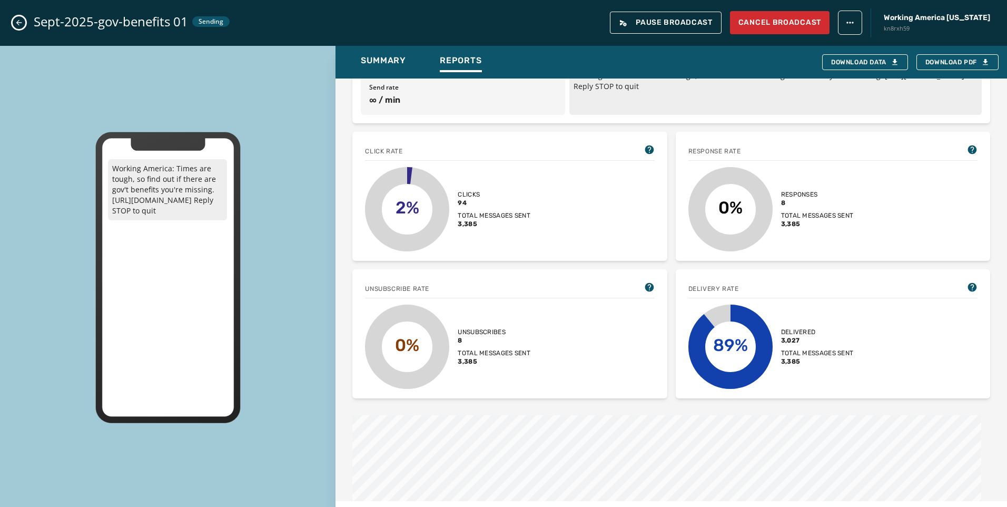
click at [668, 262] on div "Click rate 2% Clicks 94 Total messages sent 3,385 Response rate 0% Responses 8 …" at bounding box center [671, 265] width 638 height 267
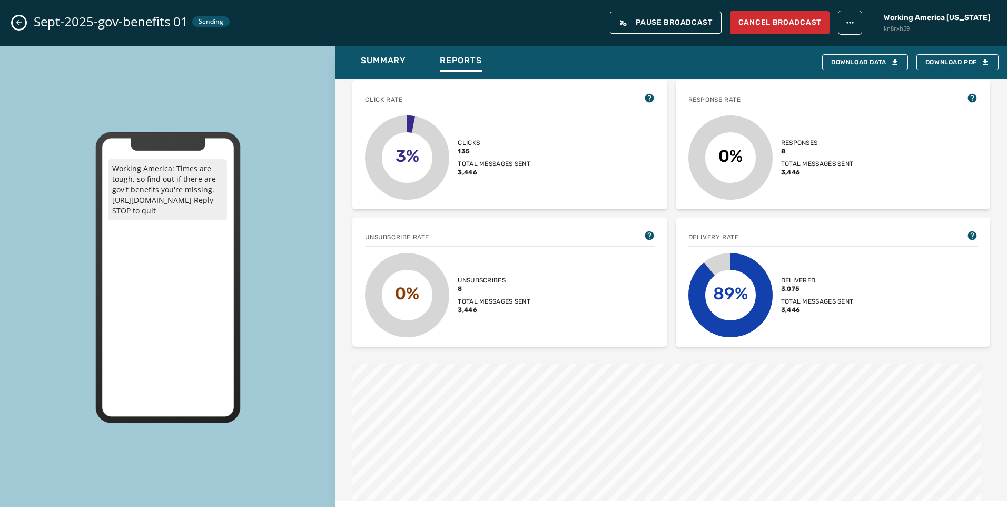
scroll to position [211, 0]
click at [23, 18] on button "Close admin drawer" at bounding box center [19, 22] width 13 height 13
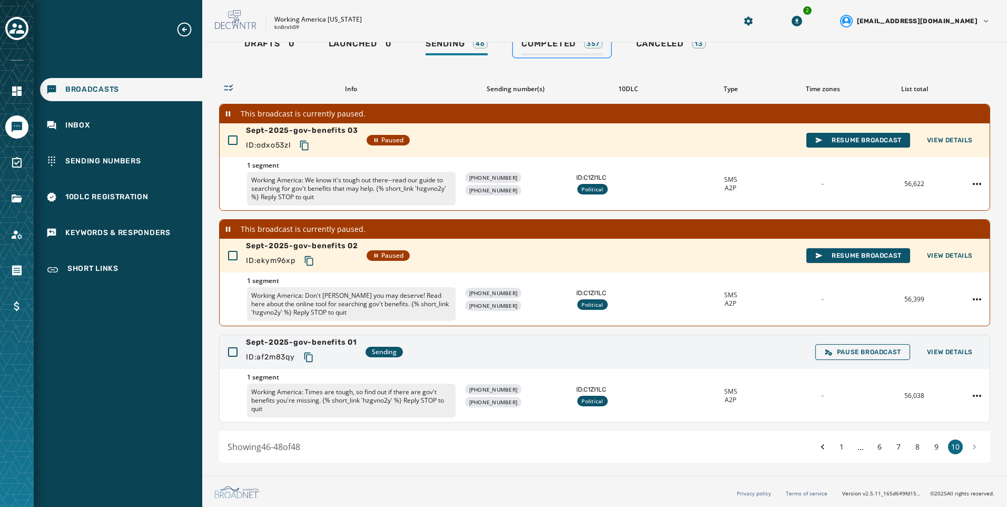
click at [554, 56] on link "Completed 357" at bounding box center [562, 45] width 98 height 24
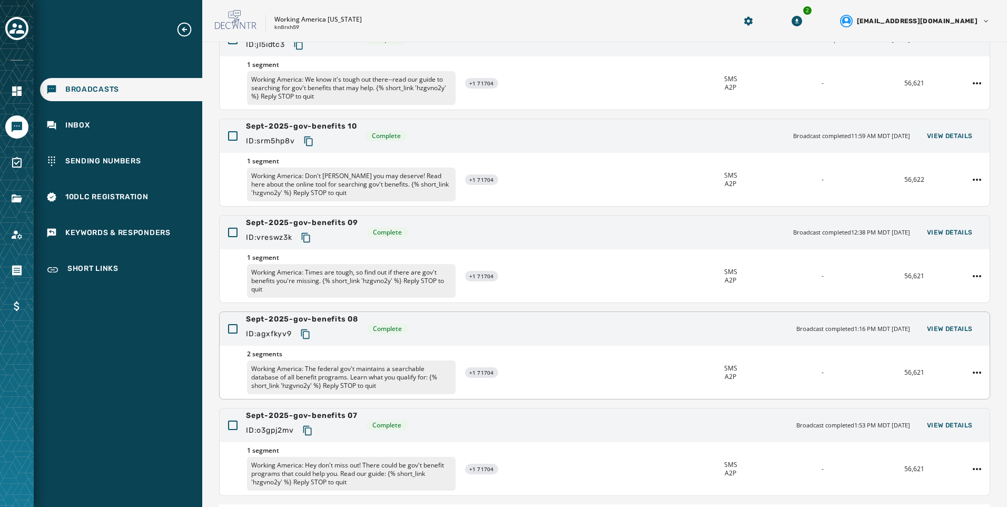
scroll to position [199, 0]
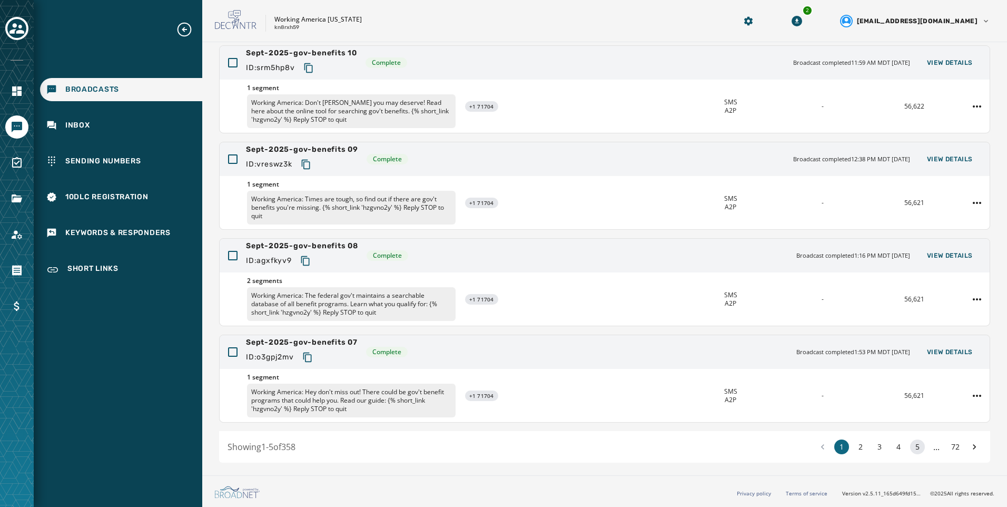
click at [910, 443] on button "5" at bounding box center [917, 446] width 15 height 15
click at [969, 448] on icon at bounding box center [974, 446] width 11 height 15
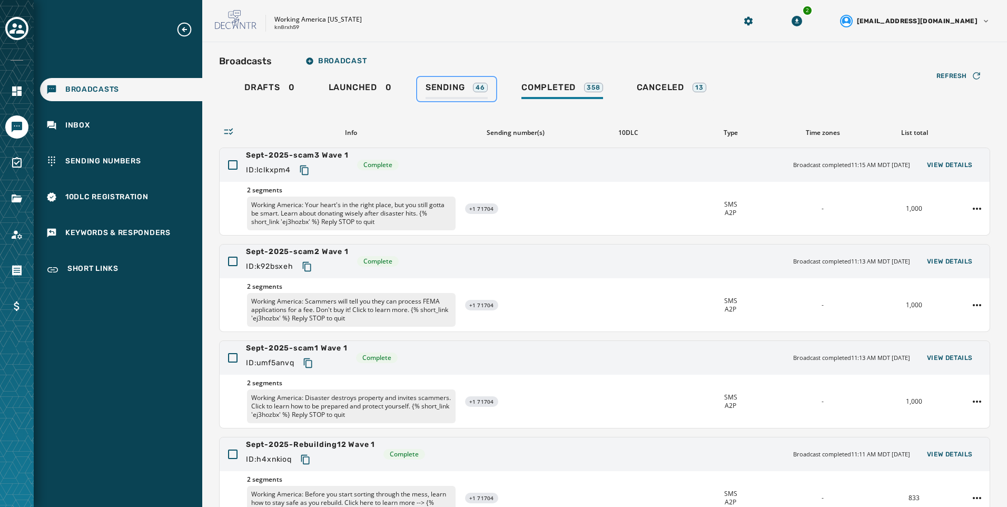
click at [446, 87] on span "Sending" at bounding box center [446, 87] width 40 height 11
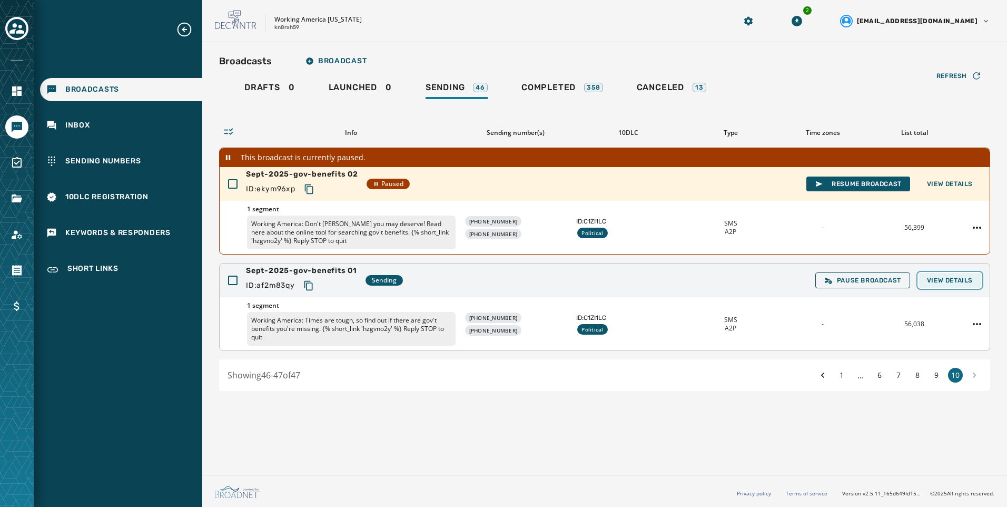
click at [945, 275] on button "View Details" at bounding box center [950, 280] width 63 height 15
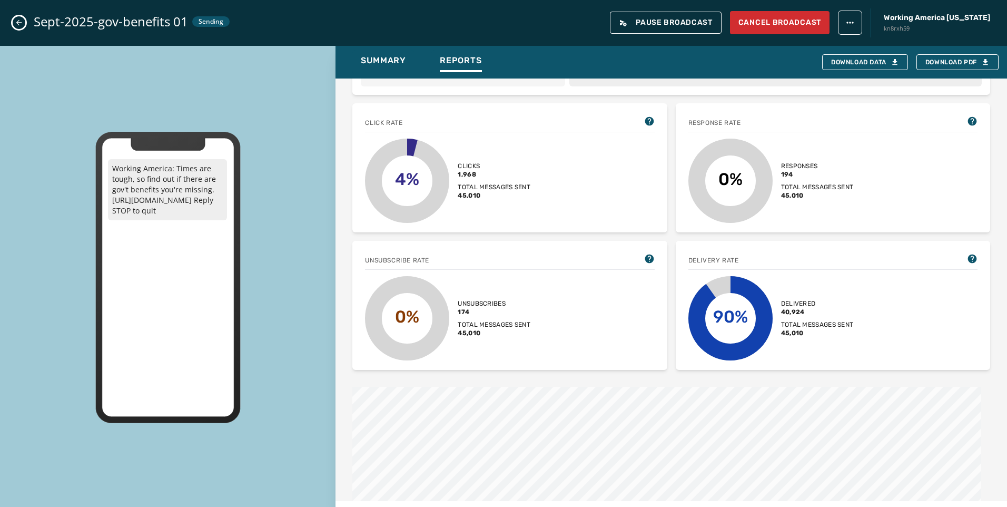
scroll to position [250, 0]
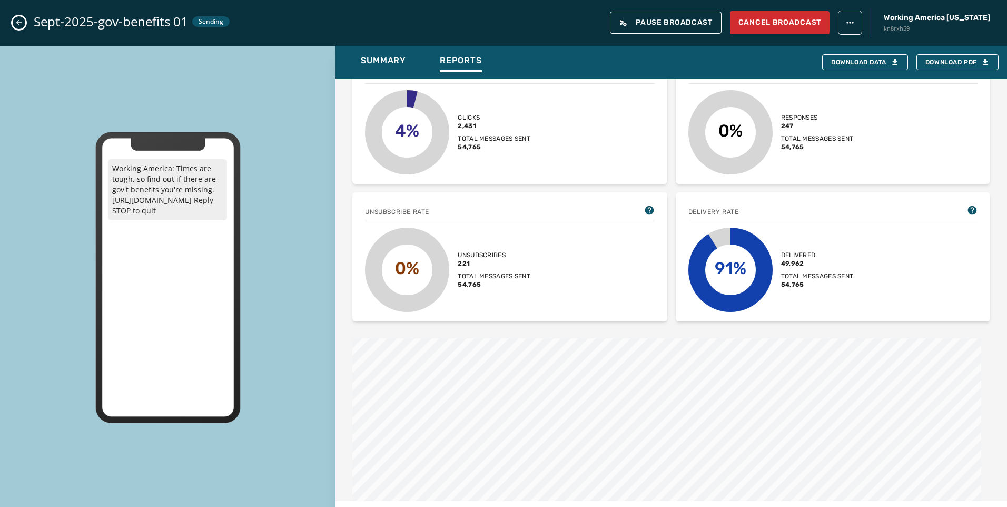
click at [22, 23] on icon "Close admin drawer" at bounding box center [19, 22] width 8 height 8
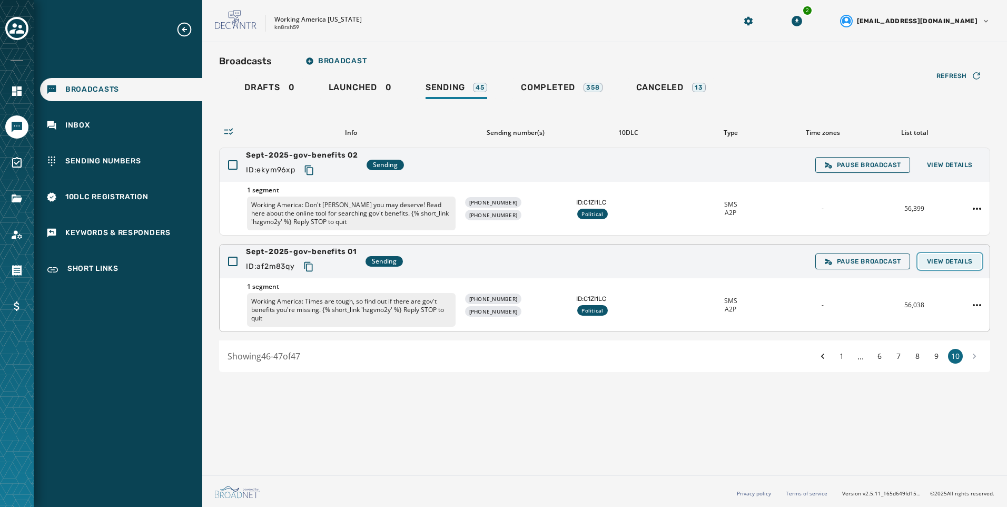
click at [961, 257] on button "View Details" at bounding box center [950, 261] width 63 height 15
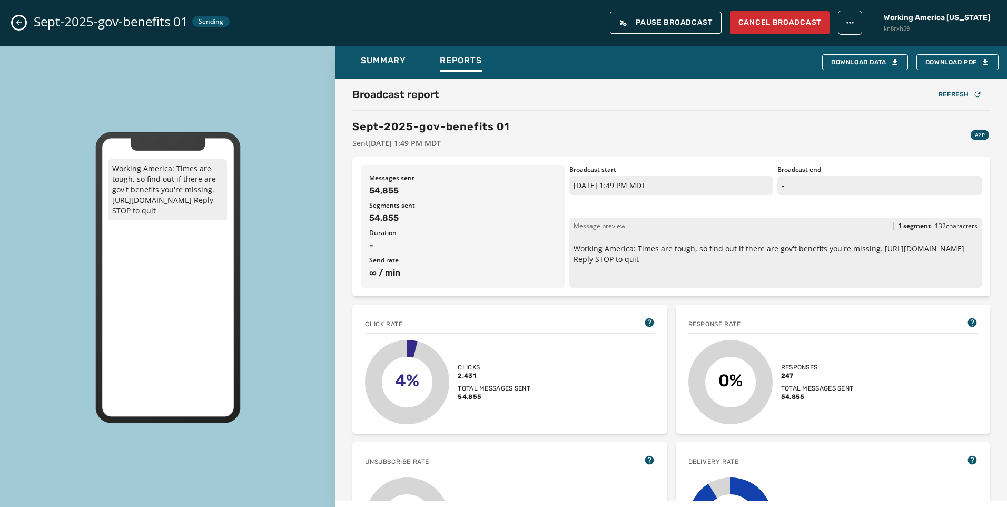
click at [18, 23] on icon "Close admin drawer" at bounding box center [19, 22] width 8 height 8
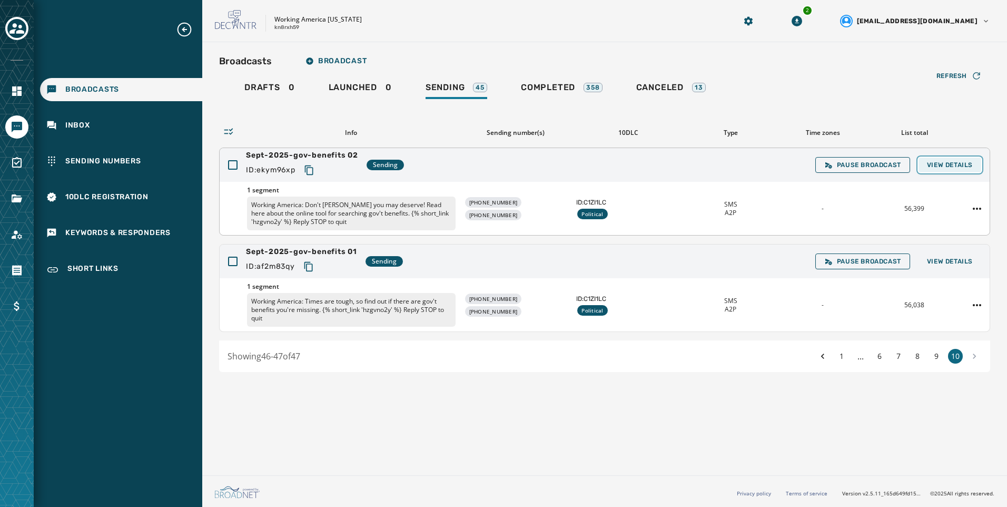
click at [946, 166] on span "View Details" at bounding box center [950, 165] width 46 height 8
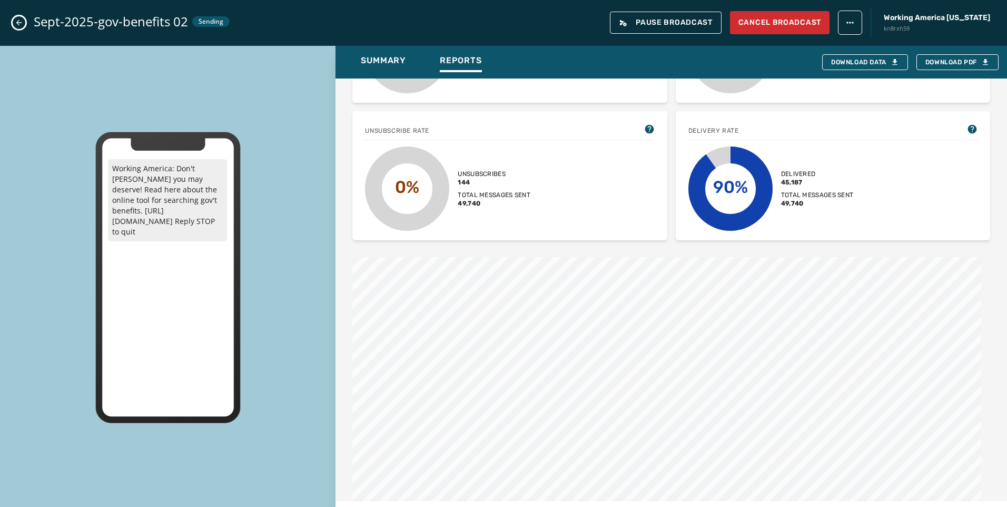
scroll to position [384, 0]
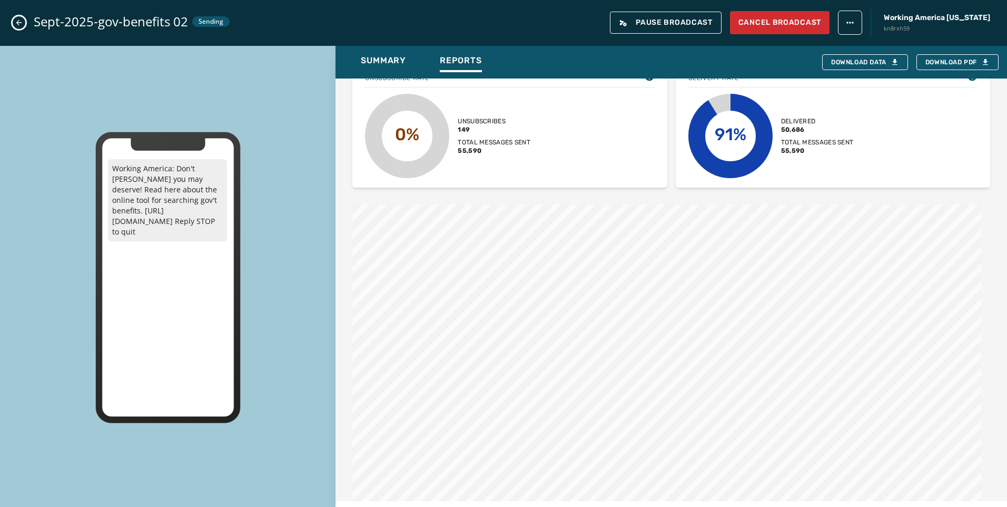
click at [26, 21] on div "Sept-2025-gov-benefits 02 Sending Pause Broadcast Cancel Broadcast Working Amer…" at bounding box center [503, 23] width 1007 height 46
click at [24, 18] on button "Close admin drawer" at bounding box center [19, 22] width 13 height 13
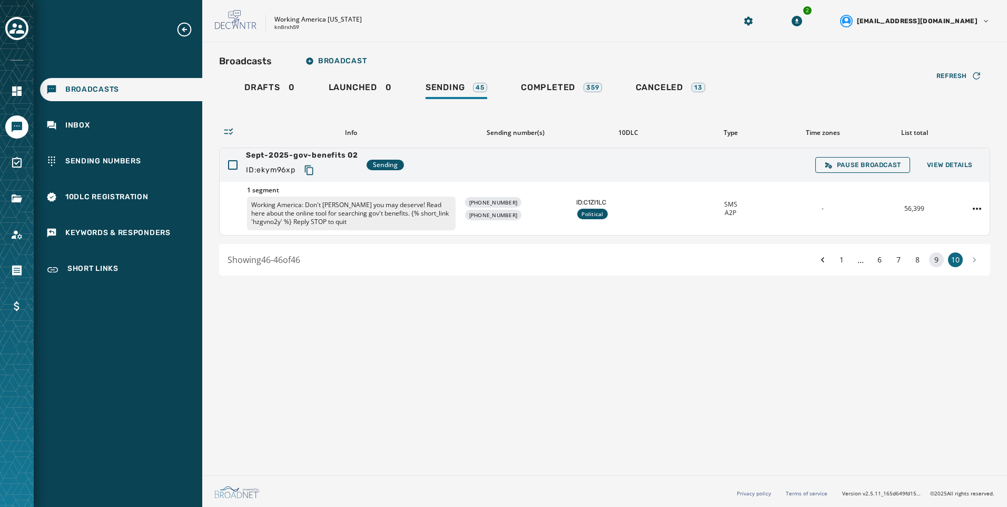
click at [934, 266] on button "9" at bounding box center [936, 259] width 15 height 15
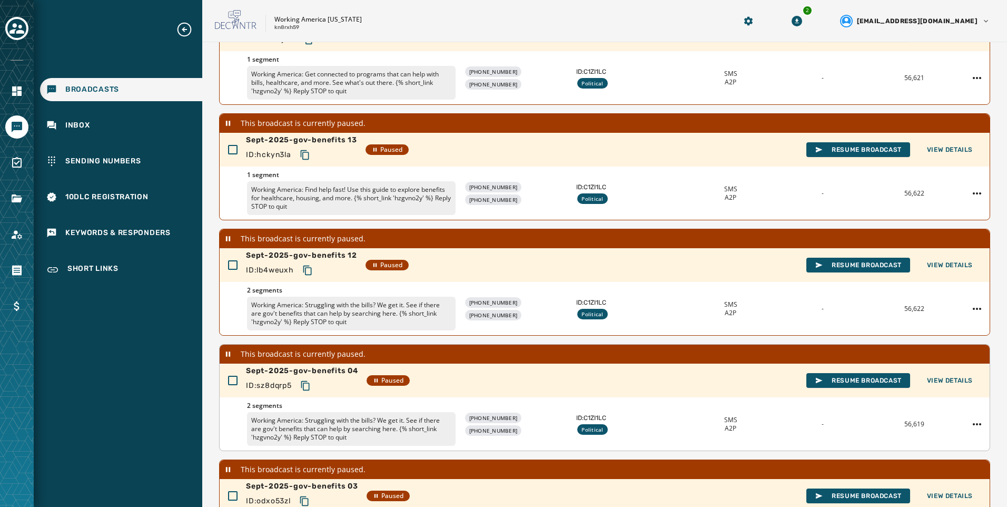
scroll to position [293, 0]
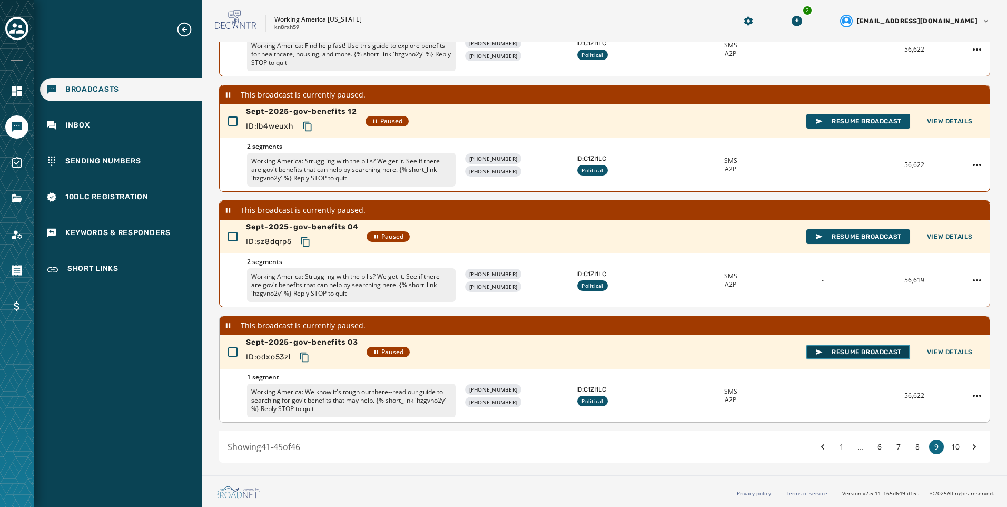
click at [875, 350] on span "Resume Broadcast" at bounding box center [858, 352] width 87 height 8
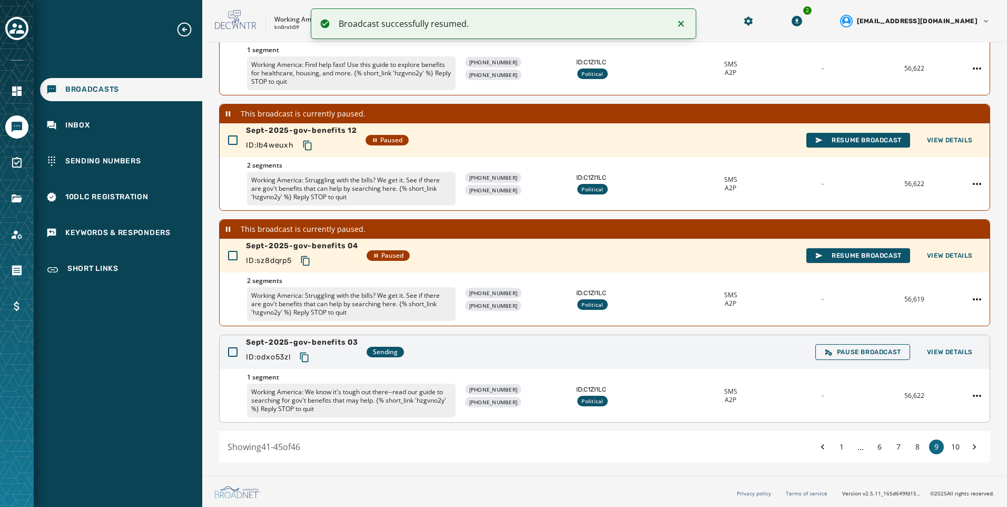
scroll to position [275, 0]
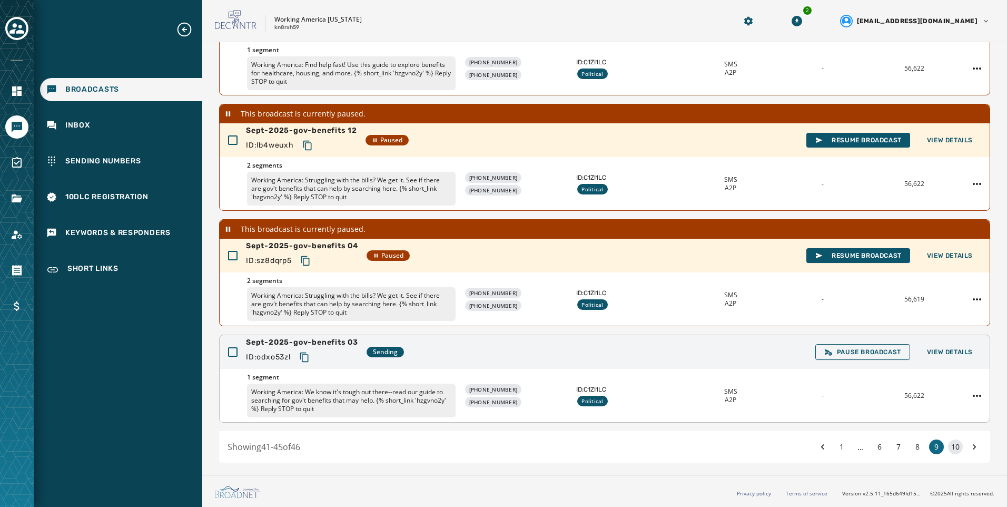
click at [948, 448] on button "10" at bounding box center [955, 446] width 15 height 15
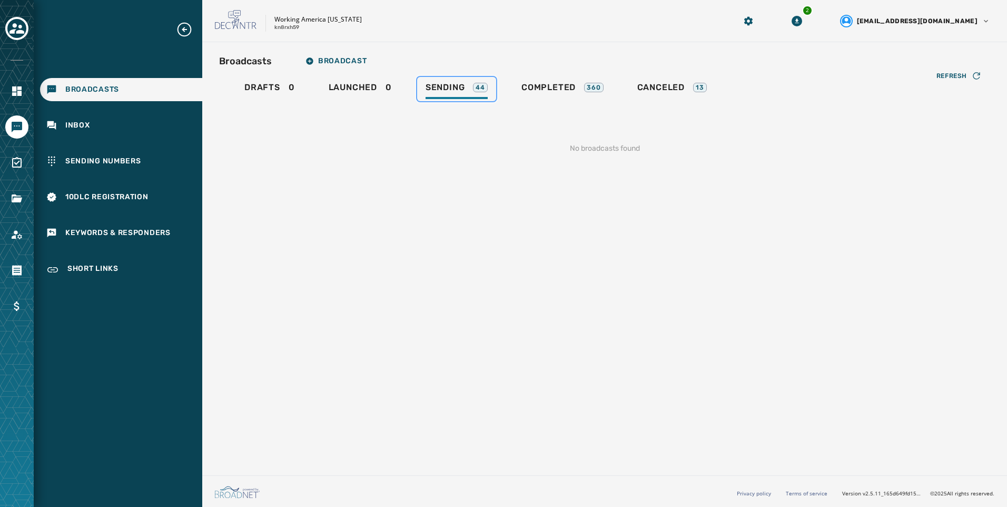
click at [445, 93] on div "Sending 44" at bounding box center [457, 90] width 62 height 17
click at [549, 90] on span "Completed" at bounding box center [549, 87] width 54 height 11
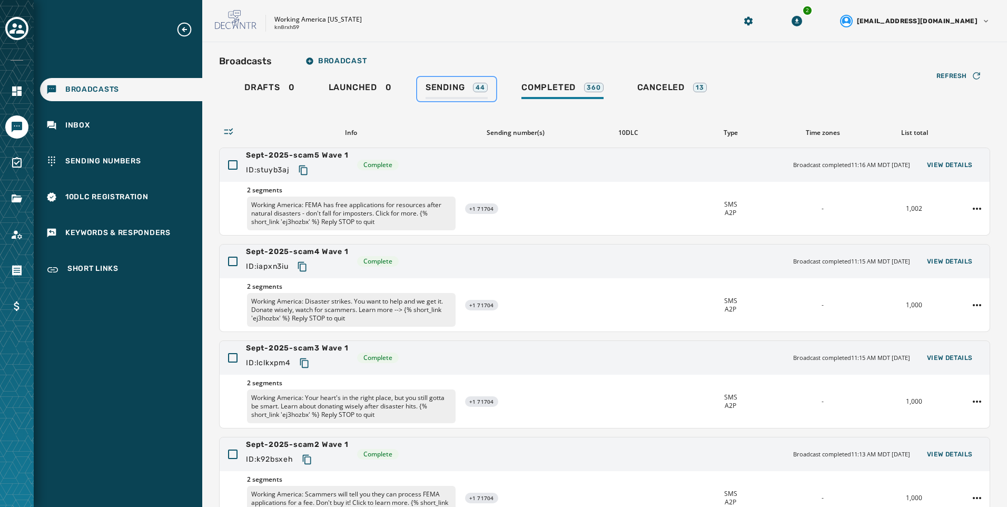
click at [447, 92] on span "Sending" at bounding box center [446, 87] width 40 height 11
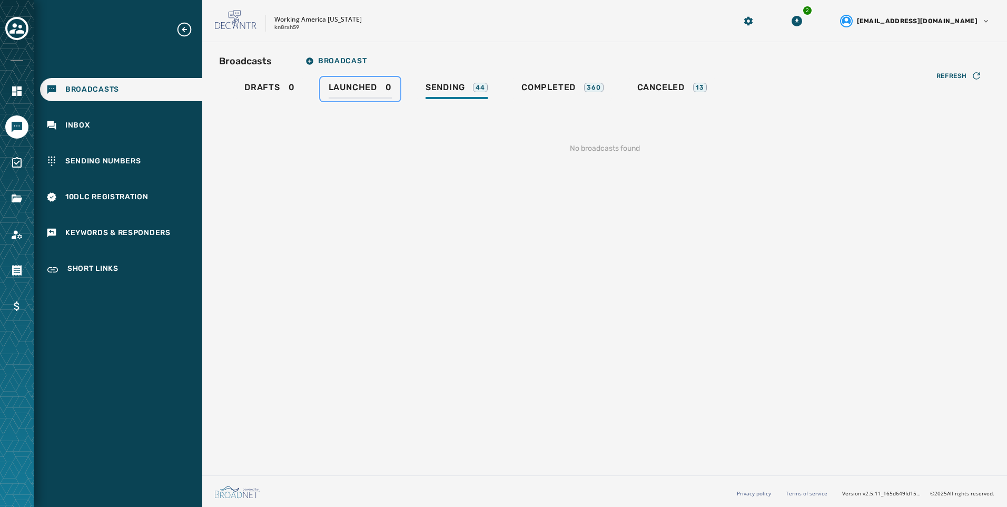
click at [379, 95] on div "Launched 0" at bounding box center [360, 90] width 63 height 17
click at [477, 95] on div "Sending 44" at bounding box center [457, 90] width 62 height 17
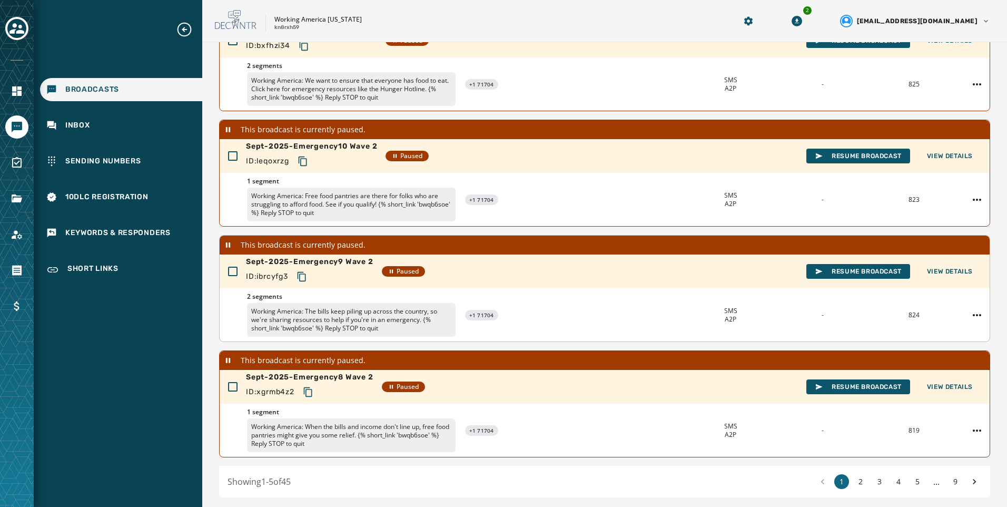
scroll to position [293, 0]
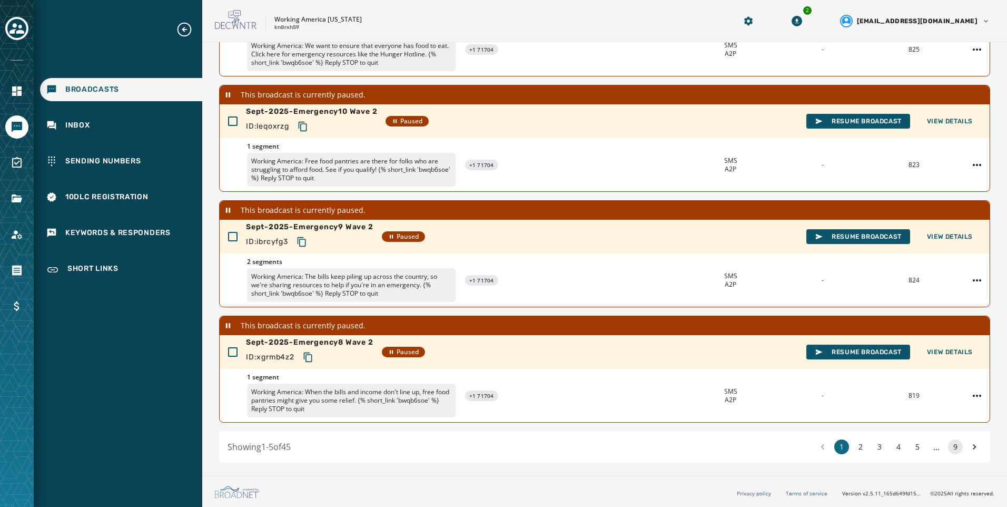
click at [952, 448] on button "9" at bounding box center [955, 446] width 15 height 15
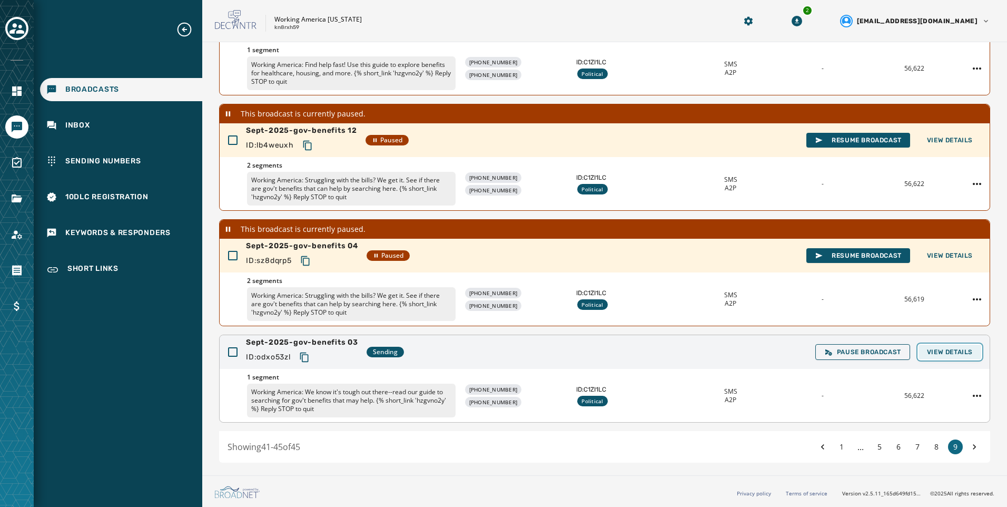
click at [931, 348] on button "View Details" at bounding box center [950, 352] width 63 height 15
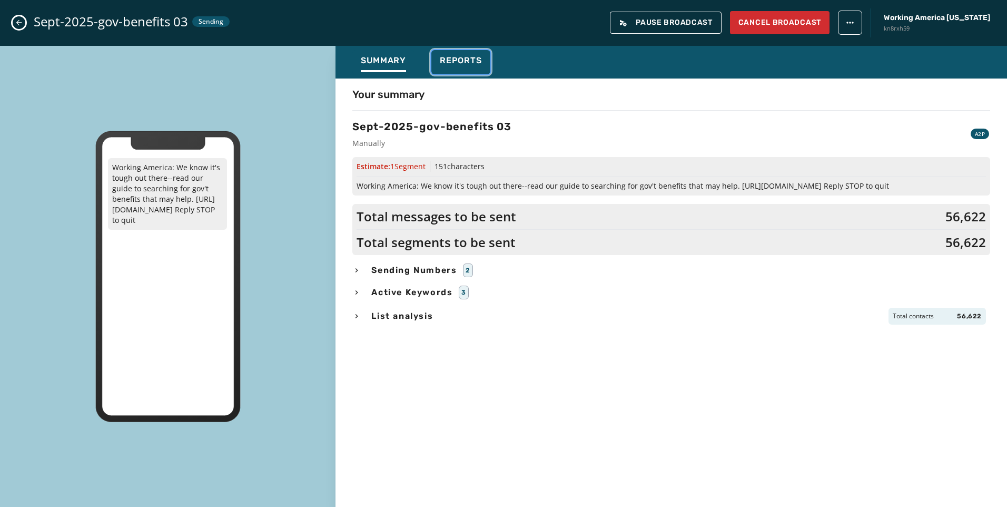
click at [455, 67] on div "Reports" at bounding box center [461, 63] width 42 height 17
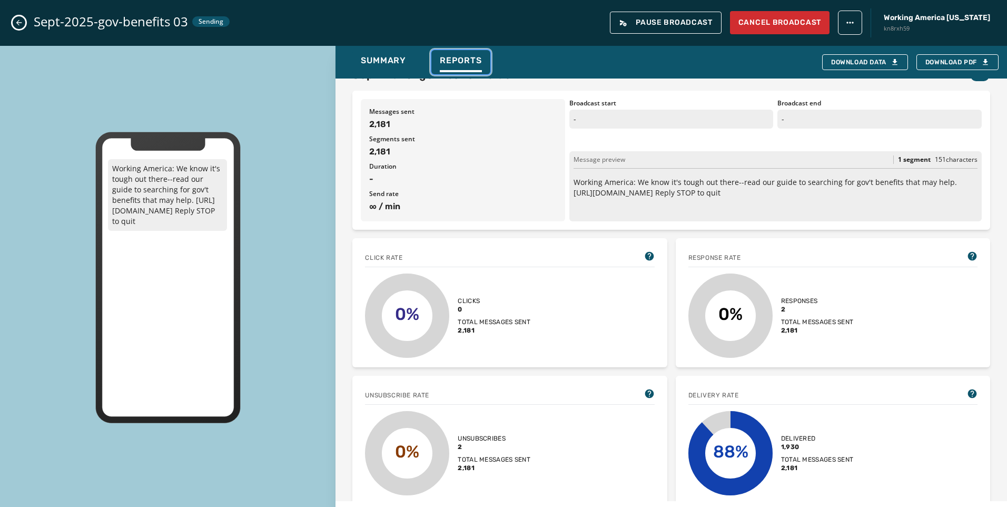
scroll to position [0, 0]
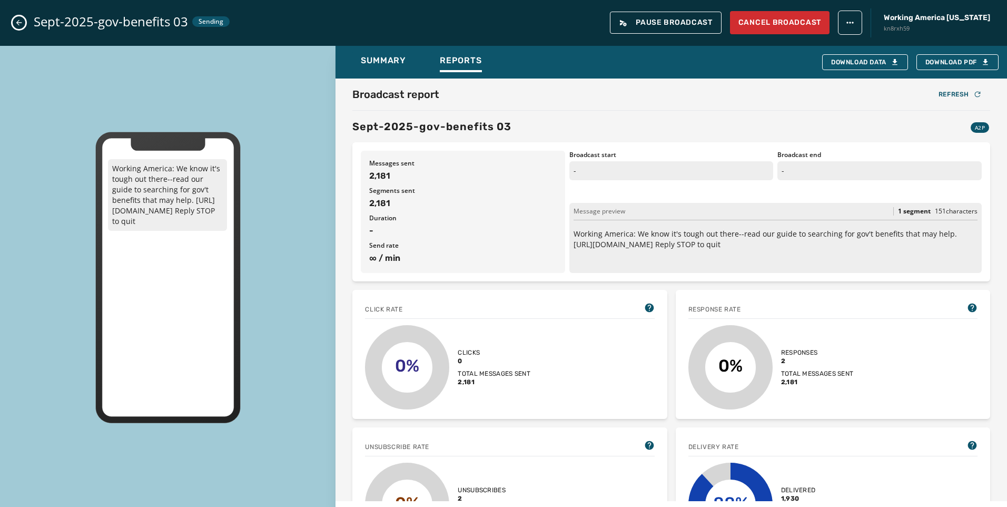
click at [22, 26] on icon "Close admin drawer" at bounding box center [19, 22] width 8 height 8
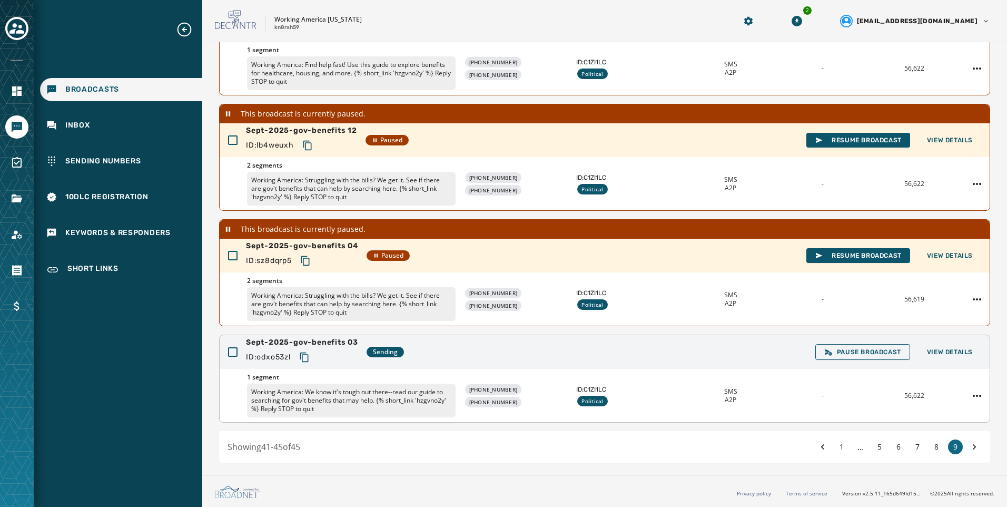
click at [309, 351] on button "Copy text to clipboard" at bounding box center [304, 357] width 19 height 19
click at [965, 354] on span "View Details" at bounding box center [950, 352] width 46 height 8
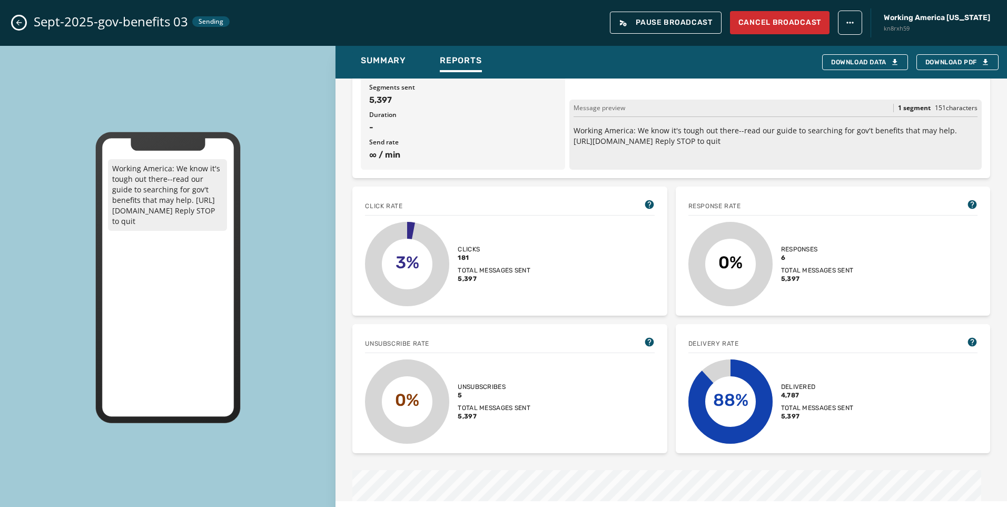
scroll to position [67, 0]
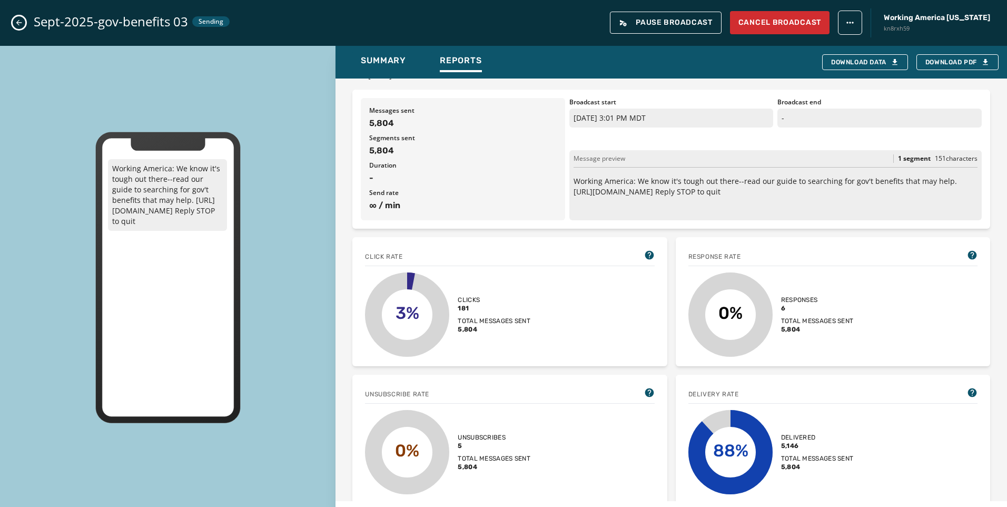
drag, startPoint x: 730, startPoint y: 193, endPoint x: 661, endPoint y: 185, distance: 70.0
click at [661, 185] on p "Working America: We know it's tough out there--read our guide to searching for …" at bounding box center [776, 186] width 404 height 21
click at [660, 190] on p "Working America: We know it's tough out there--read our guide to searching for …" at bounding box center [776, 186] width 404 height 21
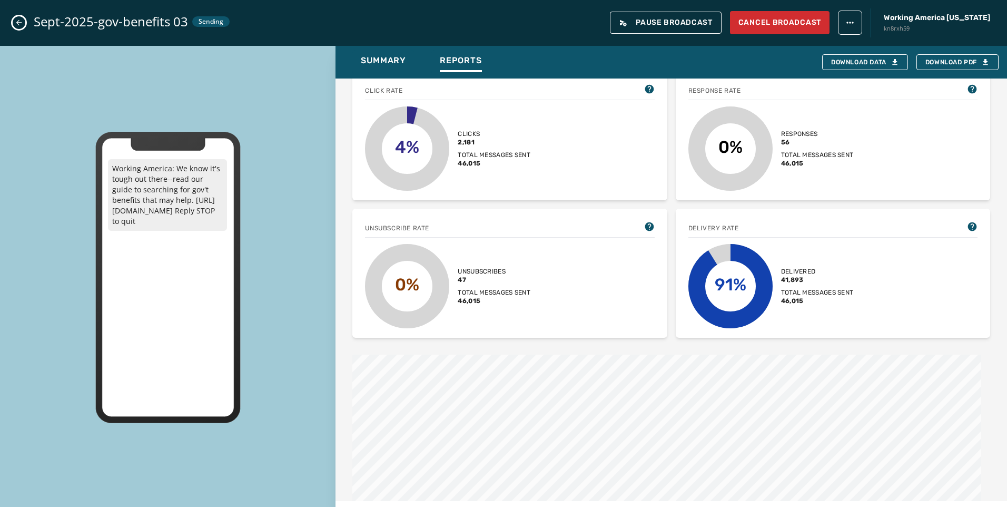
scroll to position [263, 0]
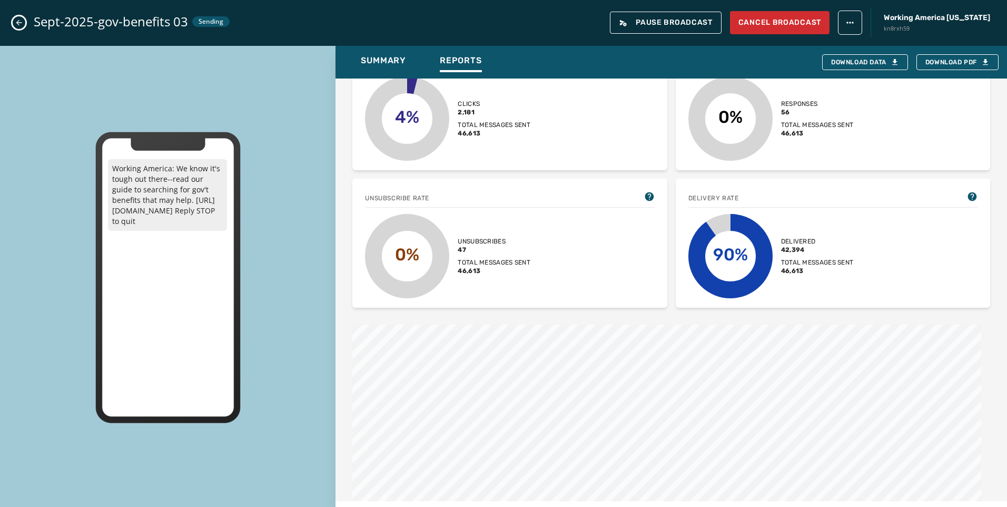
click at [9, 28] on div "Sept-2025-gov-benefits 03 Sending Pause Broadcast Cancel Broadcast Working Amer…" at bounding box center [503, 23] width 1007 height 46
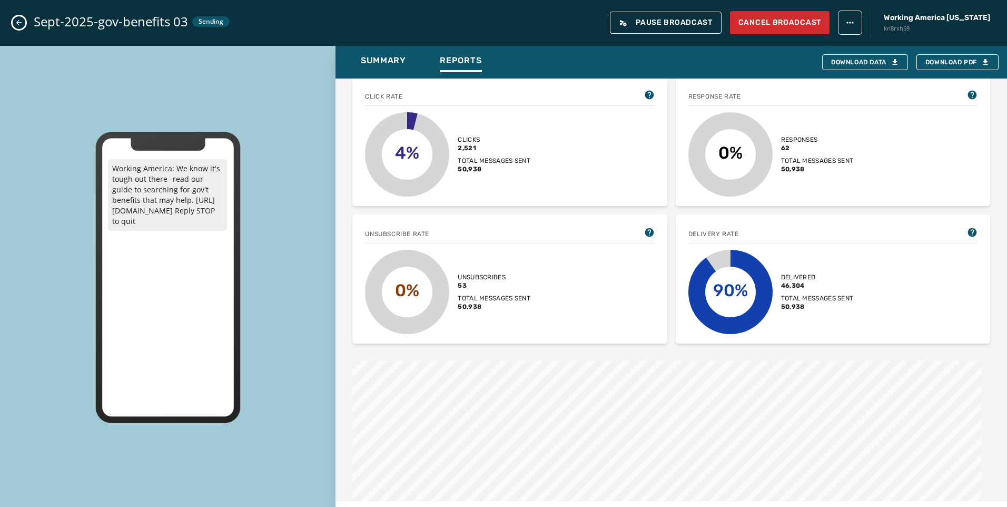
scroll to position [226, 0]
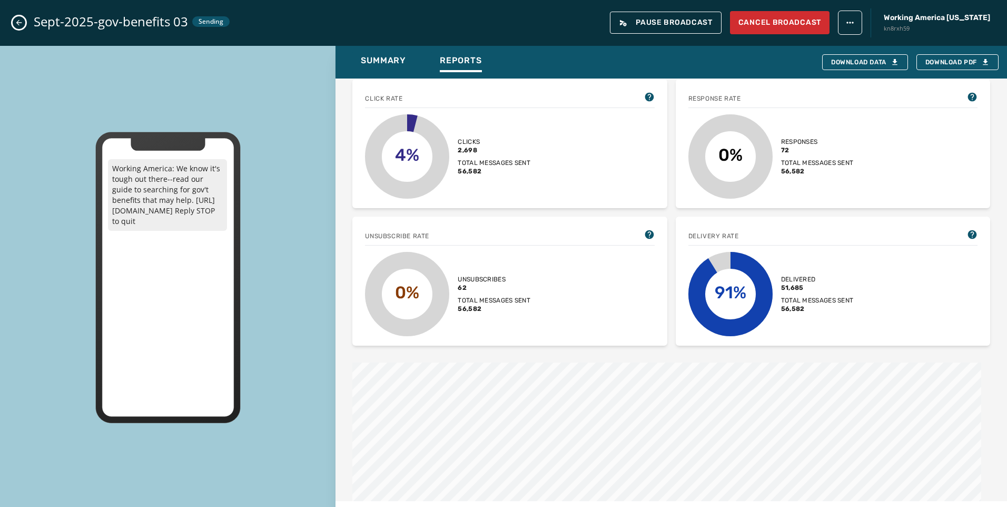
click at [14, 21] on button "Close admin drawer" at bounding box center [19, 22] width 13 height 13
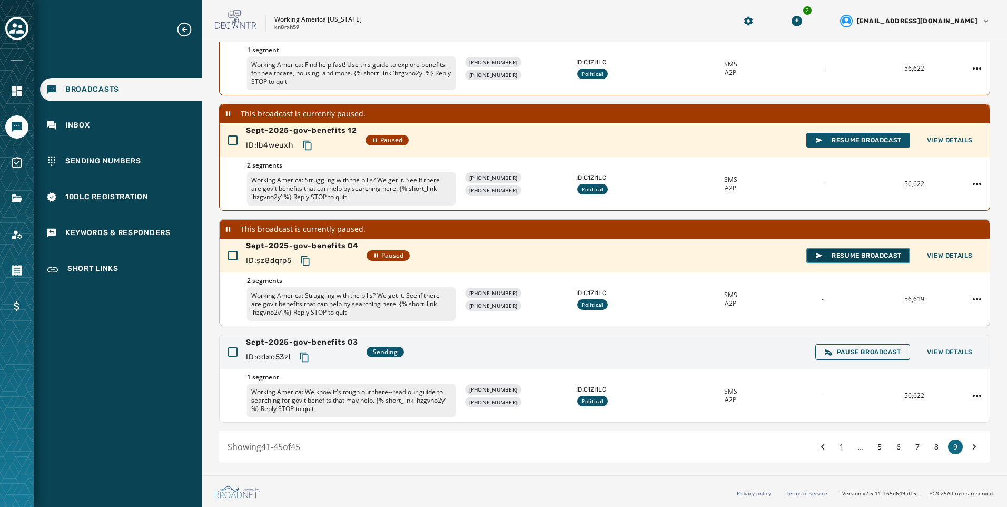
click at [886, 260] on button "Resume Broadcast" at bounding box center [859, 255] width 104 height 15
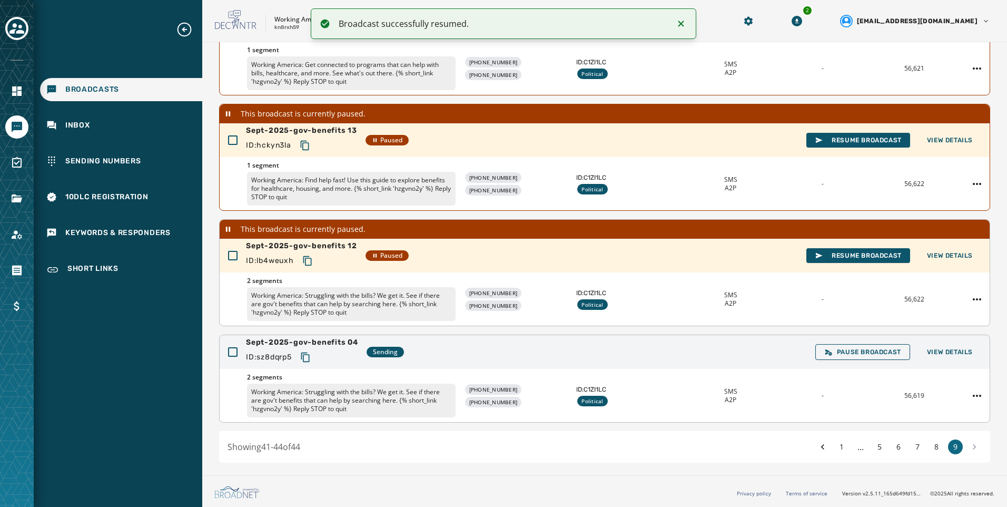
click at [308, 259] on icon "Copy text to clipboard" at bounding box center [307, 261] width 11 height 11
click at [963, 355] on span "View Details" at bounding box center [950, 352] width 46 height 8
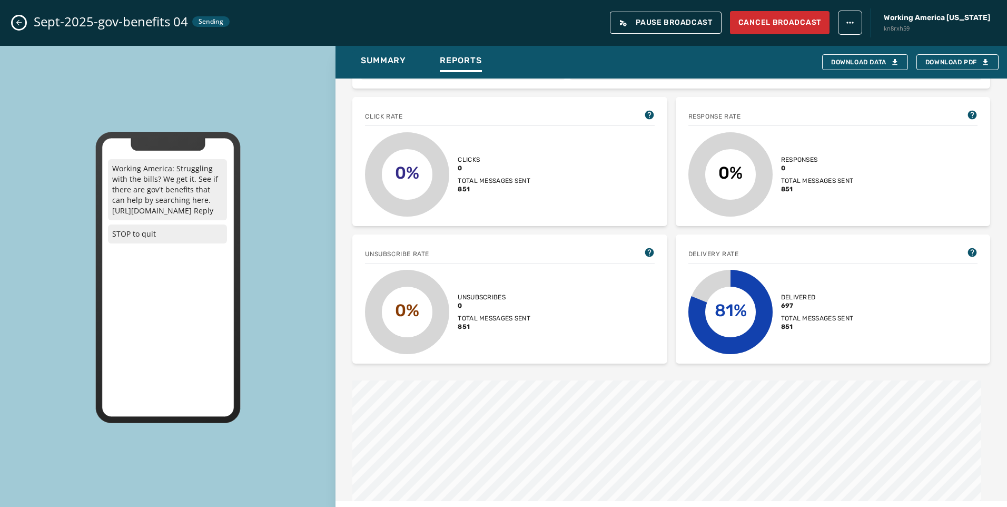
scroll to position [105, 0]
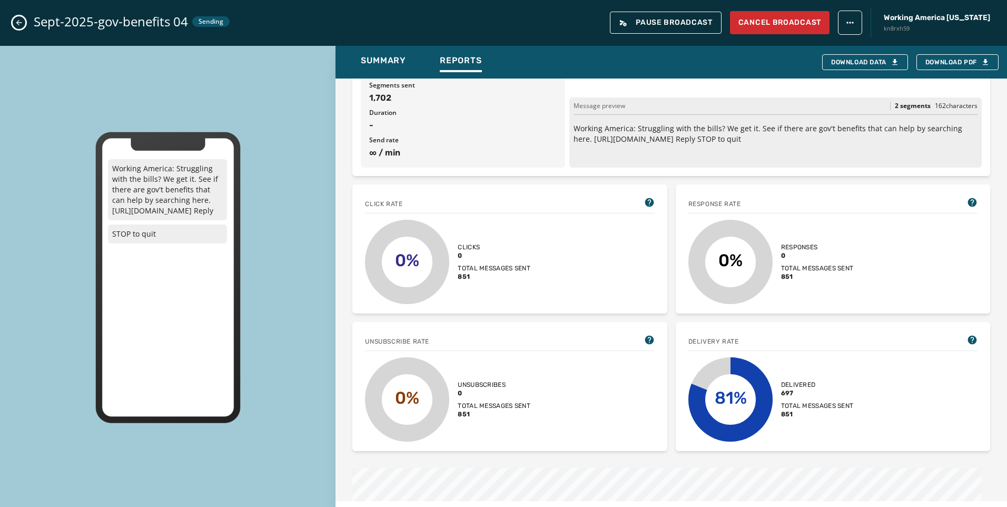
drag, startPoint x: 23, startPoint y: 18, endPoint x: 28, endPoint y: 22, distance: 7.2
click at [23, 18] on button "Close admin drawer" at bounding box center [19, 22] width 13 height 13
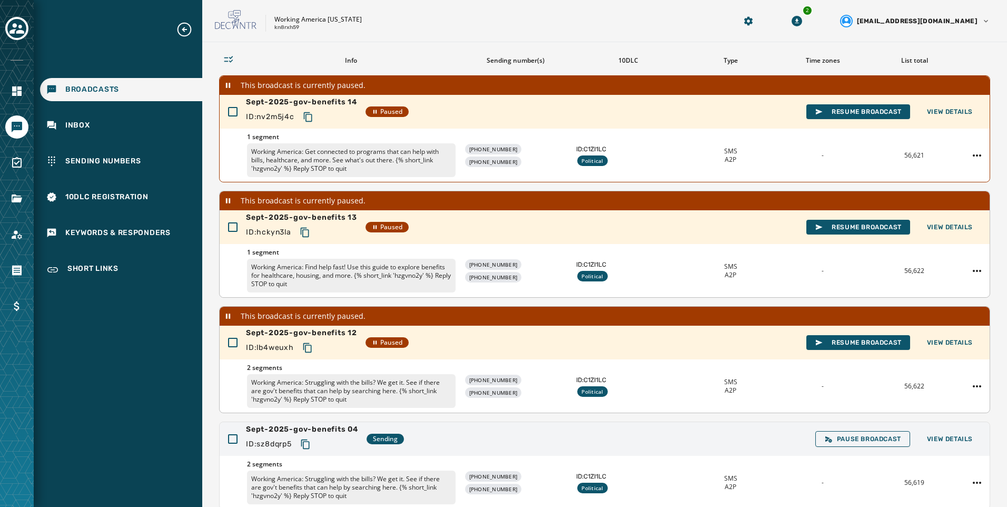
scroll to position [0, 0]
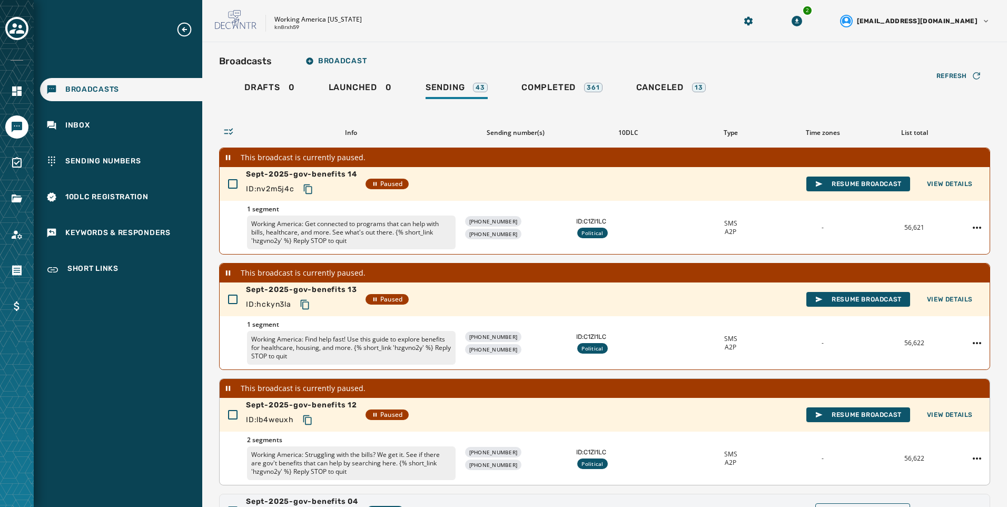
click at [577, 101] on div "Refresh Info Sending number(s) 10DLC Type Time zones List total This broadcast …" at bounding box center [604, 361] width 771 height 521
click at [580, 89] on div "Completed 361" at bounding box center [562, 90] width 81 height 17
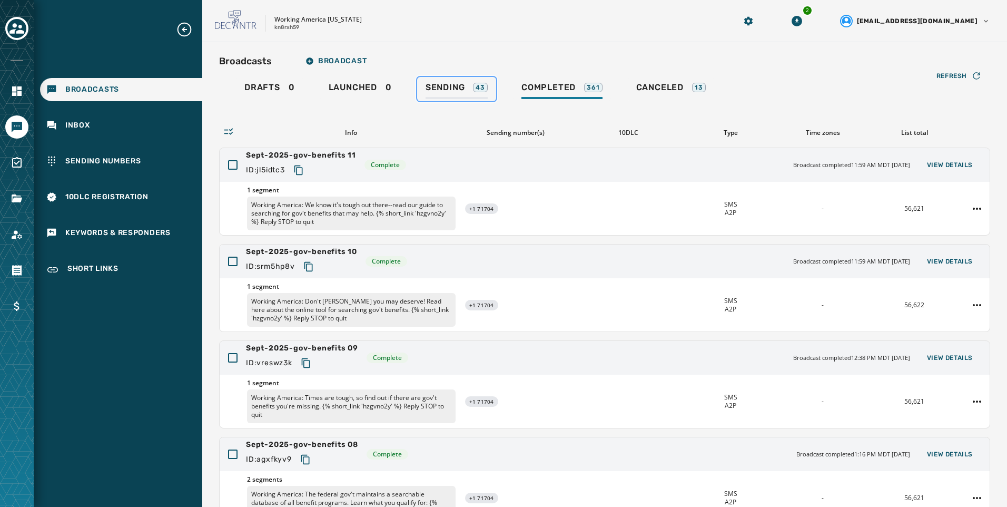
click at [482, 90] on div "43" at bounding box center [480, 87] width 15 height 9
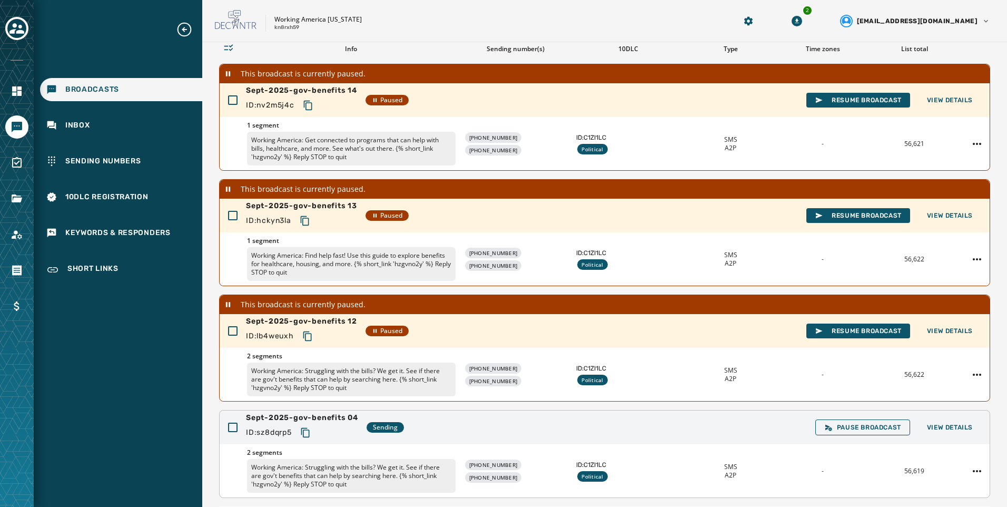
scroll to position [159, 0]
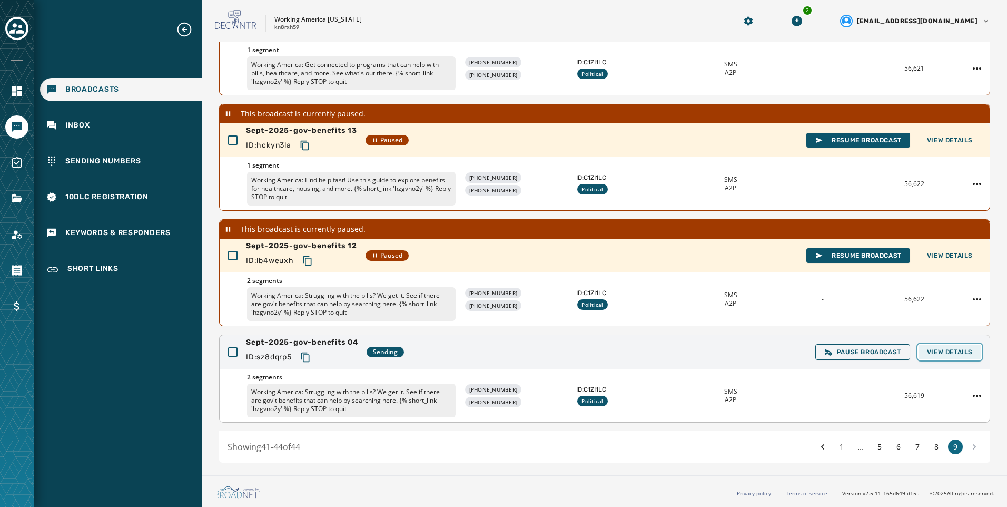
click at [964, 354] on span "View Details" at bounding box center [950, 352] width 46 height 8
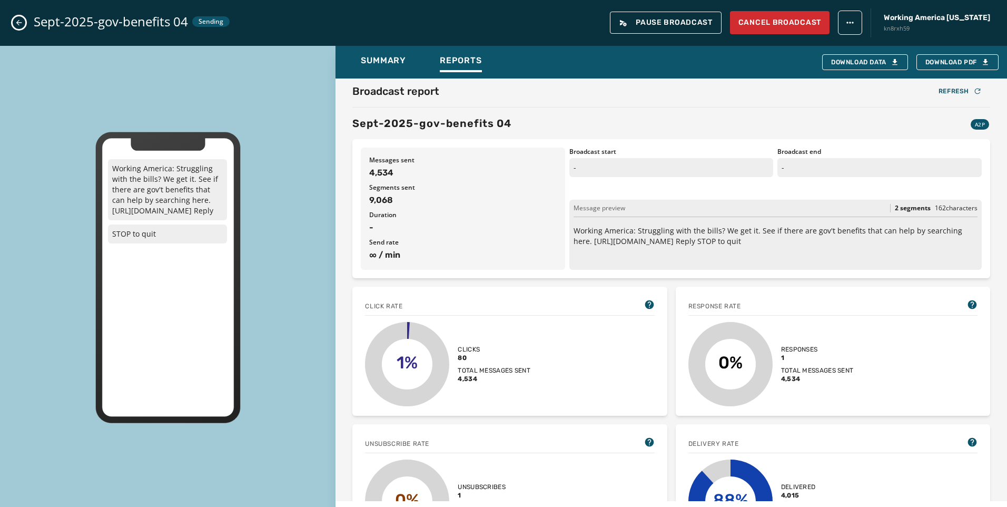
scroll to position [0, 0]
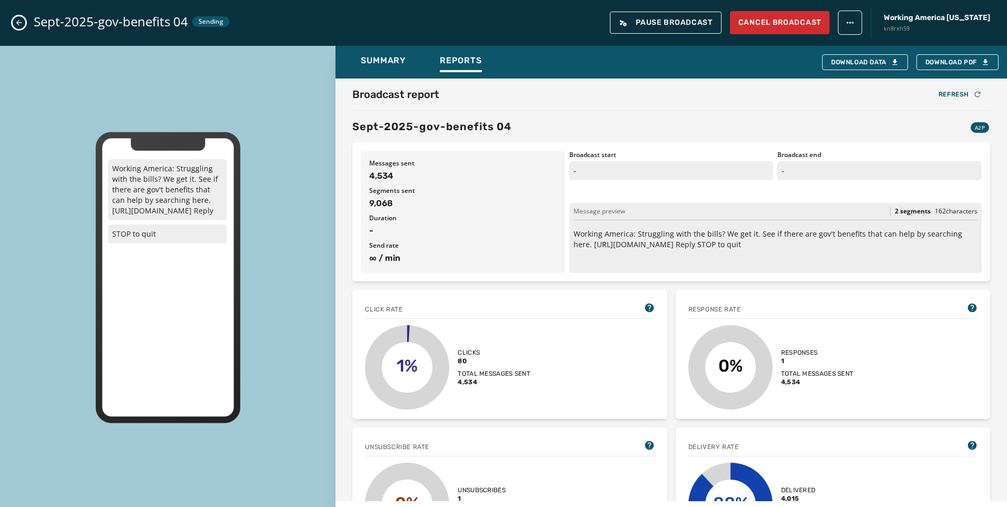
click at [17, 25] on icon "Close admin drawer" at bounding box center [19, 22] width 8 height 8
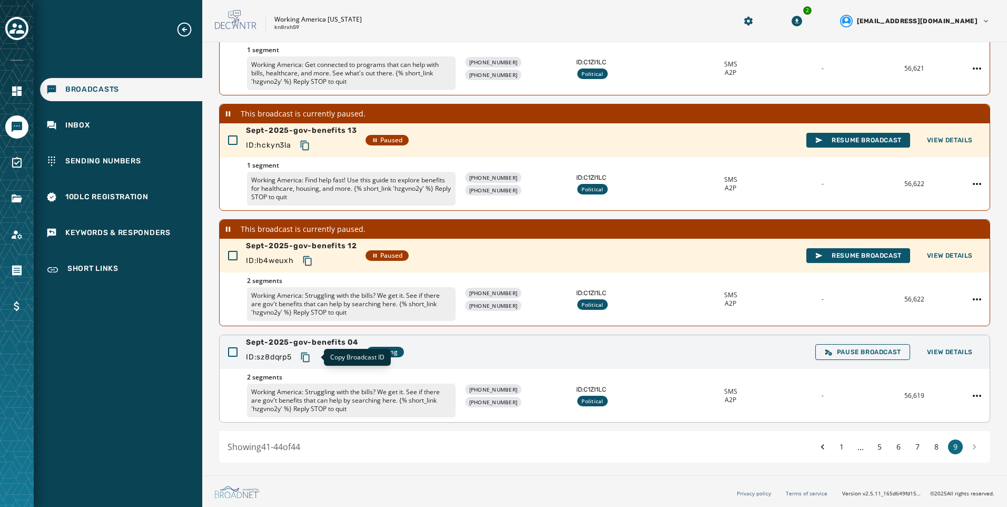
click at [309, 356] on icon "Copy text to clipboard" at bounding box center [305, 357] width 11 height 11
click at [931, 349] on span "View Details" at bounding box center [950, 352] width 46 height 8
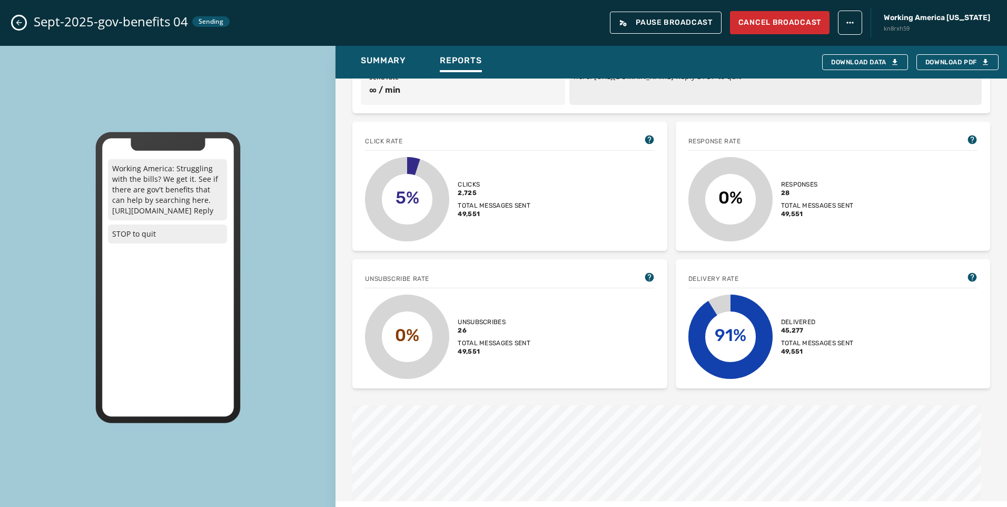
scroll to position [211, 0]
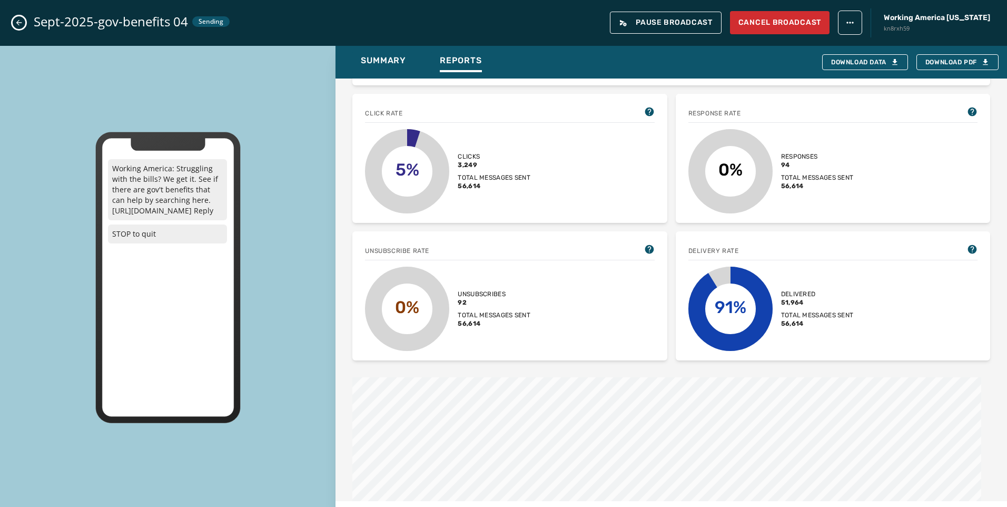
click at [28, 24] on div "Sept-2025-gov-benefits 04 Sending Pause Broadcast Cancel Broadcast Working Amer…" at bounding box center [503, 23] width 1007 height 46
click at [22, 24] on icon "Close admin drawer" at bounding box center [19, 22] width 8 height 8
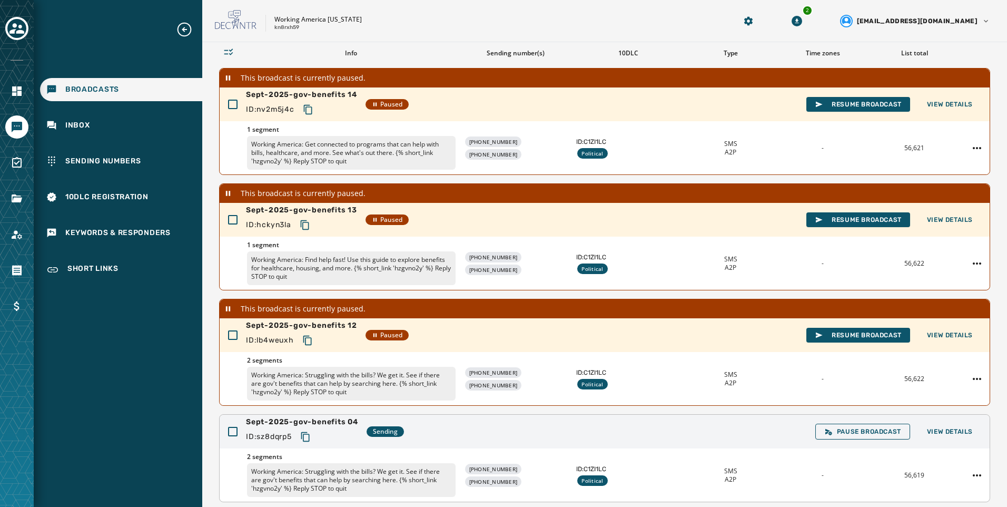
scroll to position [159, 0]
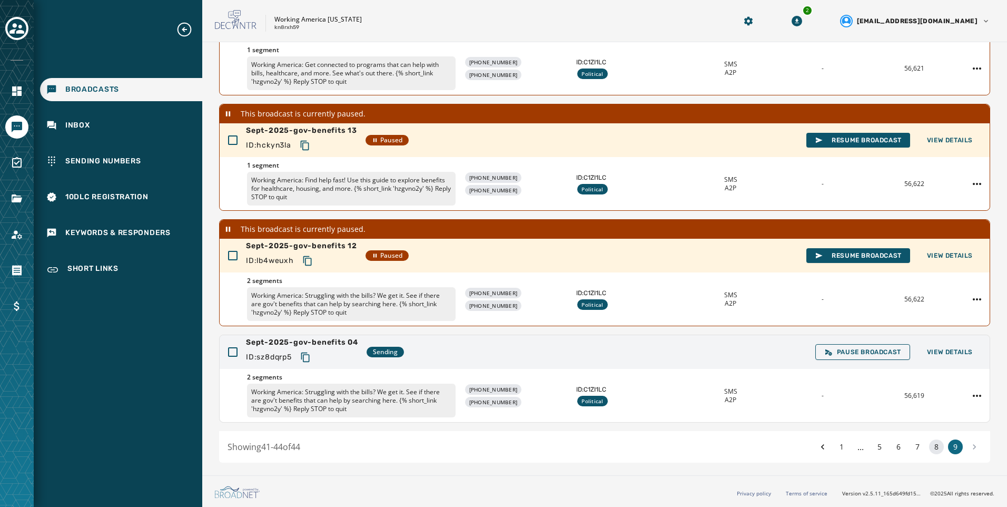
click at [931, 453] on button "8" at bounding box center [936, 446] width 15 height 15
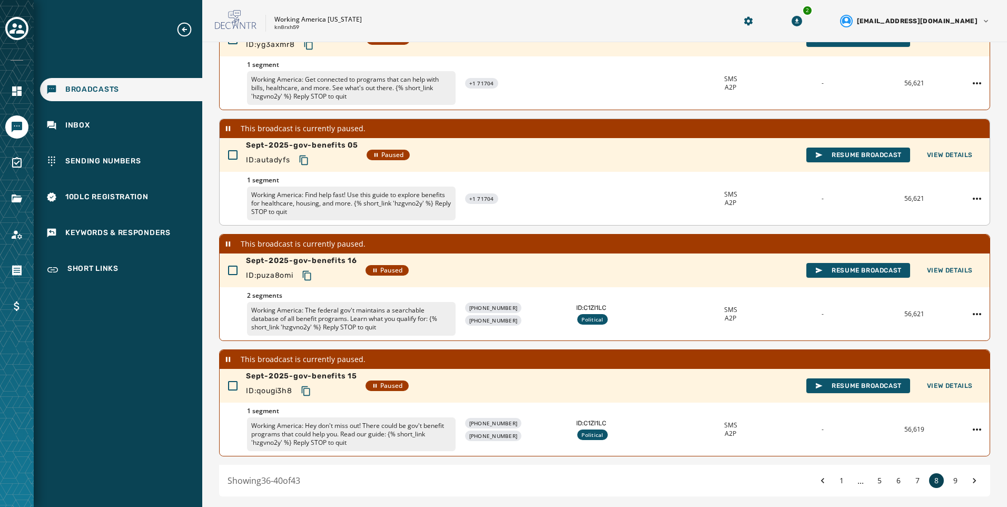
scroll to position [241, 0]
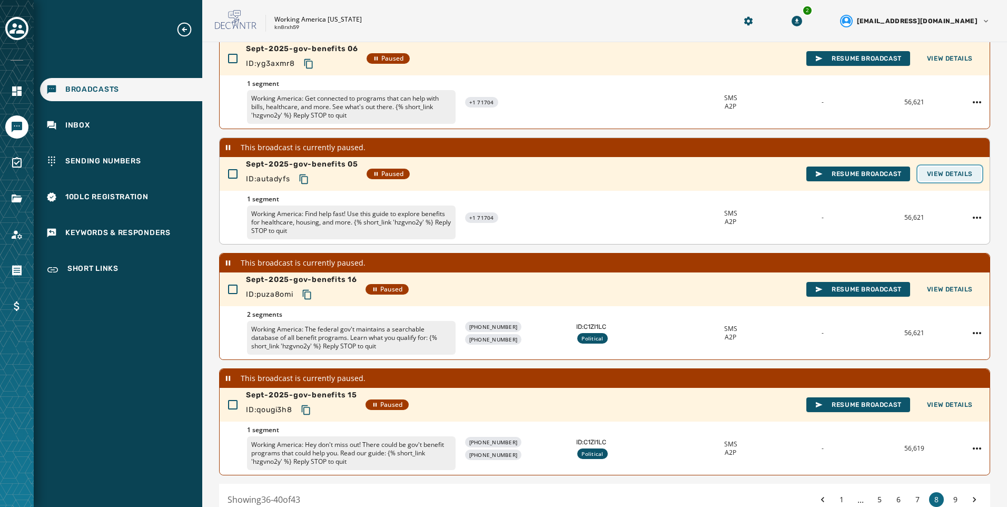
click at [935, 175] on span "View Details" at bounding box center [950, 174] width 46 height 8
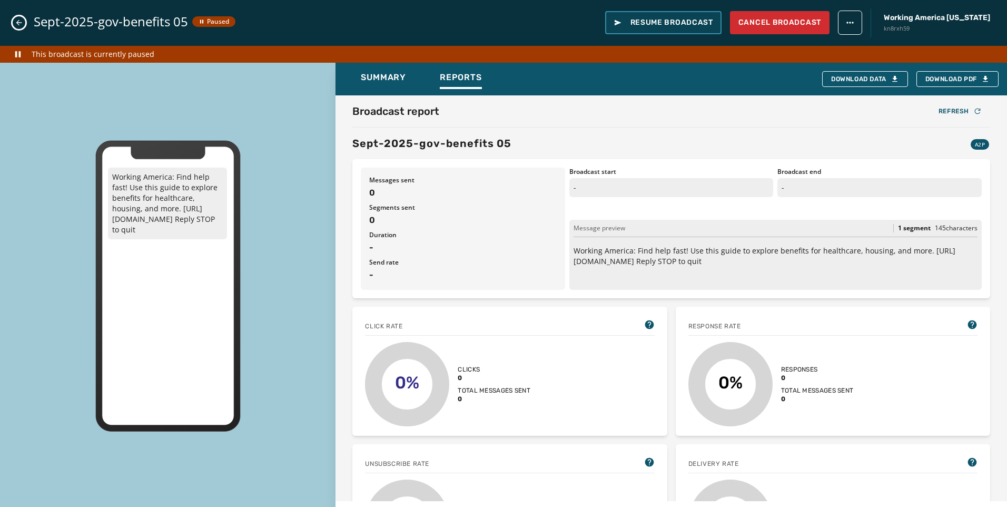
click at [694, 28] on span "Resume Broadcast" at bounding box center [664, 22] width 100 height 11
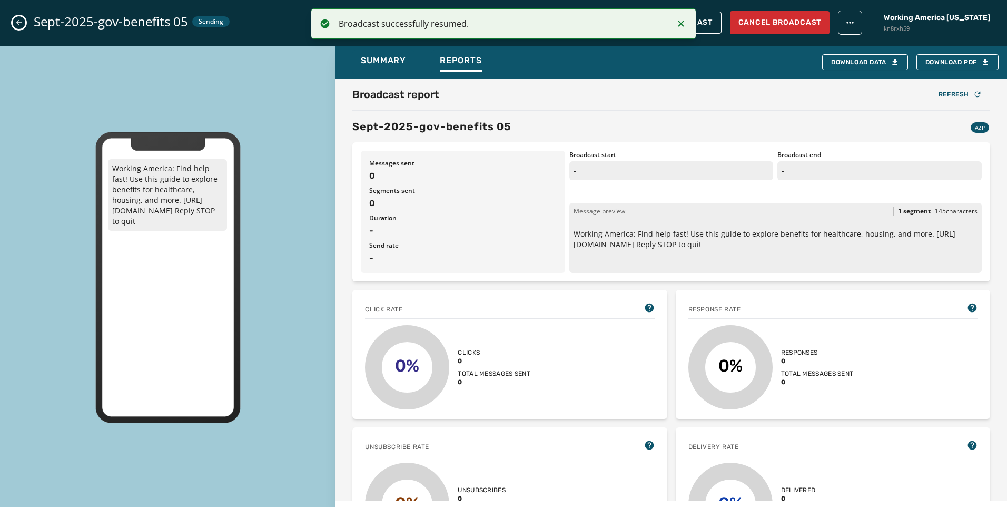
click at [13, 23] on button "Close admin drawer" at bounding box center [19, 22] width 13 height 13
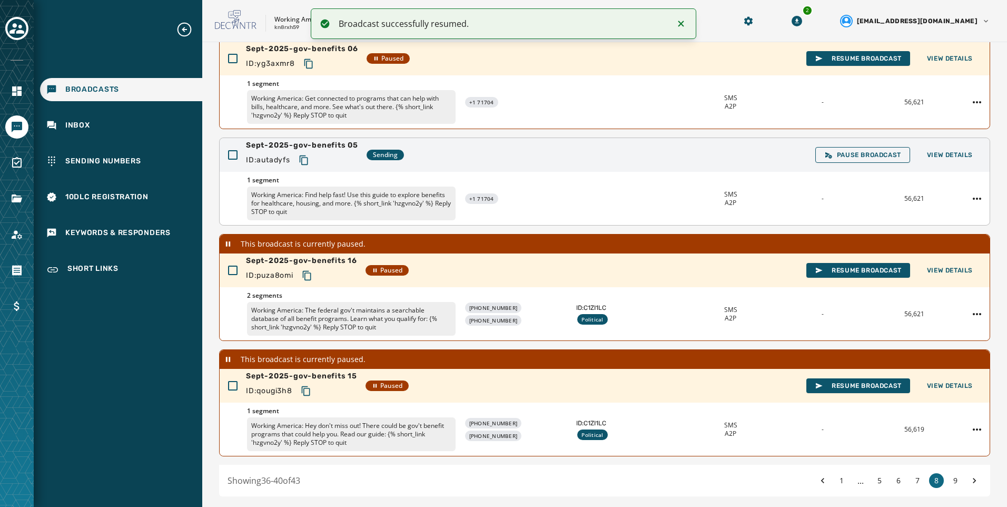
click at [306, 161] on icon "Copy text to clipboard" at bounding box center [304, 160] width 11 height 11
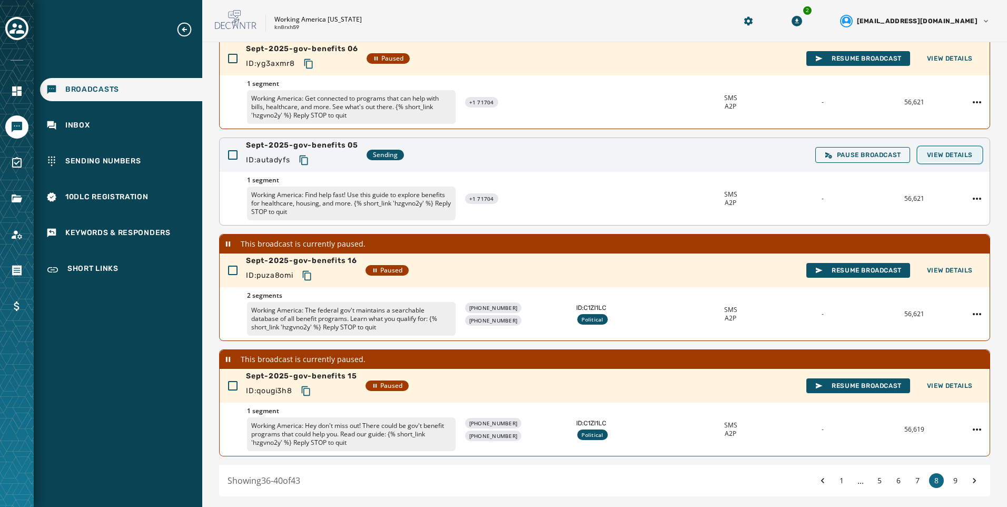
click at [961, 153] on span "View Details" at bounding box center [950, 155] width 46 height 8
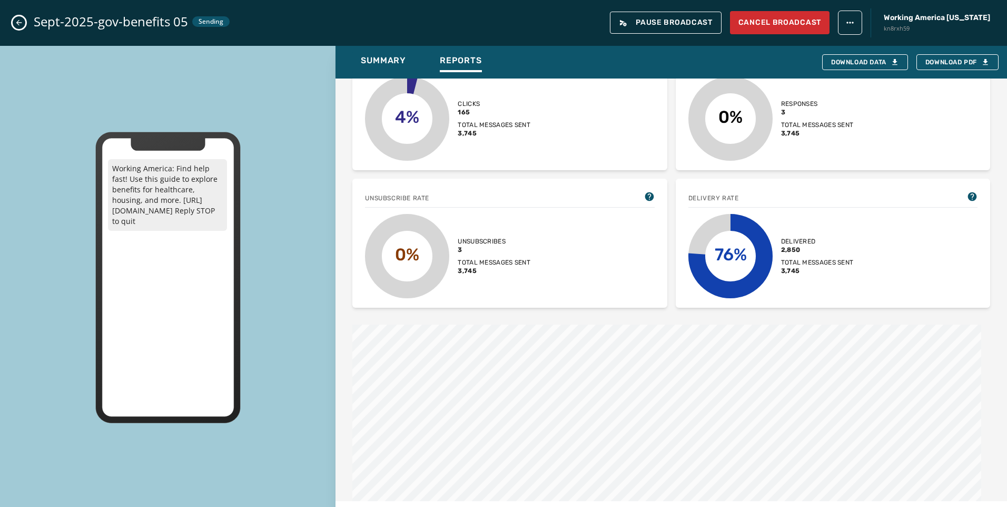
scroll to position [278, 0]
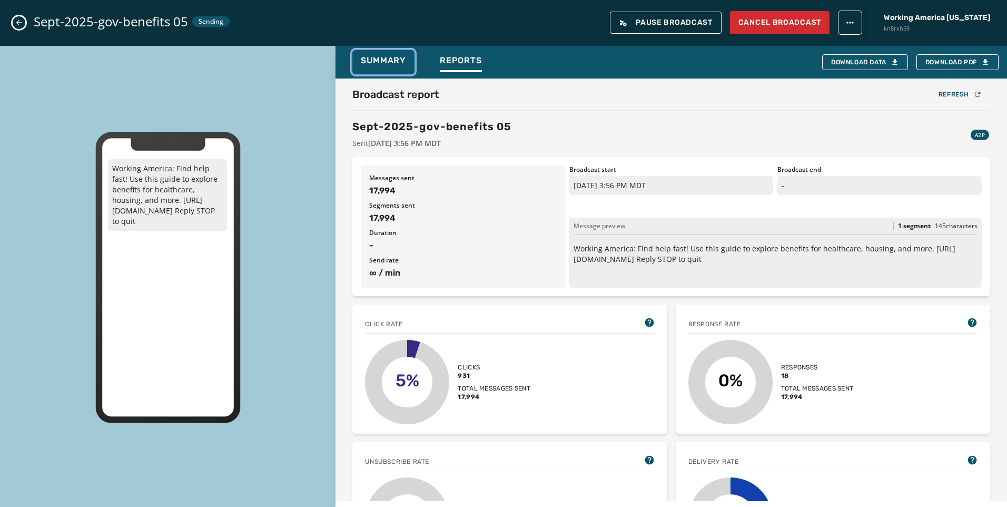
drag, startPoint x: 385, startPoint y: 64, endPoint x: 409, endPoint y: 65, distance: 23.8
click at [385, 64] on span "Summary" at bounding box center [383, 60] width 45 height 11
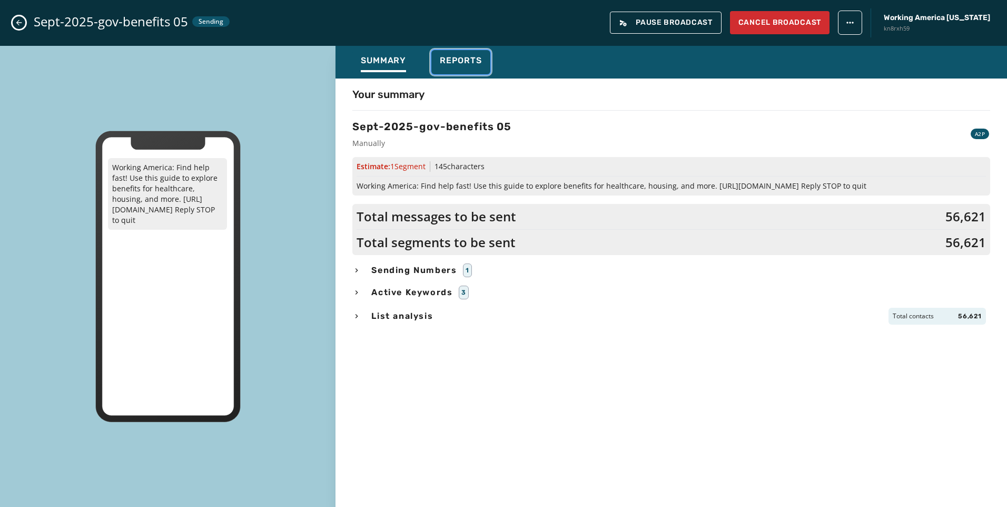
click at [483, 73] on button "Reports" at bounding box center [461, 62] width 59 height 24
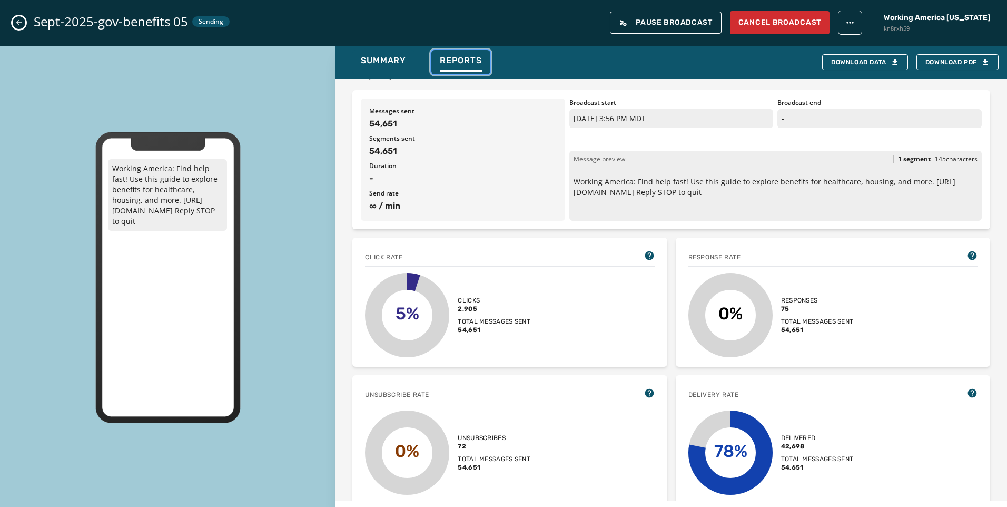
scroll to position [158, 0]
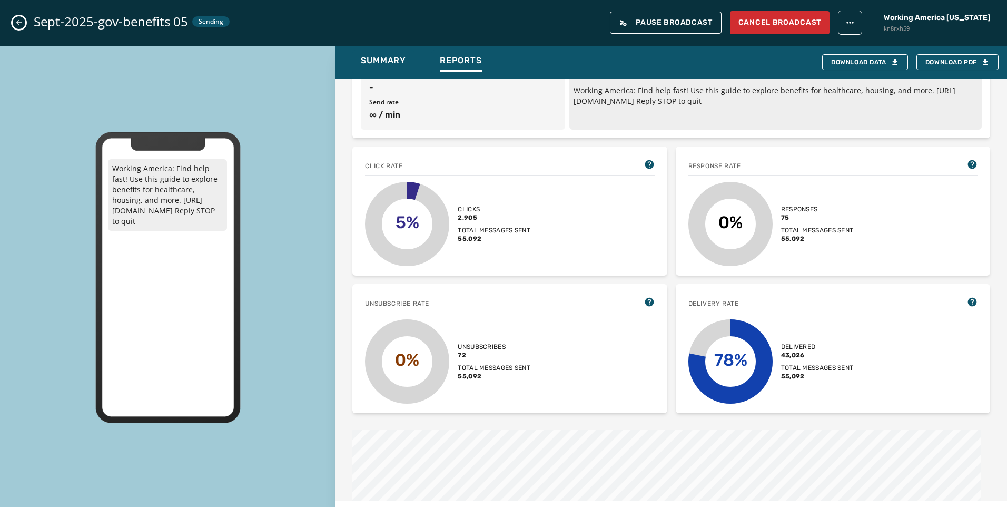
click at [17, 23] on icon "Close admin drawer" at bounding box center [19, 23] width 6 height 6
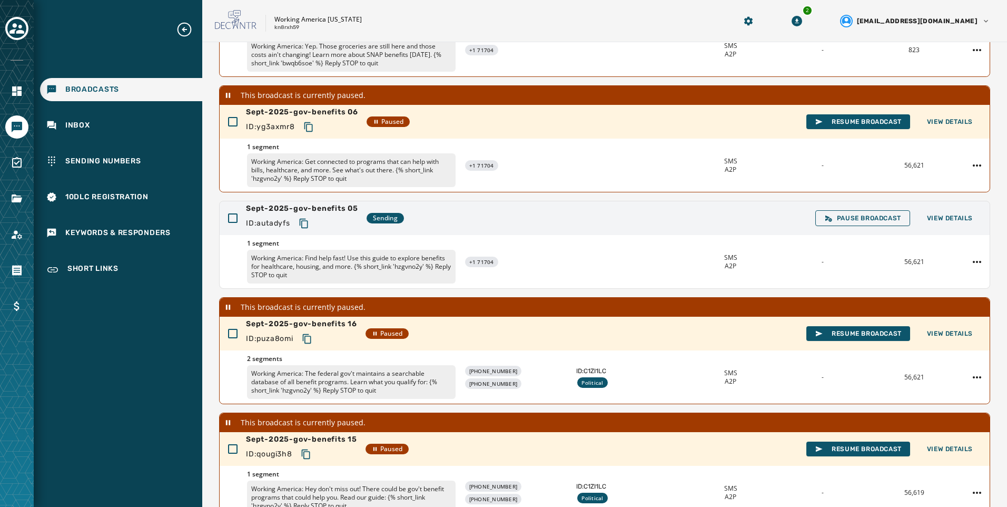
scroll to position [83, 0]
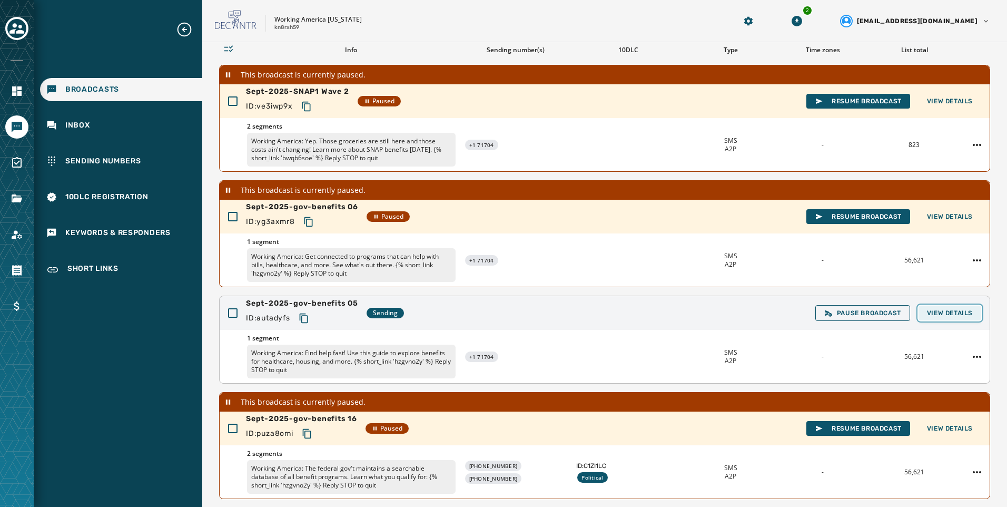
click at [940, 308] on button "View Details" at bounding box center [950, 313] width 63 height 15
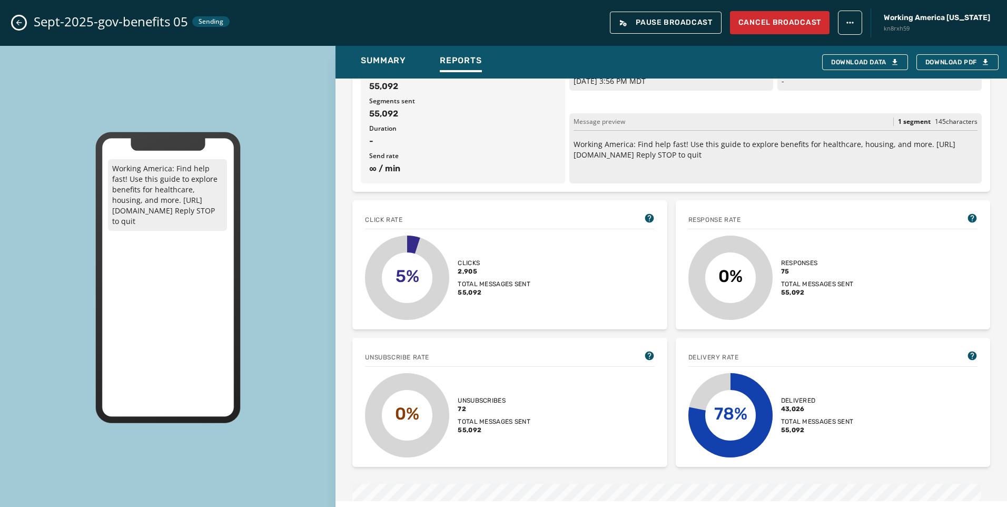
scroll to position [105, 0]
click at [26, 22] on div "Sept-2025-gov-benefits 05 Sending Pause Broadcast Cancel Broadcast Working Amer…" at bounding box center [503, 23] width 1007 height 46
click at [22, 21] on icon "Close admin drawer" at bounding box center [19, 22] width 8 height 8
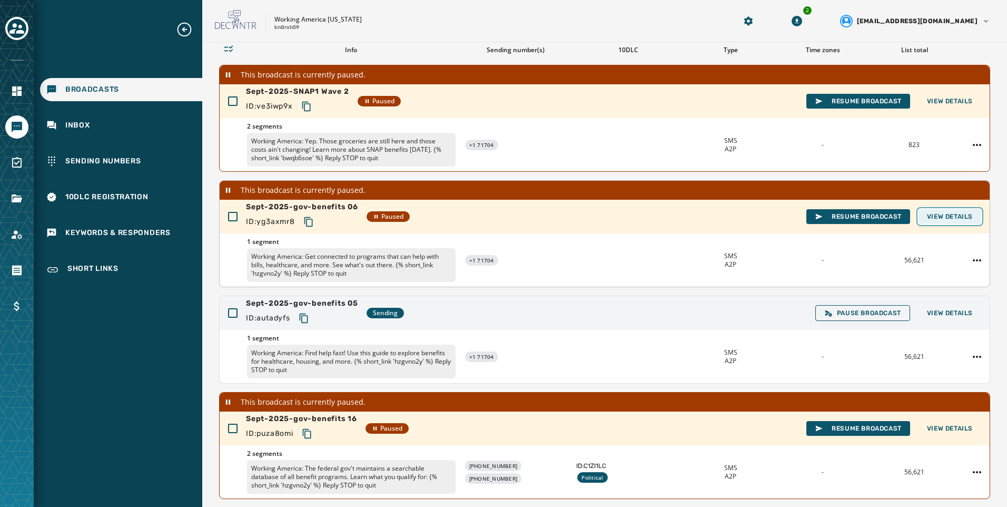
click at [950, 217] on span "View Details" at bounding box center [950, 216] width 46 height 8
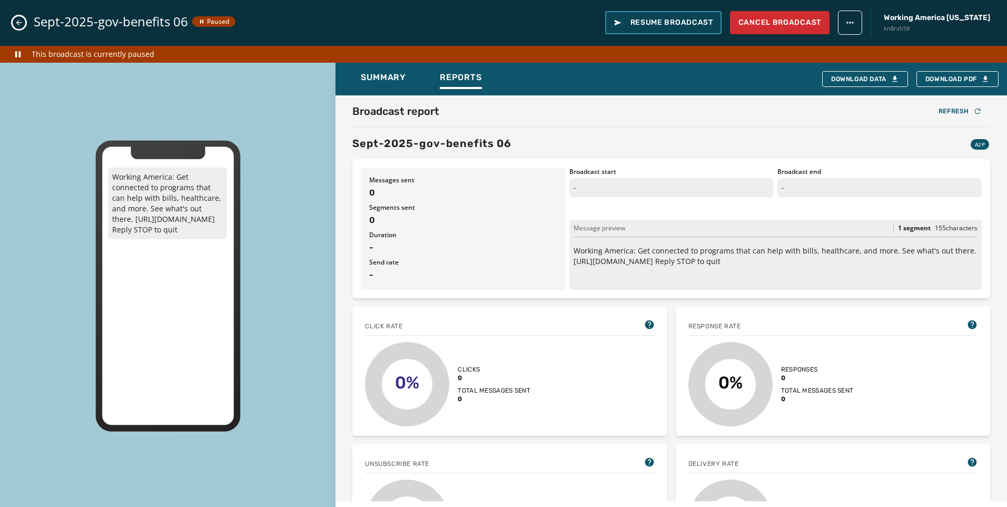
click at [707, 23] on span "Resume Broadcast" at bounding box center [664, 22] width 100 height 11
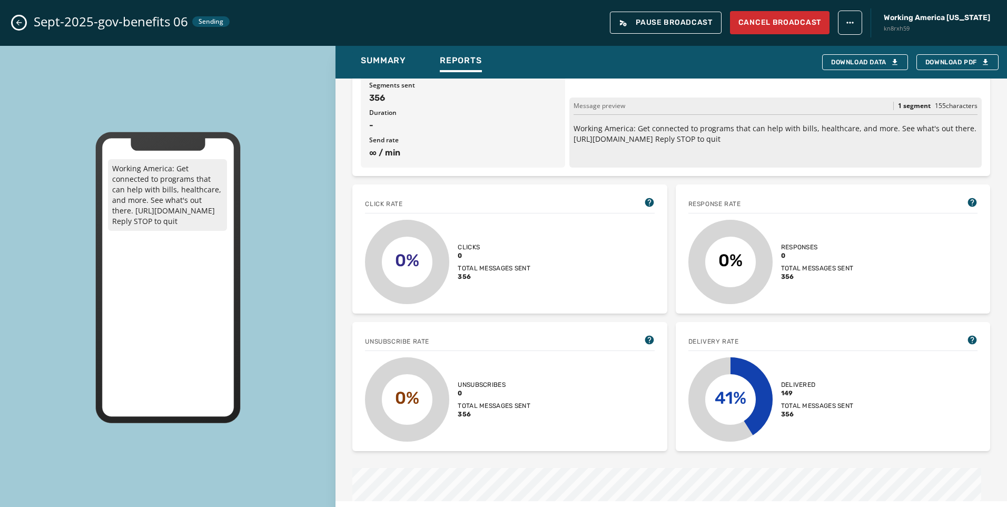
scroll to position [158, 0]
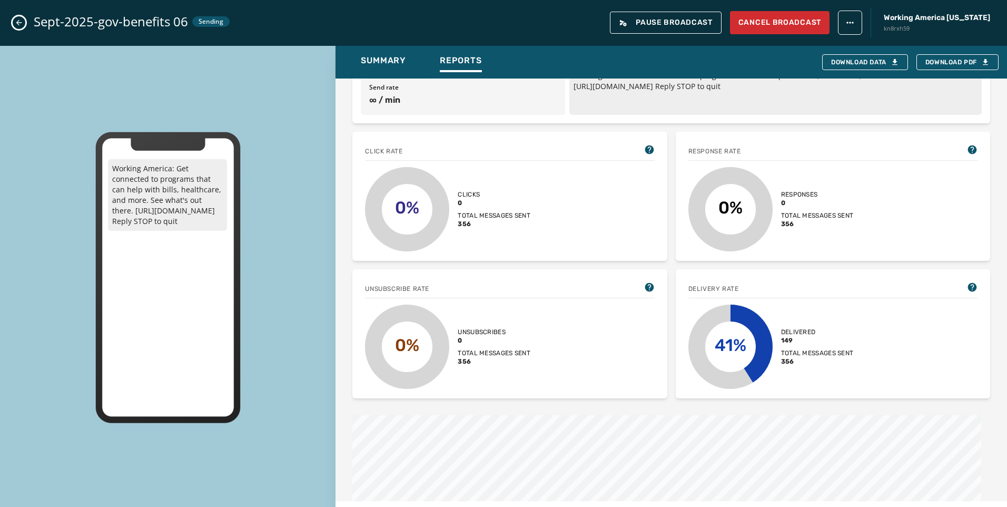
click at [18, 23] on icon "Close admin drawer" at bounding box center [19, 23] width 6 height 6
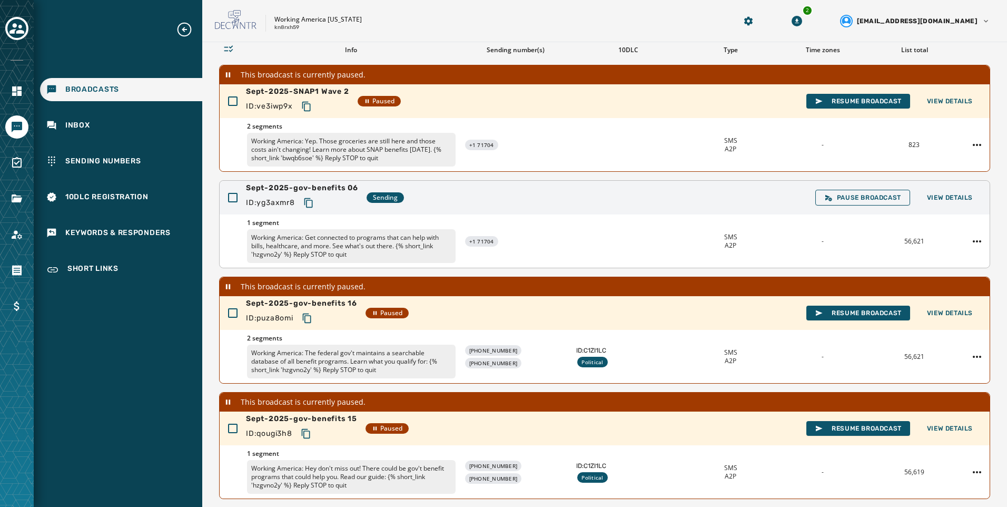
click at [311, 203] on icon "Copy text to clipboard" at bounding box center [308, 203] width 11 height 11
click at [943, 201] on span "View Details" at bounding box center [950, 197] width 46 height 8
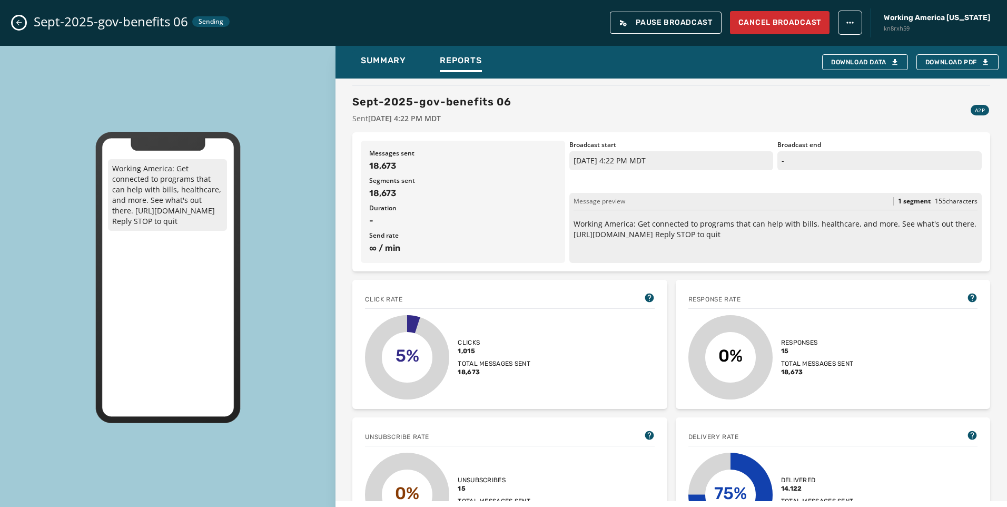
scroll to position [0, 0]
